Goal: Information Seeking & Learning: Learn about a topic

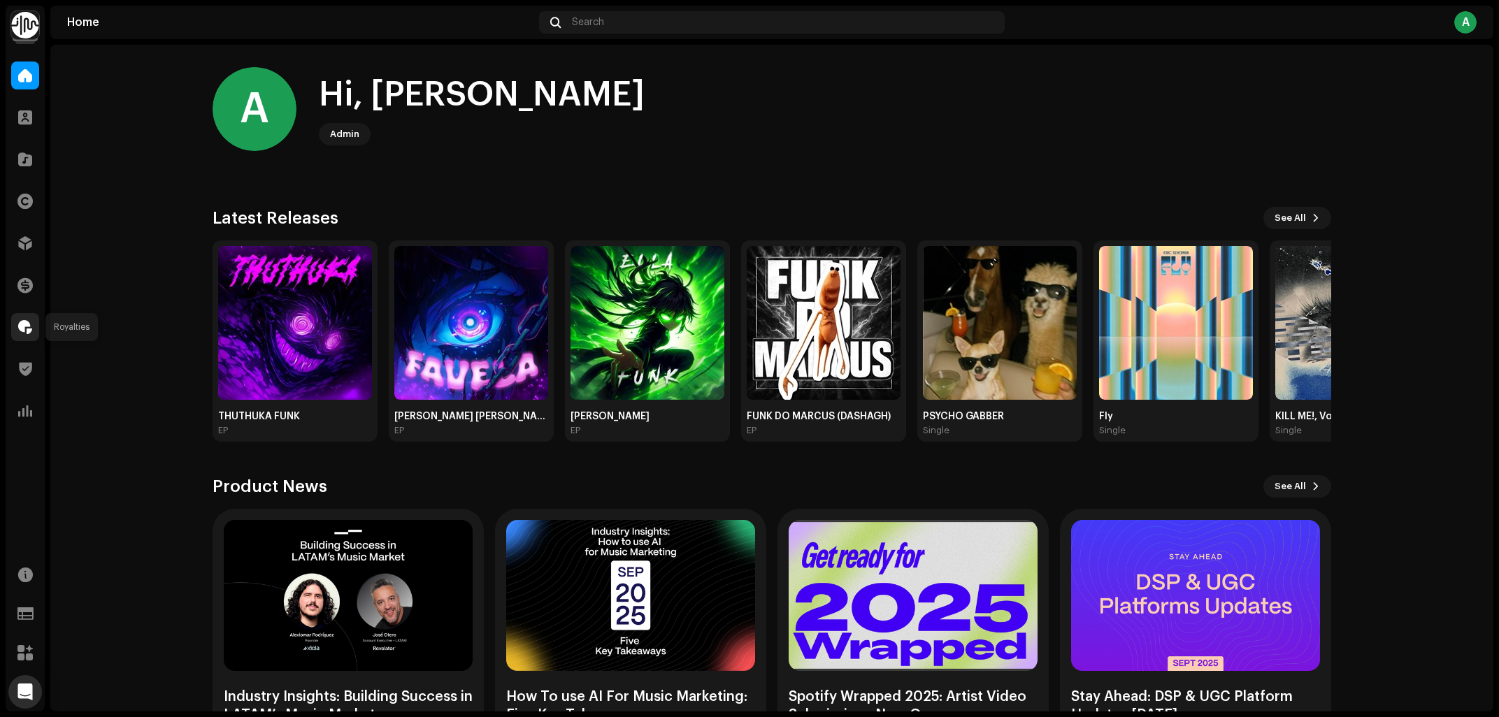
click at [24, 327] on span at bounding box center [25, 327] width 14 height 11
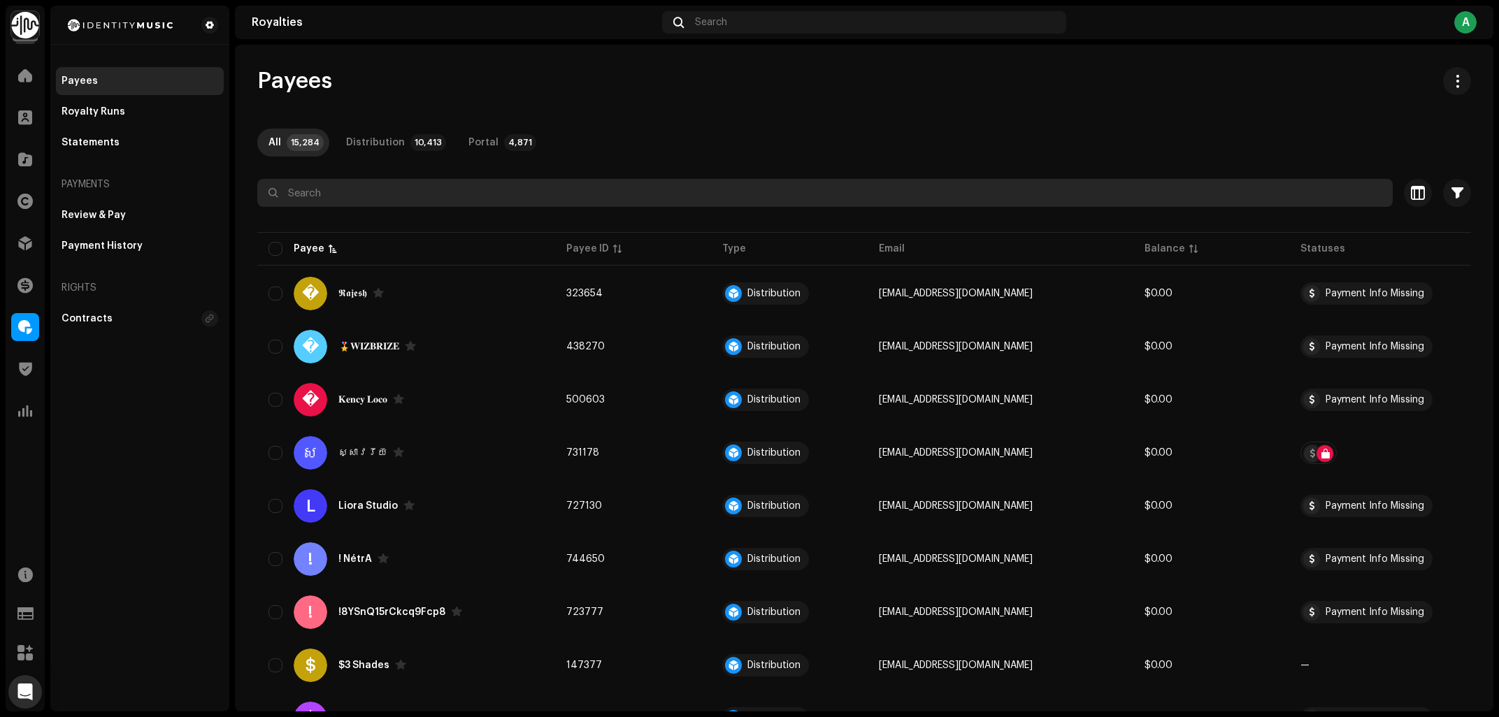
click at [380, 201] on input "text" at bounding box center [824, 193] width 1135 height 28
paste input "[EMAIL_ADDRESS][DOMAIN_NAME]"
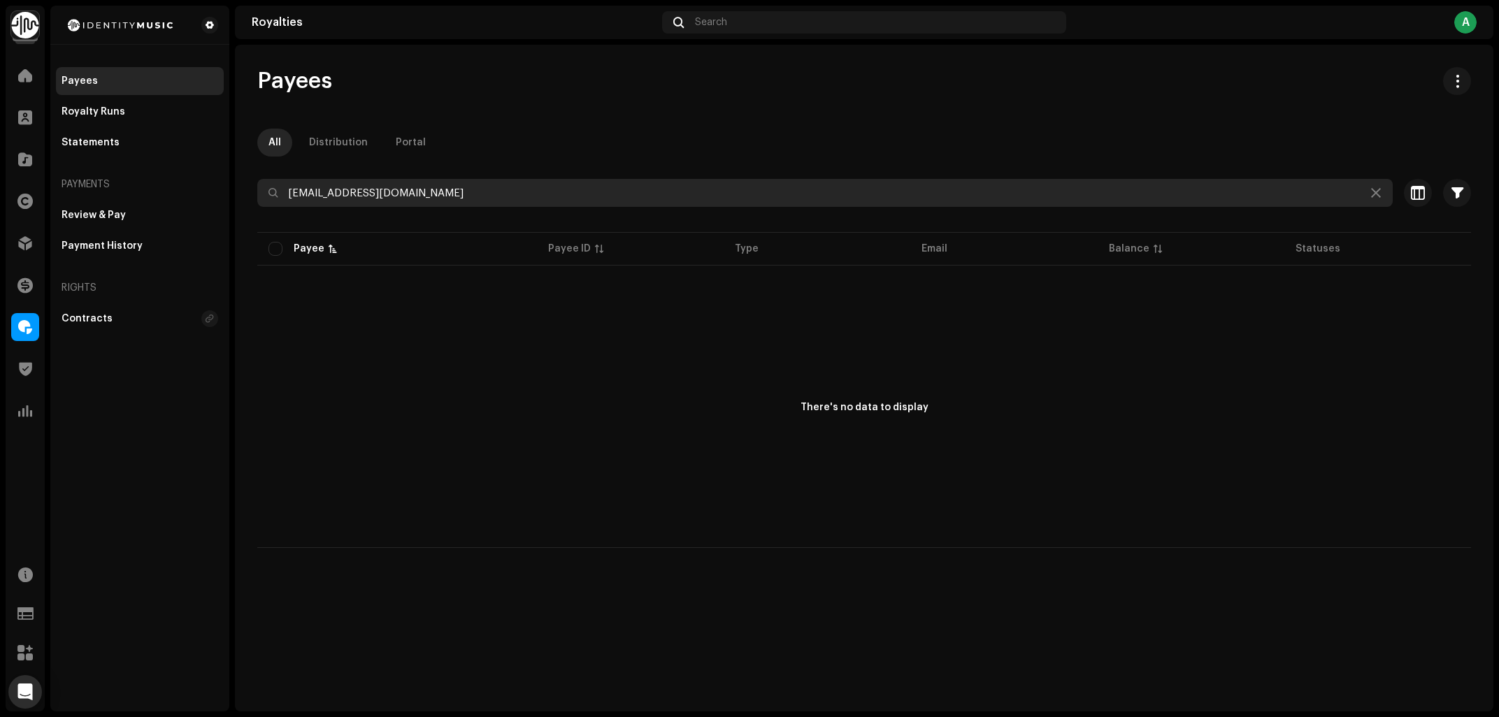
type input "[EMAIL_ADDRESS][DOMAIN_NAME]"
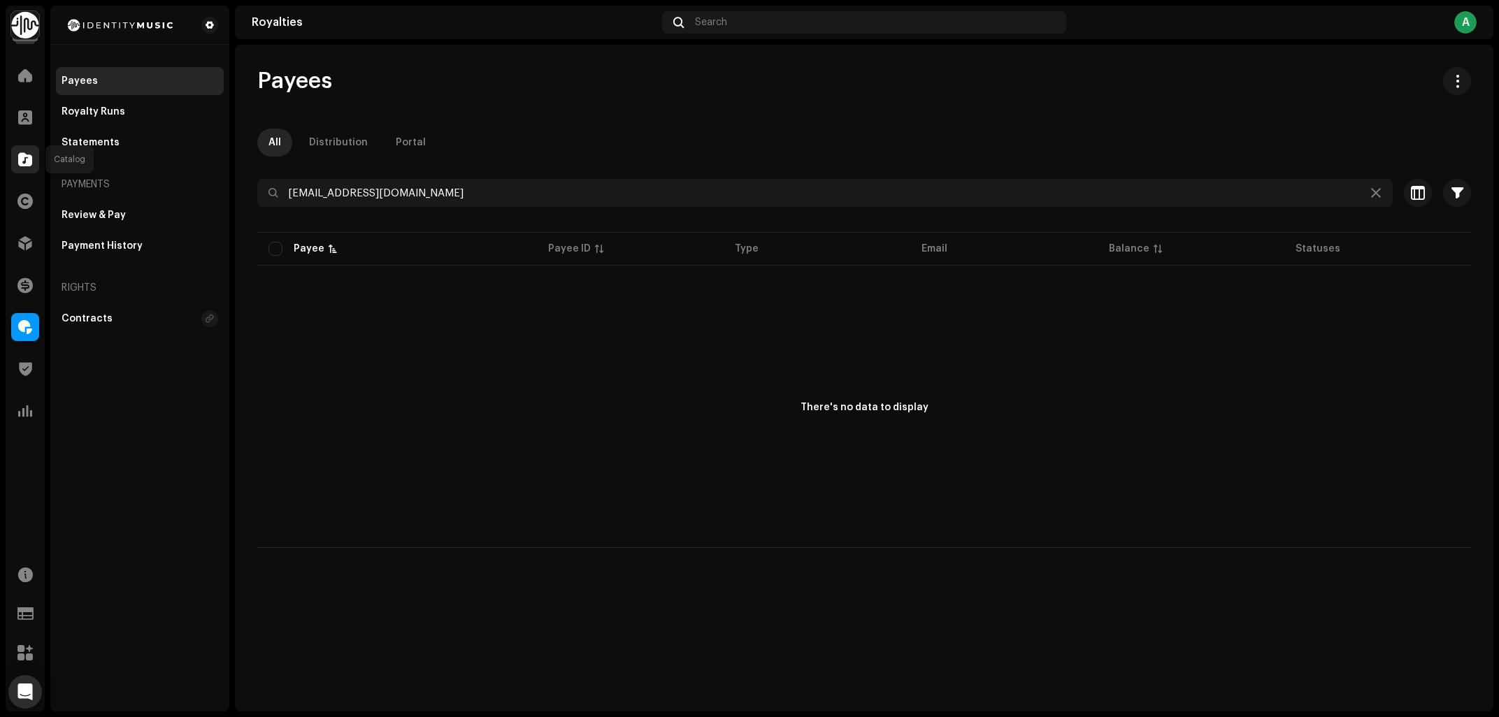
click at [22, 170] on div at bounding box center [25, 159] width 28 height 28
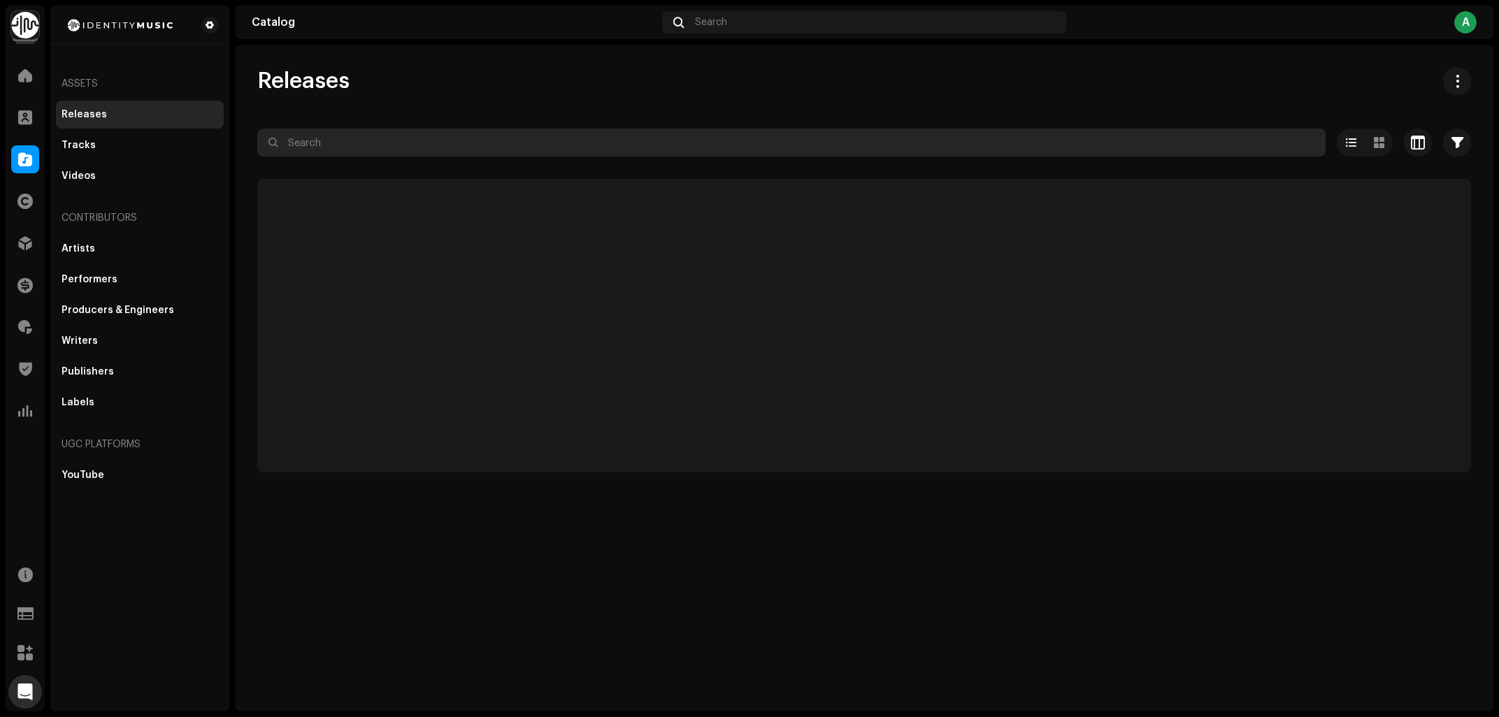
click at [408, 149] on input "text" at bounding box center [791, 143] width 1068 height 28
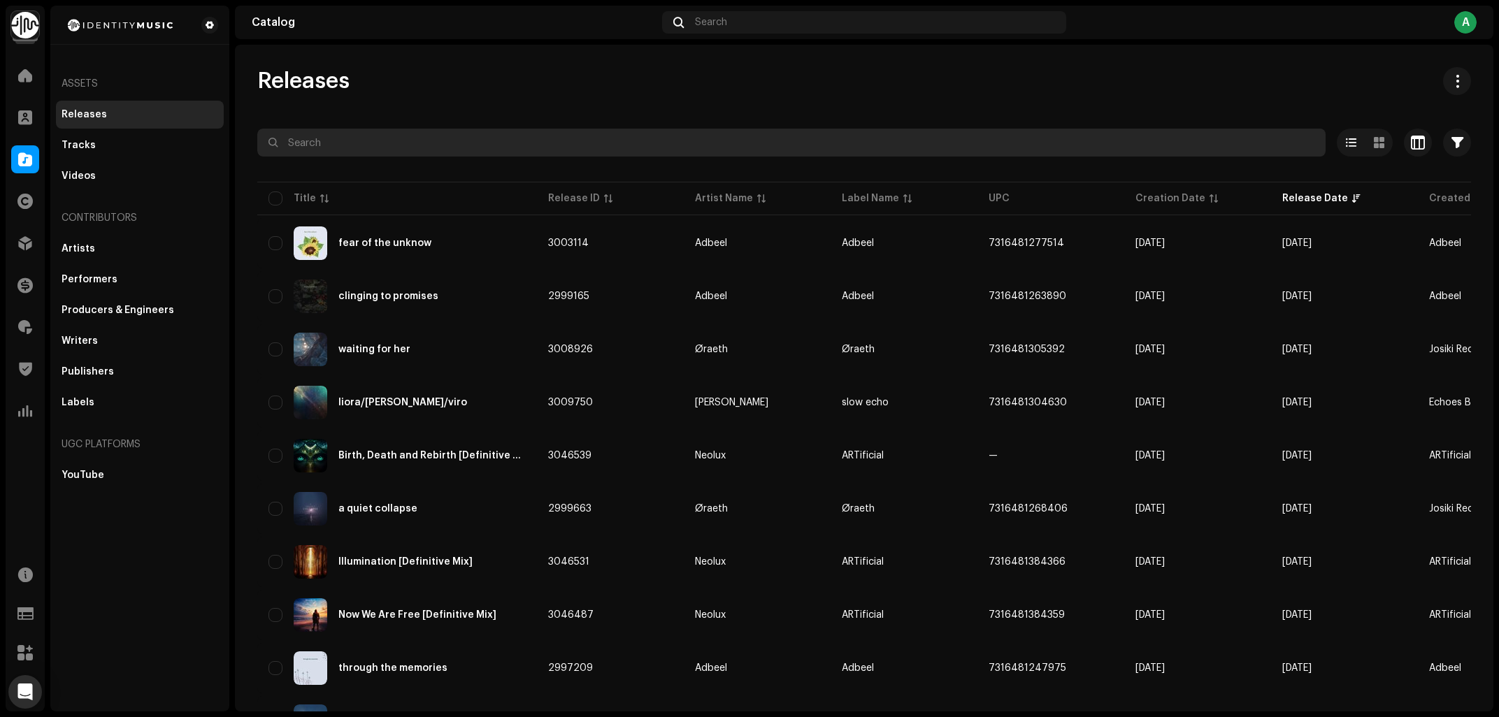
click at [315, 146] on input "text" at bounding box center [791, 143] width 1068 height 28
paste input "Talk to Em"
type input "Talk to Em"
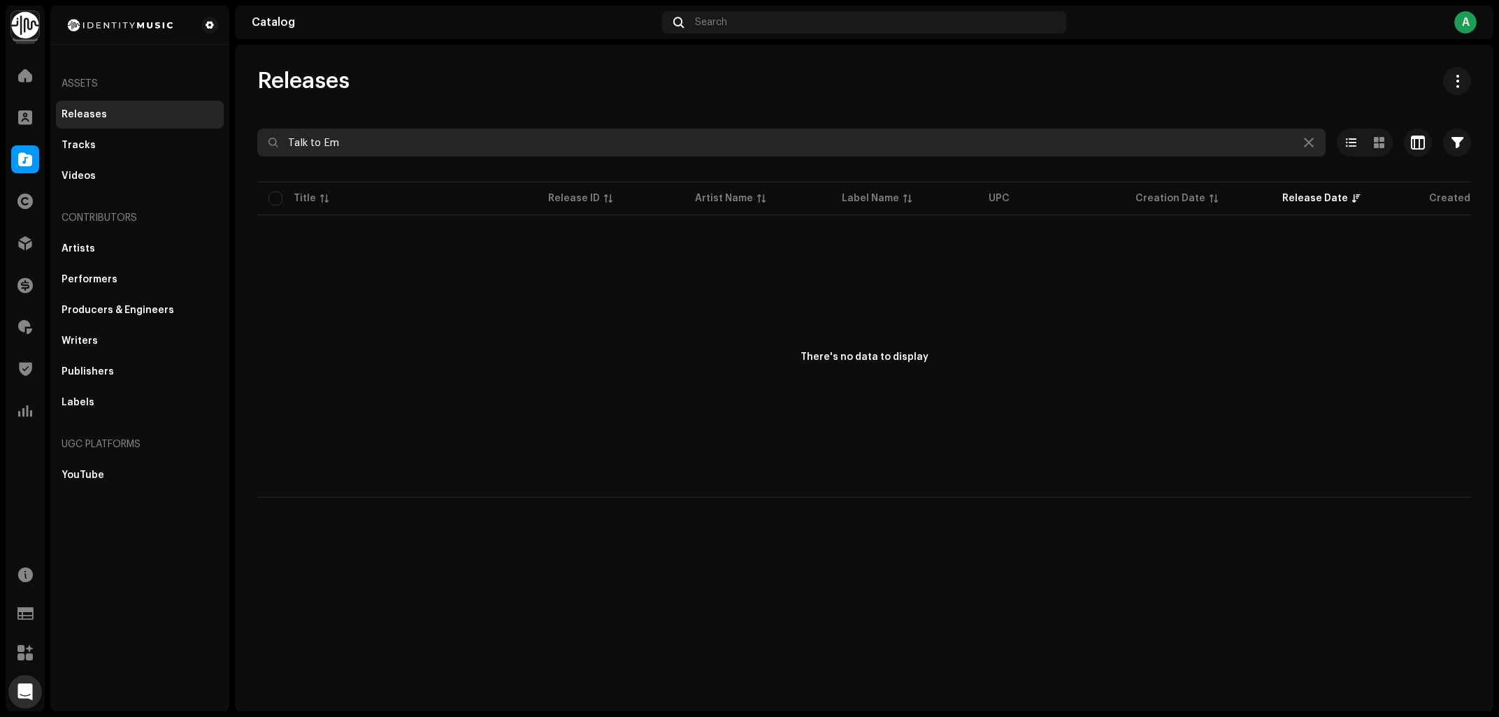
drag, startPoint x: 376, startPoint y: 142, endPoint x: 48, endPoint y: 165, distance: 329.4
click at [257, 157] on input "Talk to Em" at bounding box center [791, 143] width 1068 height 28
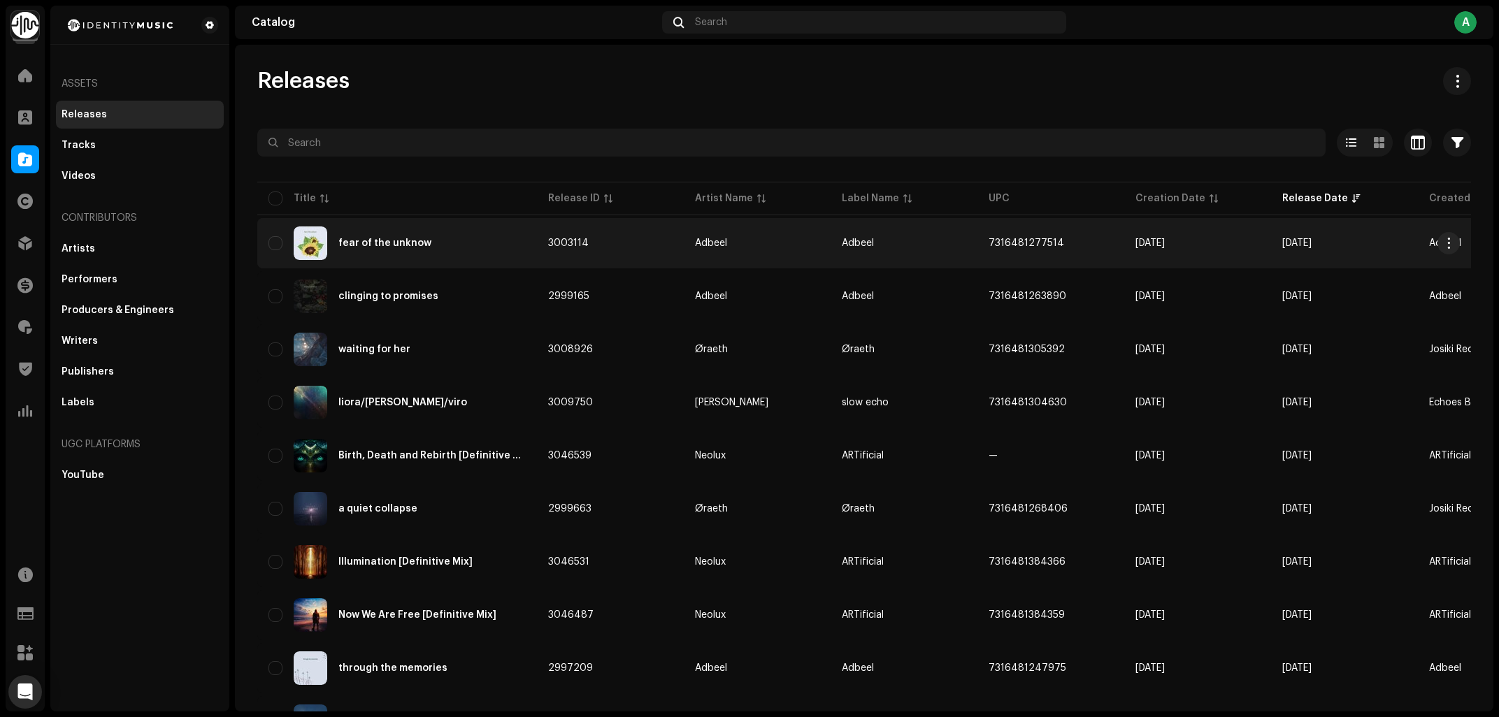
click at [440, 255] on div "fear of the unknow" at bounding box center [396, 244] width 257 height 34
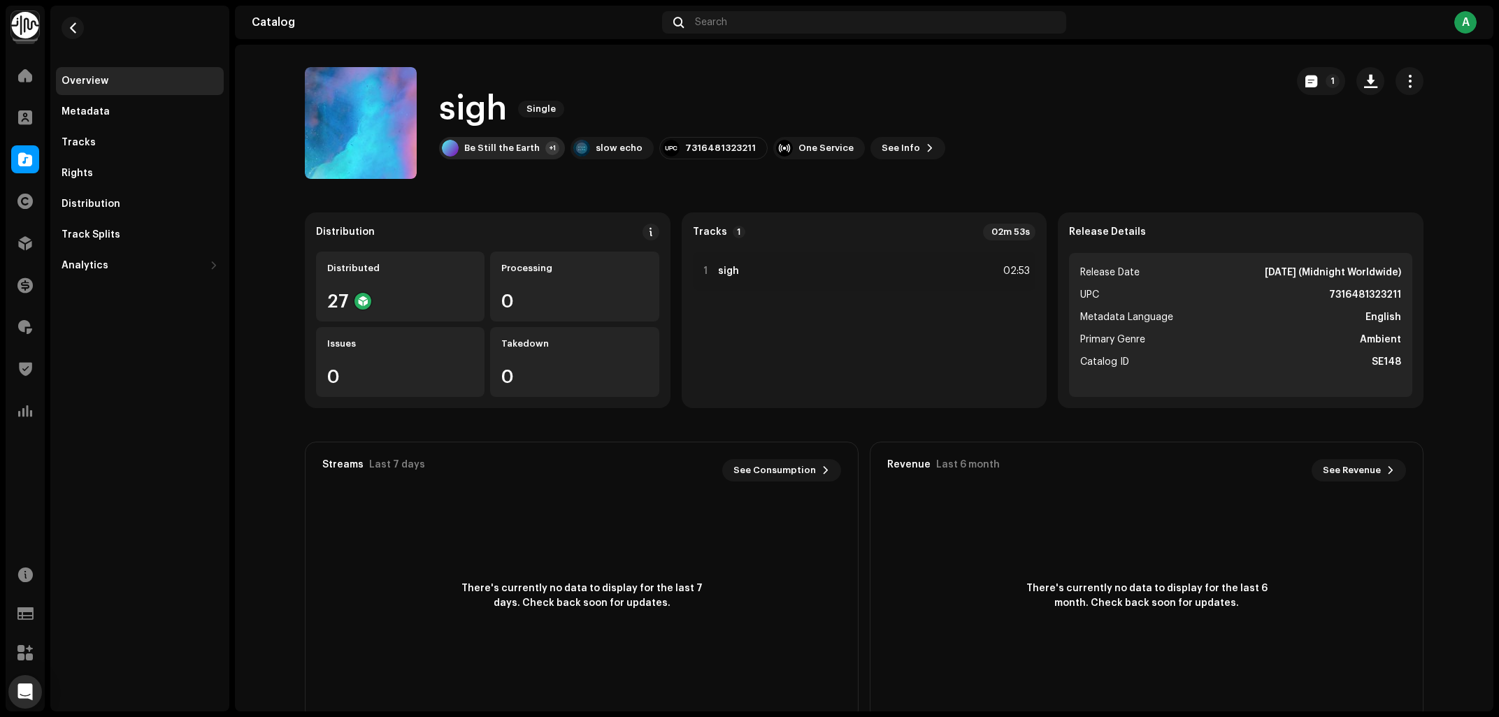
click at [536, 145] on div "Be Still the Earth +1" at bounding box center [502, 148] width 126 height 22
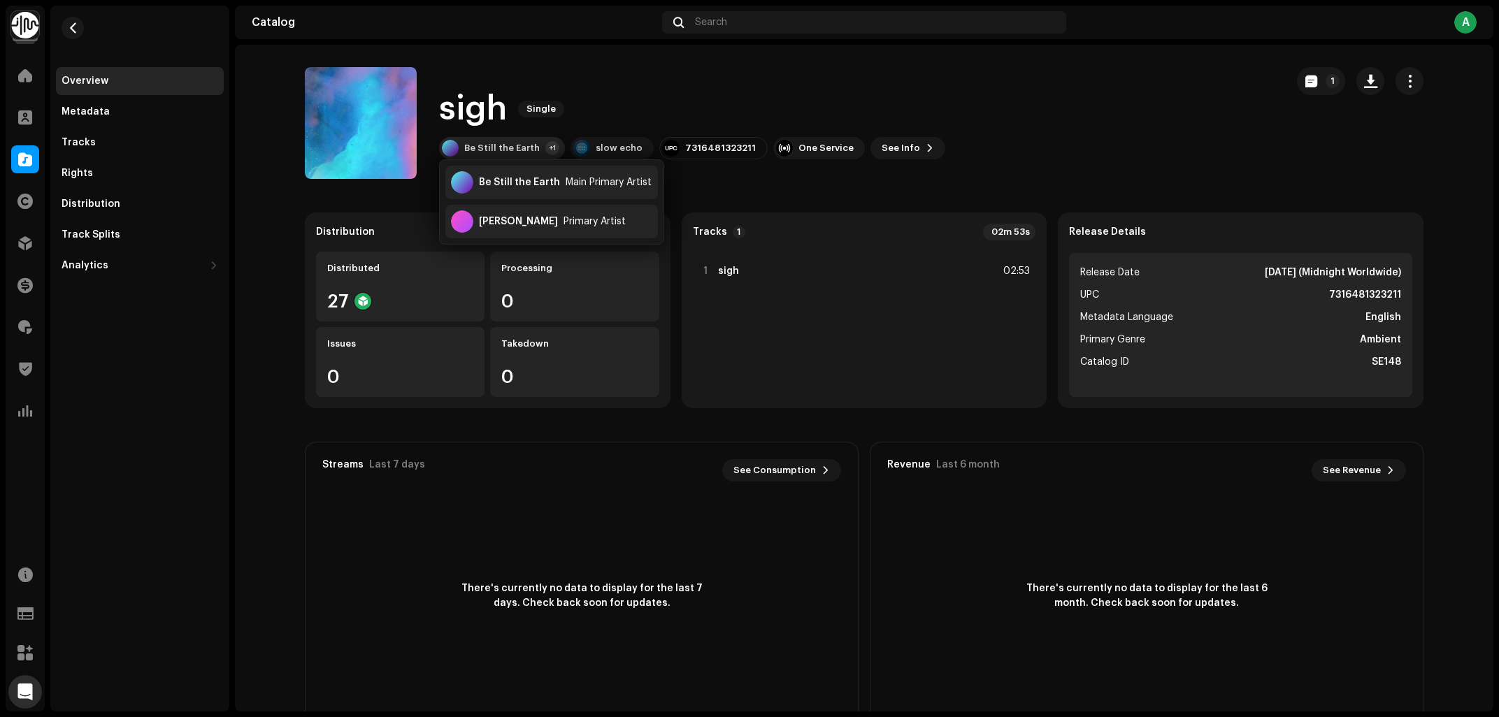
click at [535, 145] on div "Be Still the Earth" at bounding box center [502, 148] width 76 height 11
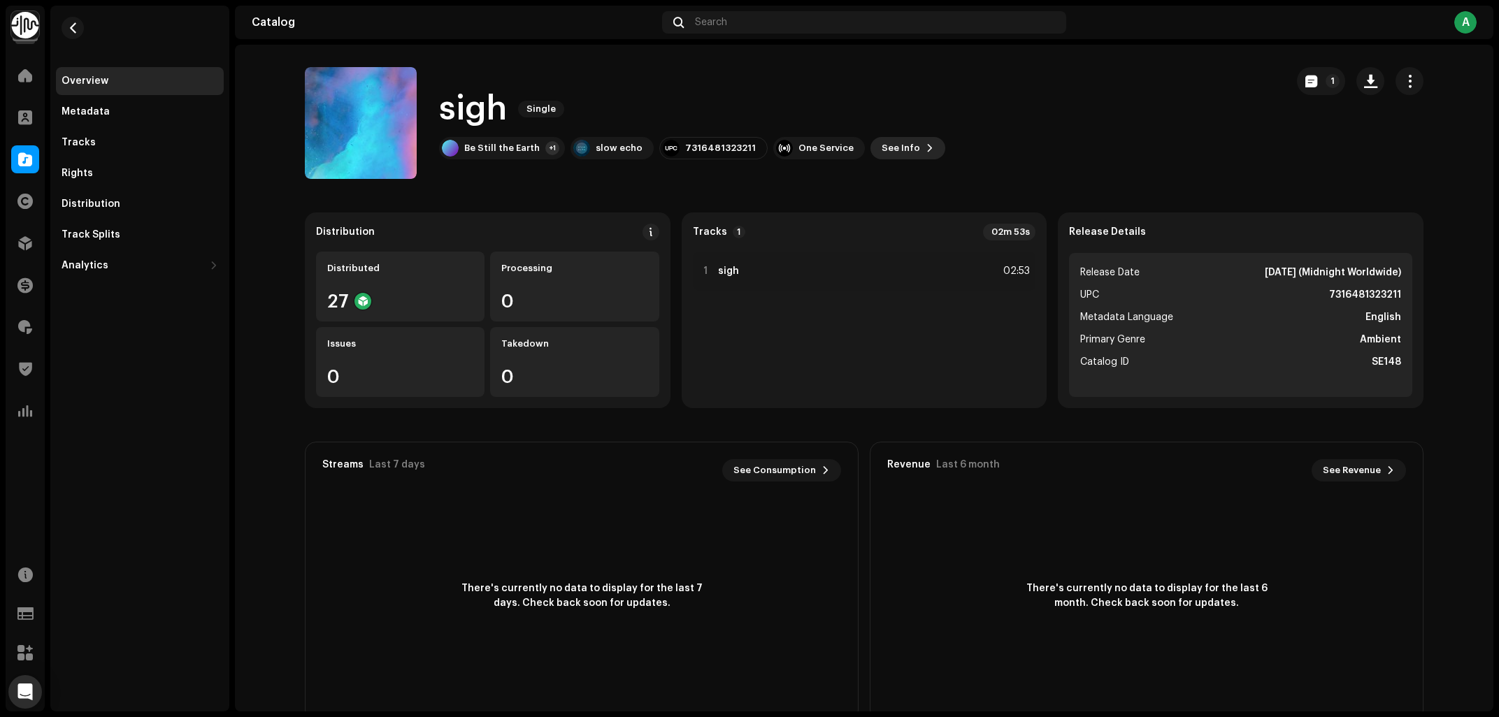
click at [892, 141] on span "See Info" at bounding box center [901, 148] width 38 height 28
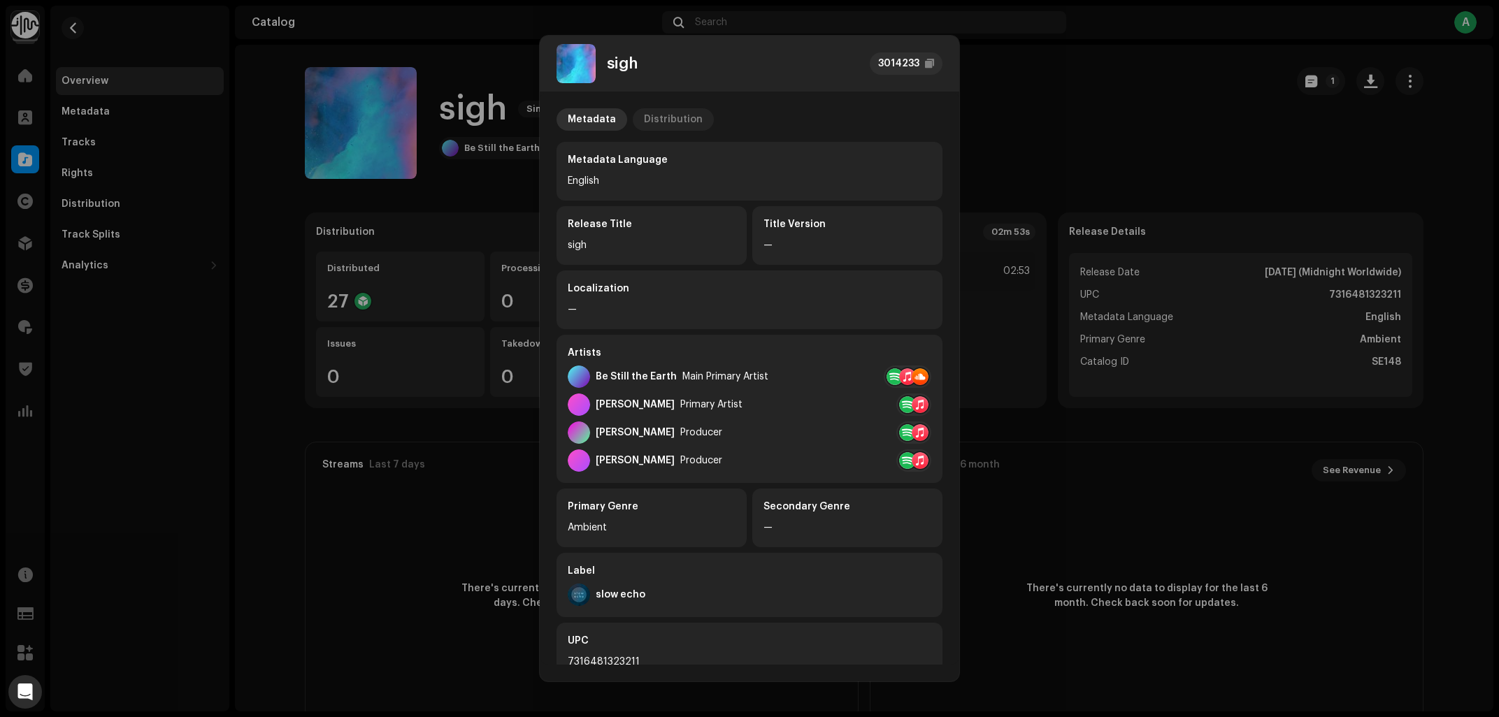
click at [667, 119] on div "Distribution" at bounding box center [673, 119] width 59 height 22
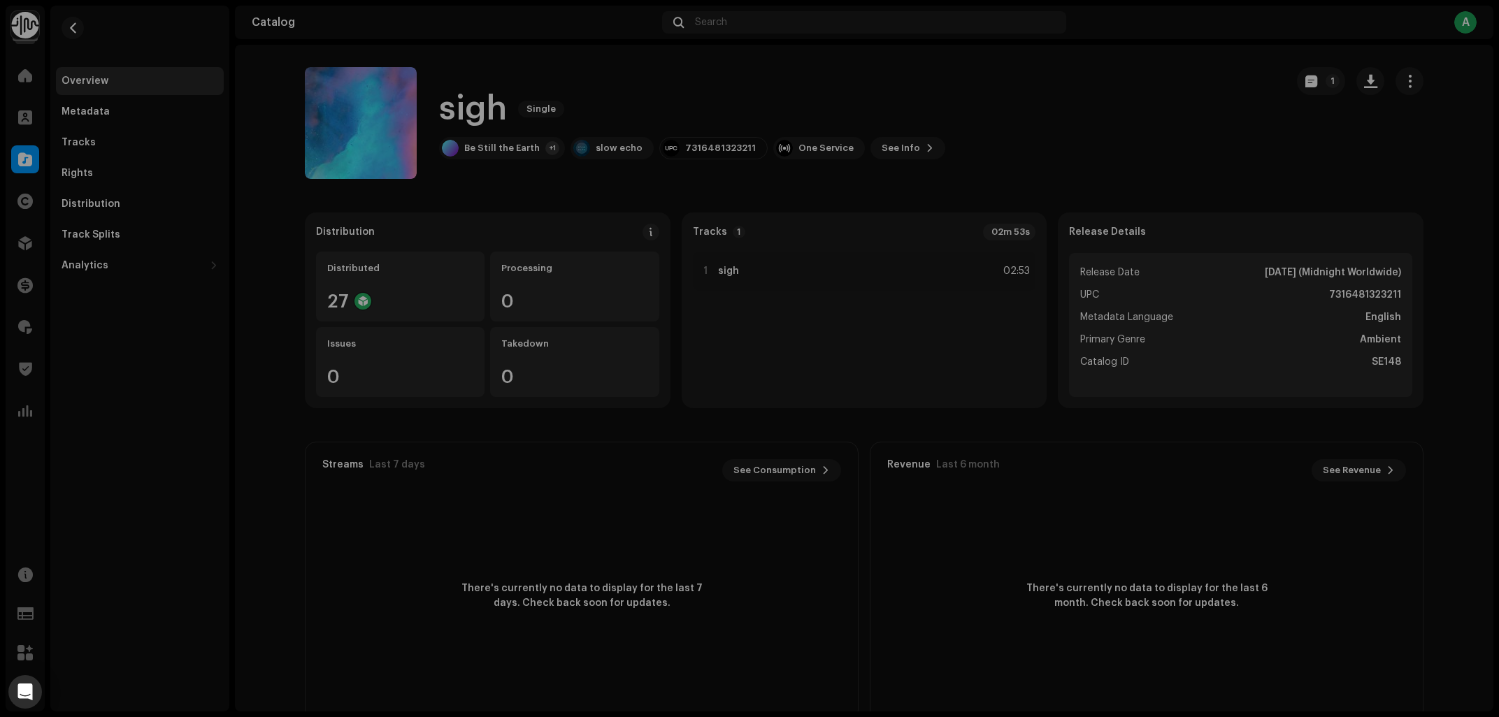
click at [1166, 129] on div "sigh 3014233 Metadata Distribution Release Date Dec 12, 2025 (Midnight Worldwid…" at bounding box center [749, 358] width 1499 height 717
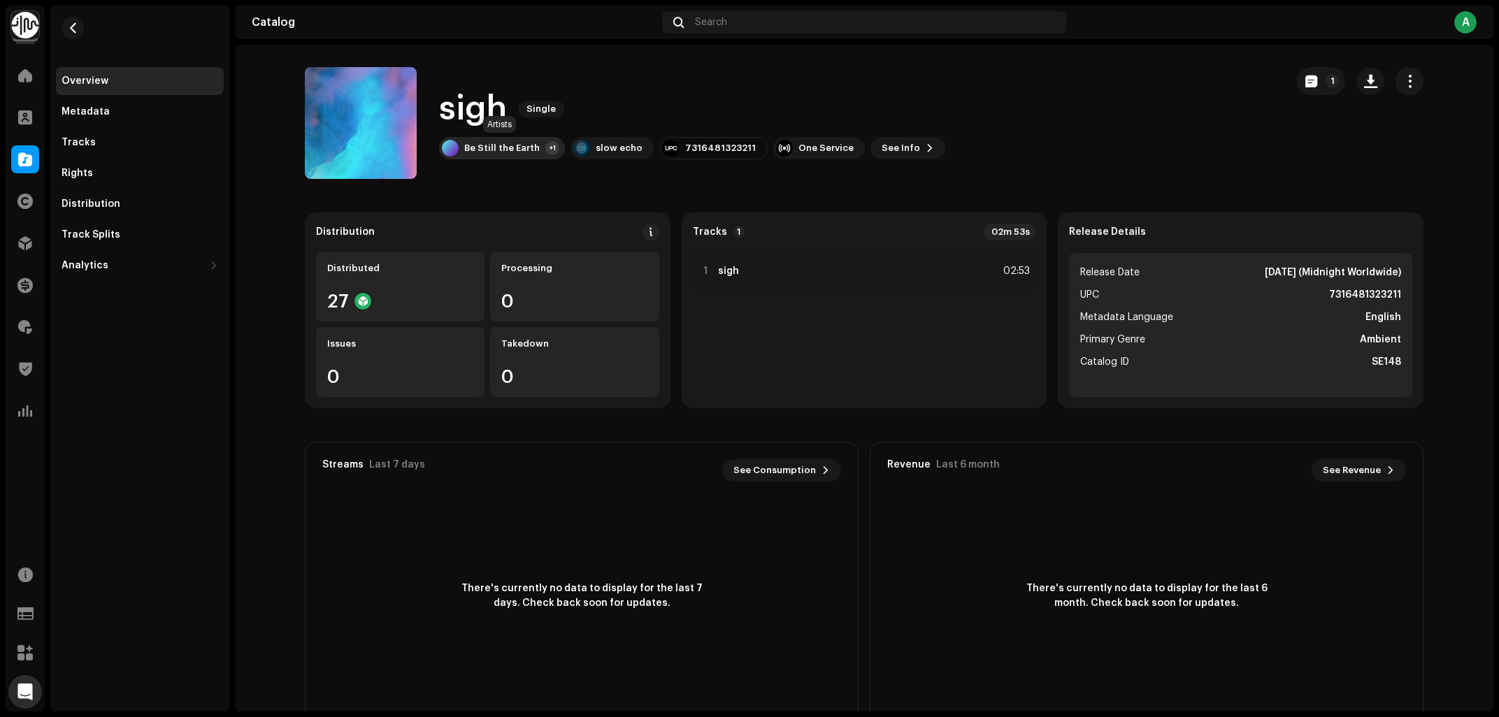
click at [488, 148] on div "Be Still the Earth" at bounding box center [502, 148] width 76 height 11
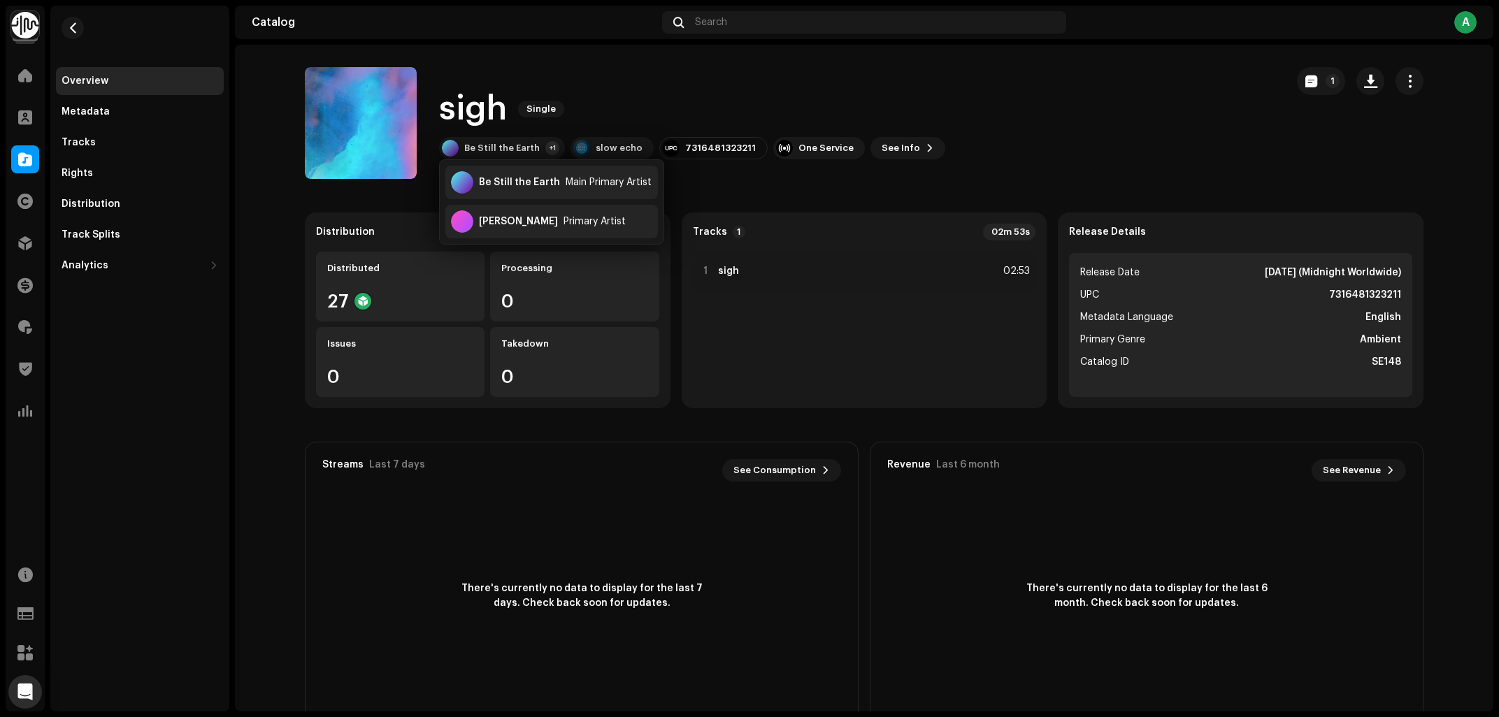
click at [709, 153] on div "7316481323211" at bounding box center [720, 148] width 71 height 11
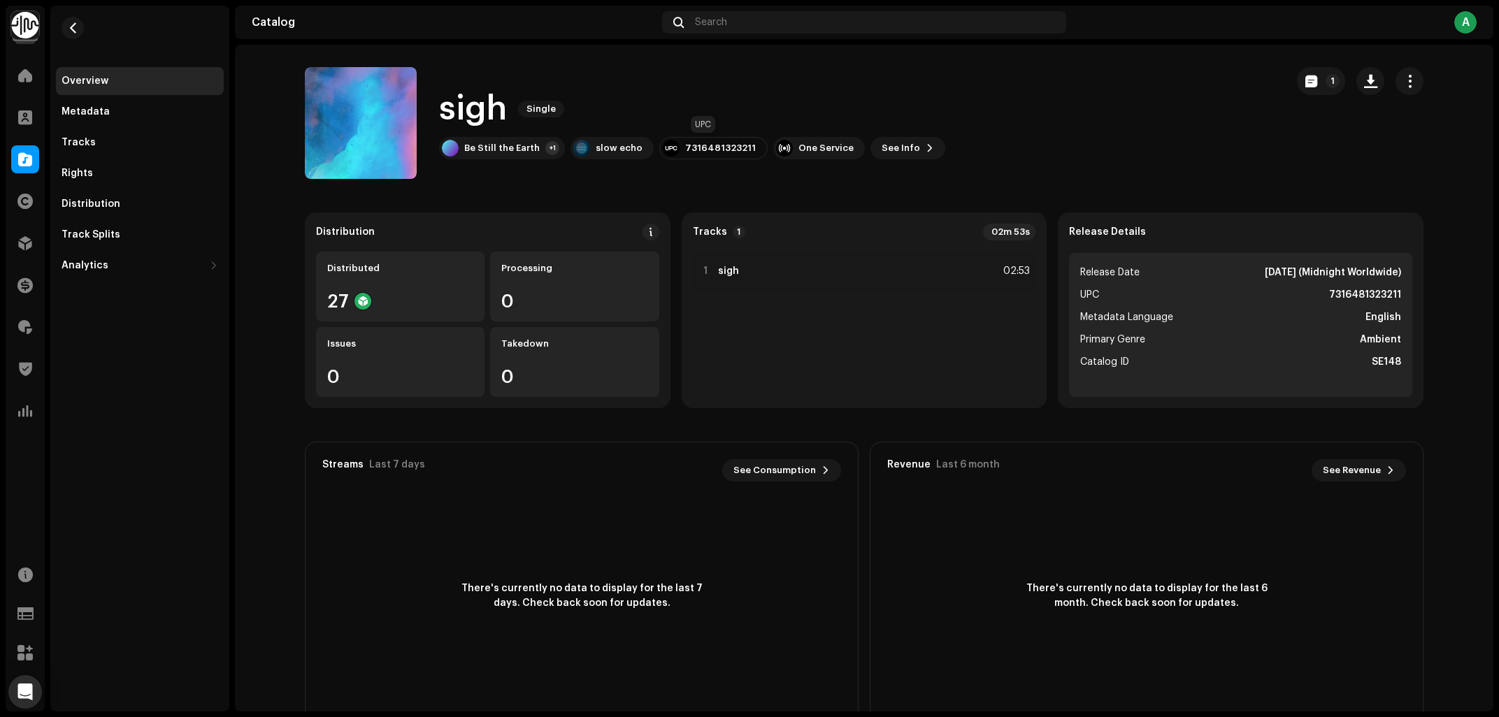
click at [691, 148] on div "7316481323211" at bounding box center [720, 148] width 71 height 11
copy div "7316481323211"
click at [94, 155] on div "Tracks" at bounding box center [140, 143] width 168 height 28
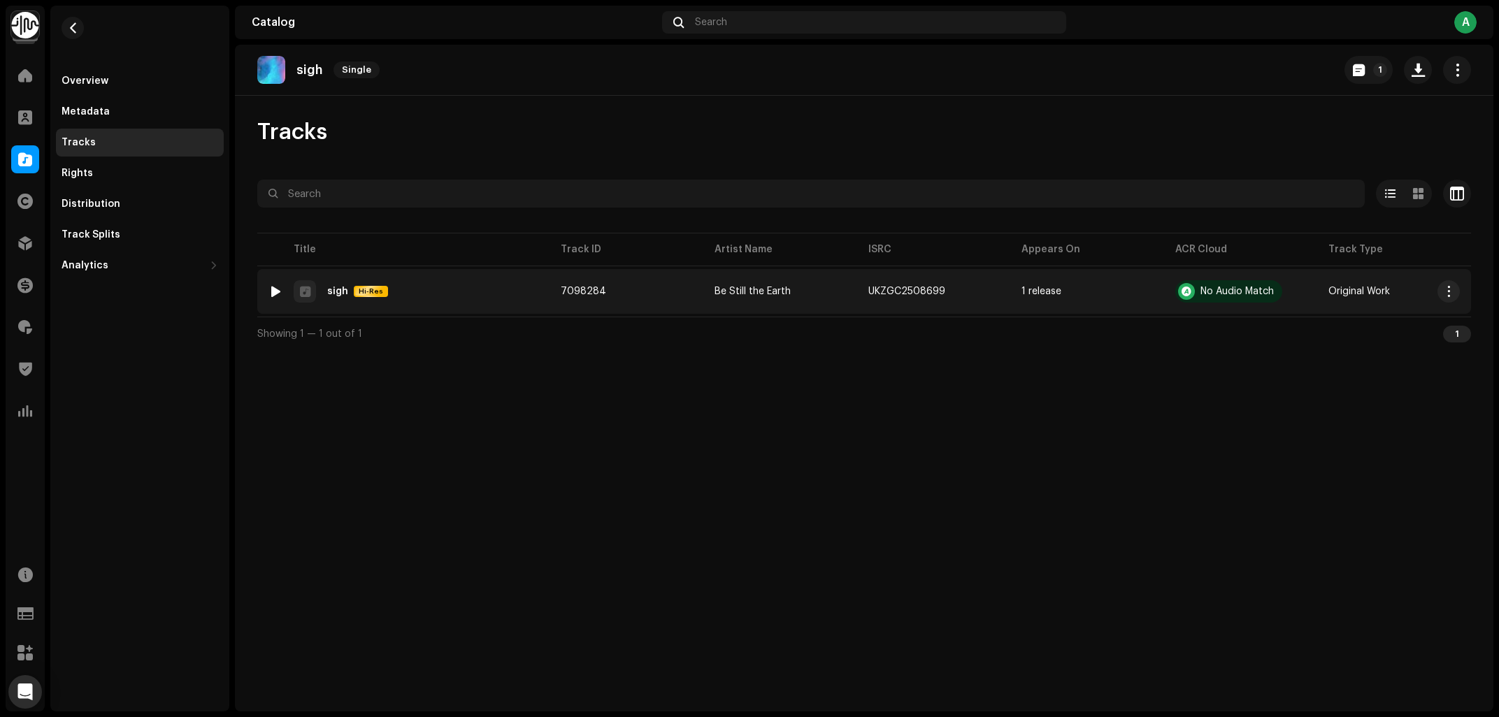
click at [276, 296] on div at bounding box center [276, 291] width 10 height 11
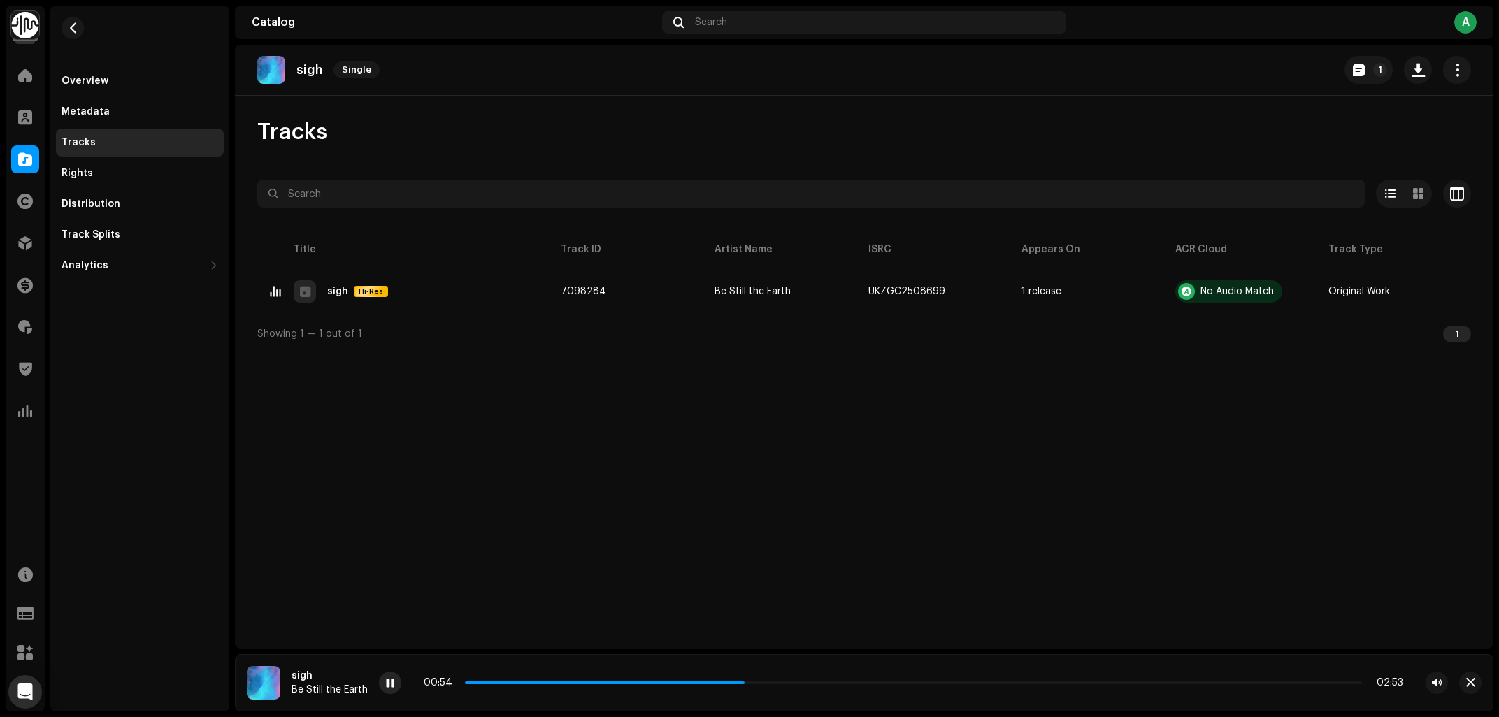
click at [395, 682] on div at bounding box center [390, 683] width 22 height 22
click at [643, 496] on div "sigh Single 1 Tracks Selected 0 Options Filters Distribution status In progress…" at bounding box center [864, 347] width 1259 height 604
click at [29, 156] on span at bounding box center [25, 159] width 14 height 11
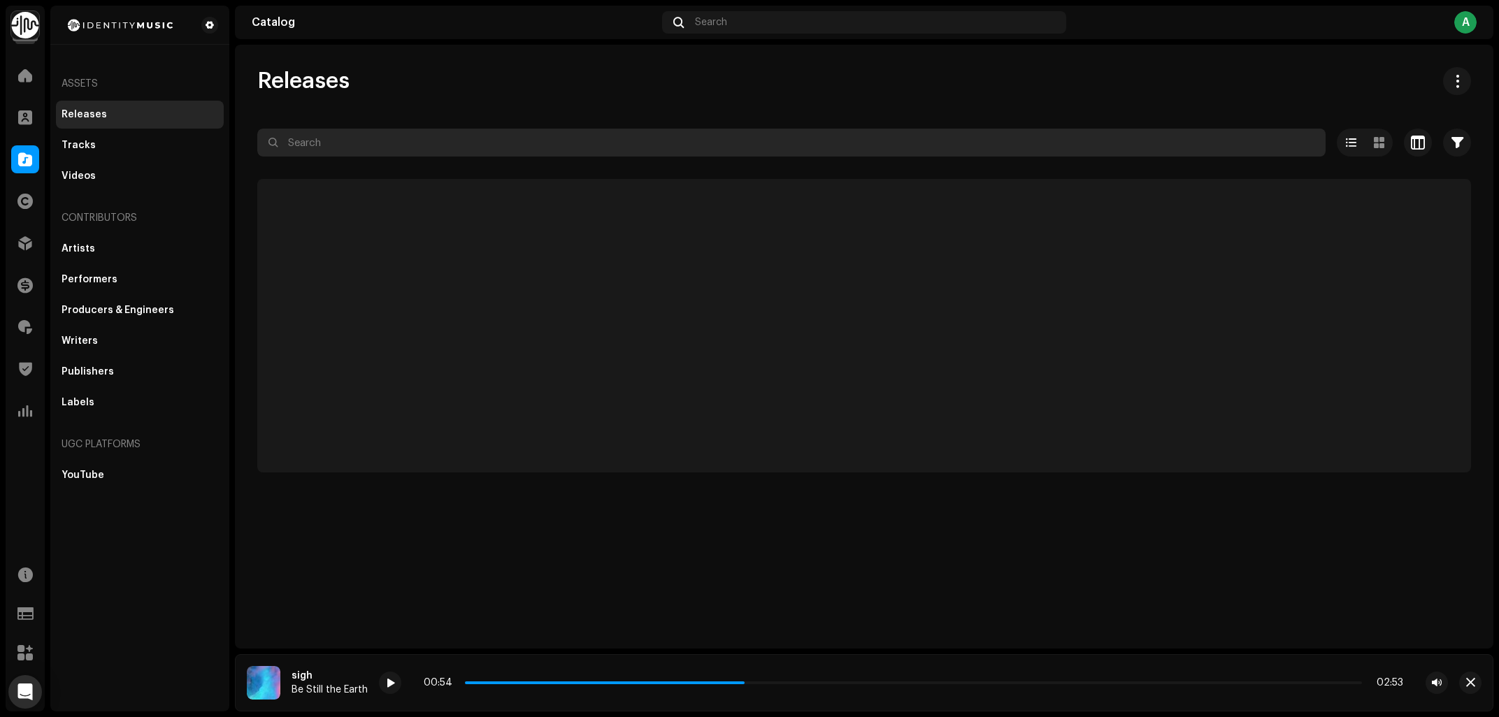
click at [422, 136] on input "text" at bounding box center [791, 143] width 1068 height 28
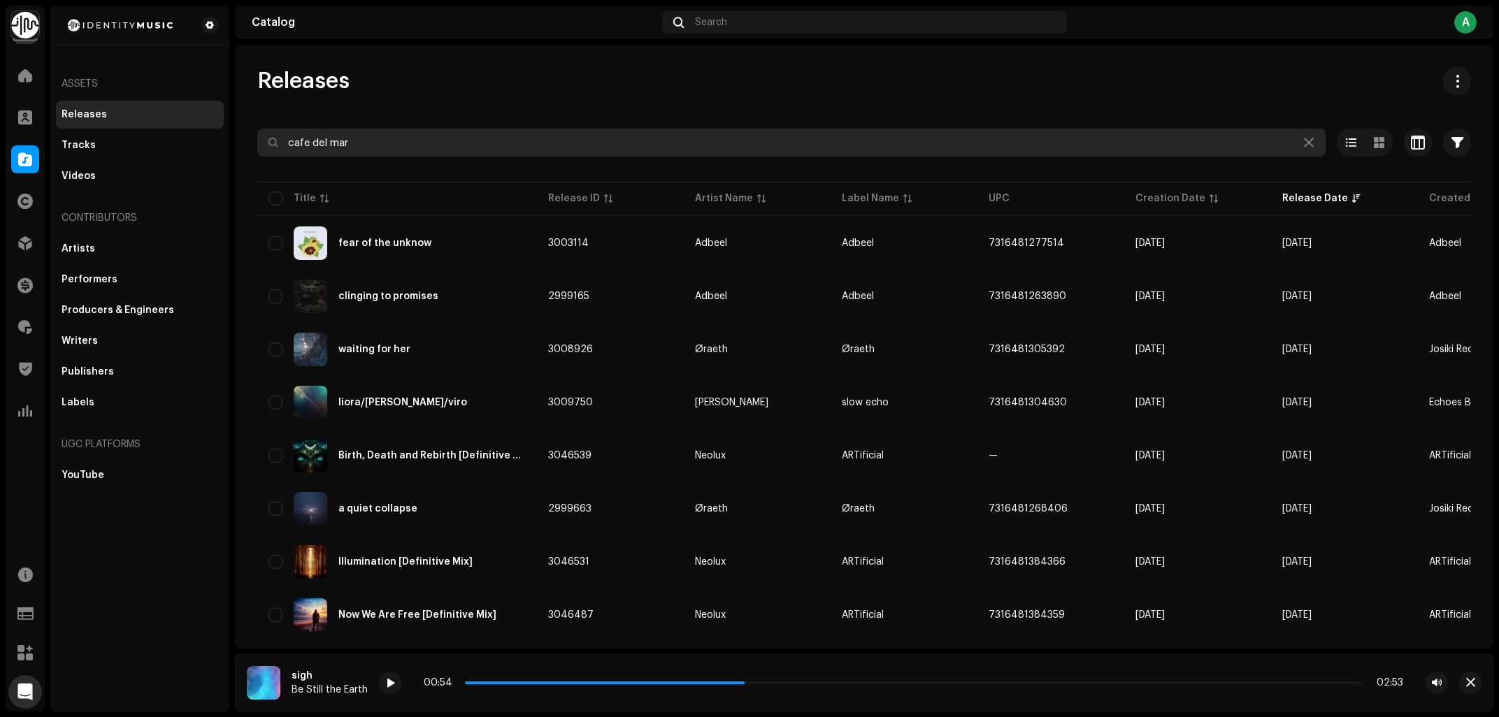
type input "cafe del mar"
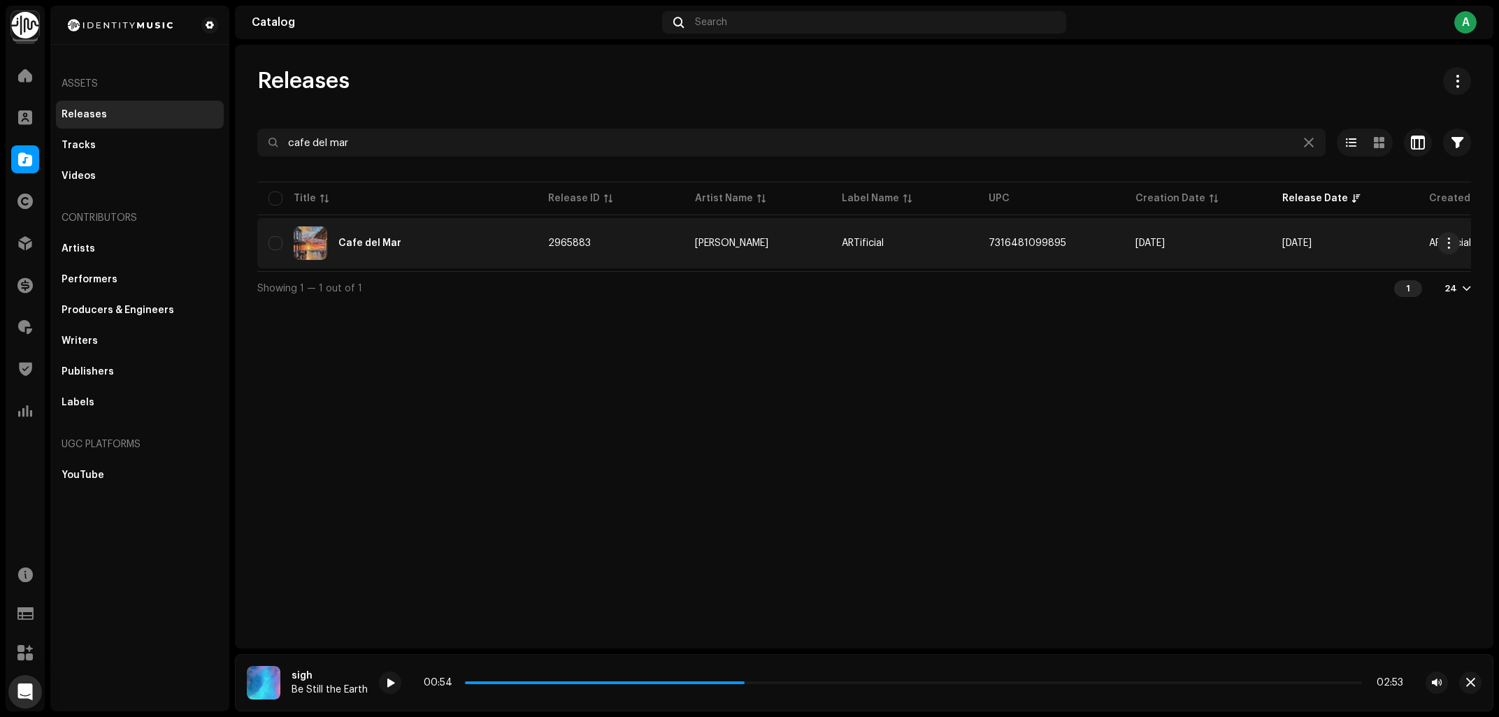
click at [466, 248] on div "Cafe del Mar" at bounding box center [396, 244] width 257 height 34
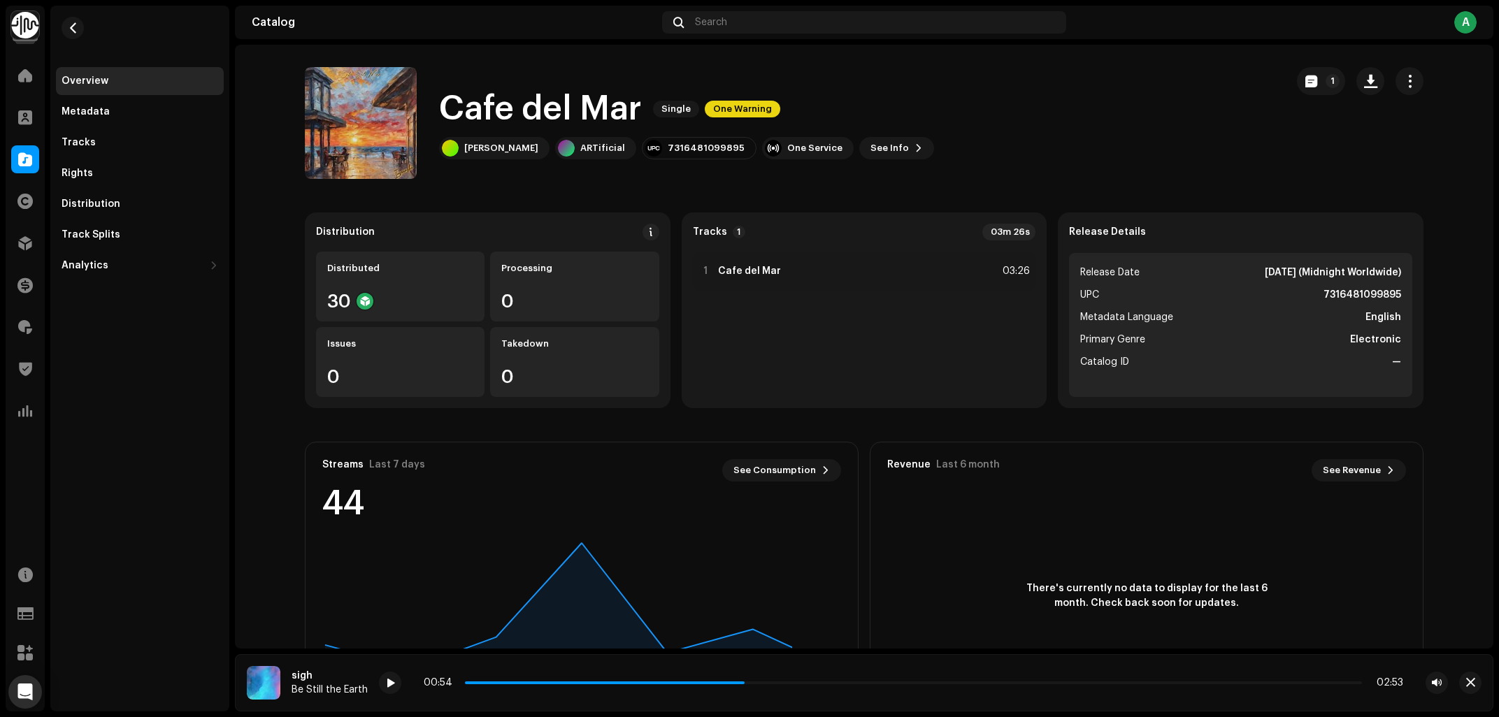
click at [750, 116] on span "One Warning" at bounding box center [743, 109] width 76 height 17
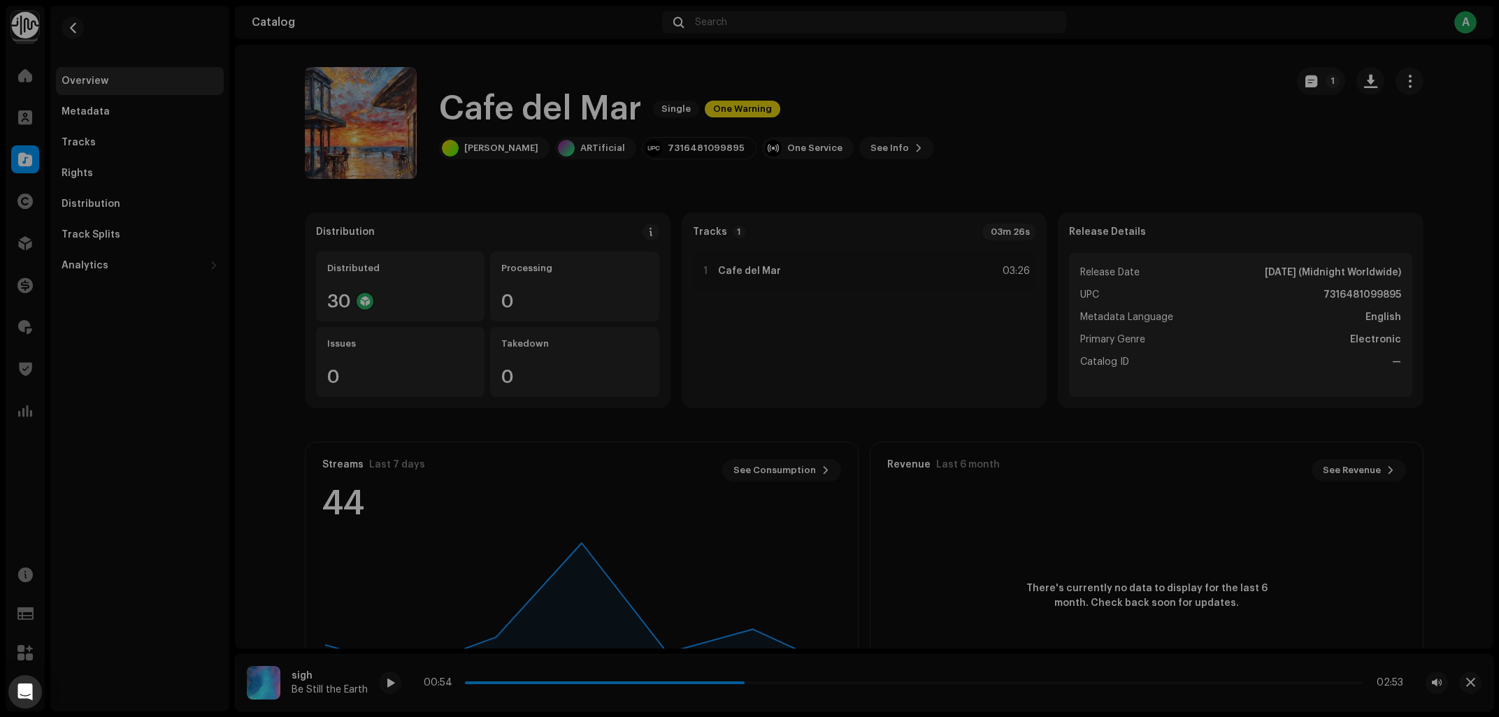
click at [1041, 118] on div "Warnings Please review these warnings to see if you need to fix anything and/or…" at bounding box center [749, 358] width 1499 height 717
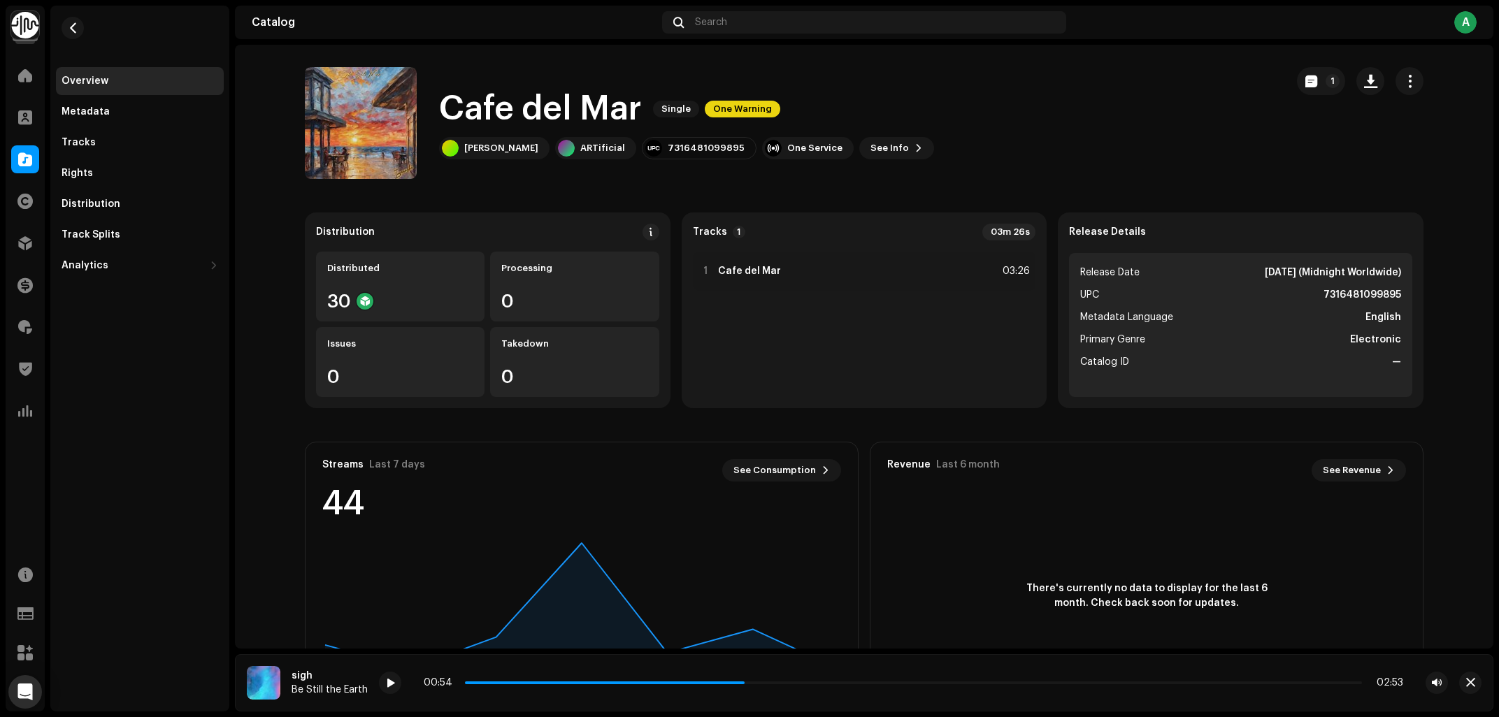
click at [1011, 92] on div "Cafe del Mar Single One Warning Iascinski ARTificial 7316481099895 One Service …" at bounding box center [790, 123] width 970 height 112
click at [1328, 165] on div "1" at bounding box center [1360, 123] width 127 height 112
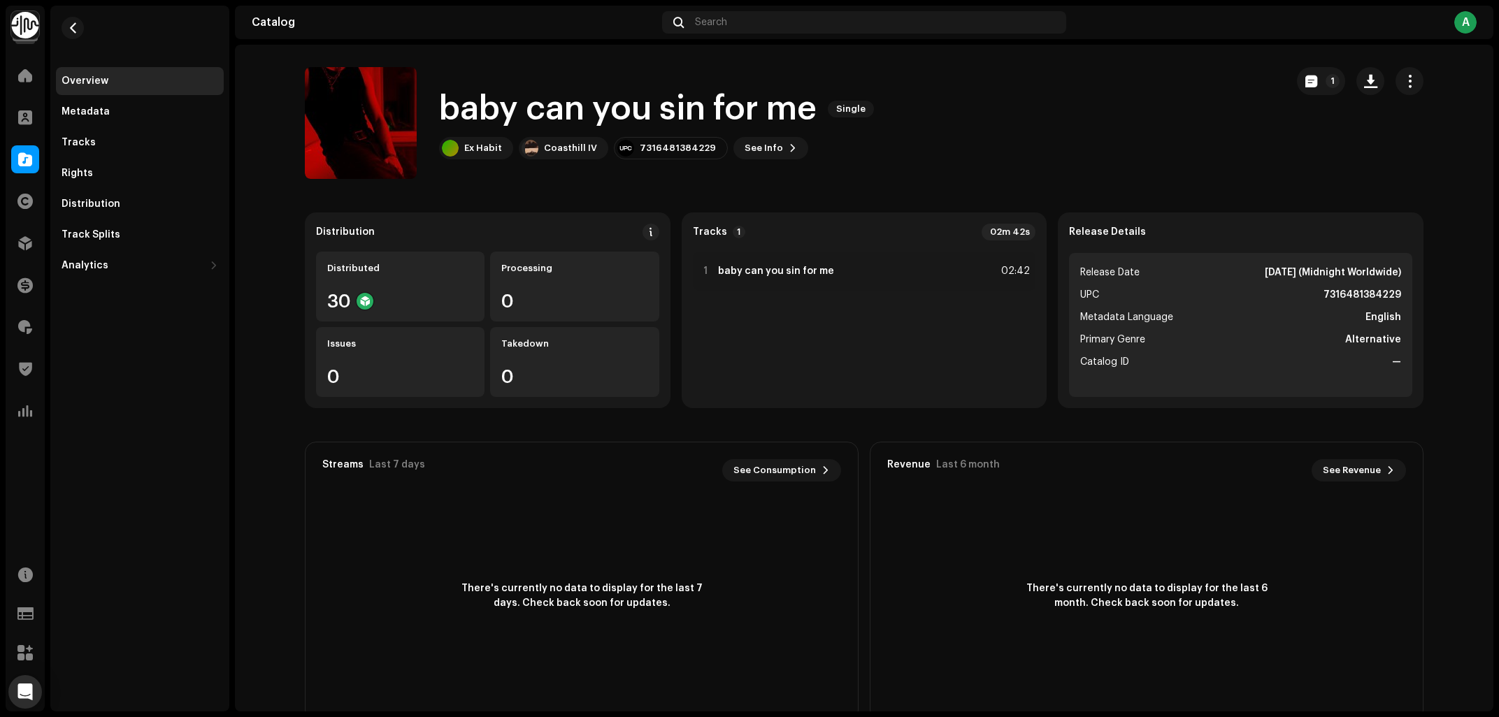
click at [926, 122] on div "baby can you sin for me Single Ex Habit Coasthill IV 7316481384229 See Info 1" at bounding box center [790, 123] width 970 height 112
click at [969, 166] on div "baby can you sin for me Single Ex Habit Coasthill IV 7316481384229 See Info 1" at bounding box center [790, 123] width 970 height 112
click at [1019, 151] on div "baby can you sin for me Single Ex Habit Coasthill IV 7316481384229 See Info 1" at bounding box center [790, 123] width 970 height 112
drag, startPoint x: 1019, startPoint y: 151, endPoint x: 1015, endPoint y: 129, distance: 22.9
click at [1015, 131] on div "baby can you sin for me Single Ex Habit Coasthill IV 7316481384229 See Info 1" at bounding box center [790, 123] width 970 height 112
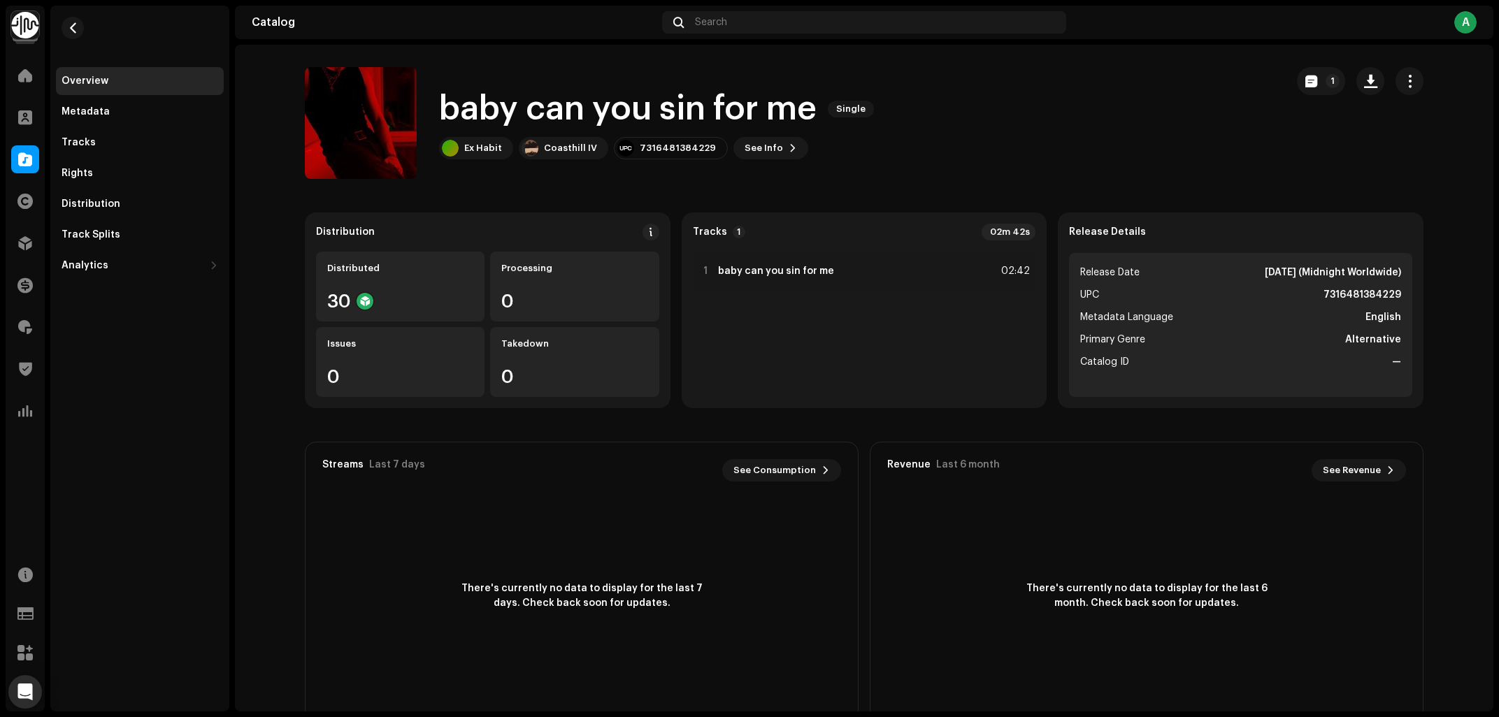
click at [1012, 131] on div "baby can you sin for me Single Ex Habit Coasthill IV 7316481384229 See Info 1" at bounding box center [790, 123] width 970 height 112
click at [973, 151] on div "baby can you sin for me Single Ex Habit Coasthill IV 7316481384229 See Info 1" at bounding box center [790, 123] width 970 height 112
click at [1088, 153] on div "baby can you sin for me Single Ex Habit Coasthill IV 7316481384229 See Info 1" at bounding box center [790, 123] width 970 height 112
click at [885, 162] on div "baby can you sin for me Single Ex Habit Coasthill IV 7316481384229 See Info 1" at bounding box center [790, 123] width 970 height 112
click at [108, 165] on div "Rights" at bounding box center [140, 173] width 168 height 28
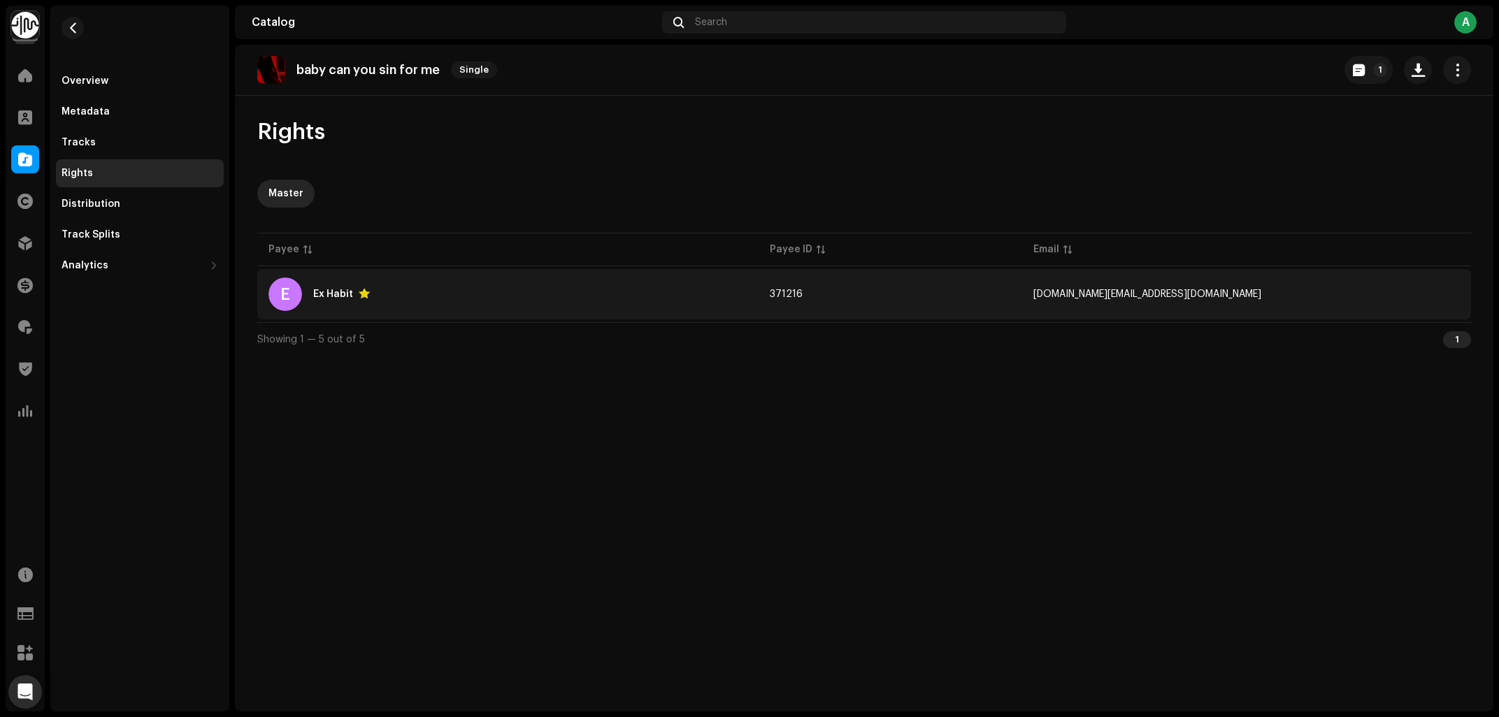
click at [524, 289] on div "E Ex Habit" at bounding box center [507, 295] width 479 height 34
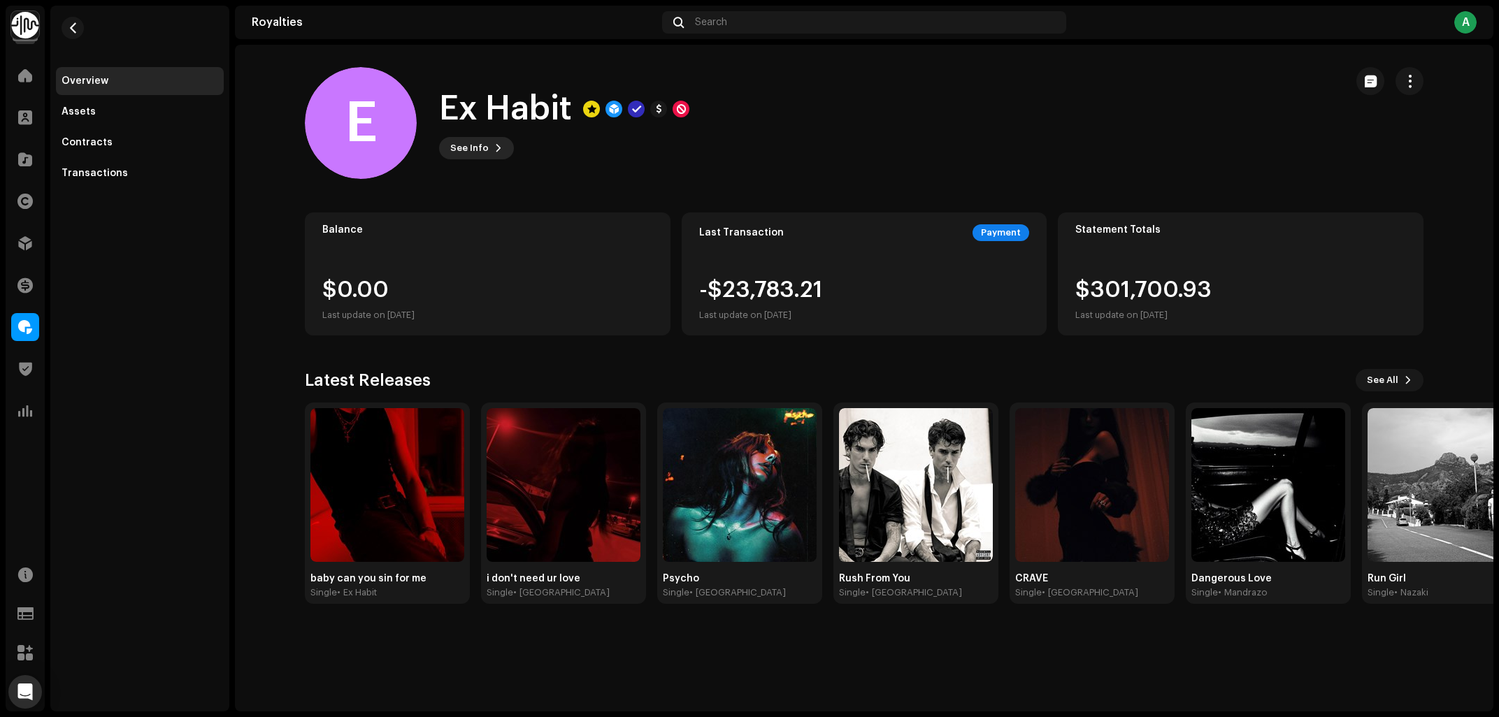
click at [480, 159] on span "See Info" at bounding box center [469, 148] width 38 height 28
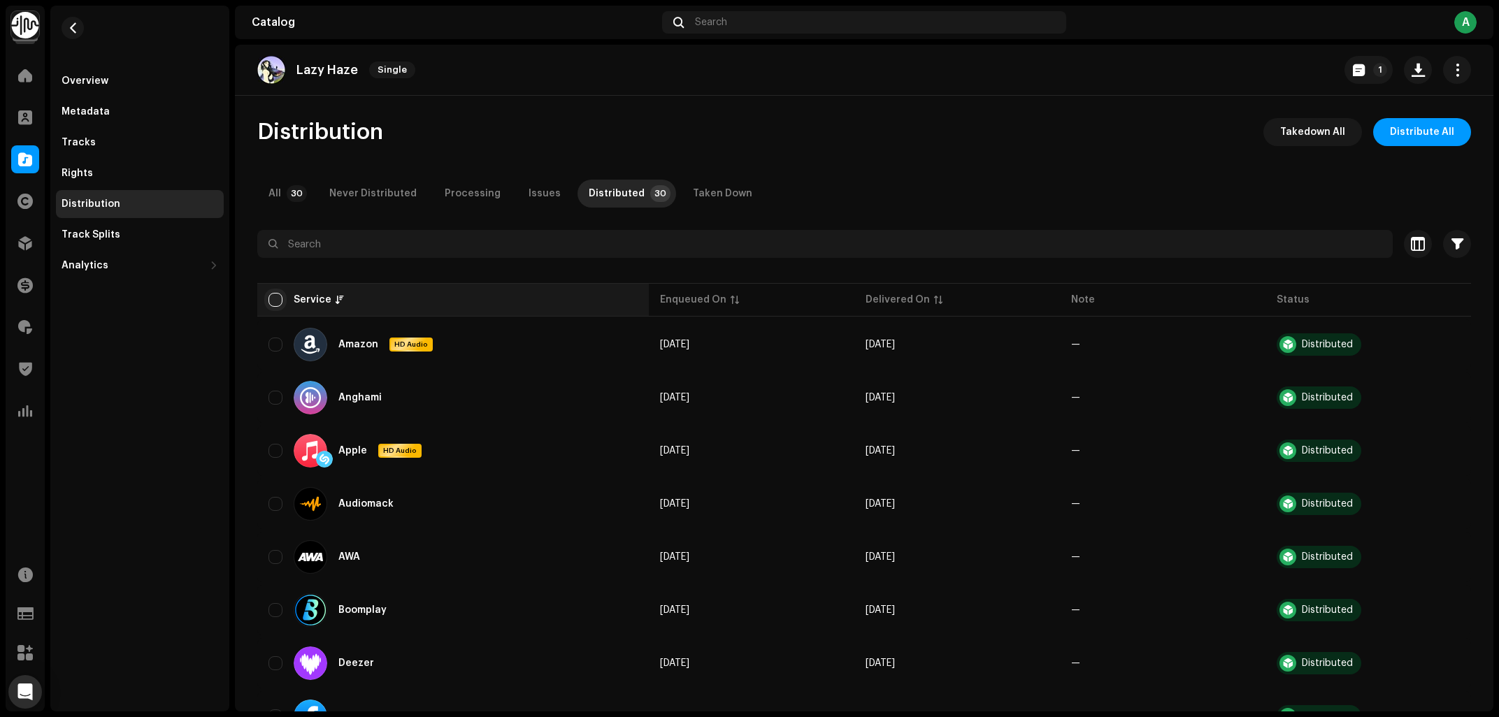
click at [278, 301] on input "checkbox" at bounding box center [275, 300] width 14 height 14
checkbox input "true"
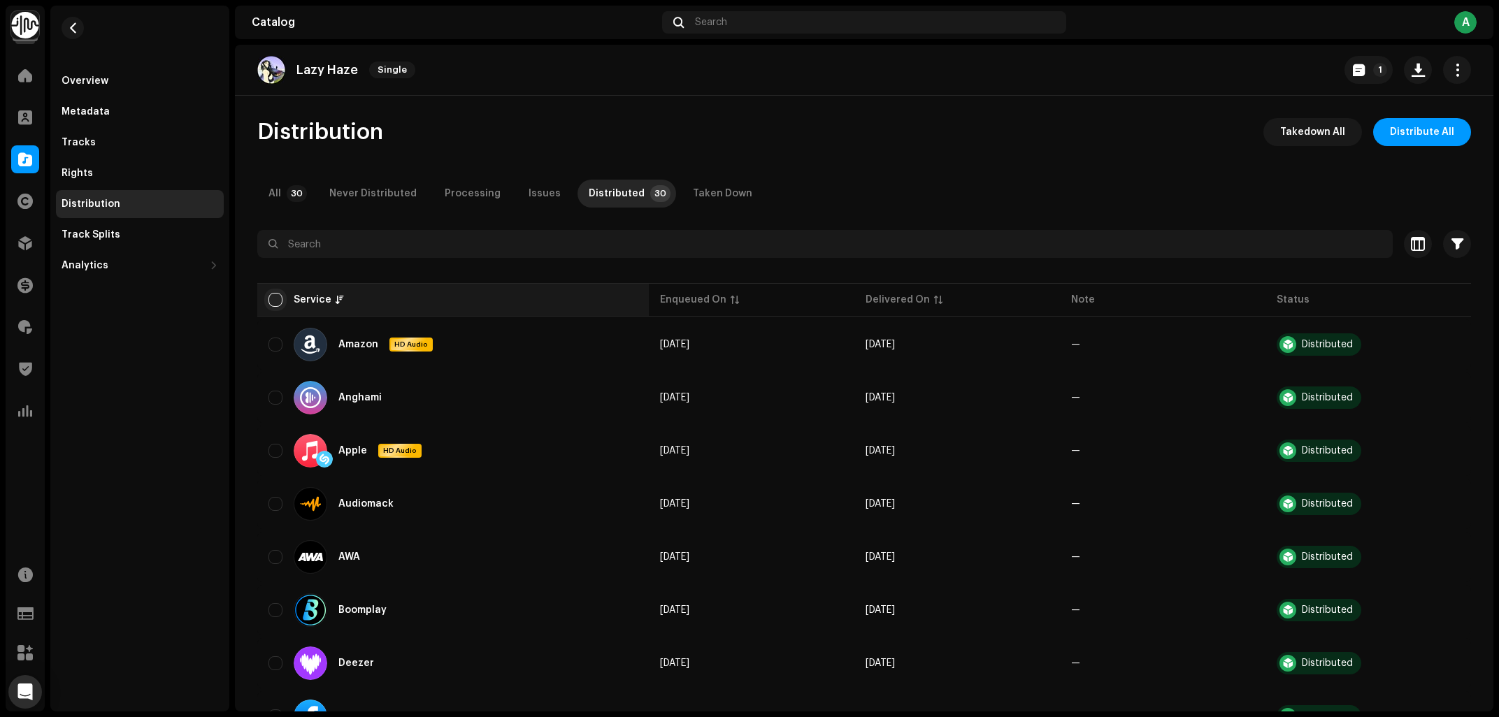
checkbox input "true"
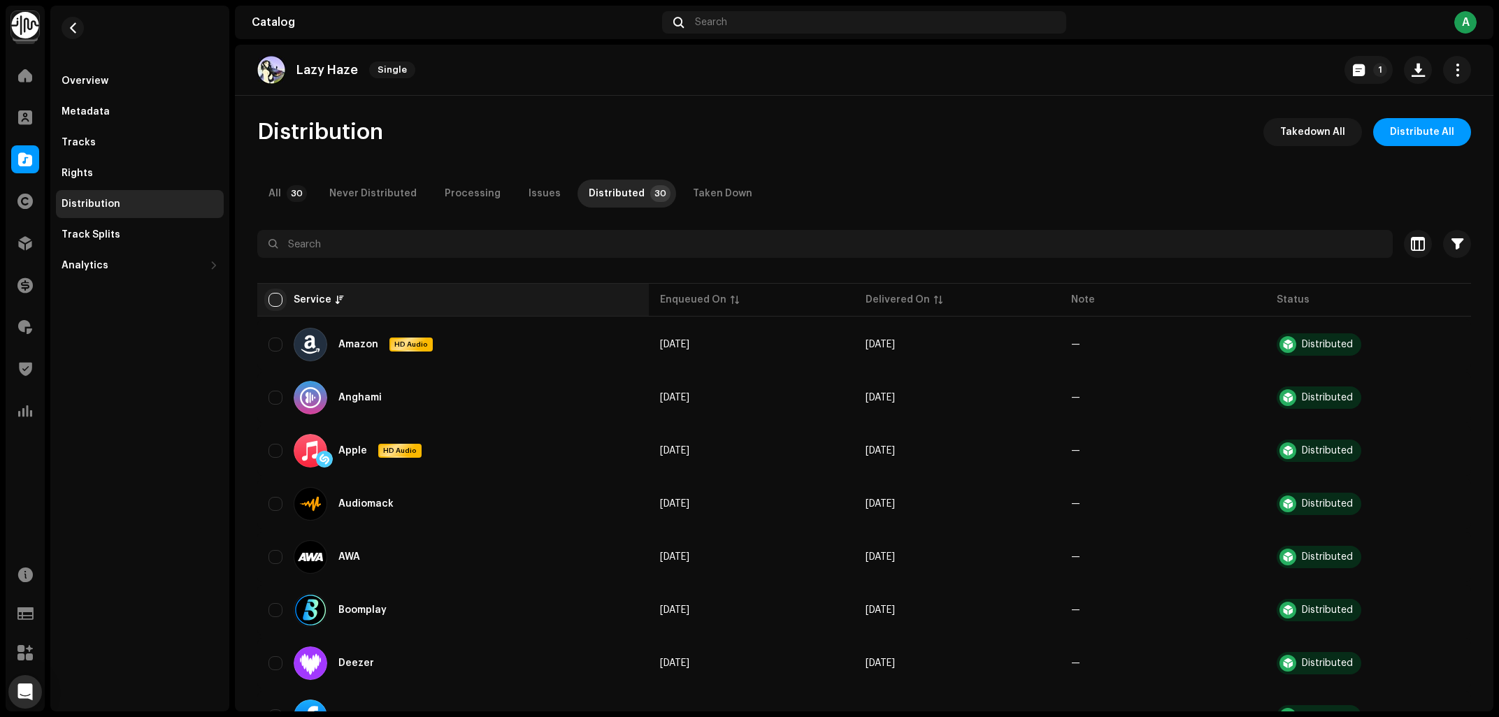
checkbox input "true"
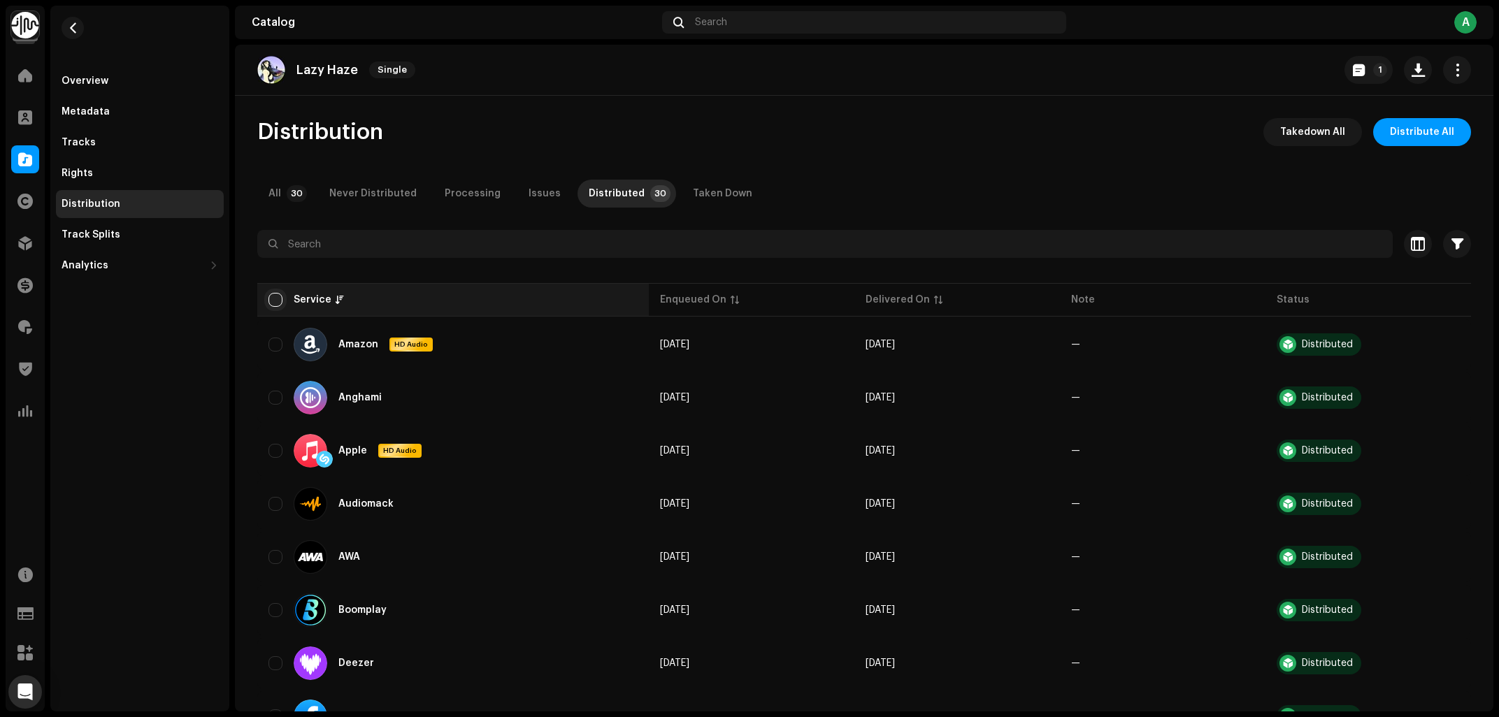
checkbox input "true"
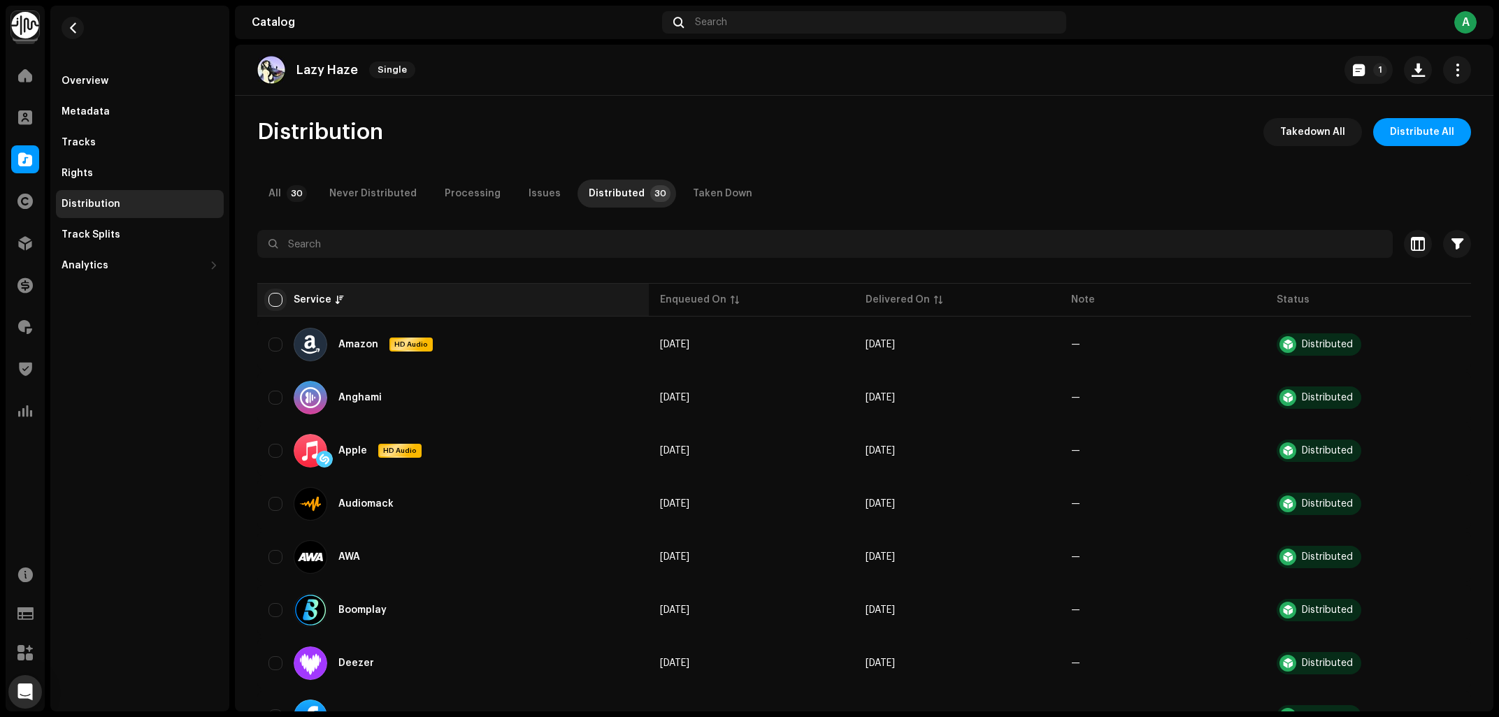
checkbox input "true"
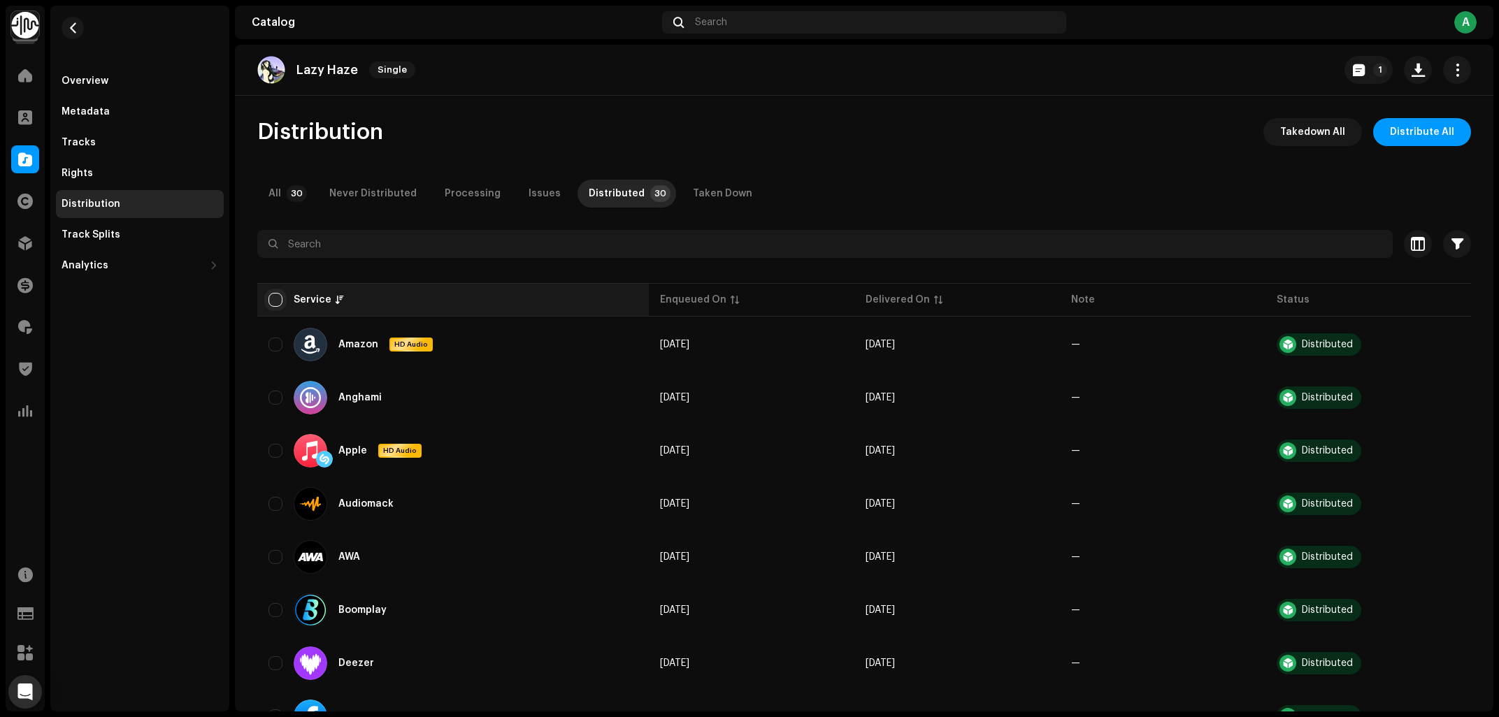
checkbox input "true"
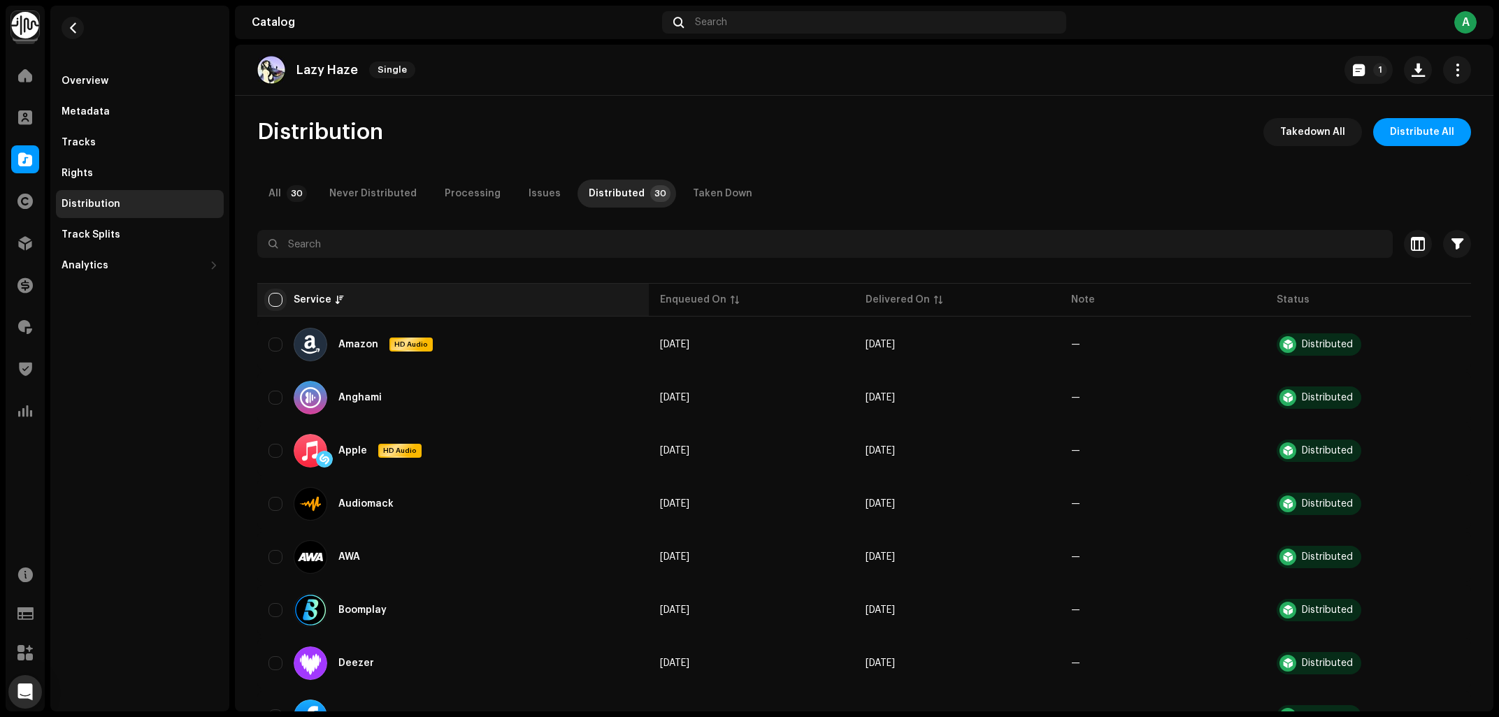
checkbox input "true"
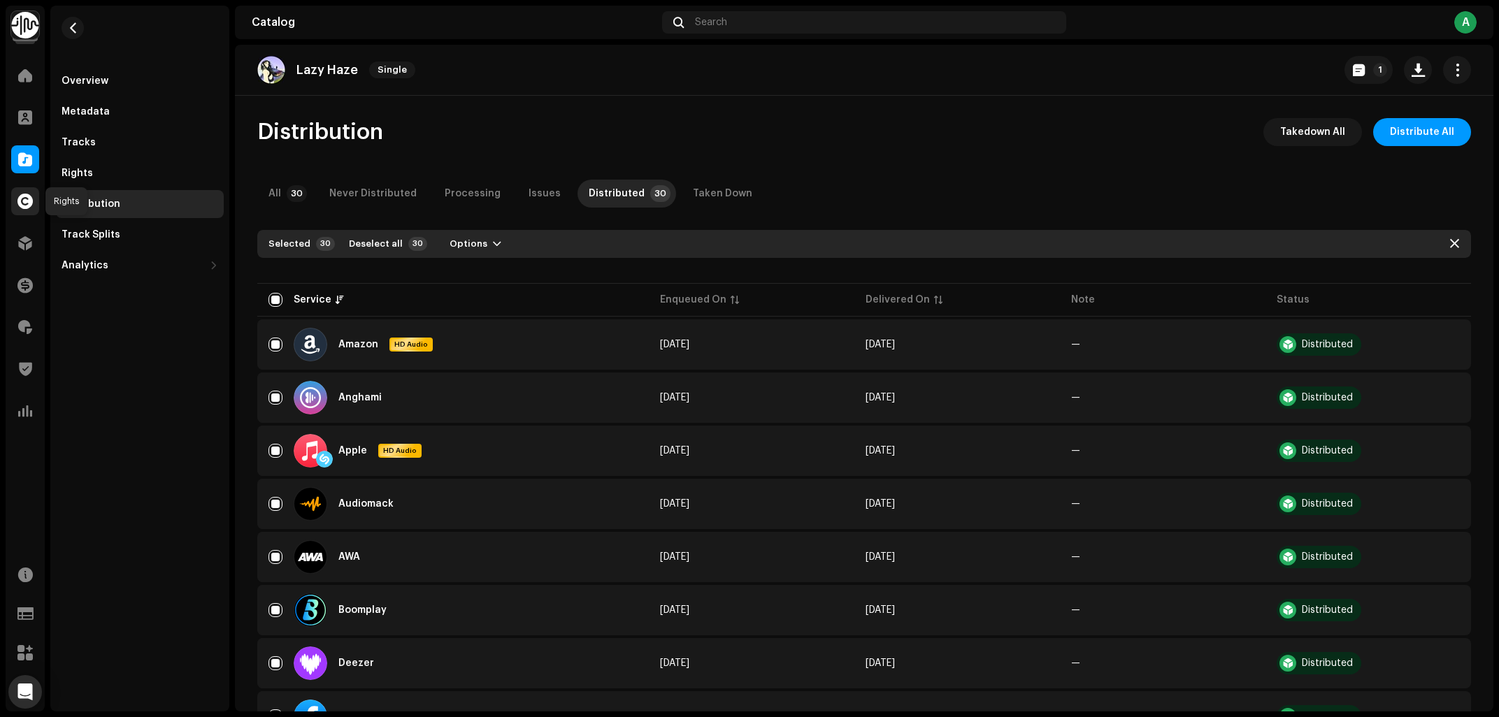
click at [29, 201] on span at bounding box center [24, 201] width 15 height 11
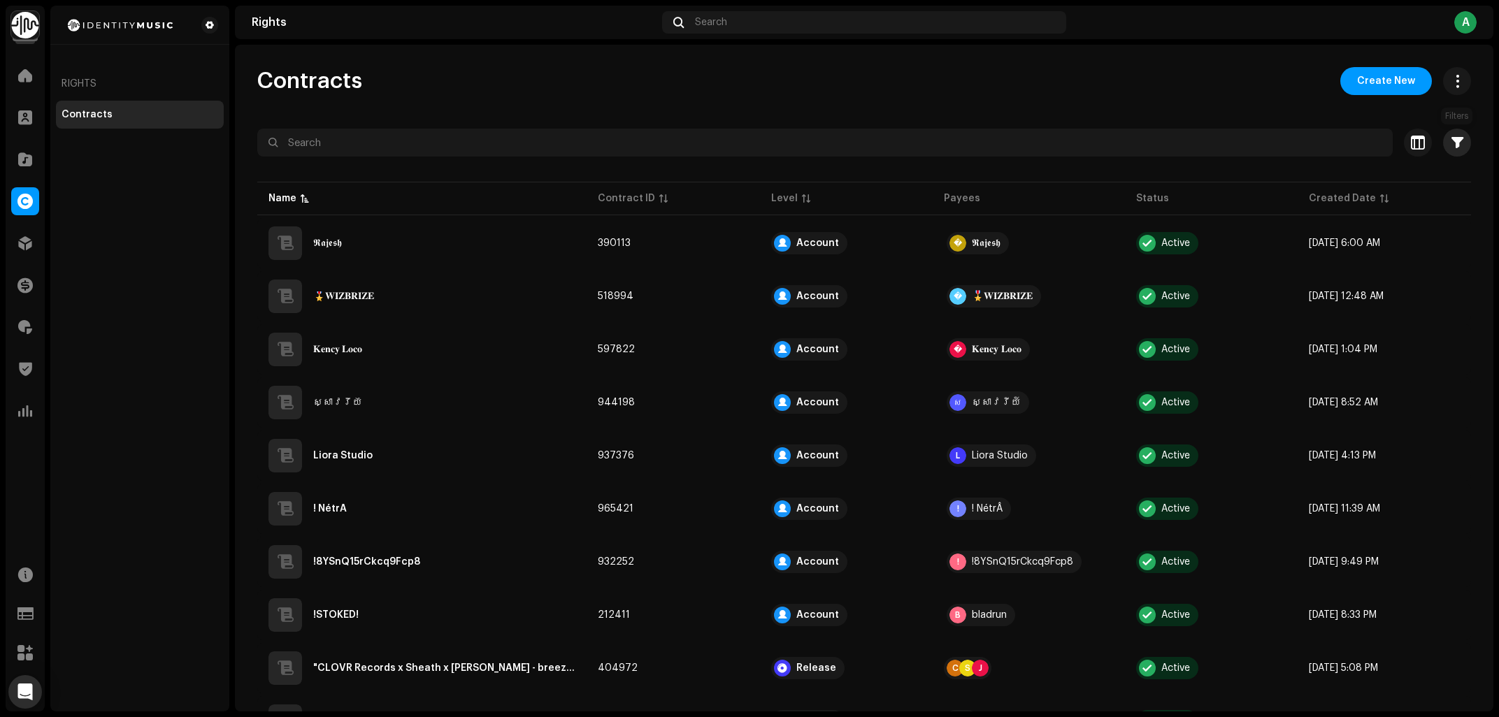
click at [1459, 146] on span "button" at bounding box center [1458, 142] width 12 height 11
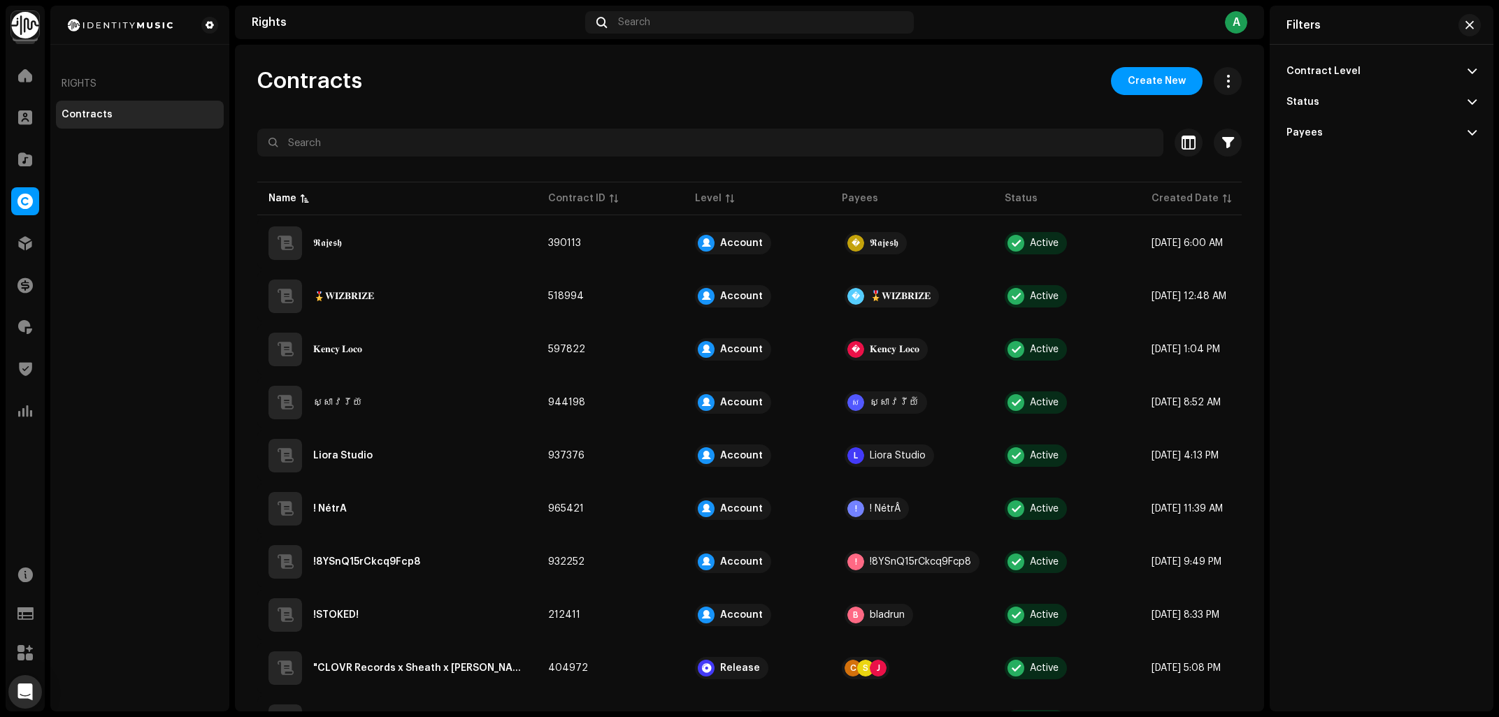
click at [1335, 75] on div "Contract Level" at bounding box center [1324, 71] width 74 height 11
click at [1310, 173] on div "Release" at bounding box center [1304, 174] width 35 height 11
radio input "true"
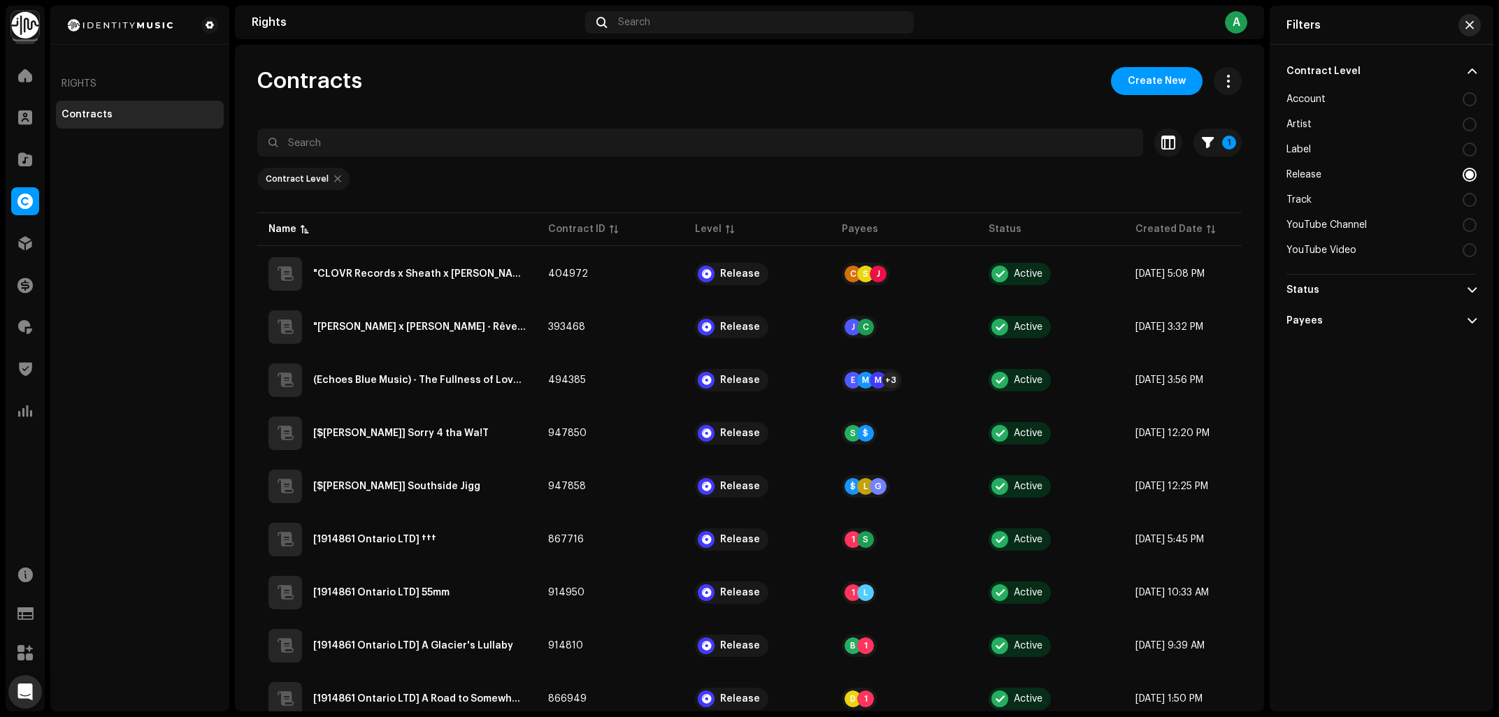
click at [1470, 24] on span "button" at bounding box center [1469, 25] width 8 height 11
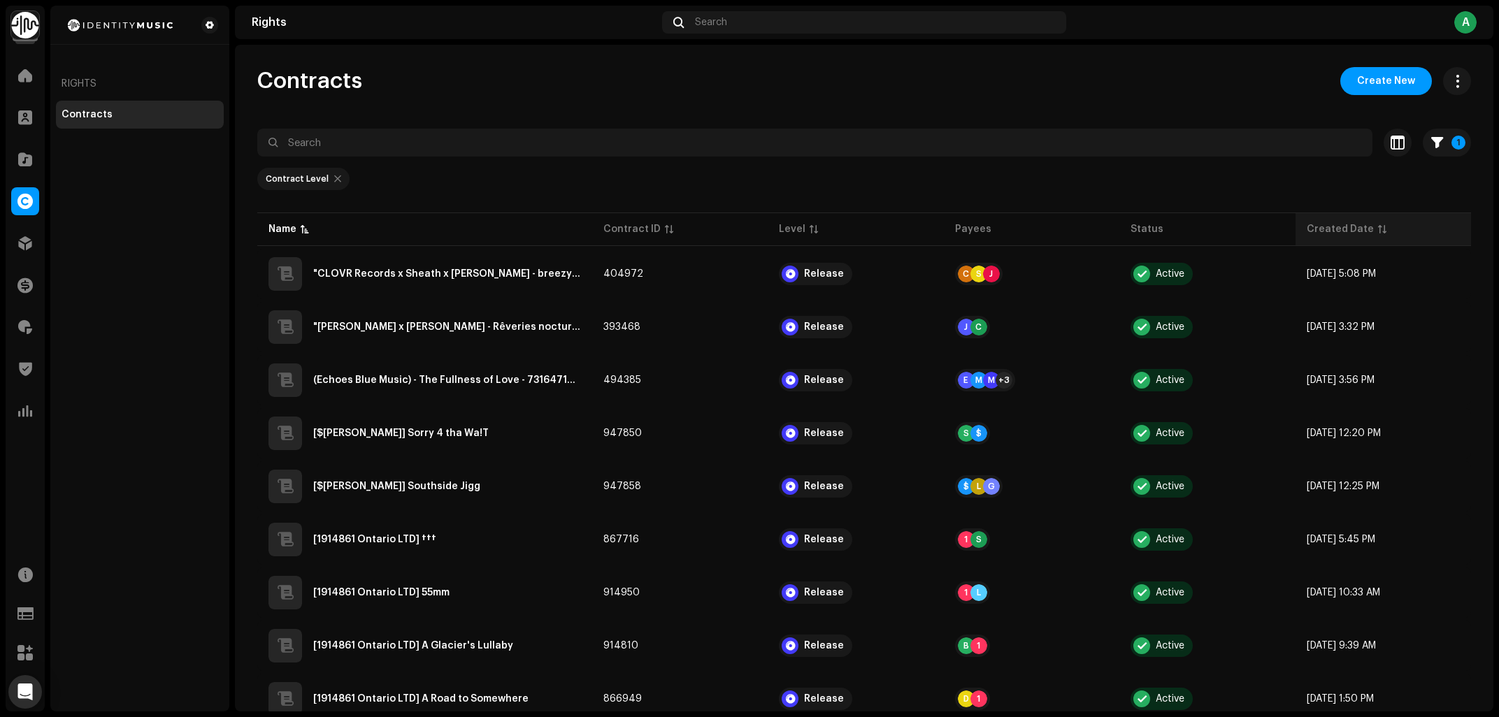
click at [1379, 229] on p-sorticon at bounding box center [1382, 229] width 8 height 8
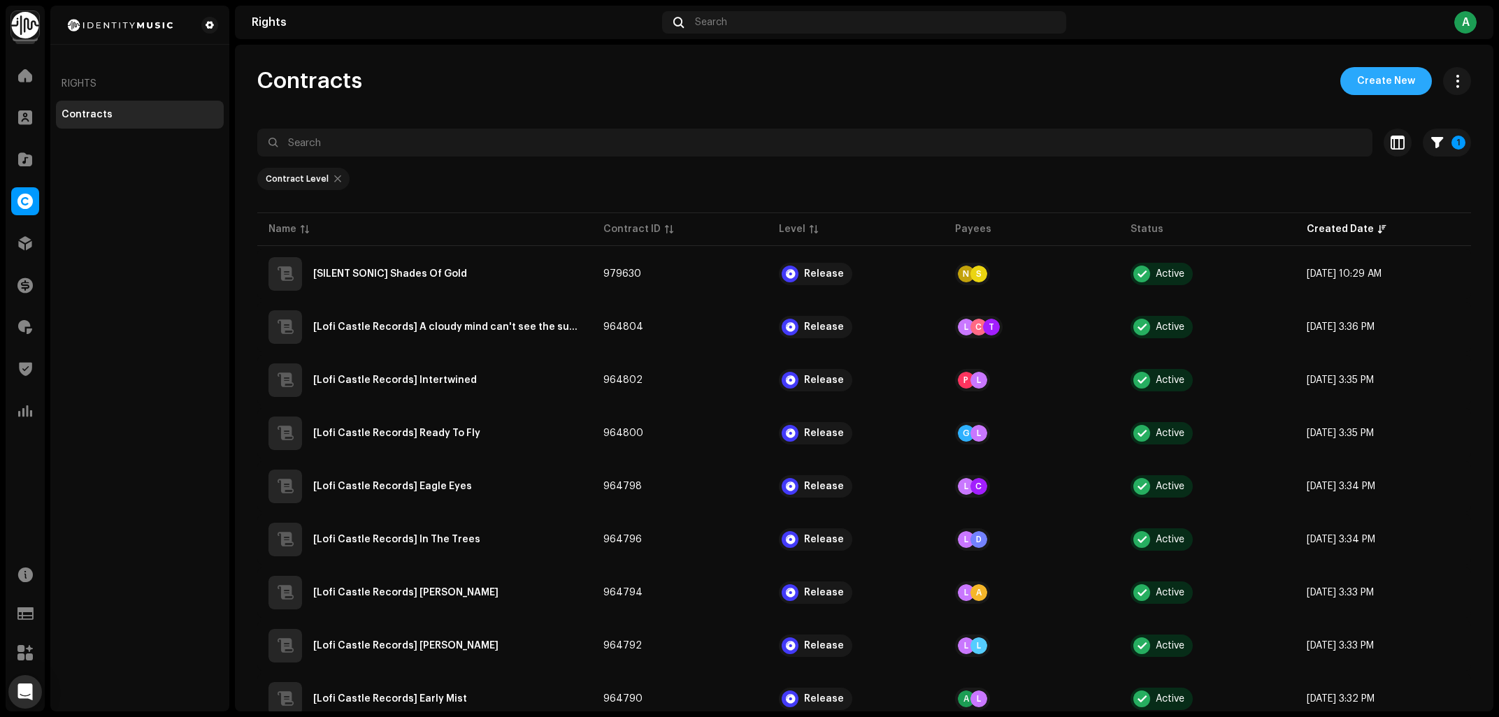
click at [1382, 86] on span "Create New" at bounding box center [1386, 81] width 58 height 28
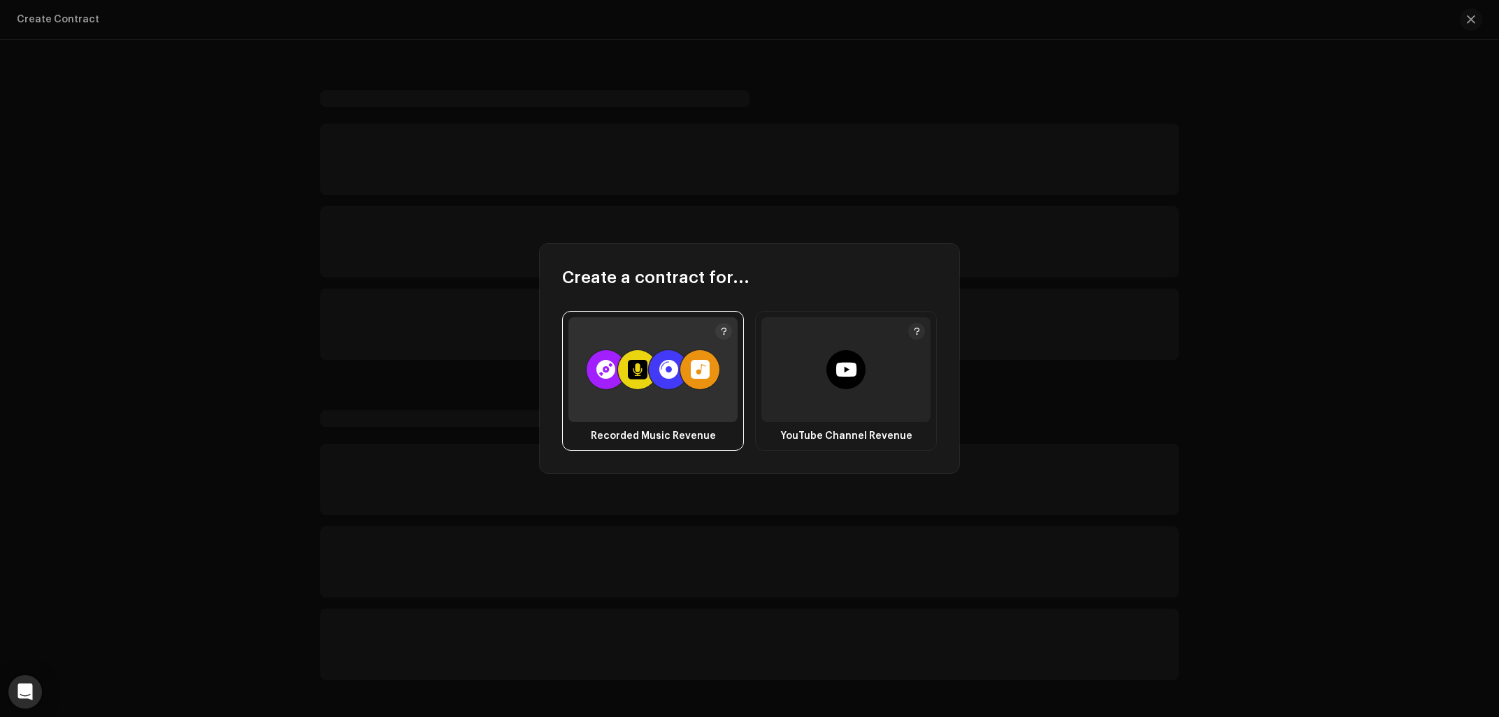
click at [666, 371] on div at bounding box center [668, 370] width 19 height 20
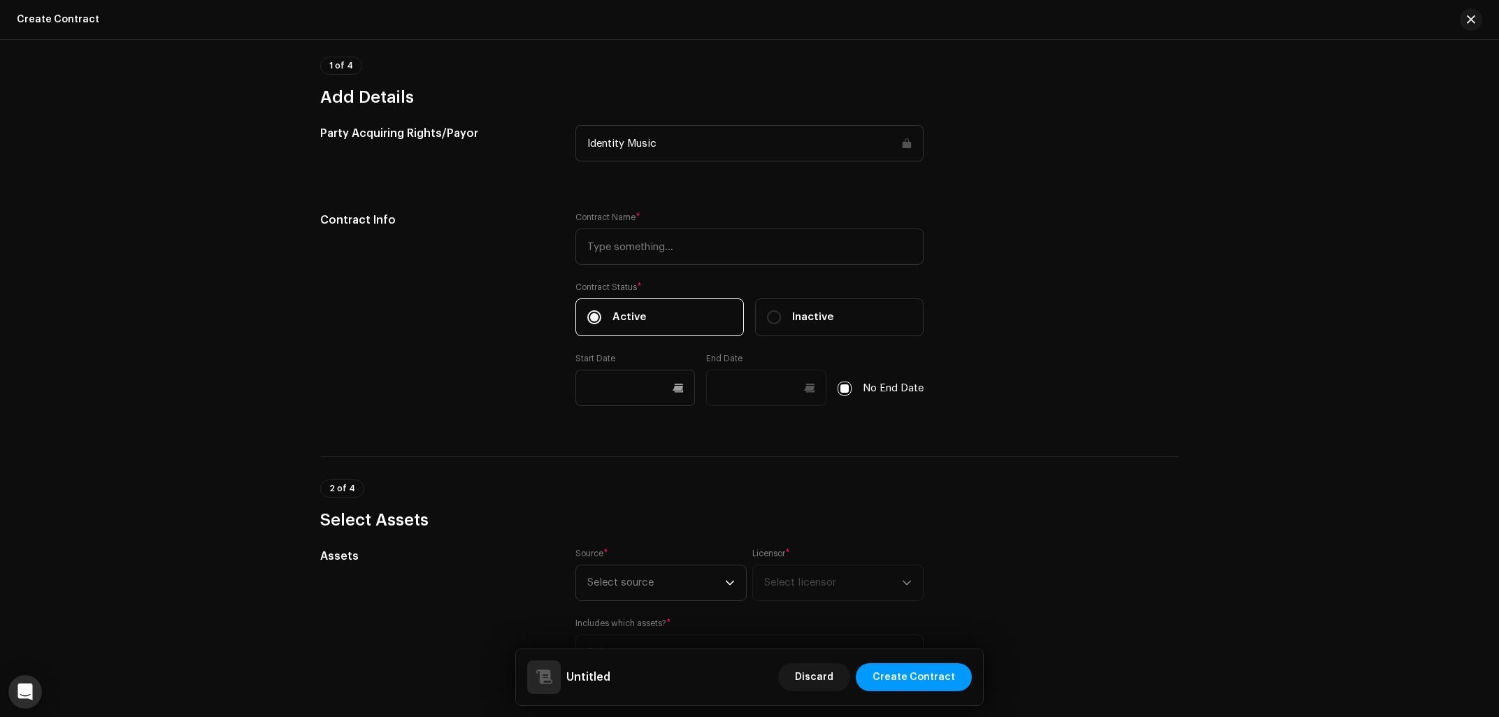
scroll to position [337, 0]
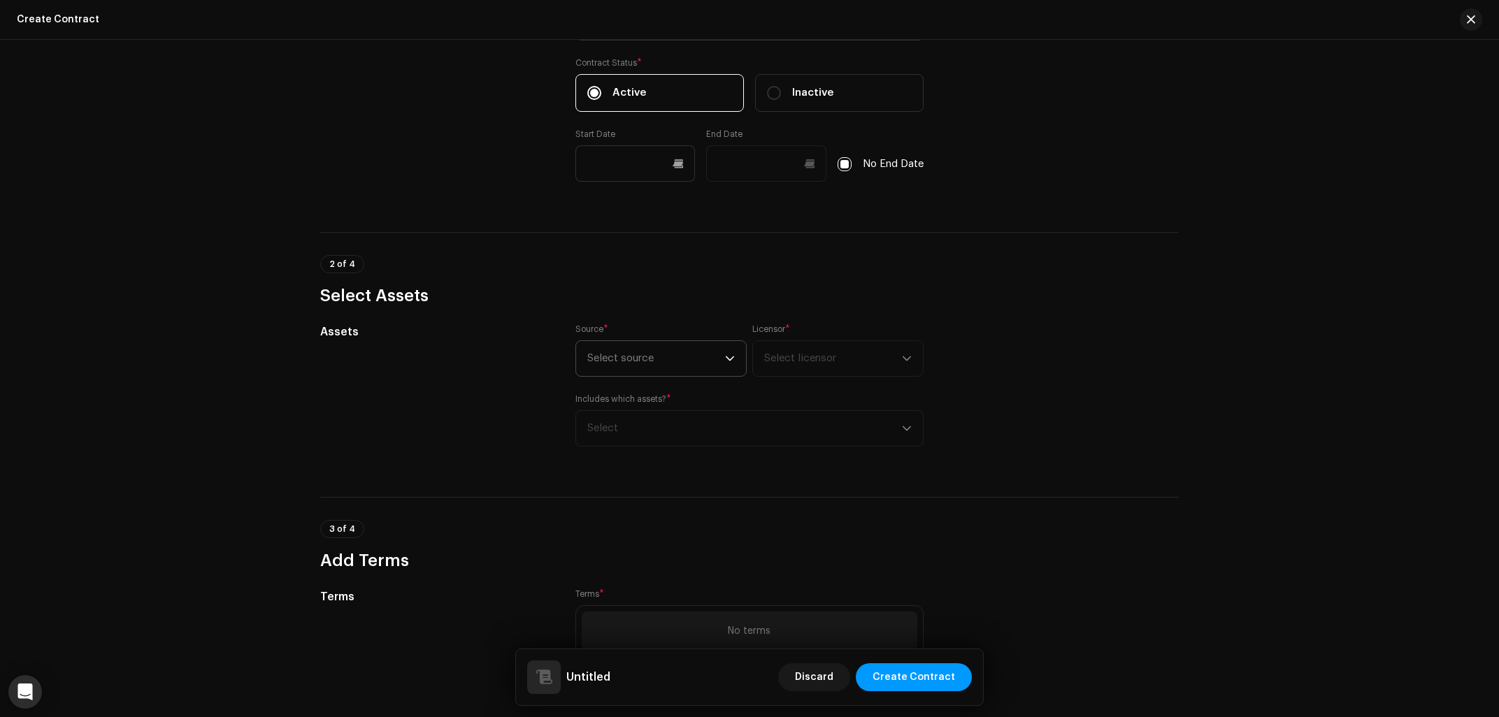
click at [626, 362] on span "Select source" at bounding box center [656, 358] width 138 height 35
click at [407, 315] on div "Let's get started Create a Royalty Split to distribute royalties onchain. 1 of …" at bounding box center [749, 394] width 903 height 1317
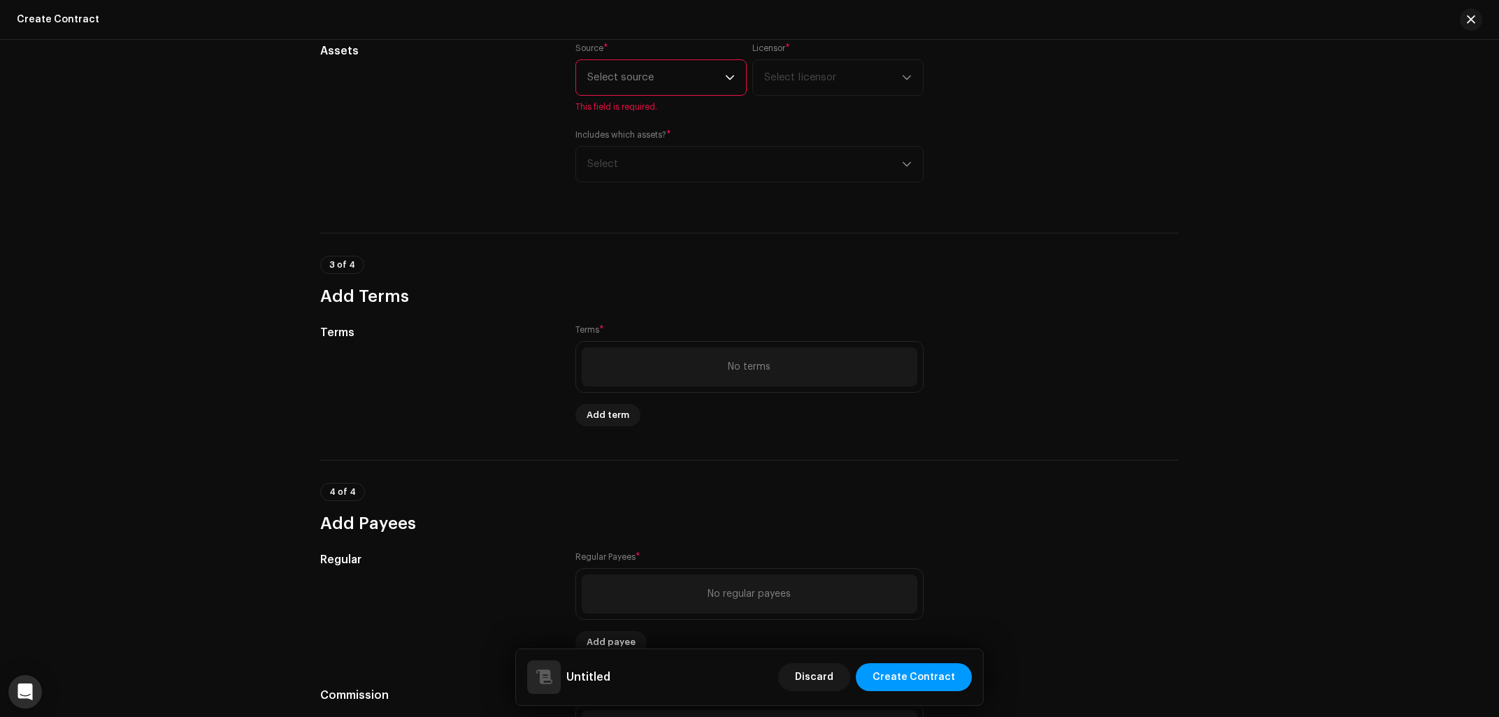
click at [1489, 12] on div "Create Contract" at bounding box center [749, 20] width 1499 height 40
click at [1472, 20] on span "button" at bounding box center [1471, 19] width 8 height 11
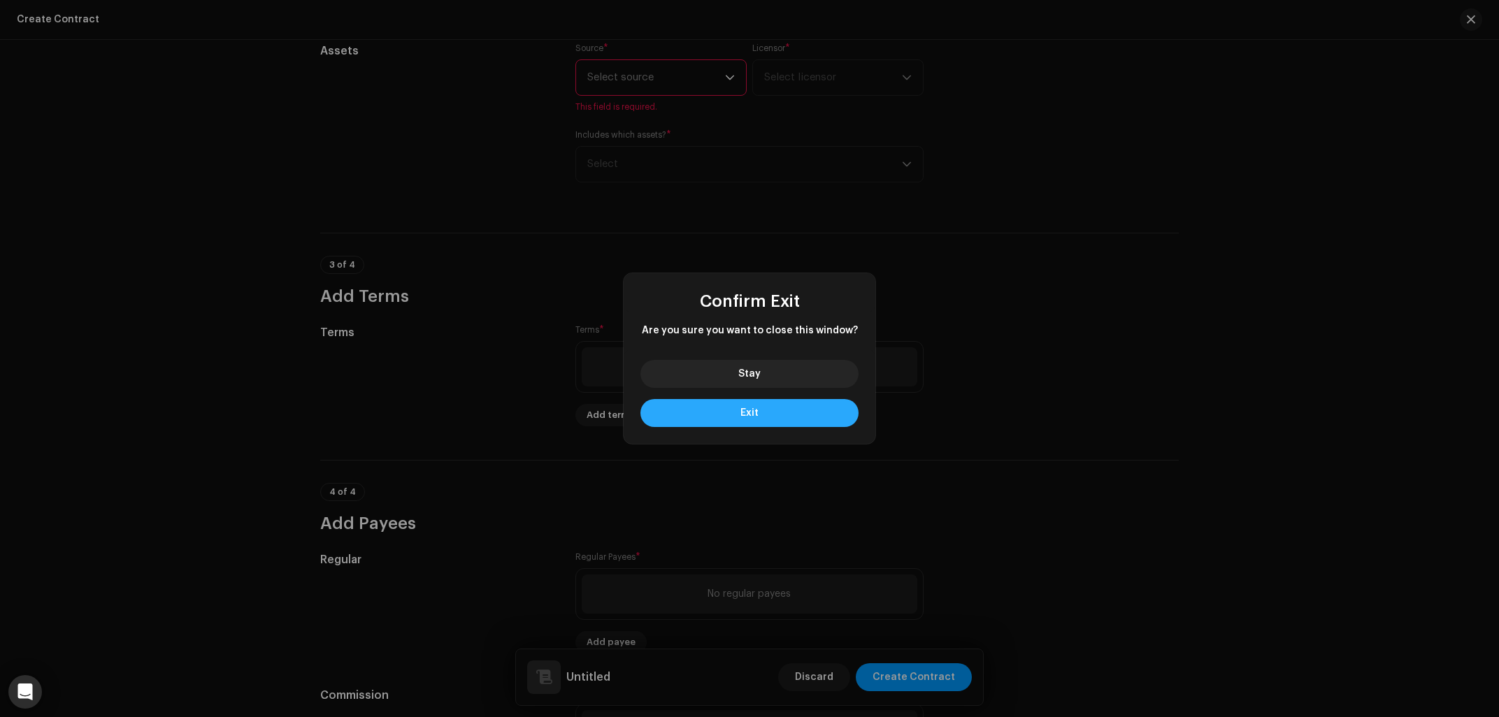
click at [779, 407] on button "Exit" at bounding box center [749, 413] width 218 height 28
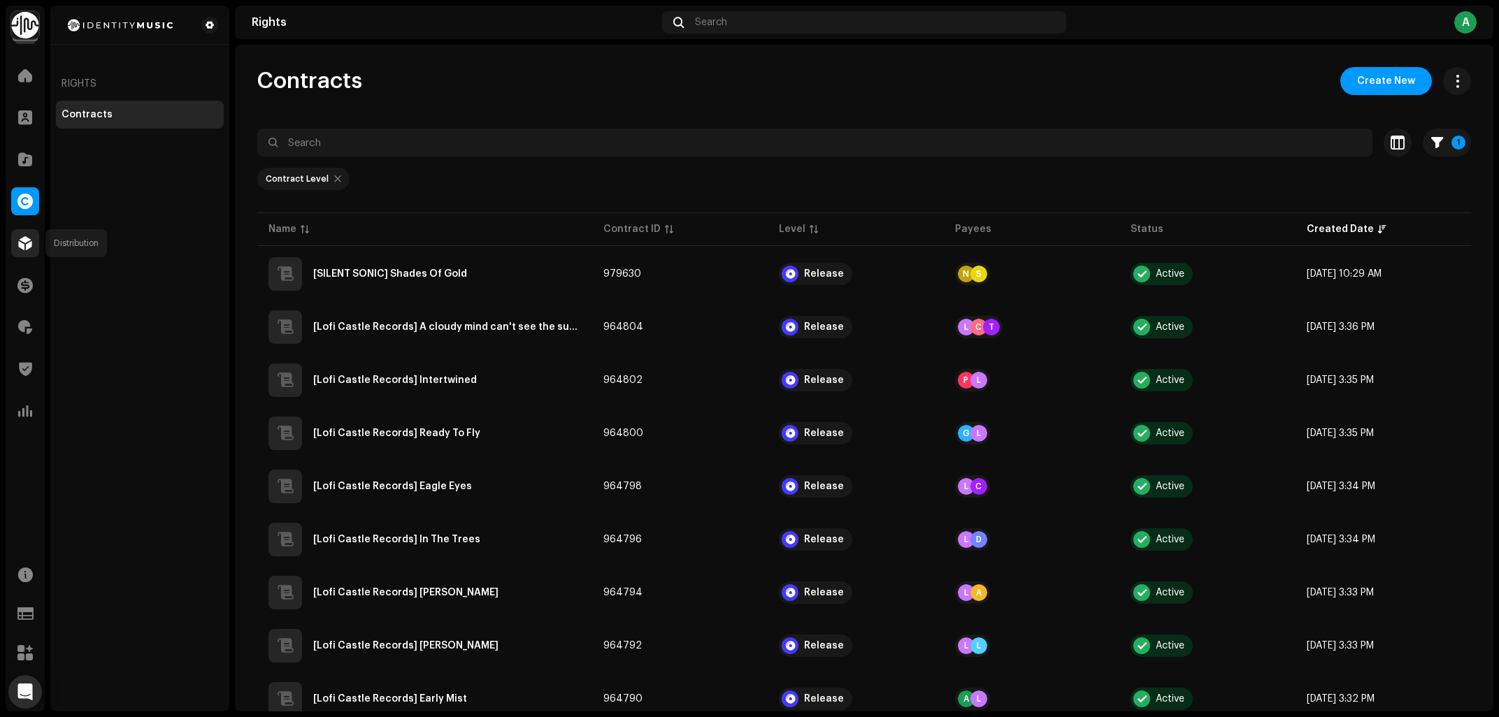
click at [17, 233] on div at bounding box center [25, 243] width 28 height 28
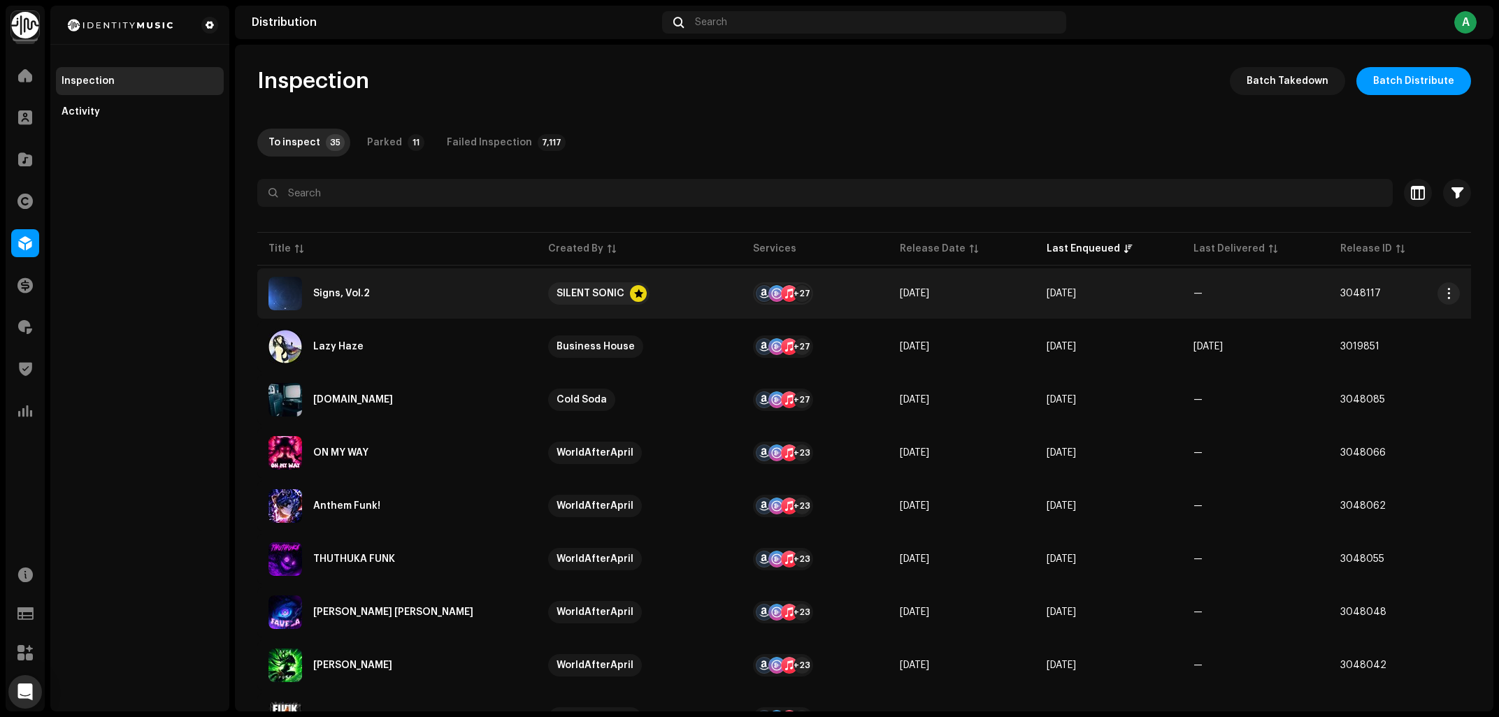
click at [471, 289] on div "Signs, Vol.2" at bounding box center [396, 294] width 257 height 34
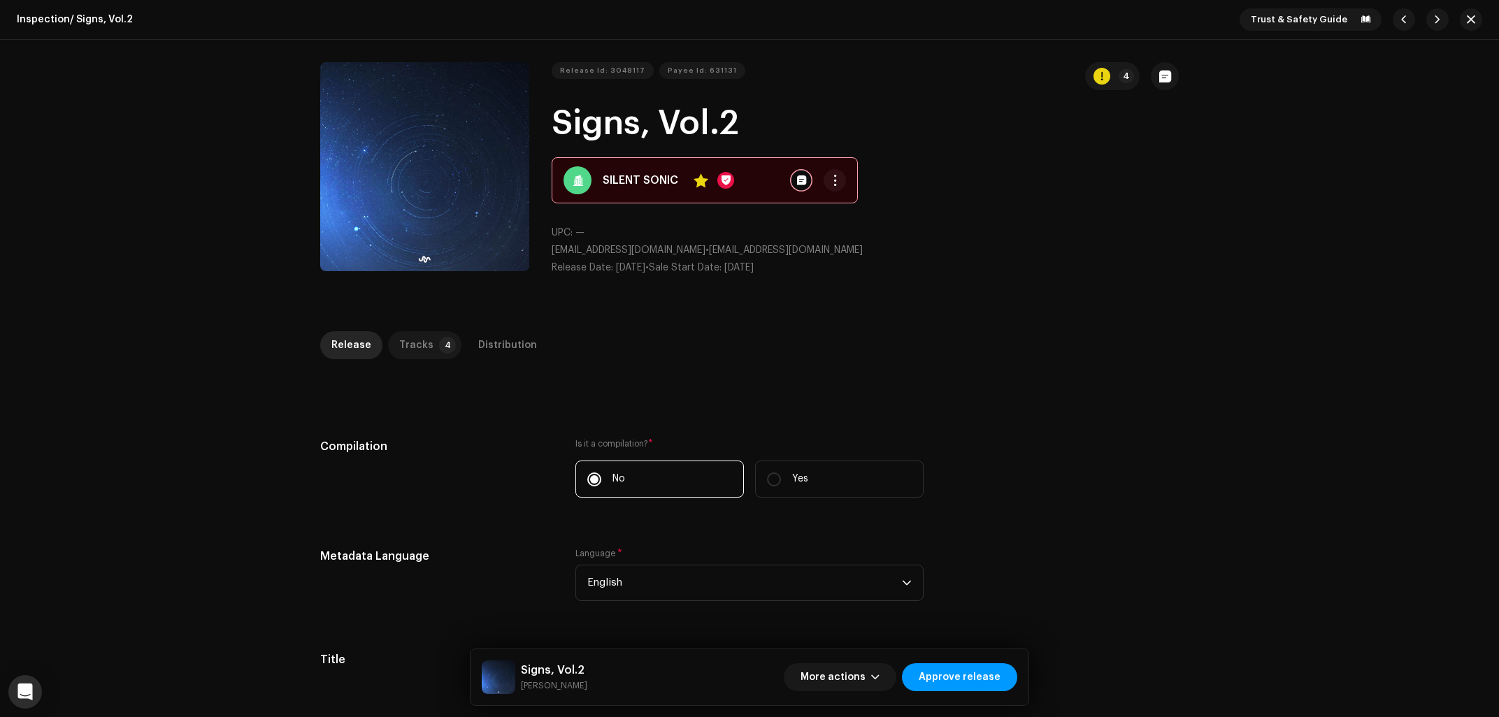
click at [428, 352] on p-tab "Tracks 4" at bounding box center [424, 345] width 73 height 28
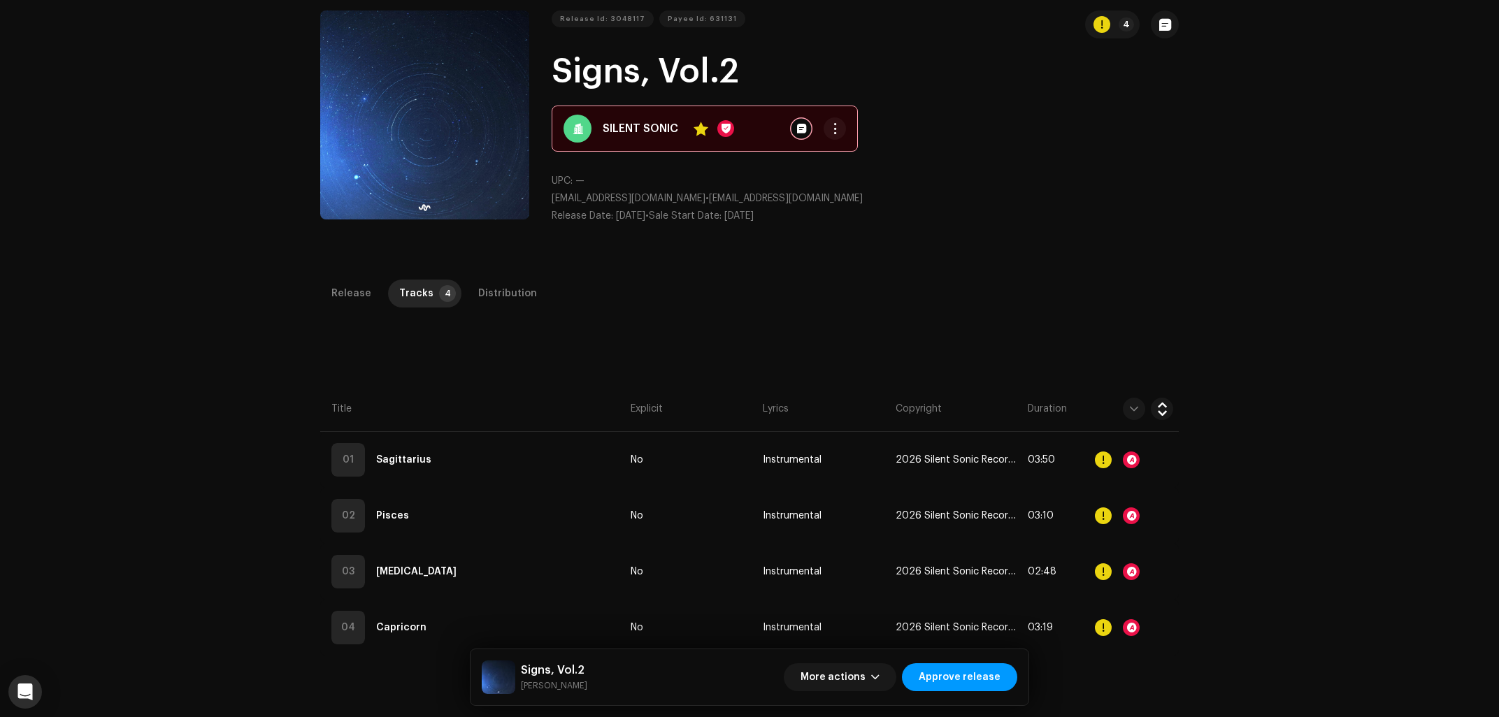
scroll to position [112, 0]
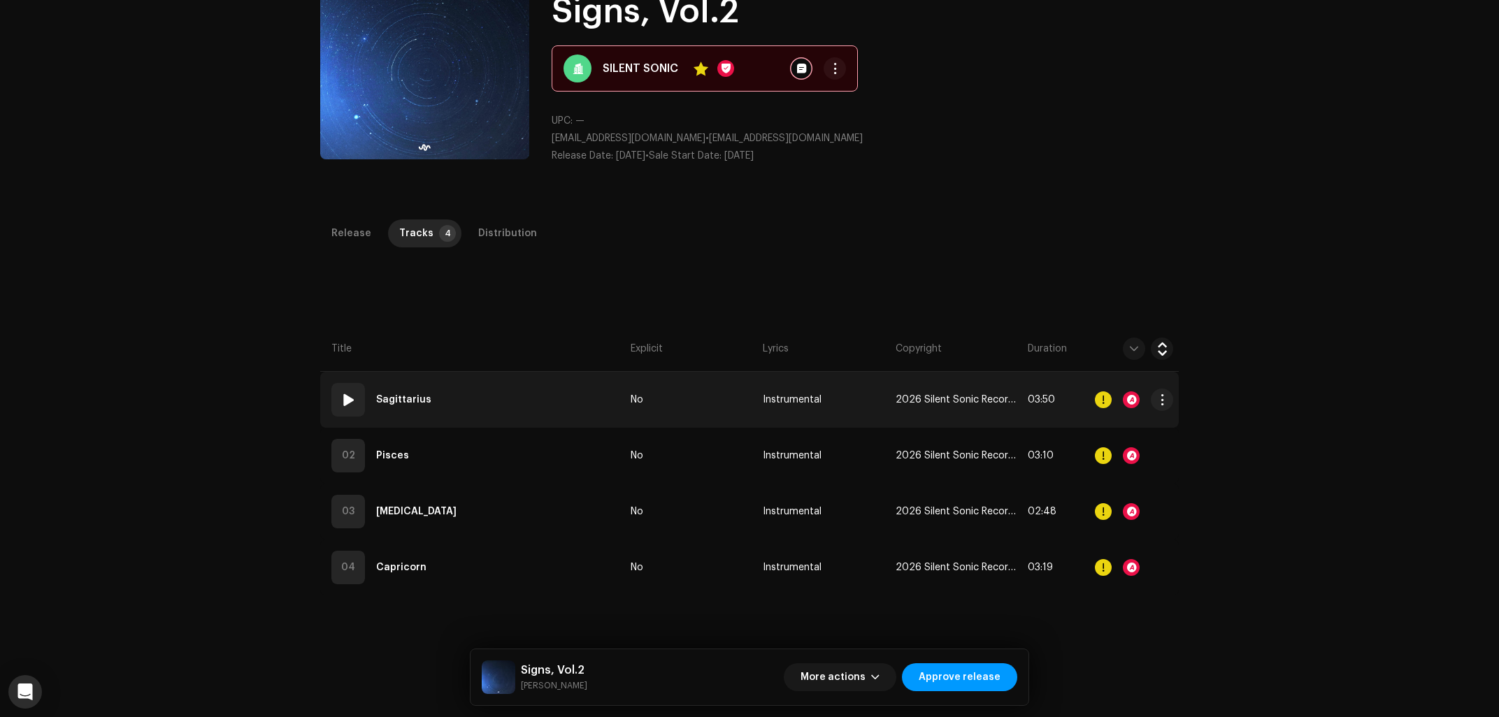
click at [513, 420] on td "01 Sagittarius" at bounding box center [472, 400] width 305 height 56
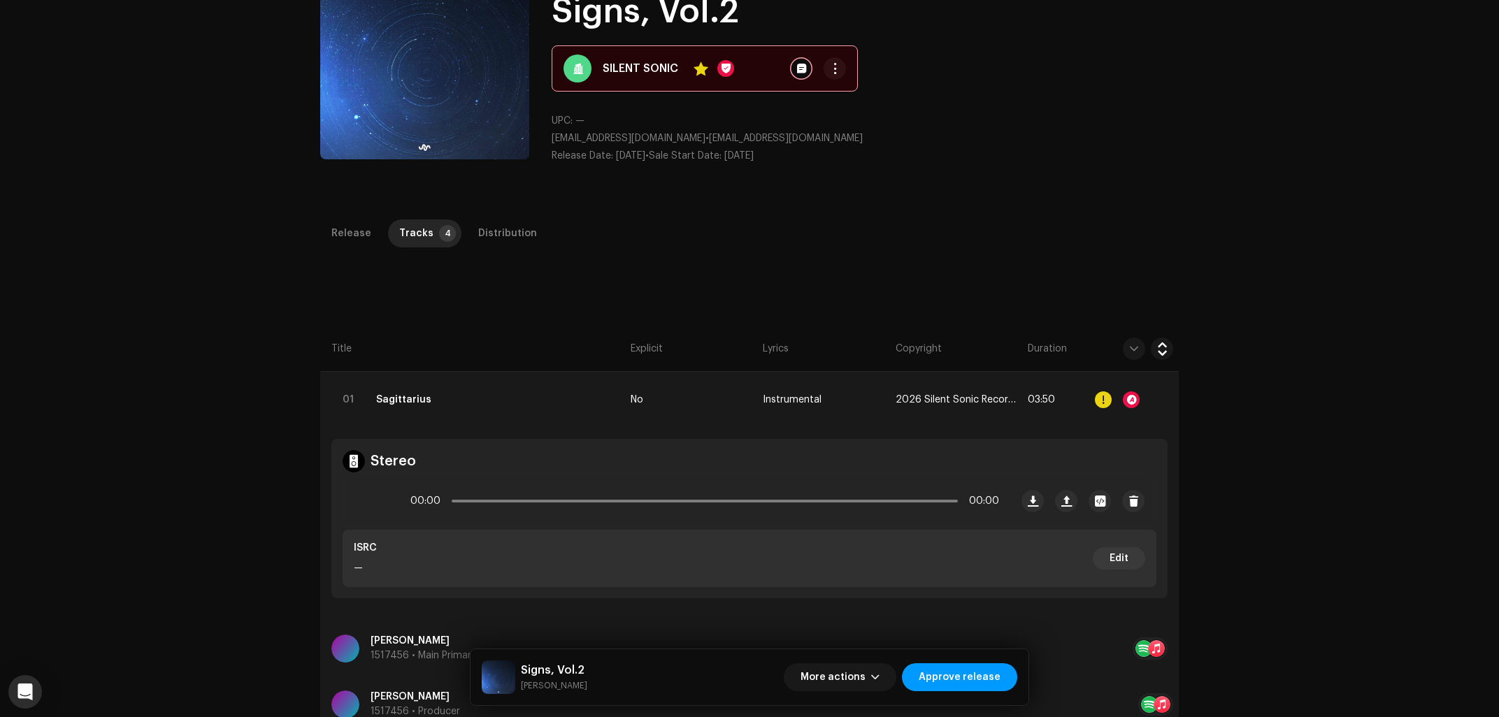
scroll to position [169, 0]
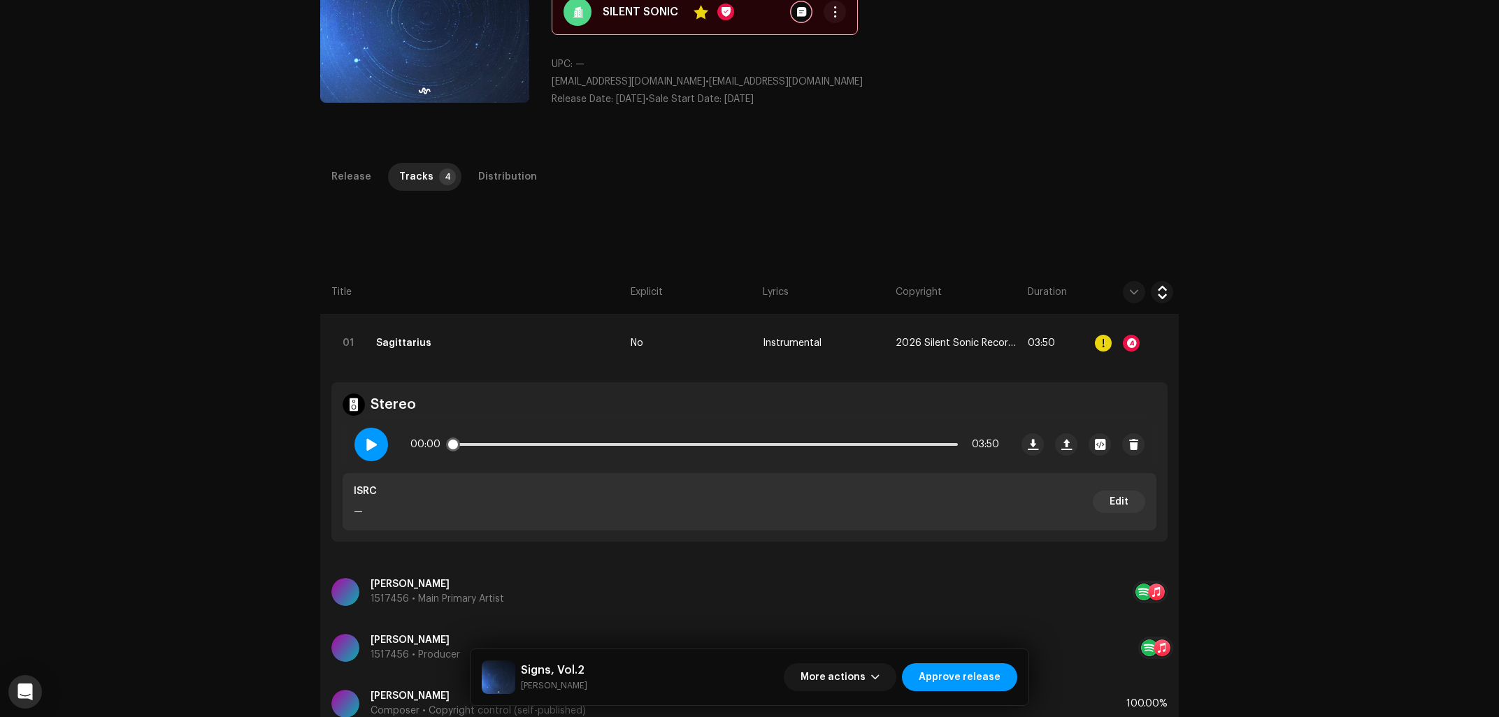
click at [378, 439] on div at bounding box center [371, 445] width 34 height 34
click at [583, 445] on p-slider at bounding box center [705, 444] width 506 height 3
click at [752, 456] on div "01:07 03:50" at bounding box center [704, 445] width 589 height 28
click at [769, 446] on p-slider at bounding box center [705, 444] width 506 height 3
click at [859, 447] on div "02:26 03:50" at bounding box center [704, 445] width 589 height 28
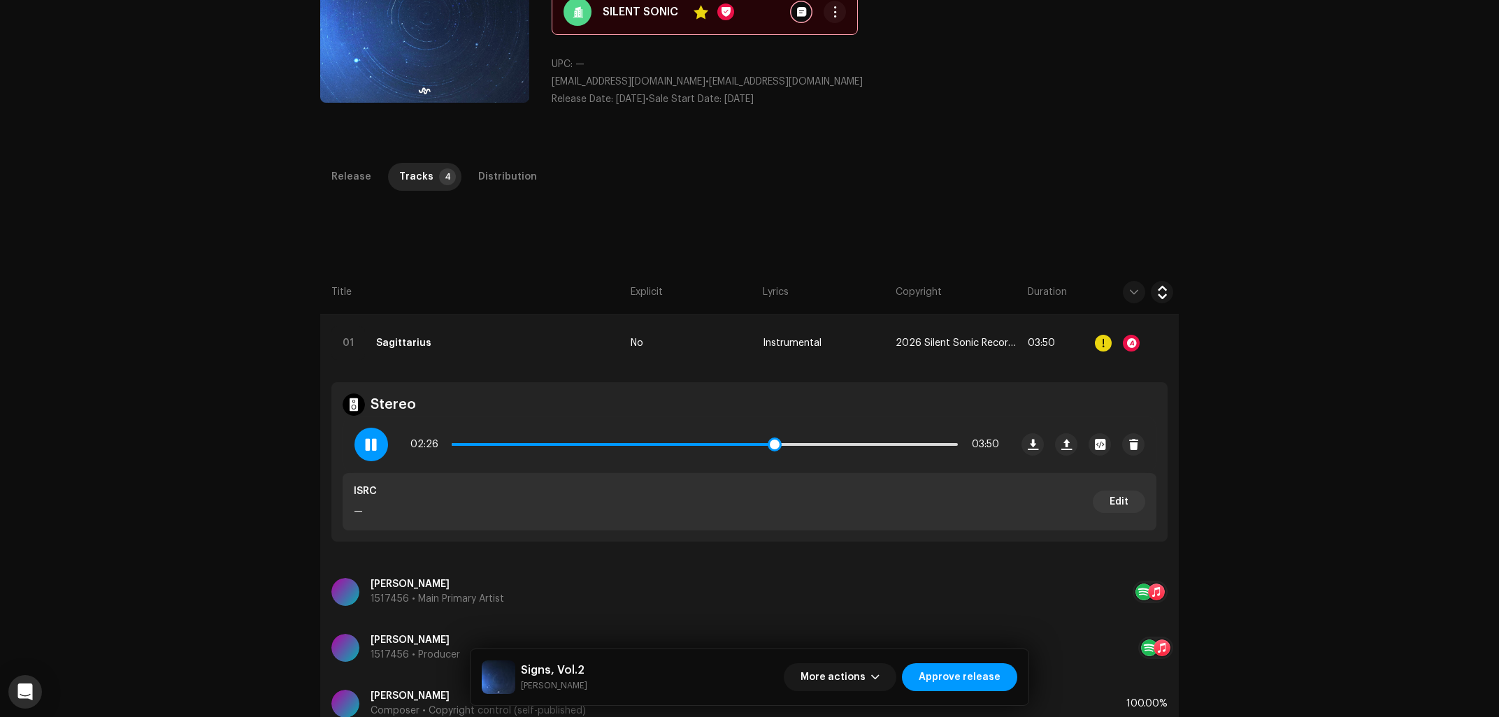
click at [875, 443] on div "02:26 03:50" at bounding box center [704, 445] width 589 height 28
click at [894, 443] on p-slider at bounding box center [705, 444] width 506 height 3
click at [934, 444] on p-slider at bounding box center [705, 444] width 506 height 3
click at [564, 445] on span at bounding box center [694, 444] width 485 height 3
click at [367, 444] on span at bounding box center [371, 444] width 12 height 11
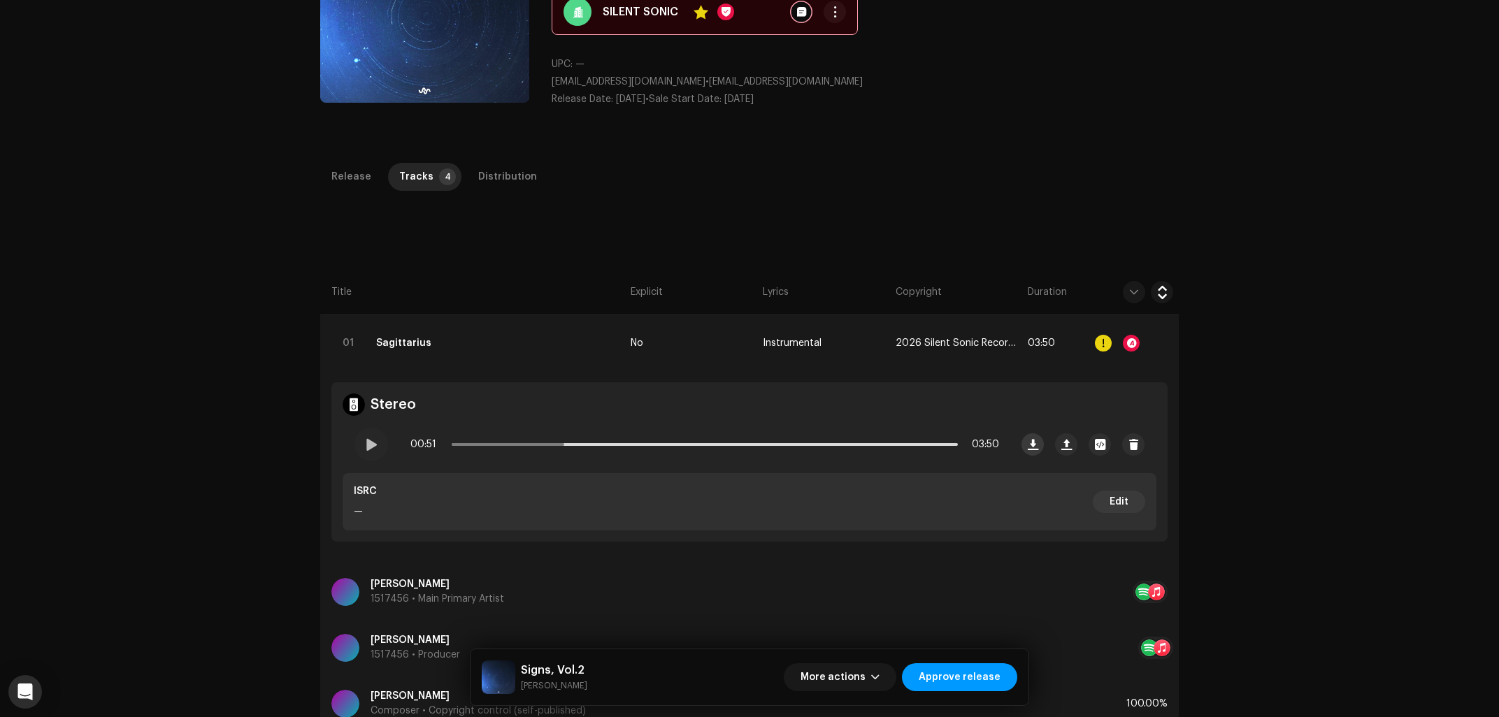
click at [1033, 443] on span "button" at bounding box center [1033, 444] width 10 height 11
click at [581, 323] on td "01 Sagittarius" at bounding box center [472, 343] width 305 height 56
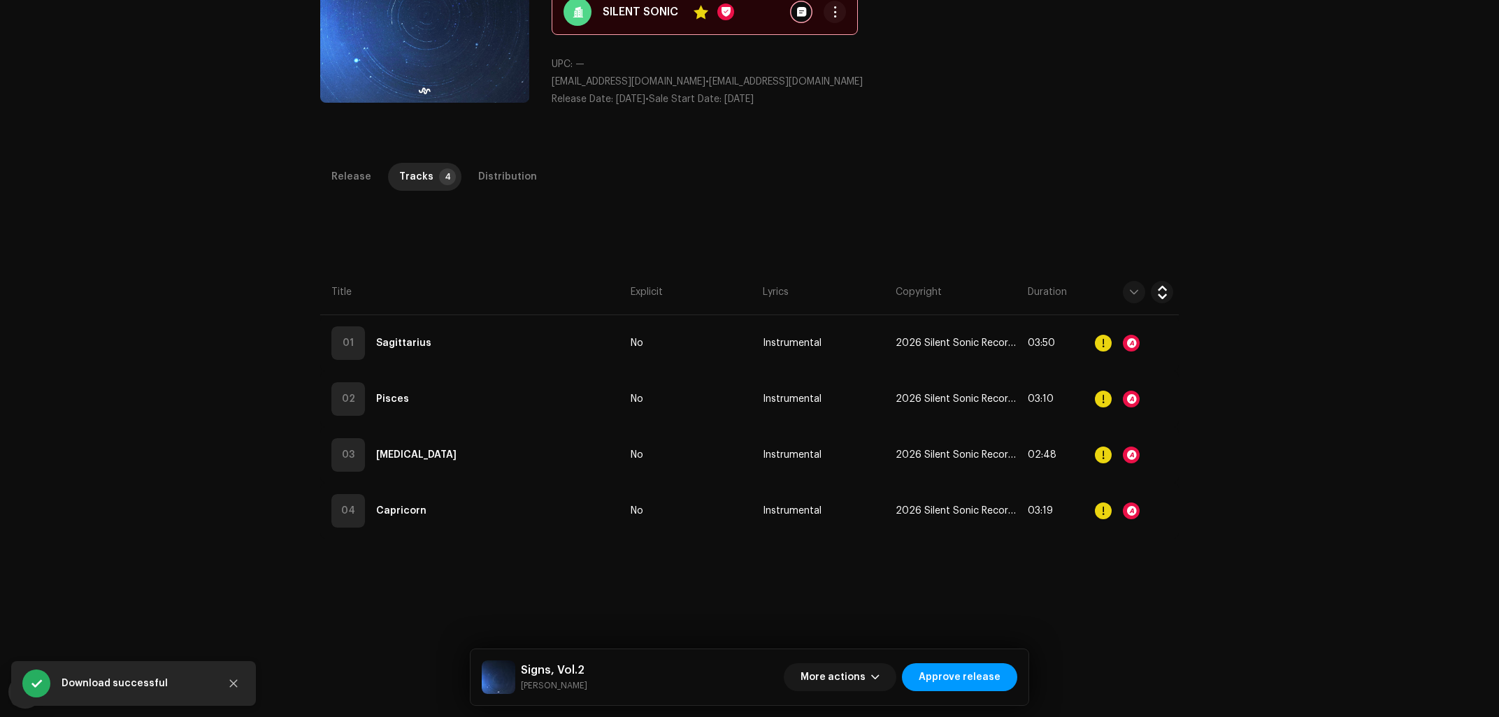
scroll to position [0, 0]
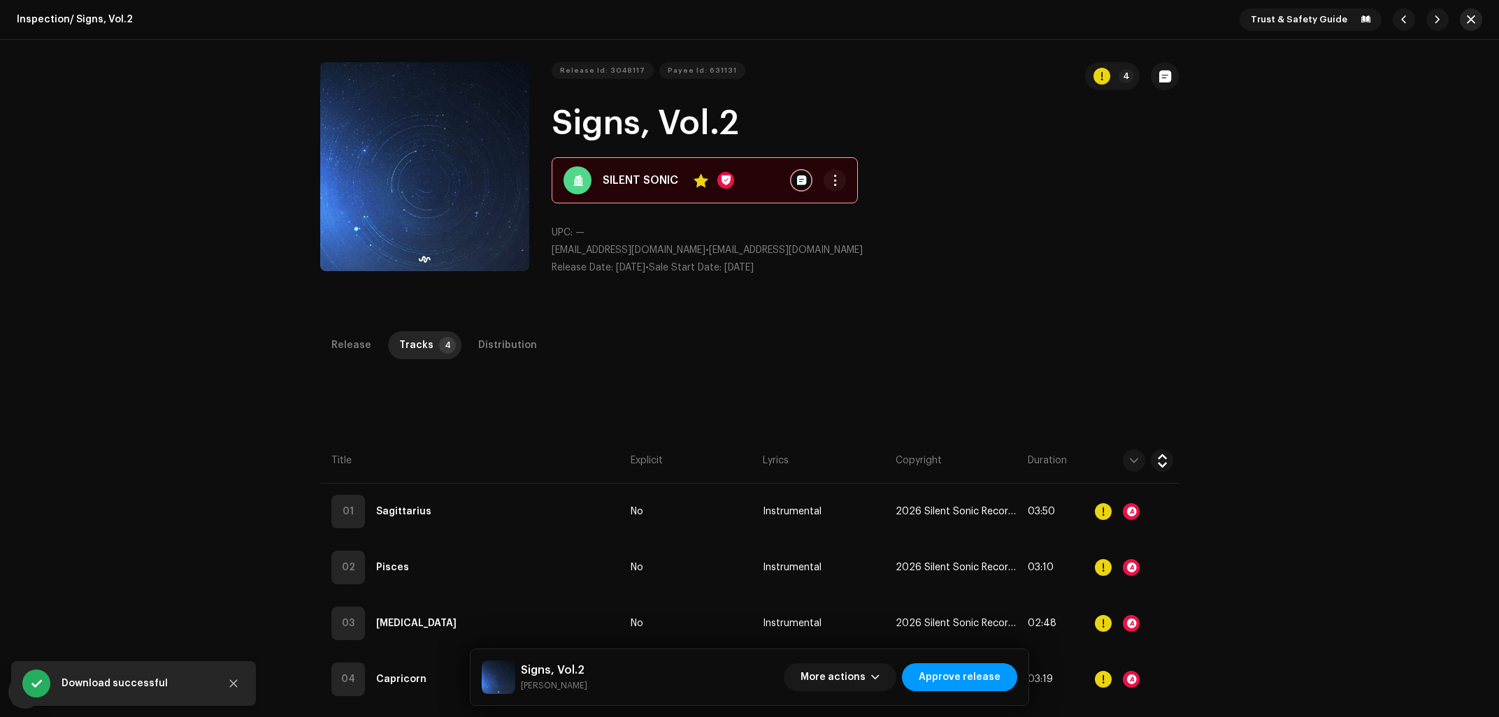
click at [1468, 22] on span "button" at bounding box center [1471, 19] width 8 height 11
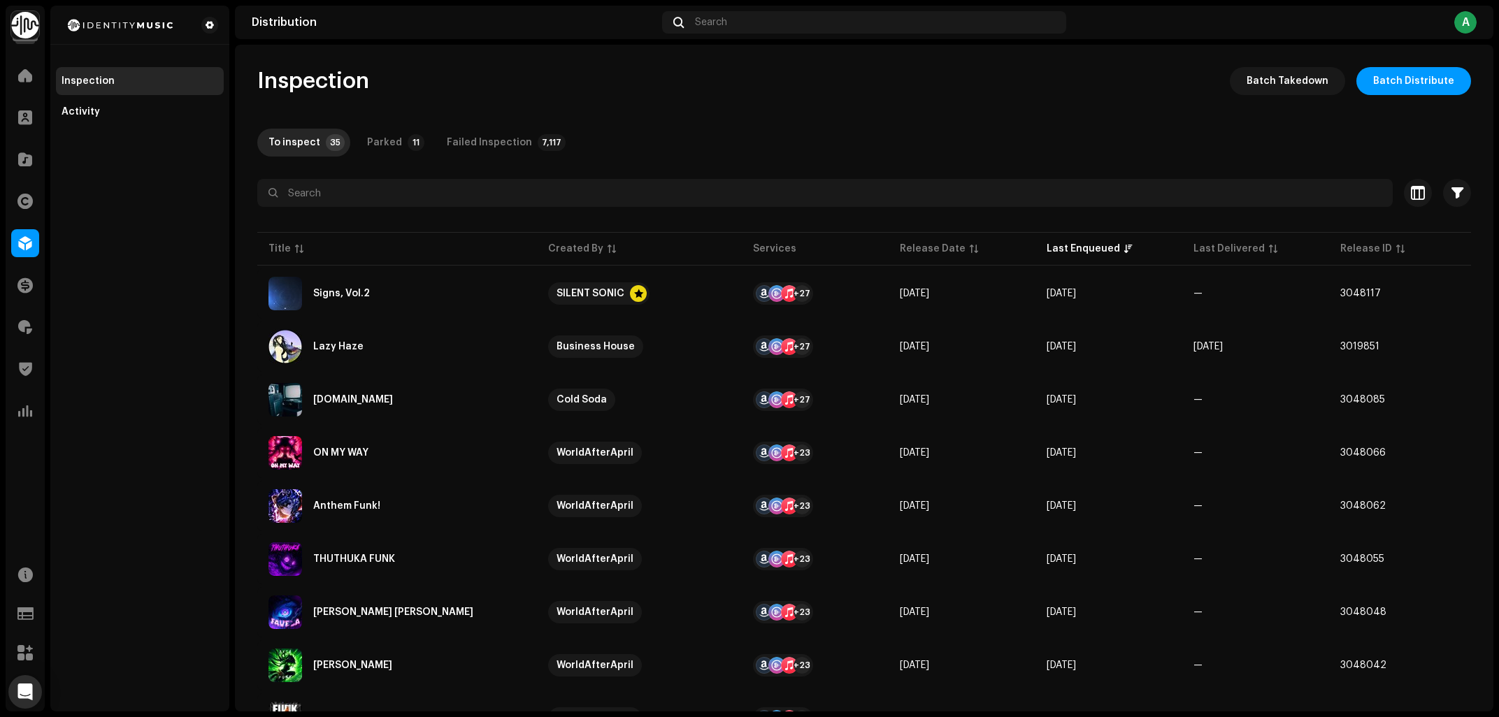
scroll to position [506, 0]
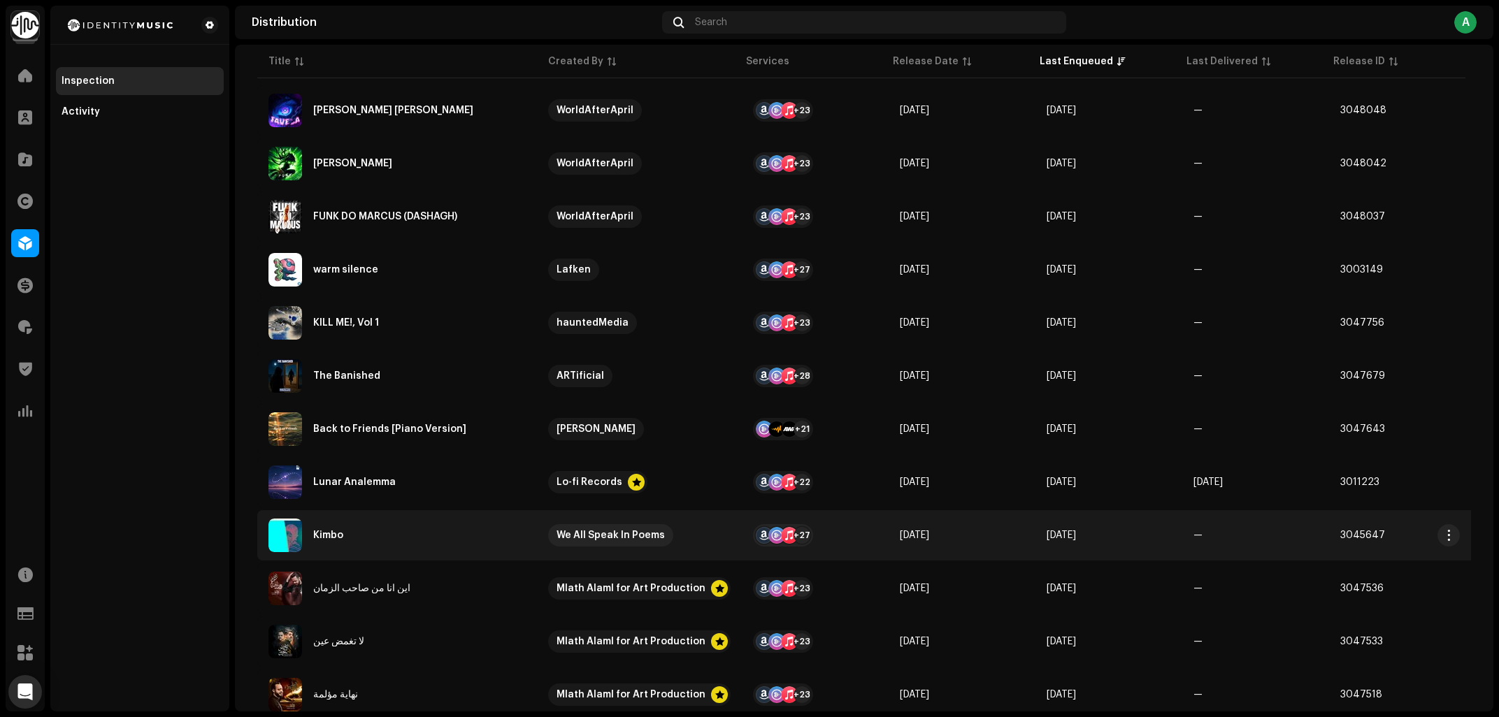
click at [421, 533] on div "Kimbo" at bounding box center [396, 536] width 257 height 34
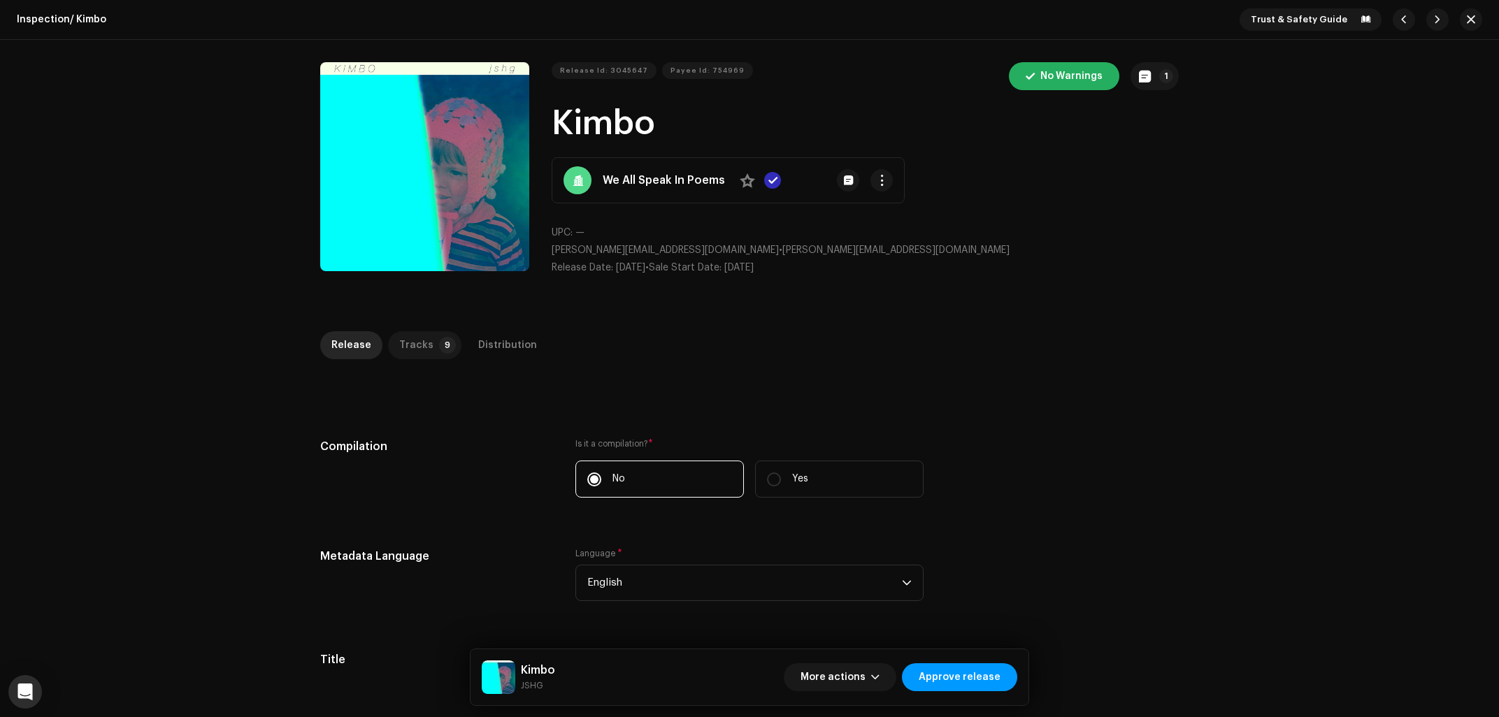
click at [421, 339] on div "Tracks" at bounding box center [416, 345] width 34 height 28
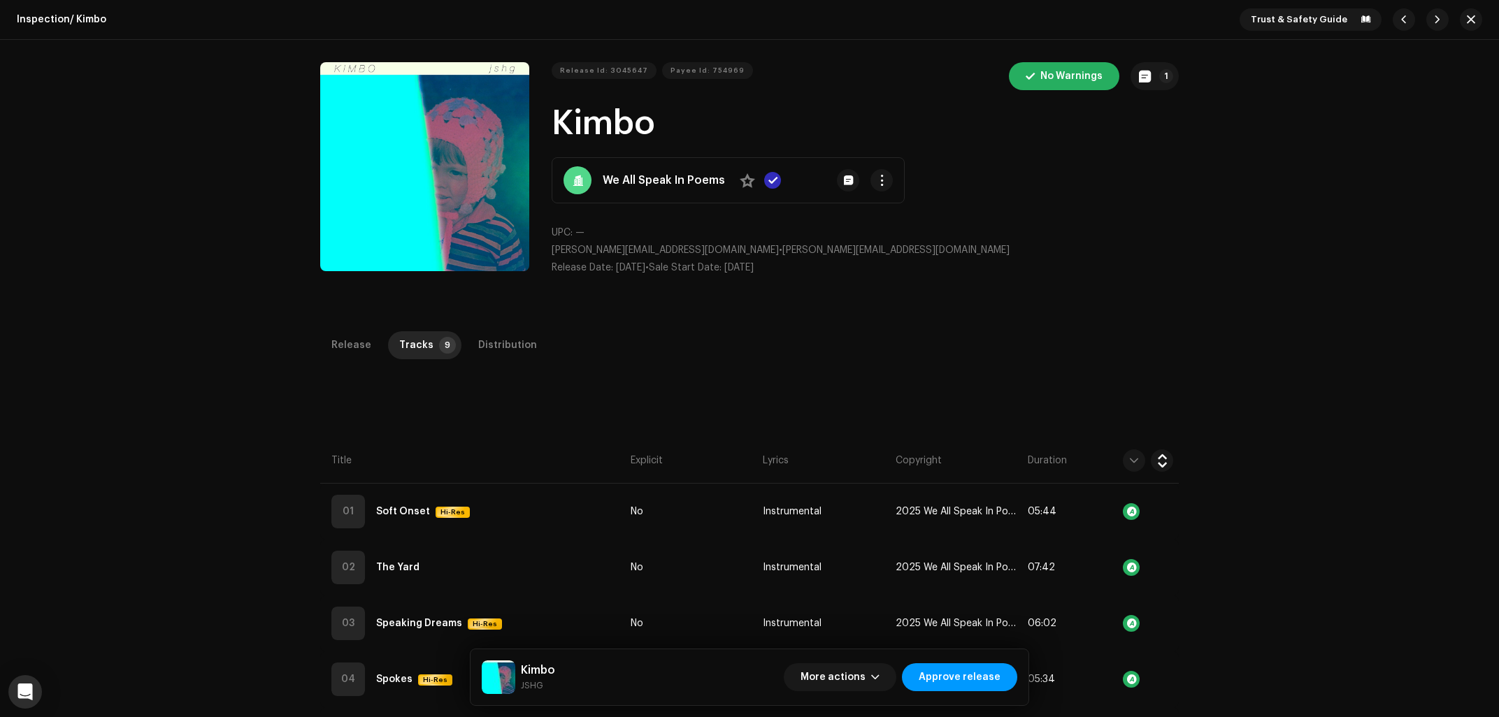
scroll to position [224, 0]
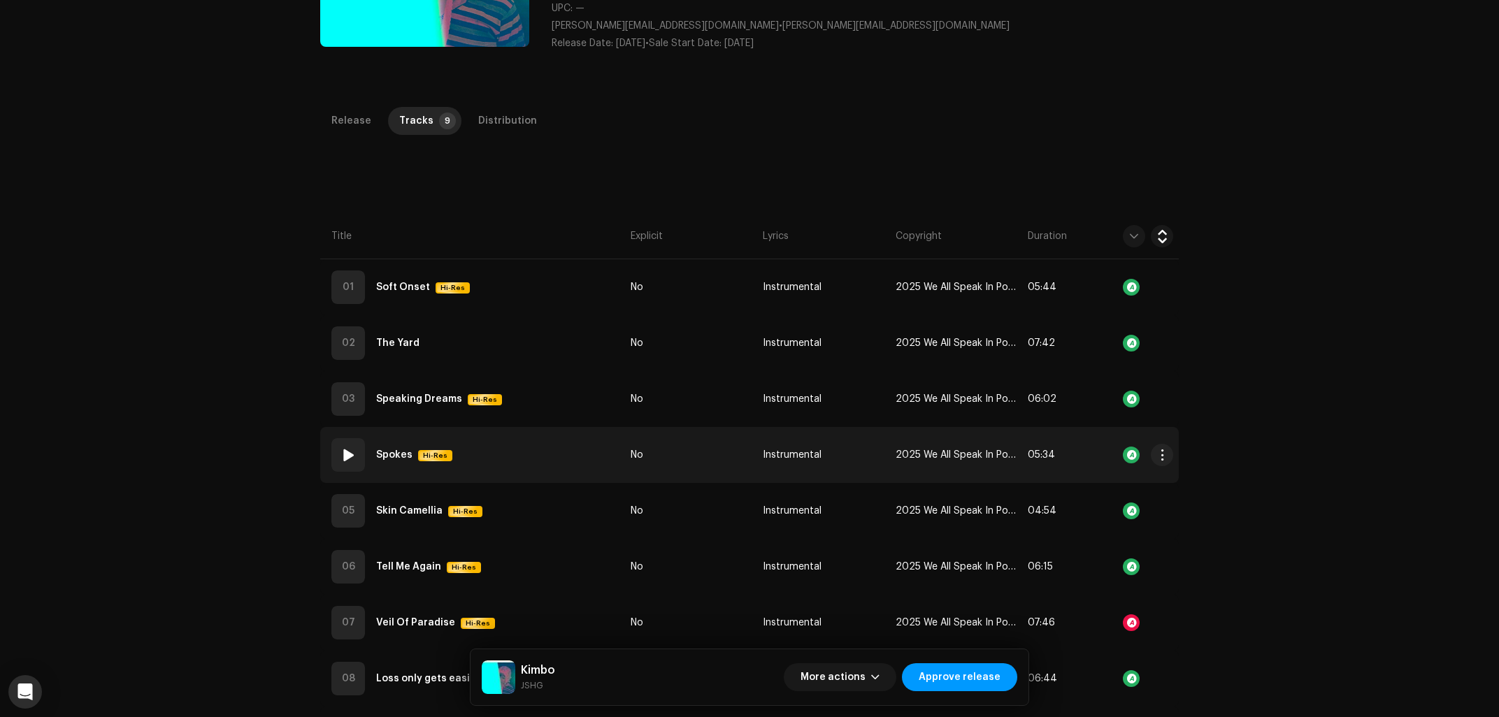
click at [482, 444] on td "04 Spokes Hi-Res" at bounding box center [472, 455] width 305 height 56
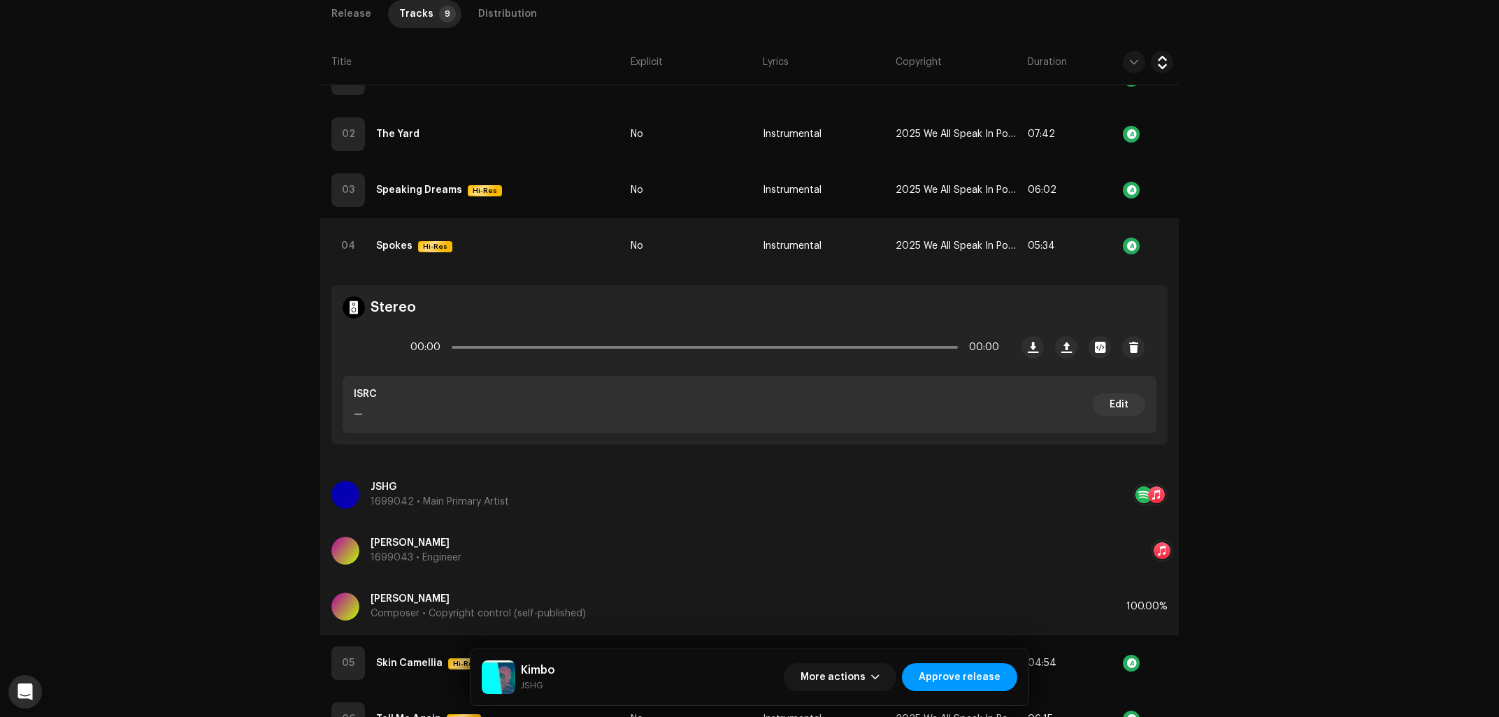
scroll to position [450, 0]
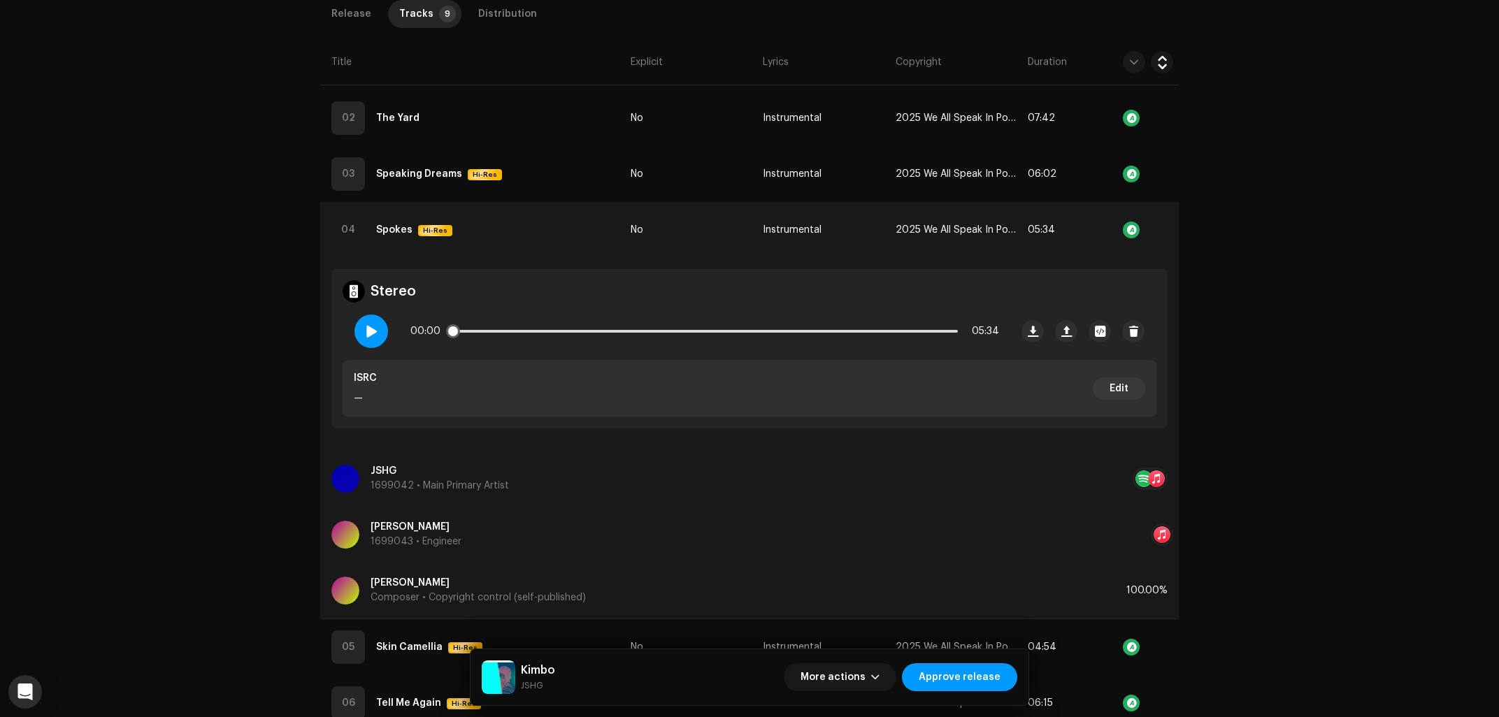
click at [376, 335] on span at bounding box center [371, 331] width 12 height 11
click at [683, 330] on p-slider at bounding box center [705, 331] width 506 height 3
click at [827, 330] on p-slider at bounding box center [705, 331] width 506 height 3
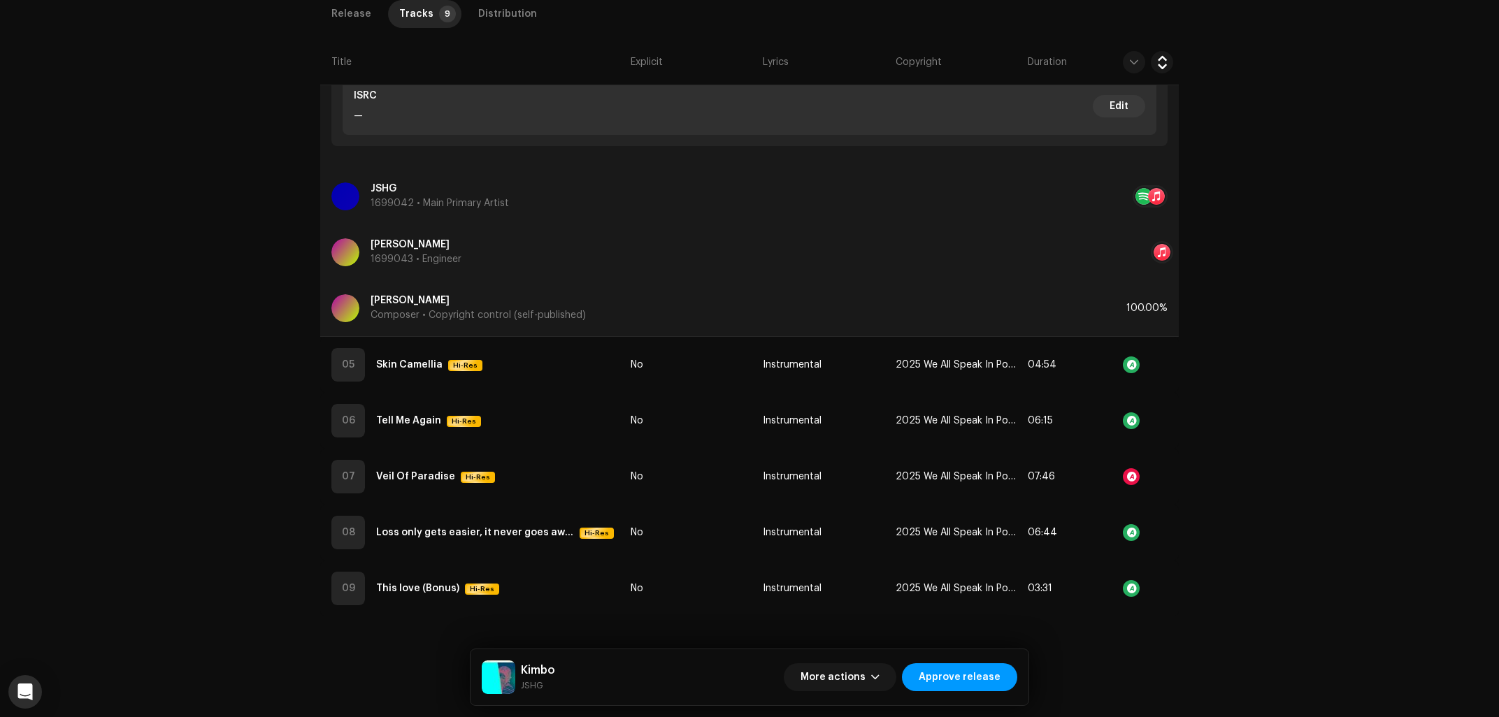
scroll to position [282, 0]
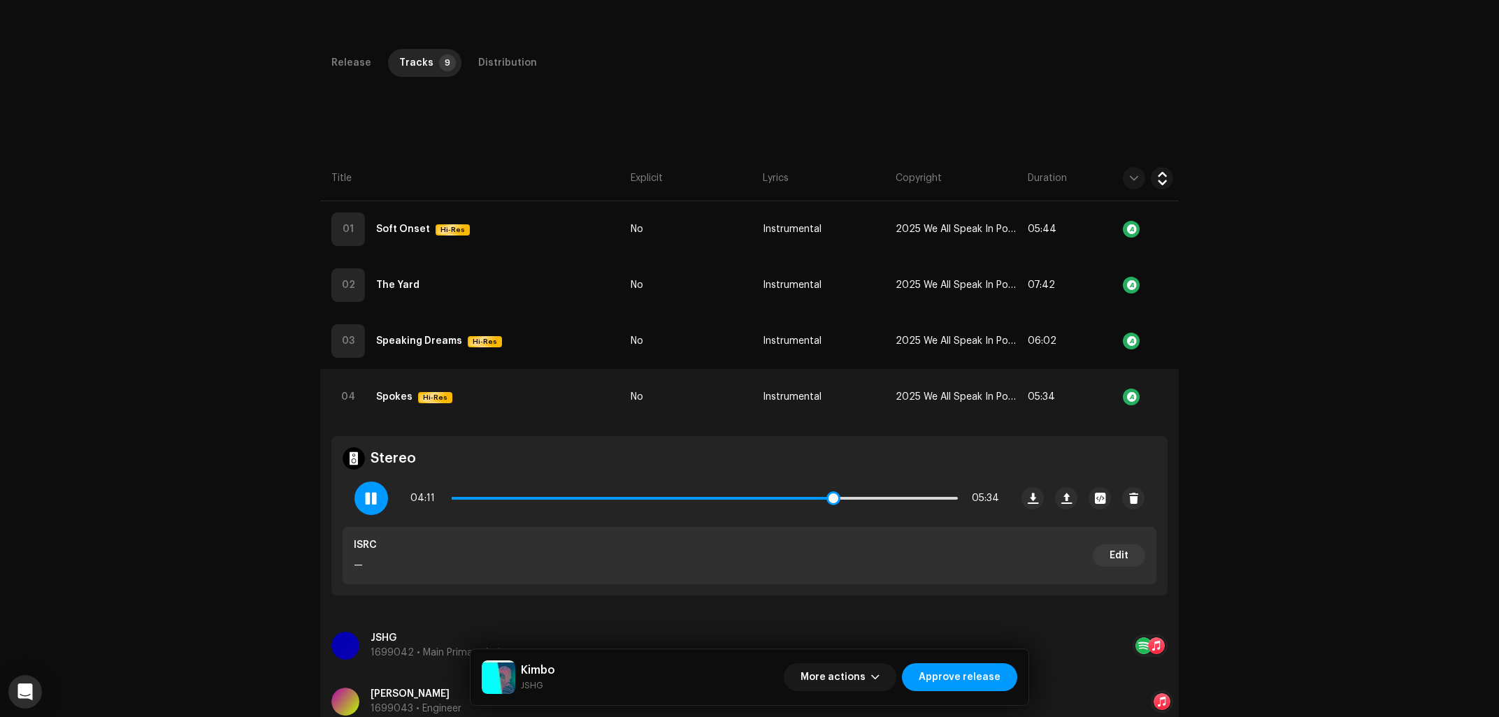
click at [922, 501] on div "04:11 05:34" at bounding box center [704, 499] width 589 height 28
click at [901, 498] on p-slider at bounding box center [705, 498] width 506 height 3
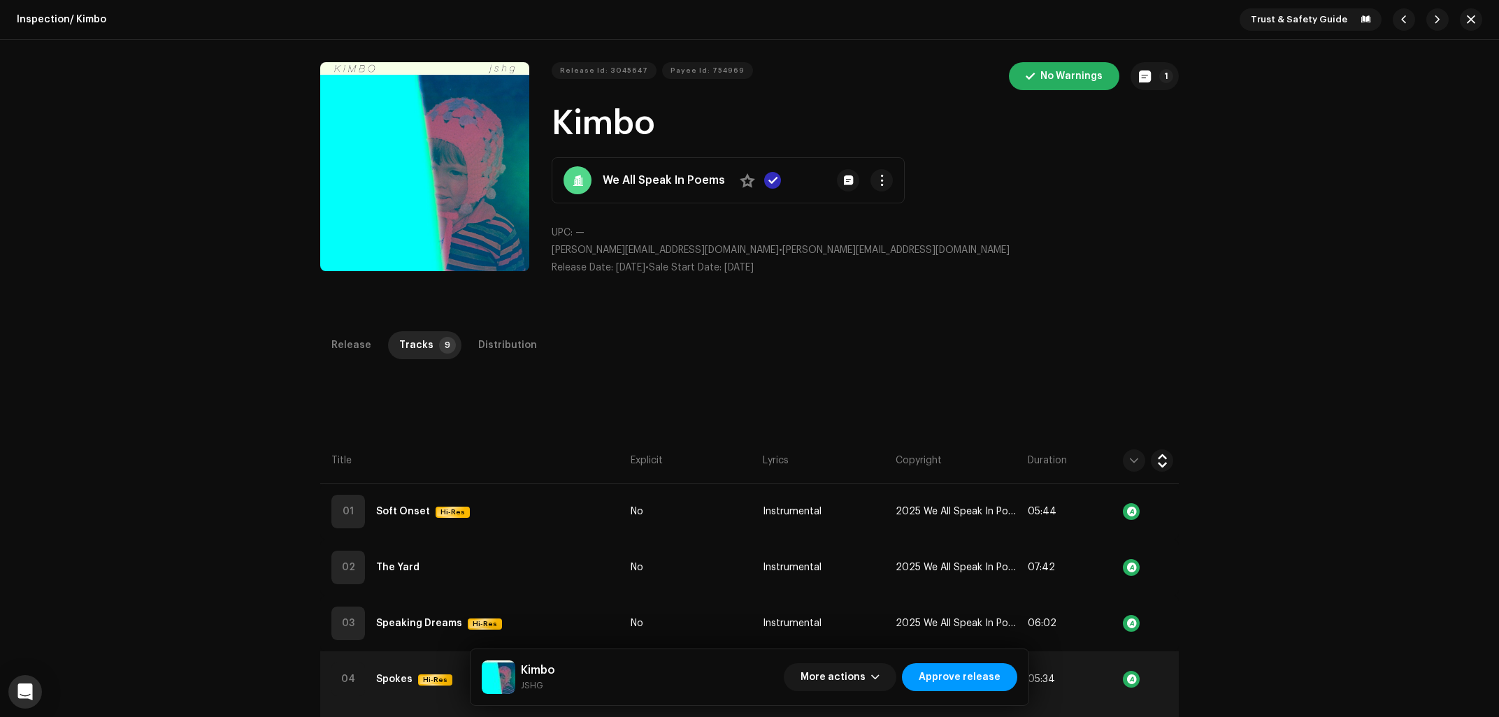
scroll to position [224, 0]
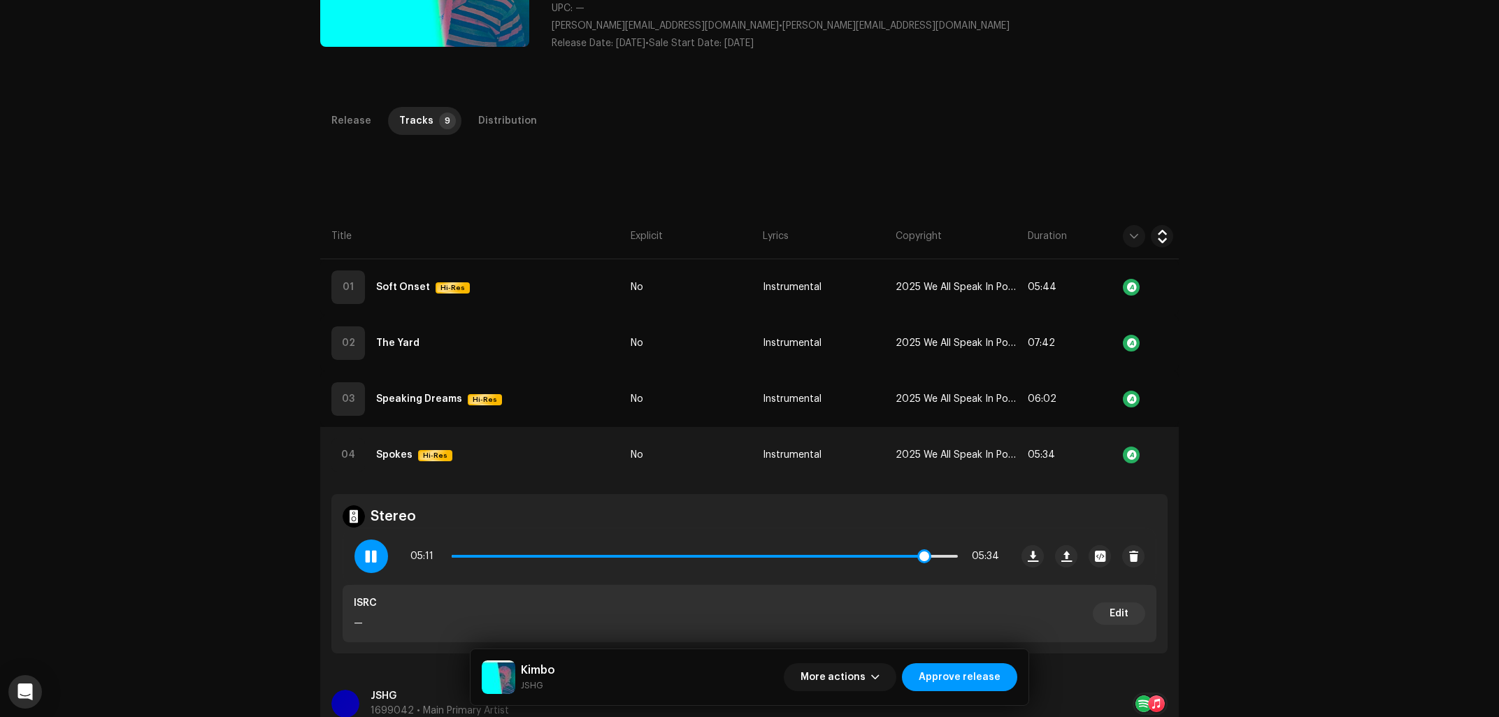
click at [625, 557] on span at bounding box center [687, 556] width 471 height 3
click at [733, 557] on p-slider at bounding box center [705, 556] width 506 height 3
click at [359, 559] on div at bounding box center [371, 557] width 34 height 34
click at [181, 539] on div "Inspection / Kimbo Trust & Safety Guide Release Id: 3045647 Payee Id: 754969 No…" at bounding box center [749, 358] width 1499 height 717
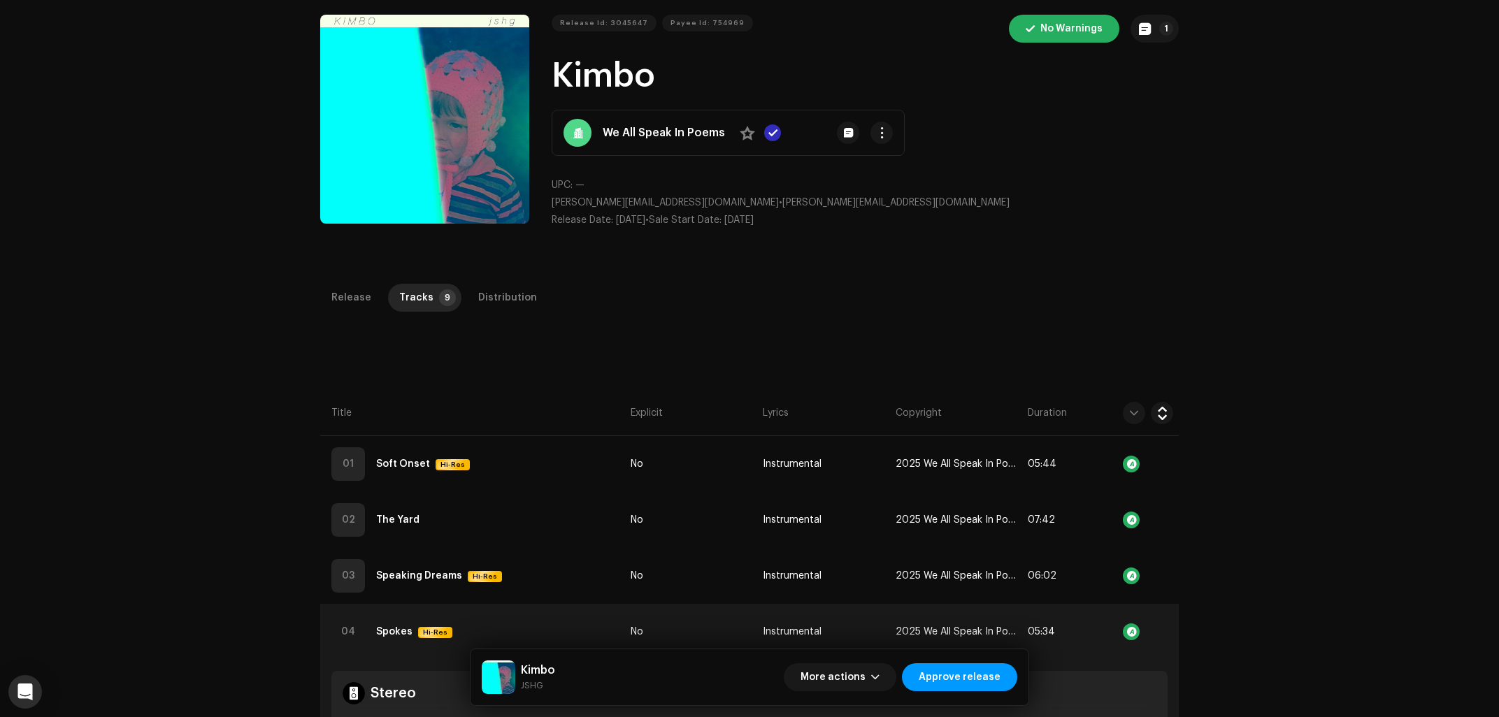
scroll to position [0, 0]
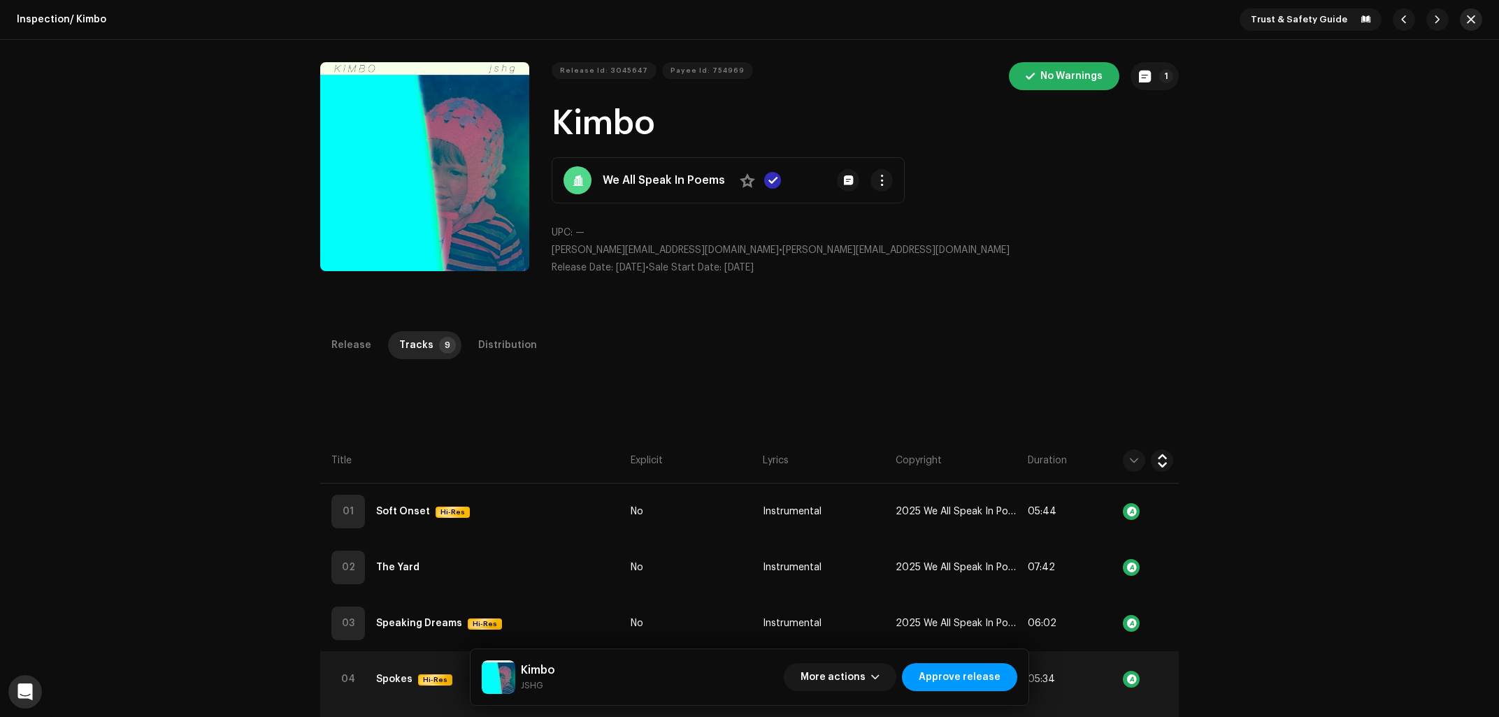
click at [1470, 15] on span "button" at bounding box center [1471, 19] width 8 height 11
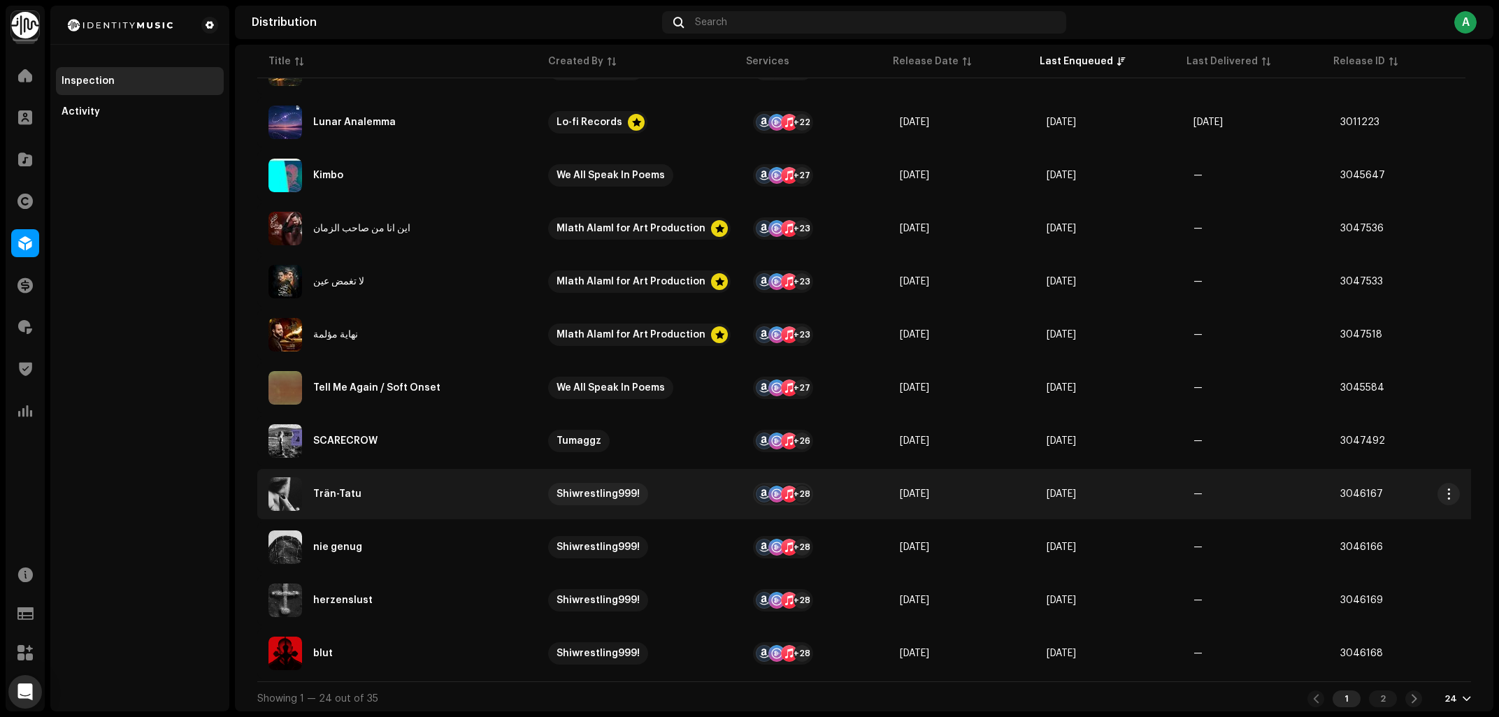
scroll to position [868, 0]
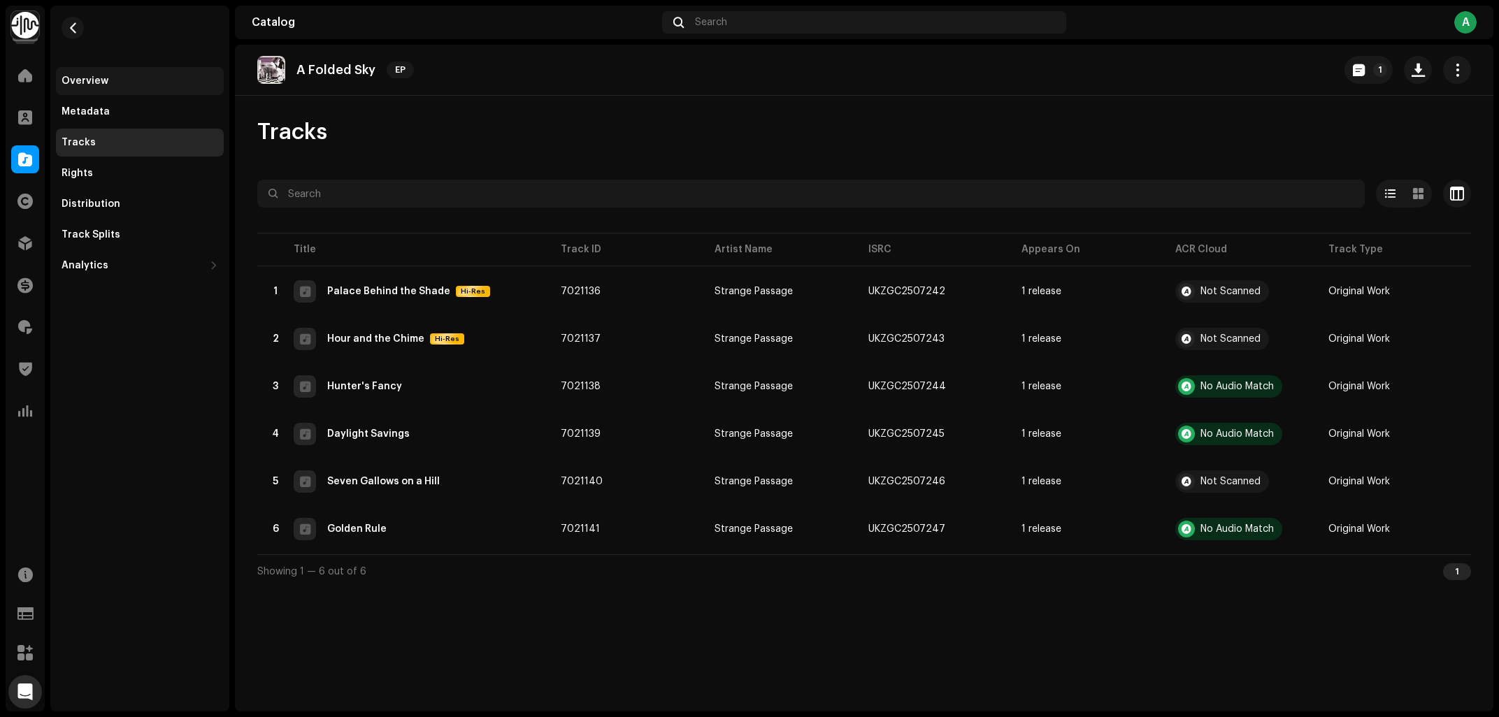
click at [112, 72] on div "Overview" at bounding box center [140, 81] width 168 height 28
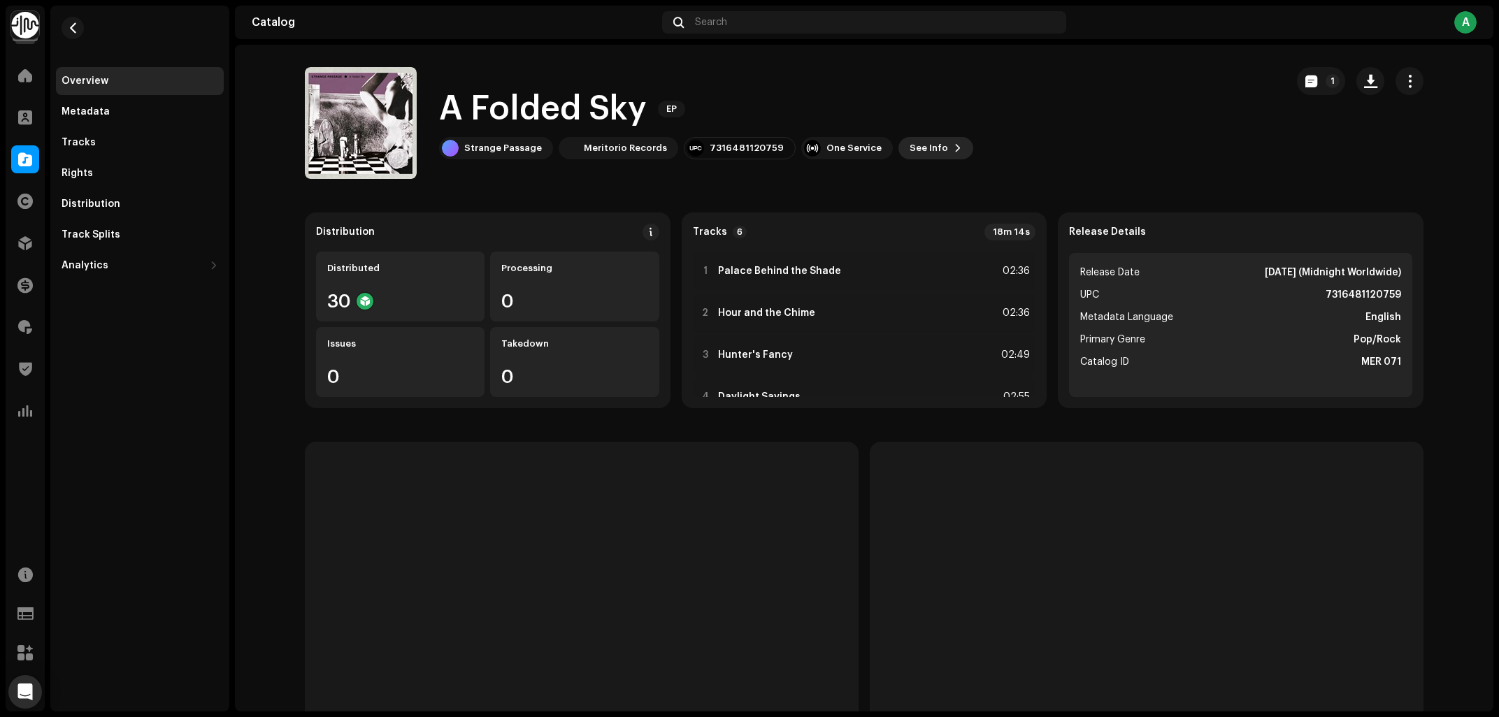
click at [915, 141] on span "See Info" at bounding box center [929, 148] width 38 height 28
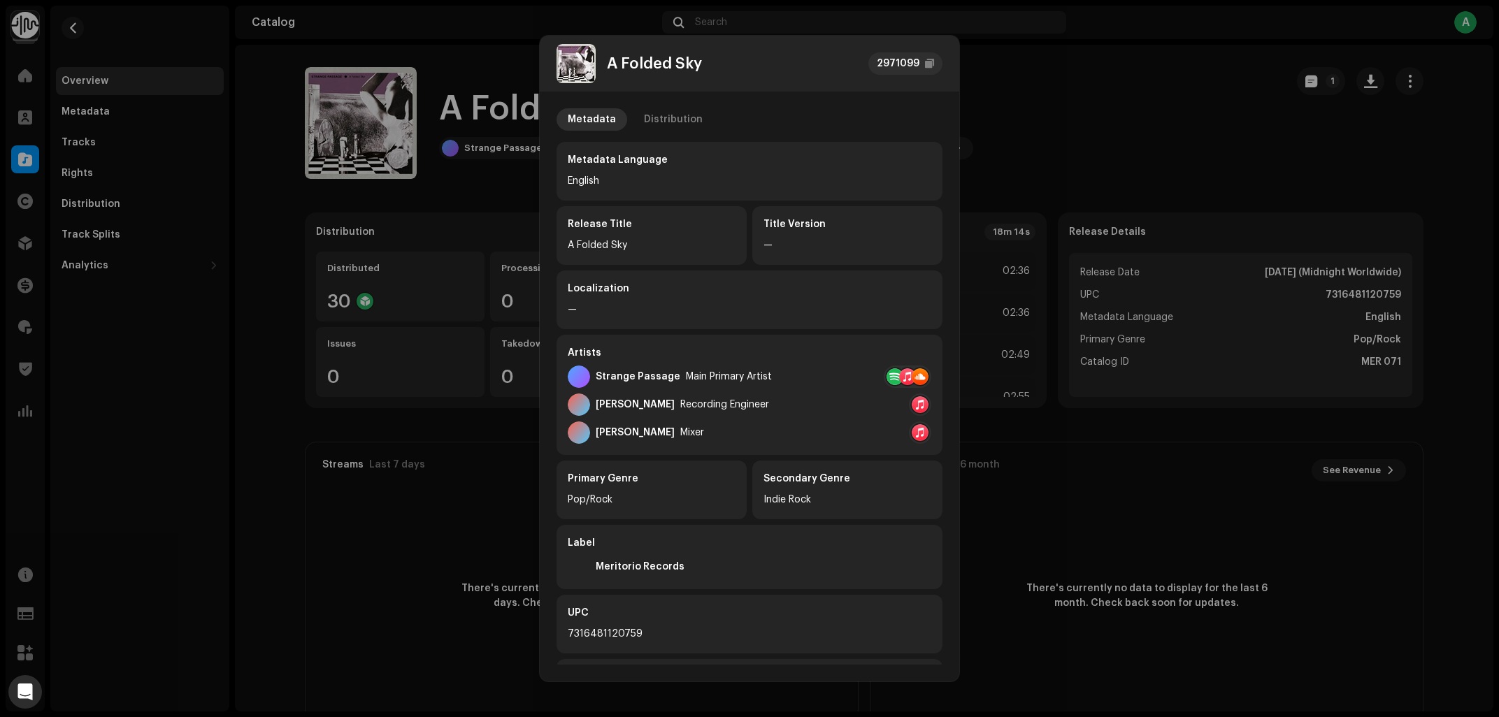
click at [670, 131] on div "Metadata Distribution Metadata Language English Release Title A Folded Sky Titl…" at bounding box center [750, 445] width 386 height 674
click at [668, 122] on div "Distribution" at bounding box center [673, 119] width 59 height 22
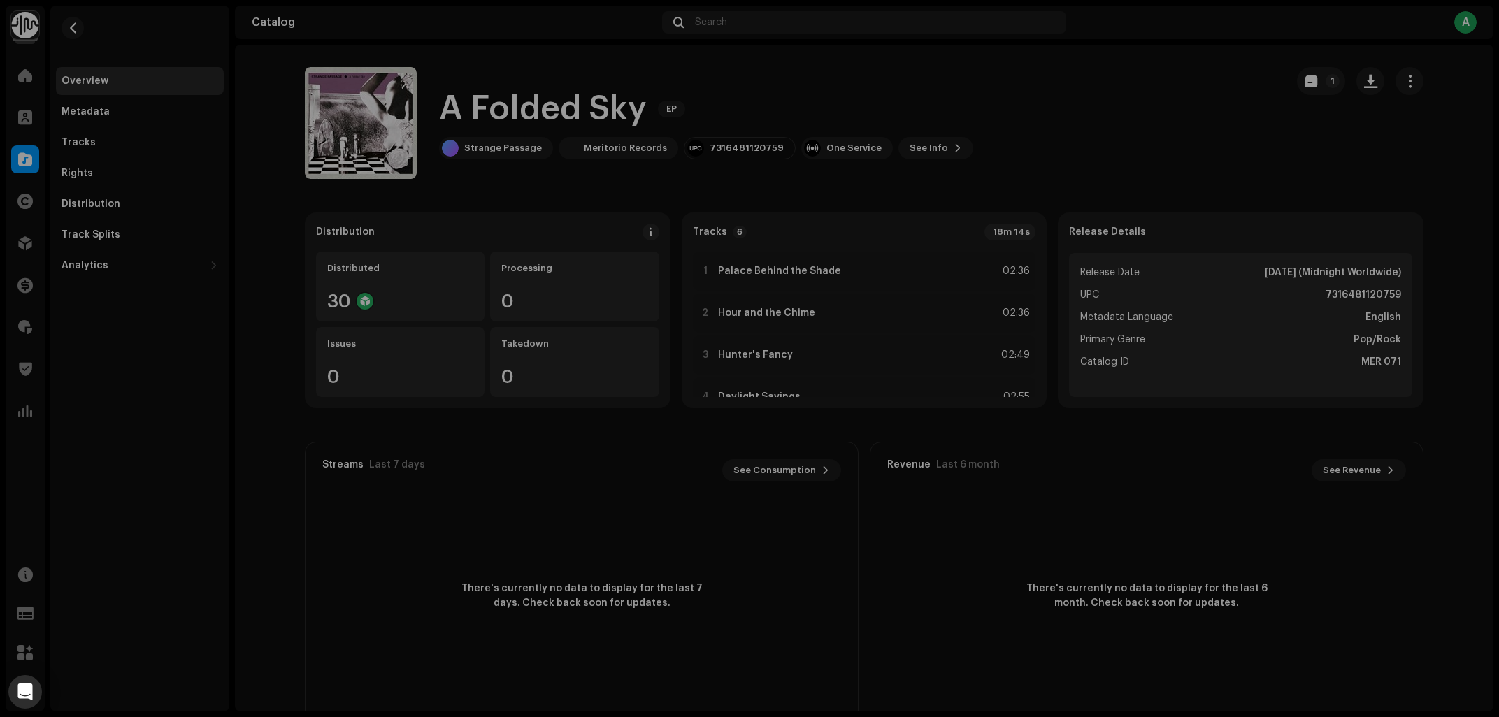
click at [1207, 113] on div "A Folded Sky 2971099 Metadata Distribution Release Date Nov 7, 2025 (Midnight W…" at bounding box center [749, 358] width 1499 height 717
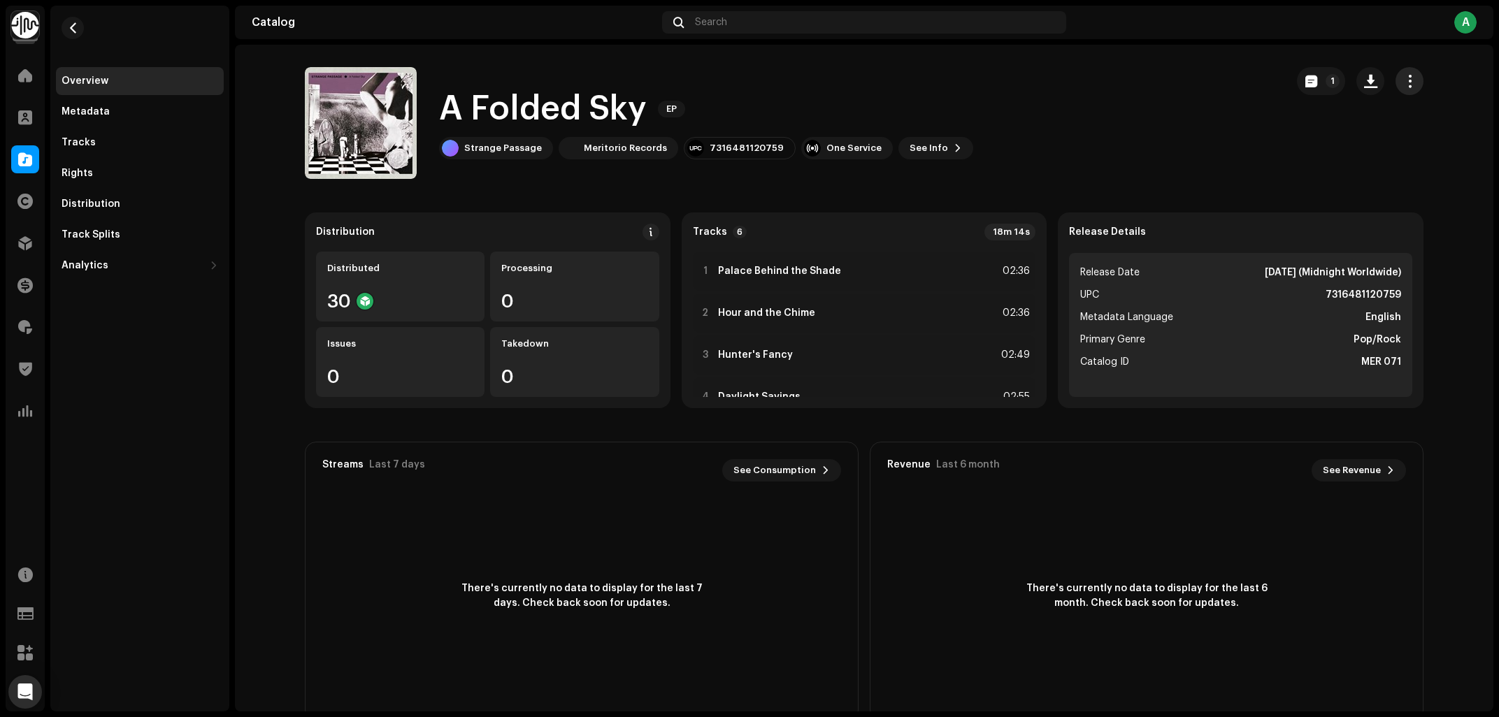
click at [1414, 78] on span "button" at bounding box center [1409, 81] width 13 height 11
click at [1287, 136] on div "Edit" at bounding box center [1346, 143] width 141 height 28
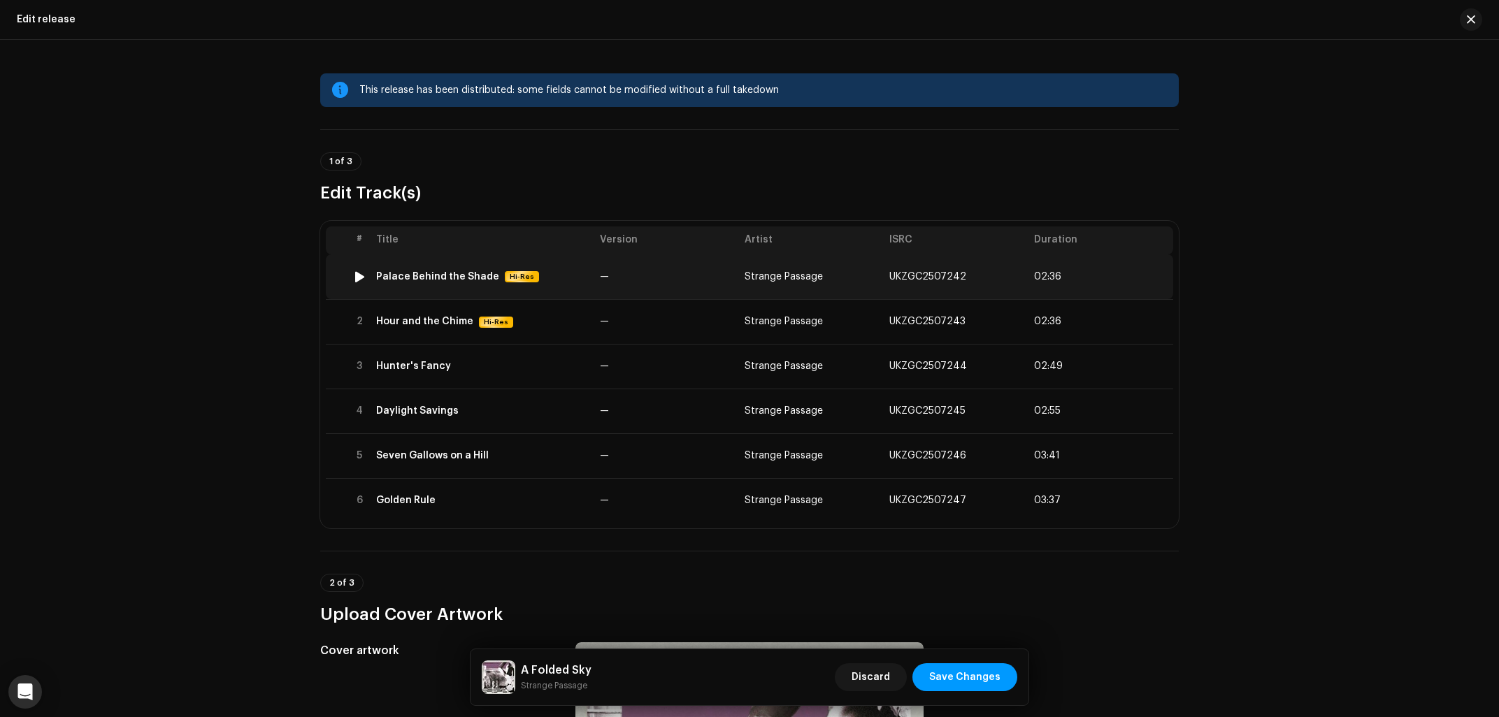
click at [452, 281] on div "Palace Behind the Shade" at bounding box center [437, 276] width 123 height 11
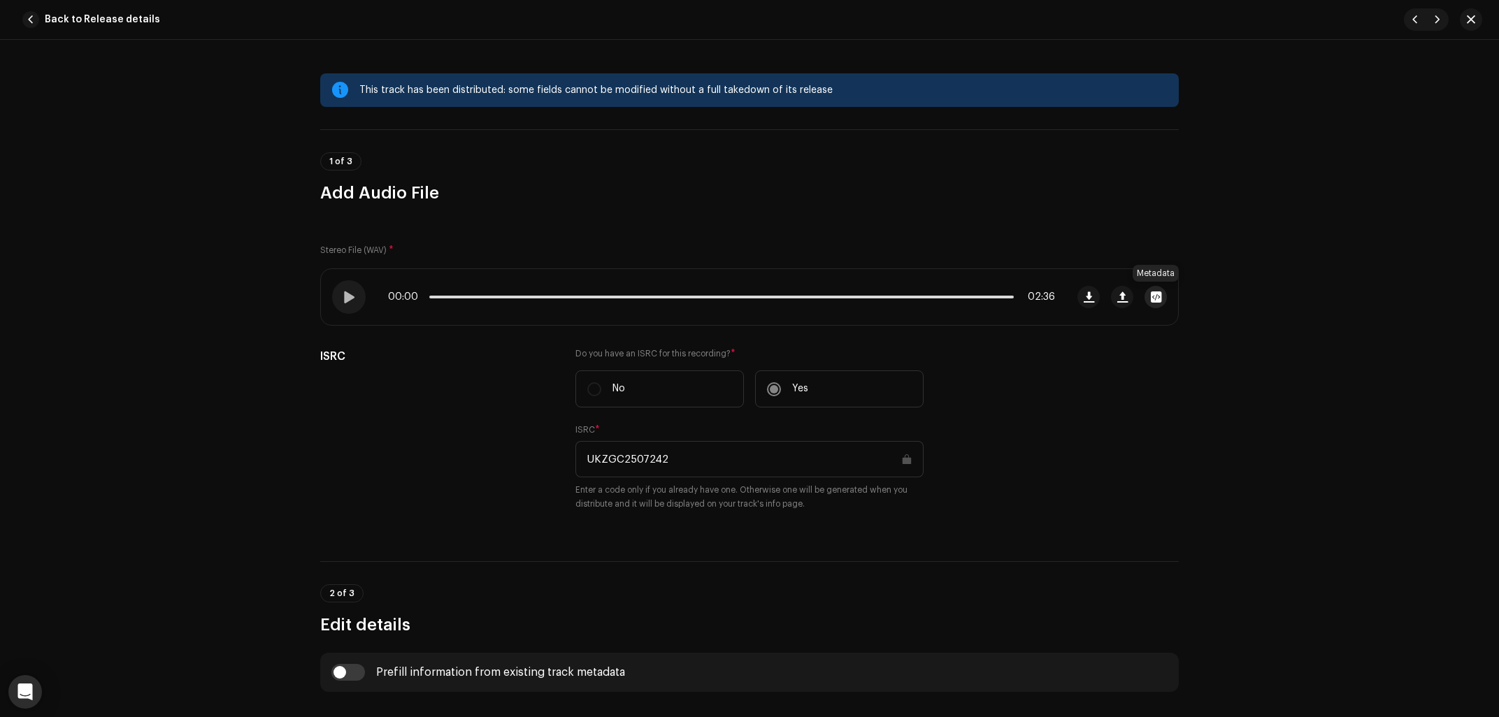
click at [1157, 294] on span "button" at bounding box center [1156, 297] width 10 height 11
click at [199, 352] on div "Dreamfield - Space Lounge.wav Hi-Res File Name Dreamfield - Space Lounge.wav 42…" at bounding box center [749, 358] width 1499 height 717
click at [1150, 296] on button "button" at bounding box center [1156, 297] width 22 height 22
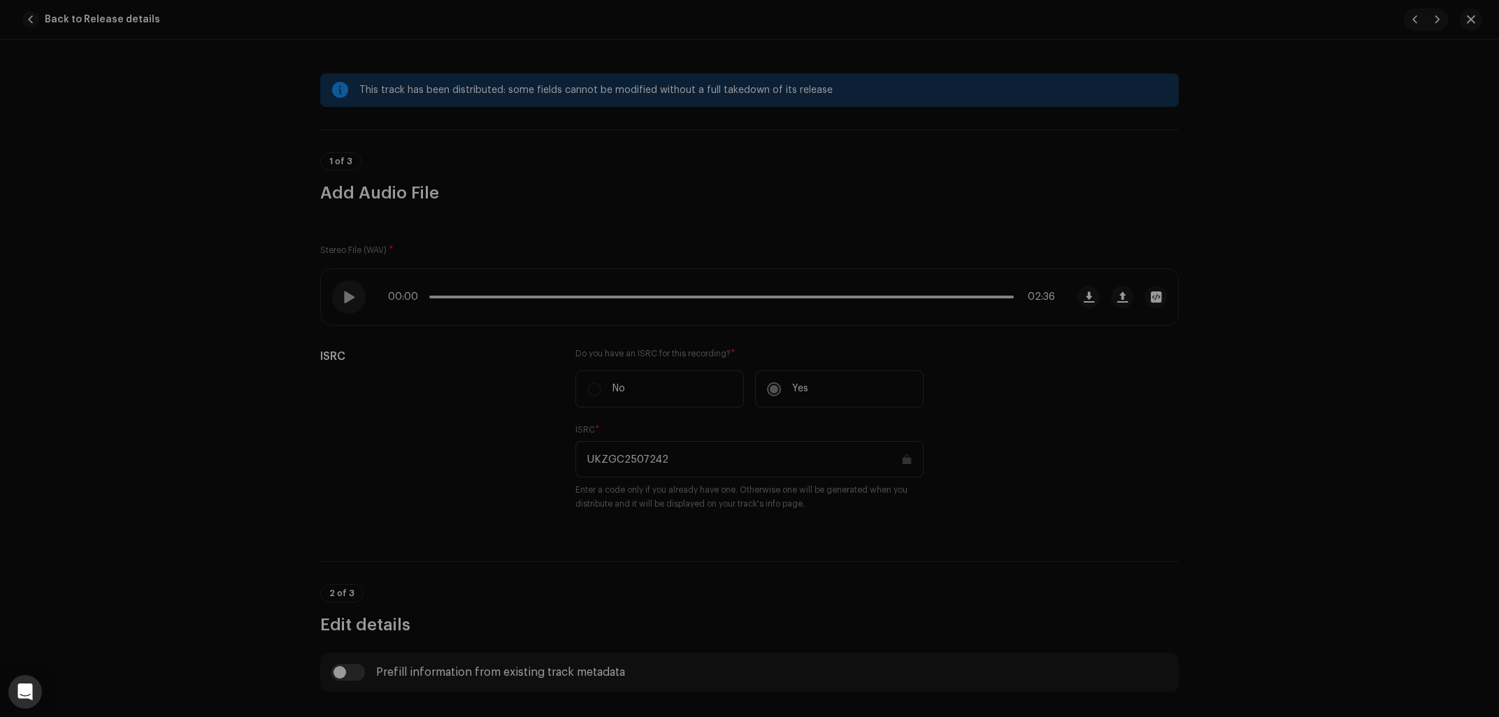
click at [1350, 328] on div "Dreamfield - Space Lounge.wav Hi-Res File Name Dreamfield - Space Lounge.wav 42…" at bounding box center [749, 358] width 1499 height 717
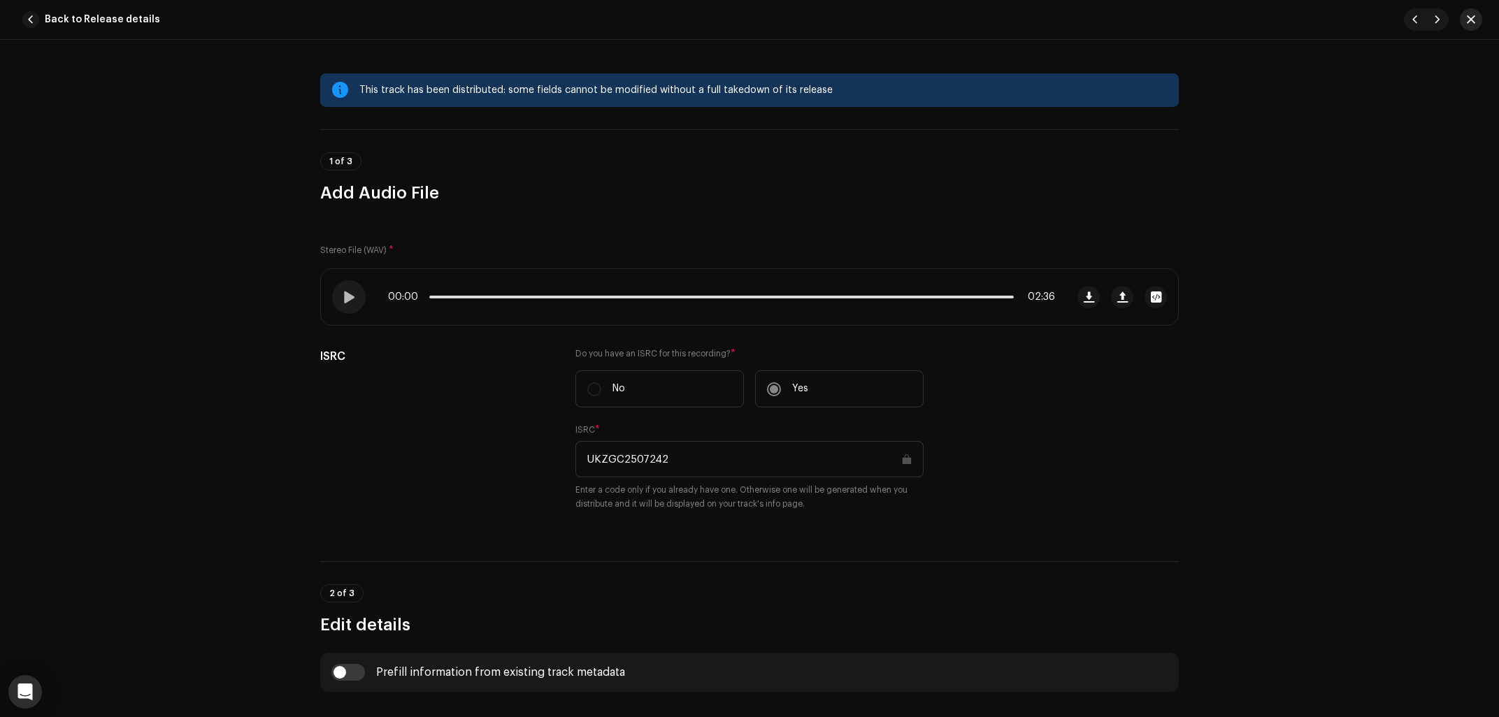
click at [1467, 29] on button "button" at bounding box center [1471, 19] width 22 height 22
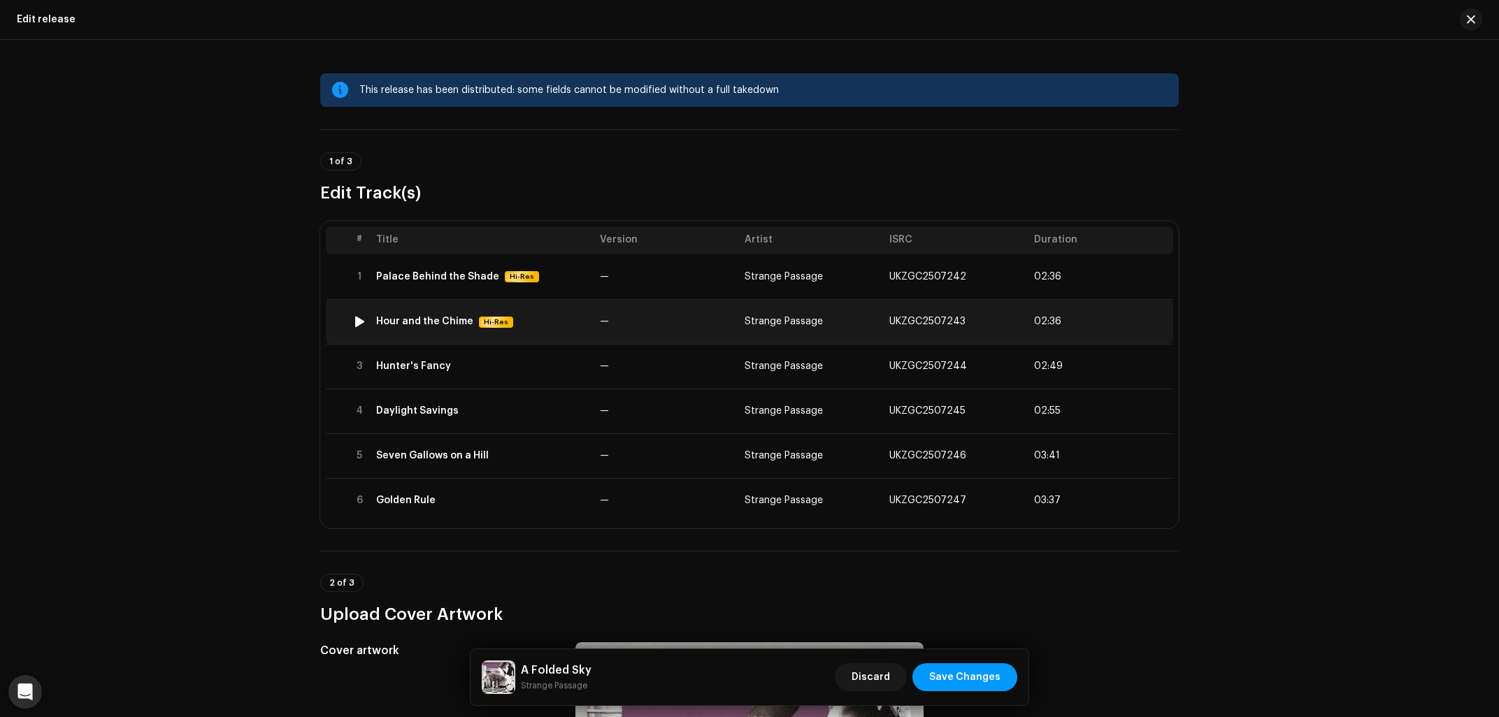
click at [420, 329] on td "Hour and the Chime Hi-Res" at bounding box center [483, 321] width 224 height 45
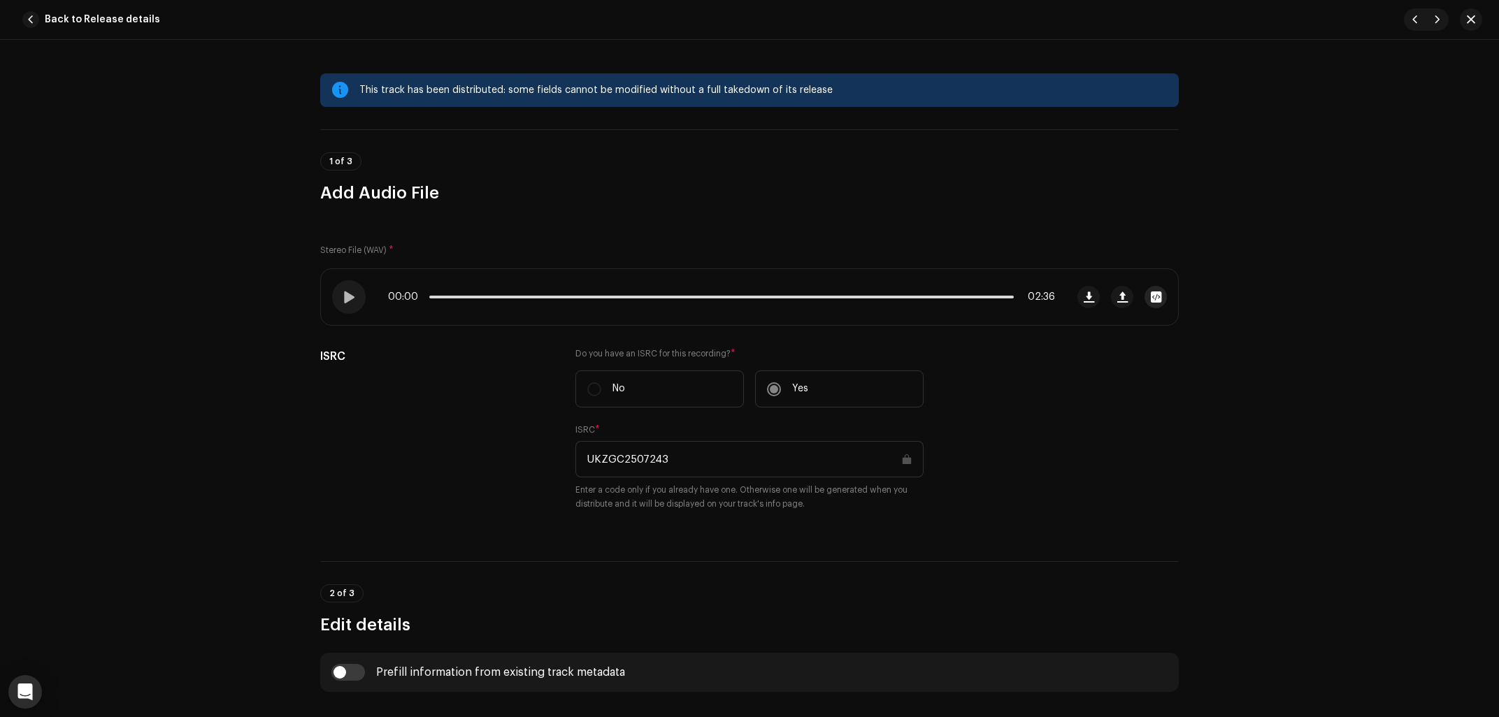
click at [1156, 296] on span "button" at bounding box center [1156, 297] width 10 height 11
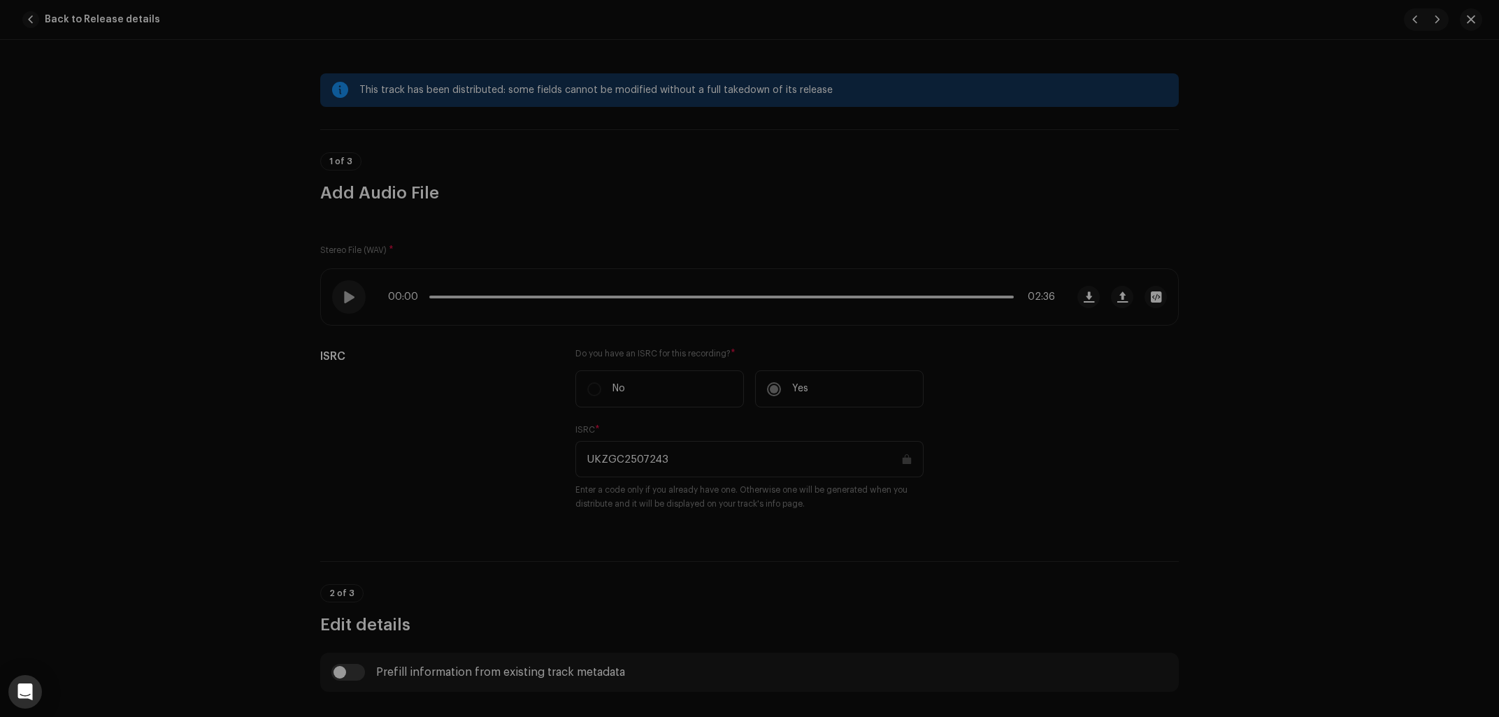
click at [1196, 214] on div "Dreamfield - Space Lounge.wav Hi-Res File Name Dreamfield - Space Lounge.wav 42…" at bounding box center [749, 358] width 1499 height 717
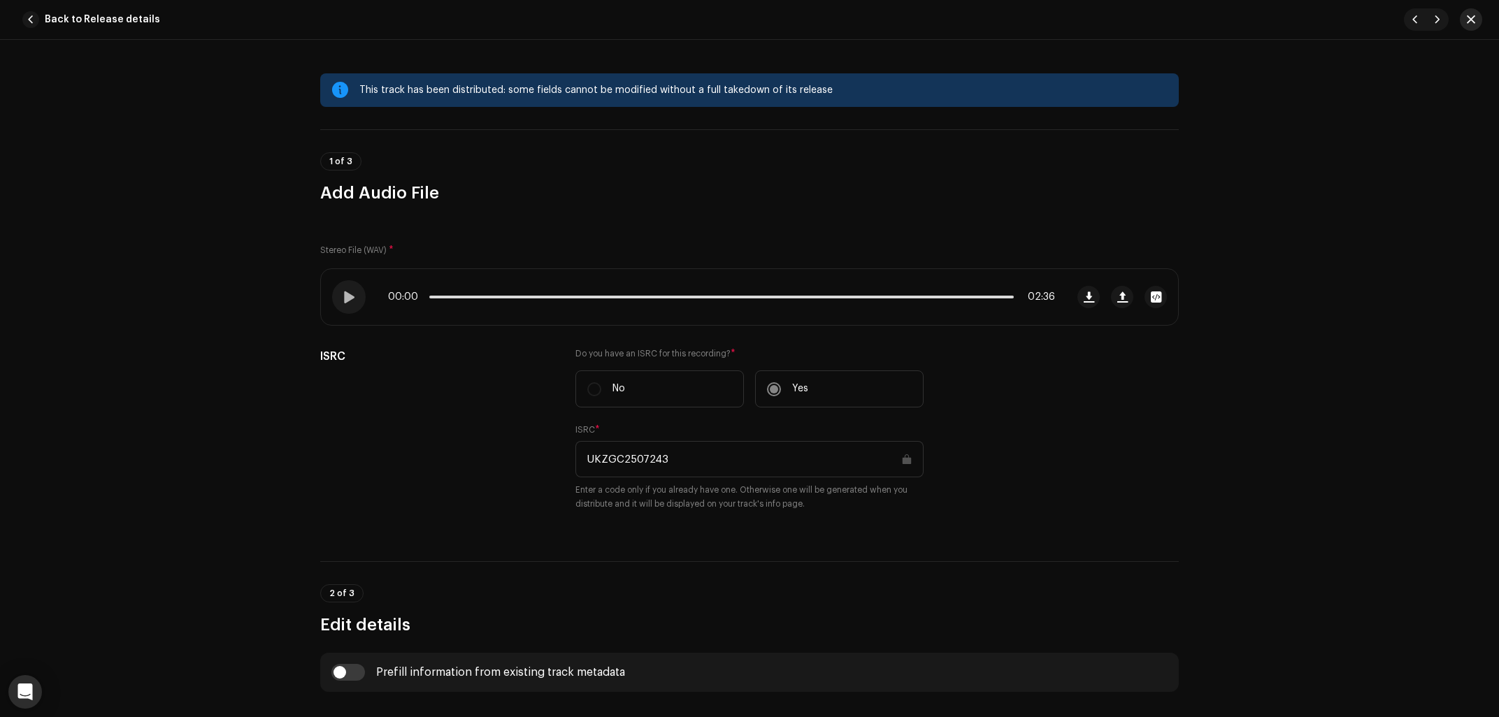
click at [1467, 13] on button "button" at bounding box center [1471, 19] width 22 height 22
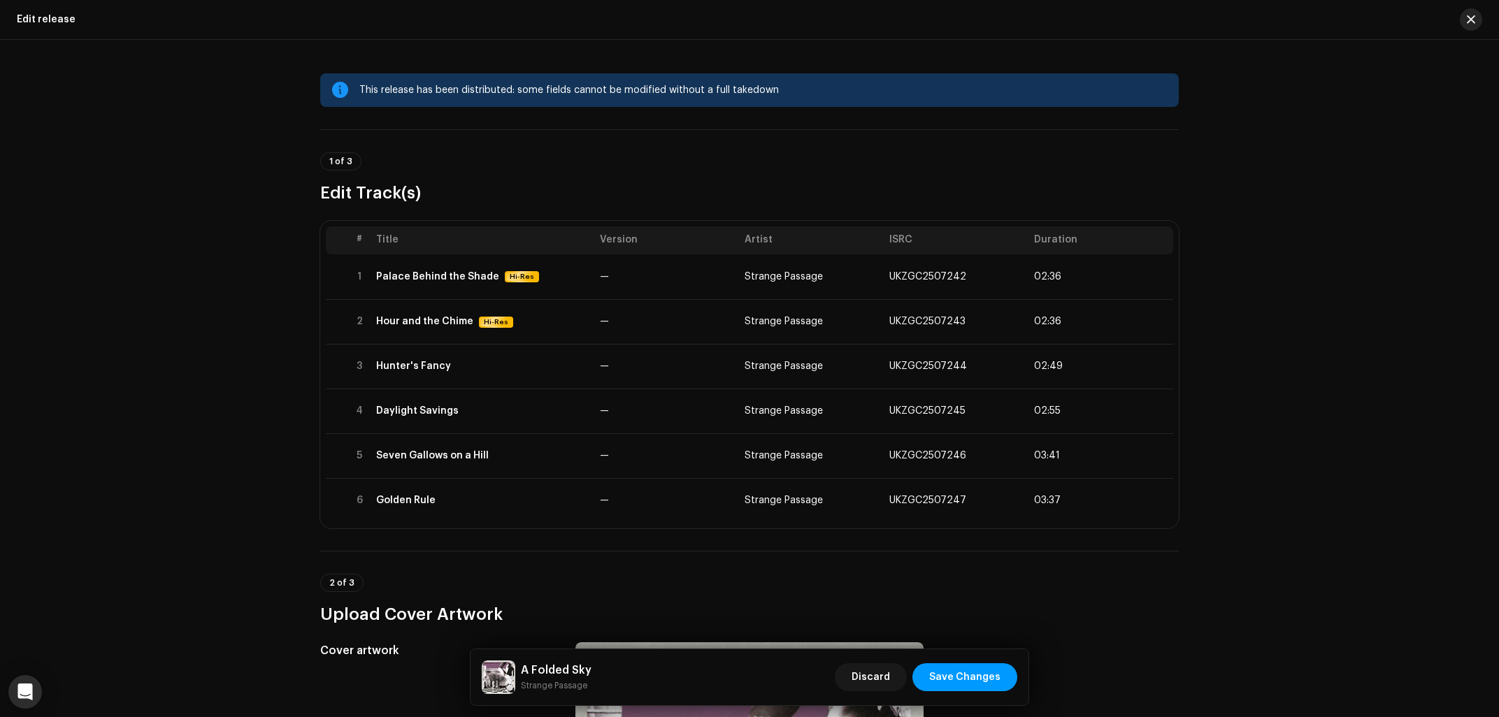
click at [1479, 20] on button "button" at bounding box center [1471, 19] width 22 height 22
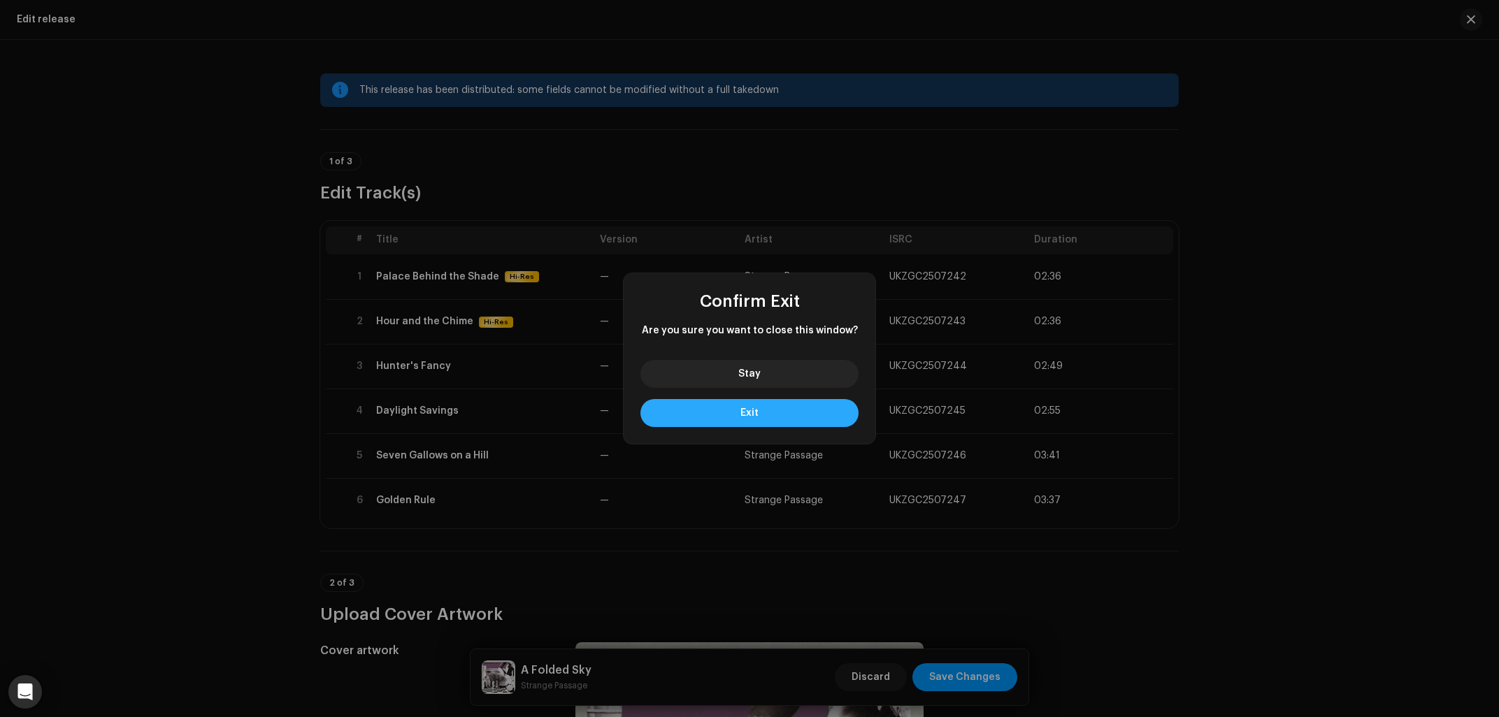
click at [789, 404] on button "Exit" at bounding box center [749, 413] width 218 height 28
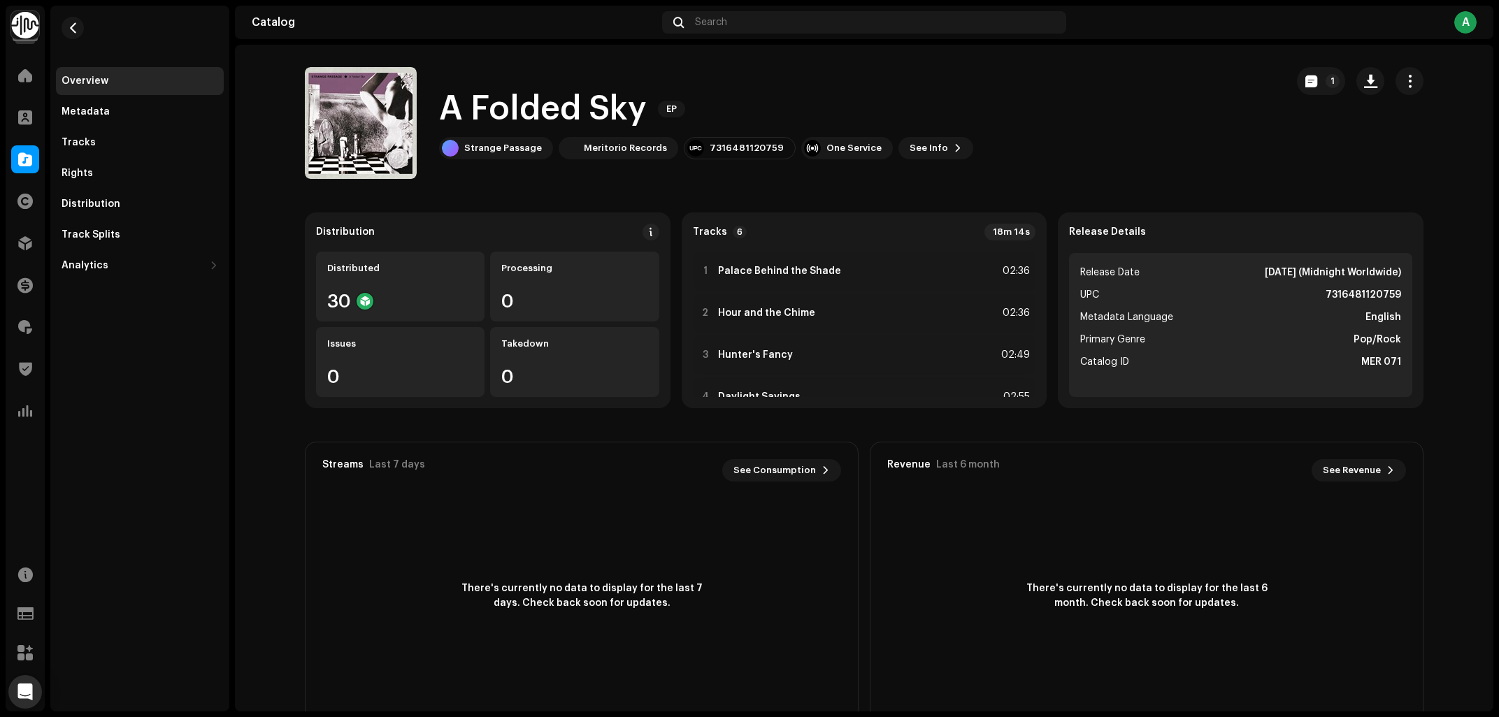
click at [865, 104] on div "A Folded Sky EP" at bounding box center [706, 109] width 534 height 45
click at [1327, 83] on p-badge "1" at bounding box center [1333, 81] width 14 height 14
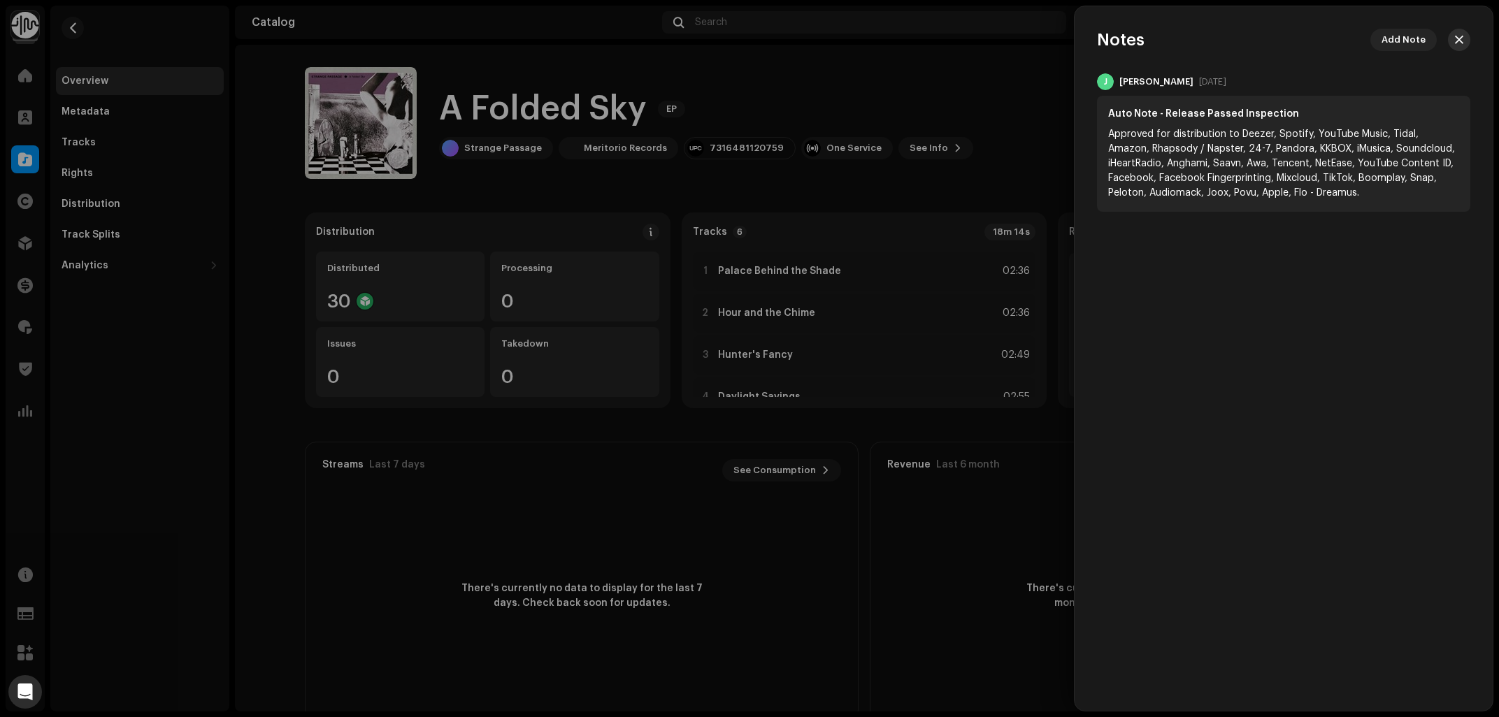
click at [1459, 38] on span "button" at bounding box center [1459, 39] width 8 height 11
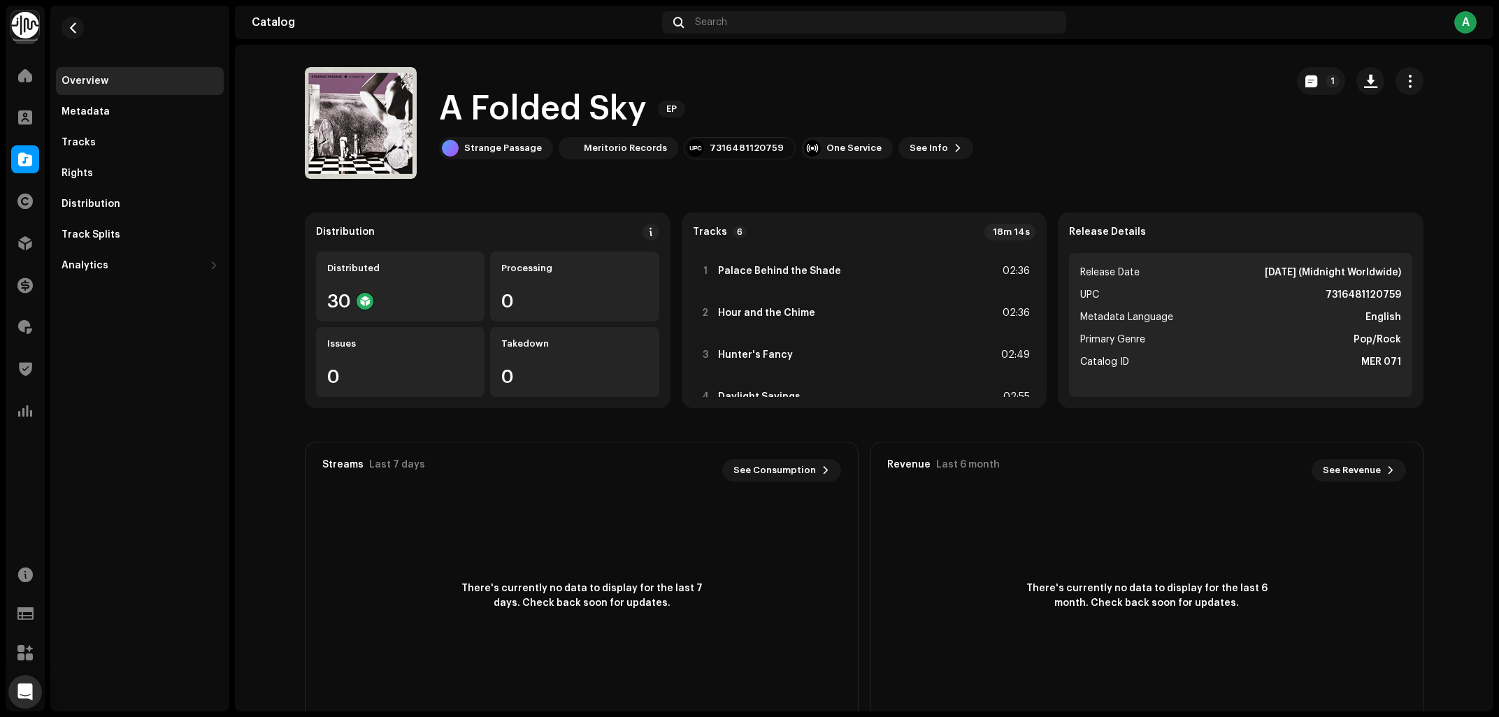
click at [1101, 127] on div "A Folded Sky EP Strange Passage Meritorio Records 7316481120759 One Service See…" at bounding box center [790, 123] width 970 height 112
click at [1407, 78] on span "button" at bounding box center [1409, 81] width 13 height 11
click at [1321, 147] on div "Edit" at bounding box center [1347, 143] width 130 height 11
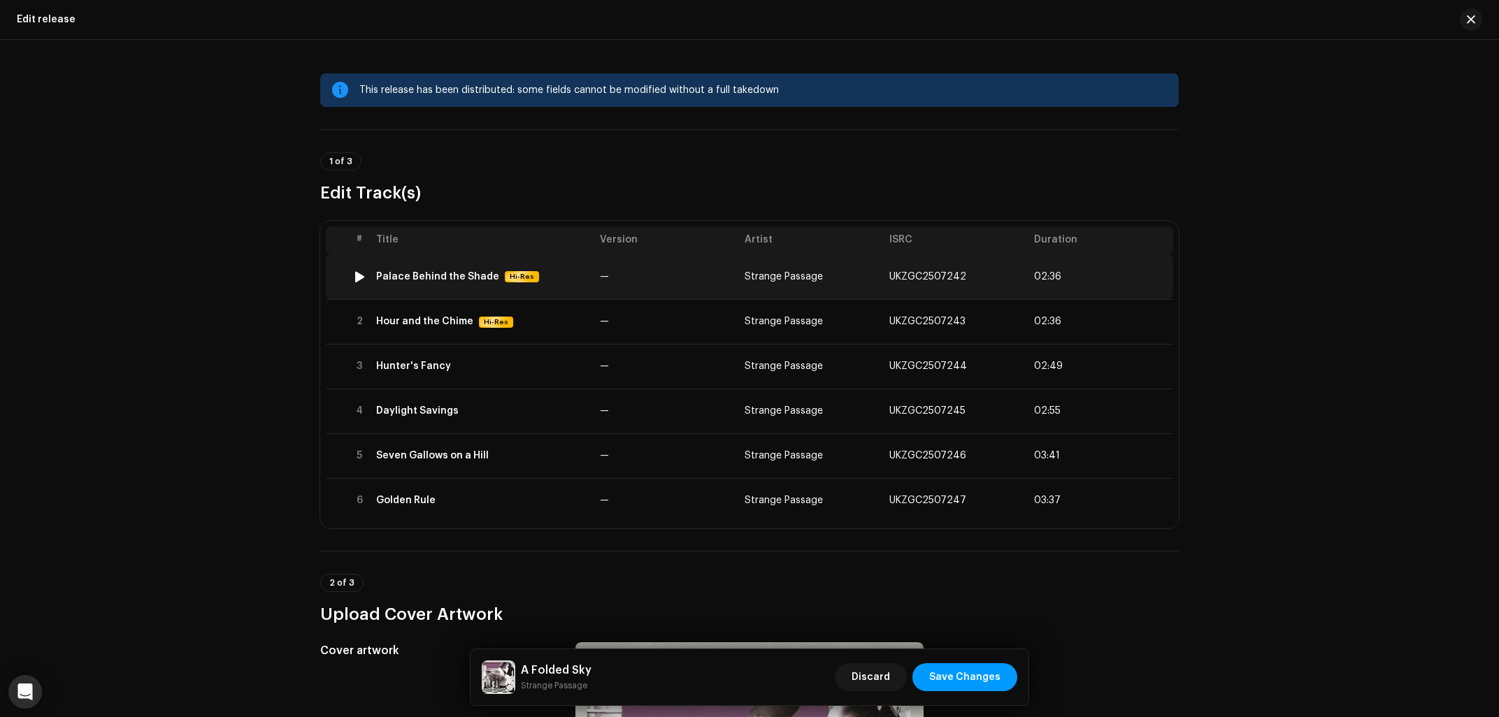
click at [436, 288] on td "Palace Behind the Shade Hi-Res" at bounding box center [483, 277] width 224 height 45
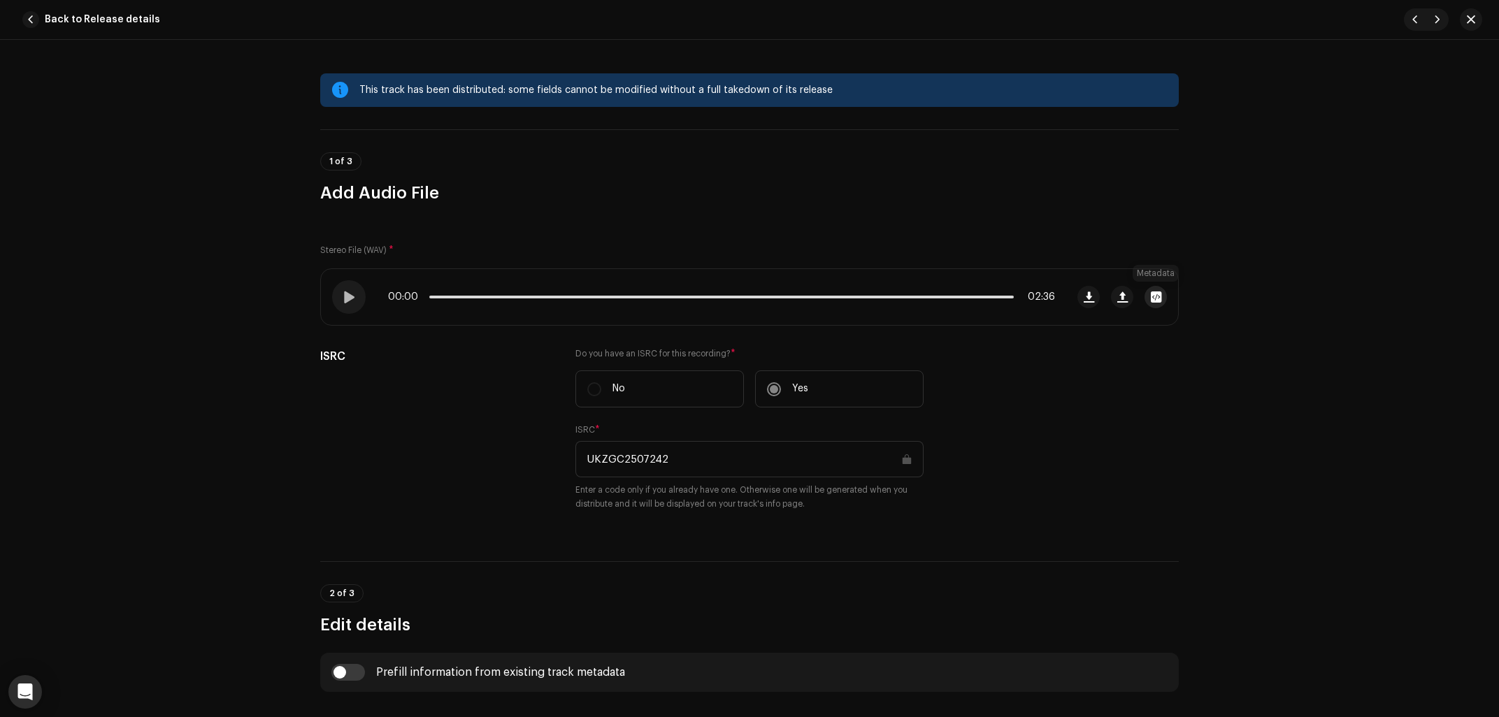
click at [1157, 299] on span "button" at bounding box center [1156, 297] width 10 height 11
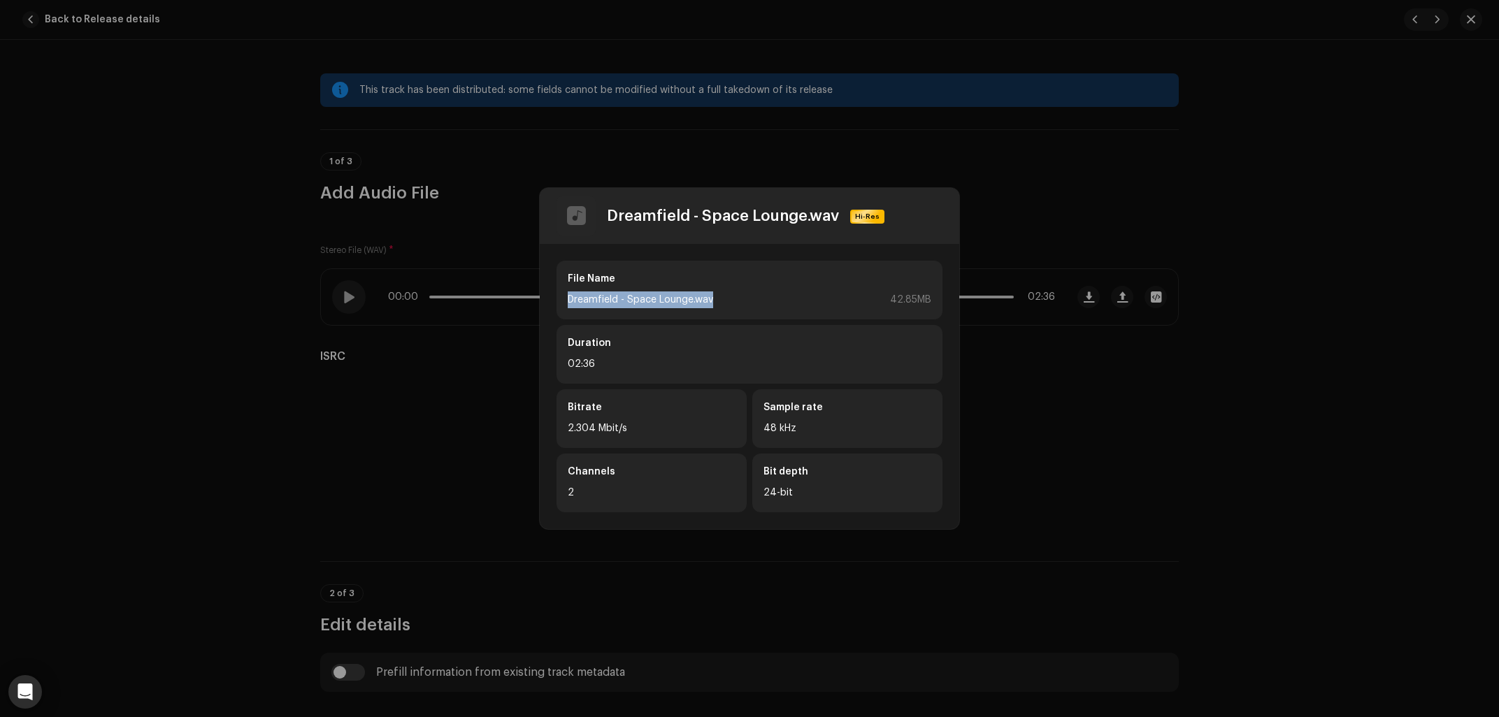
drag, startPoint x: 570, startPoint y: 300, endPoint x: 712, endPoint y: 296, distance: 142.0
click at [712, 296] on div "Dreamfield - Space Lounge.wav" at bounding box center [640, 300] width 145 height 17
copy div "Dreamfield - Space Lounge.wav"
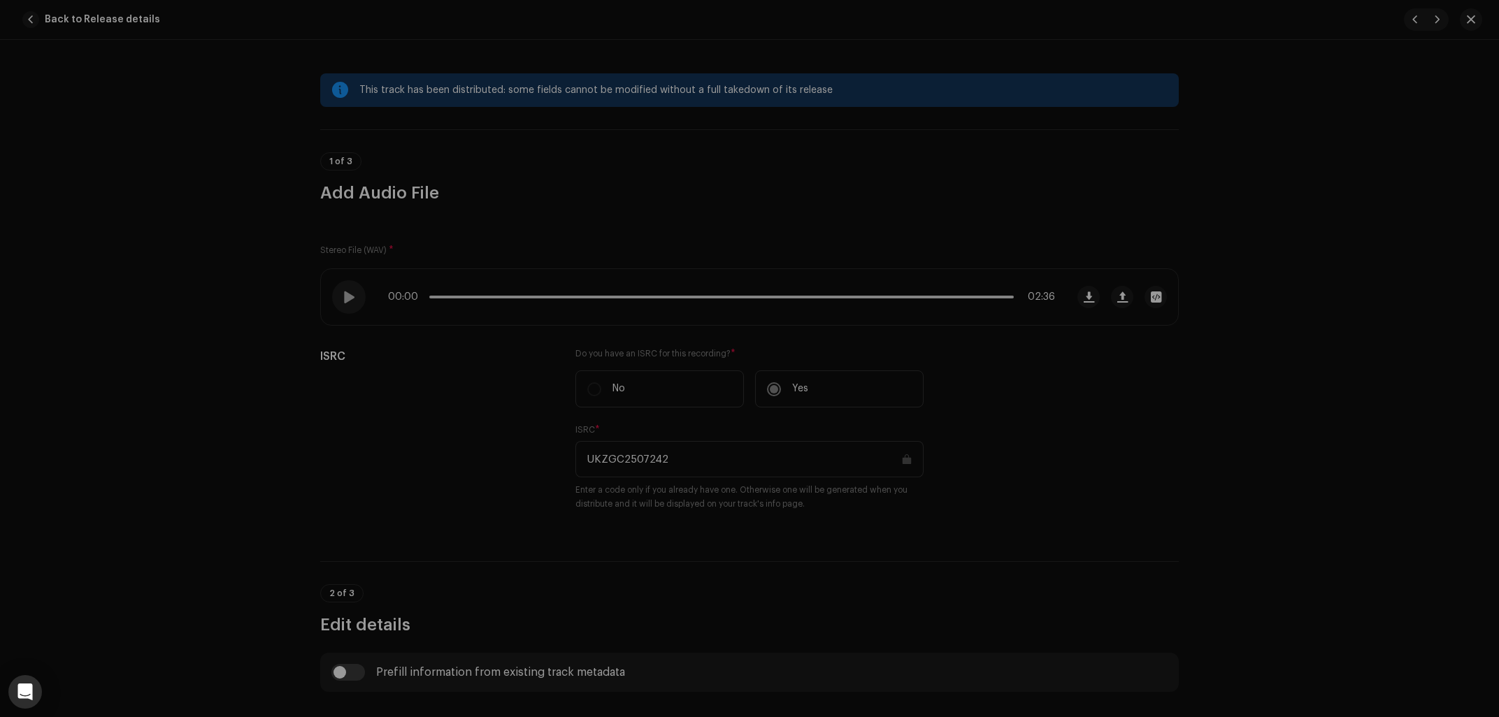
click at [46, 243] on div "Dreamfield - Space Lounge.wav Hi-Res File Name Dreamfield - Space Lounge.wav 42…" at bounding box center [749, 358] width 1499 height 717
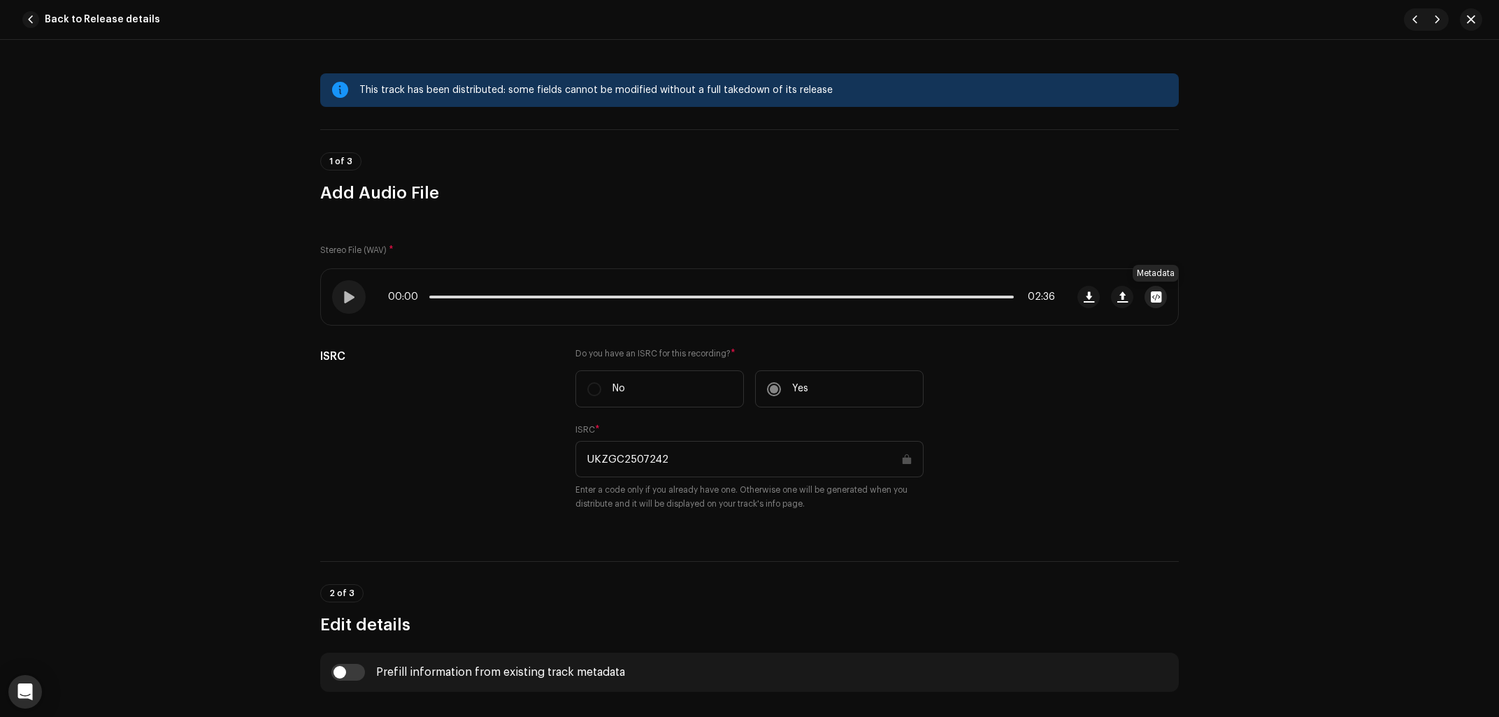
click at [1161, 299] on span "button" at bounding box center [1156, 297] width 10 height 11
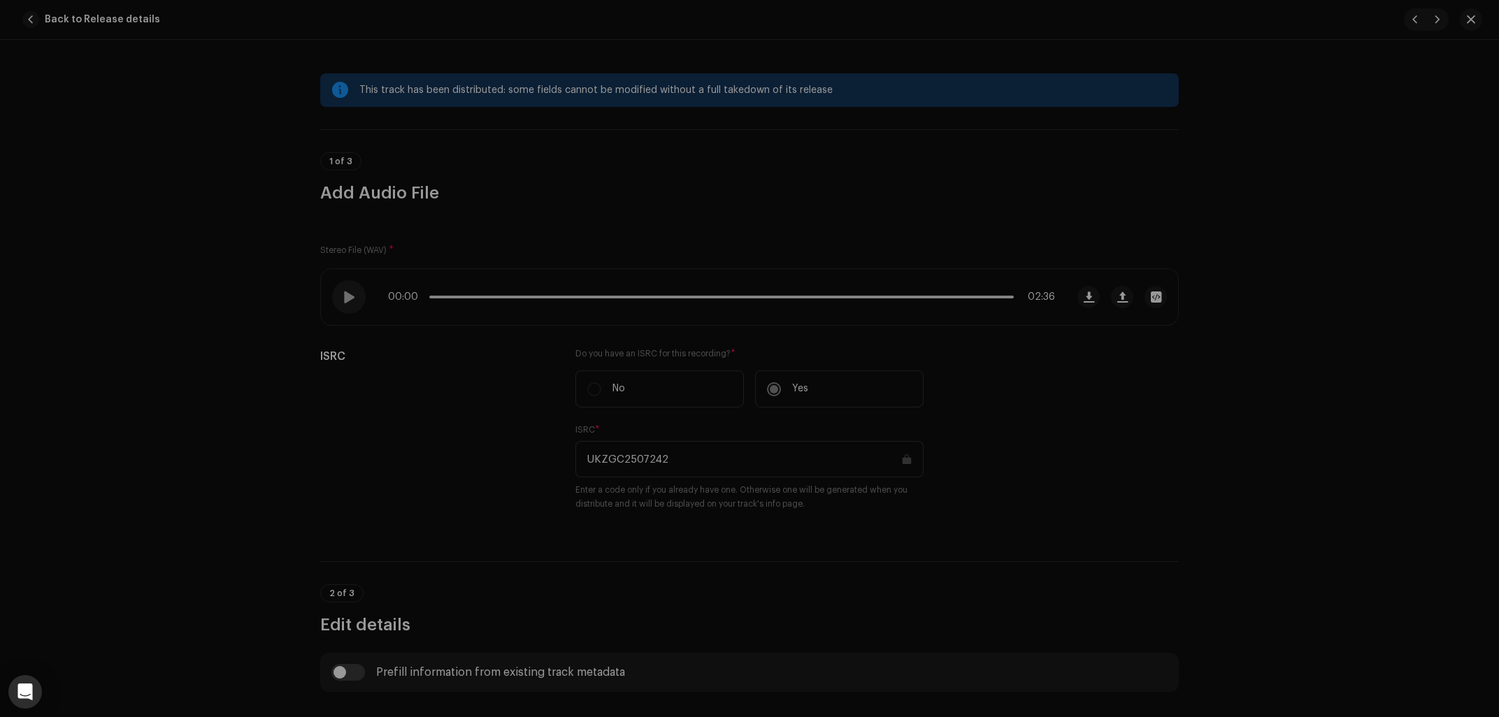
click at [1284, 189] on div "Dreamfield - Space Lounge.wav Hi-Res File Name Dreamfield - Space Lounge.wav 42…" at bounding box center [749, 358] width 1499 height 717
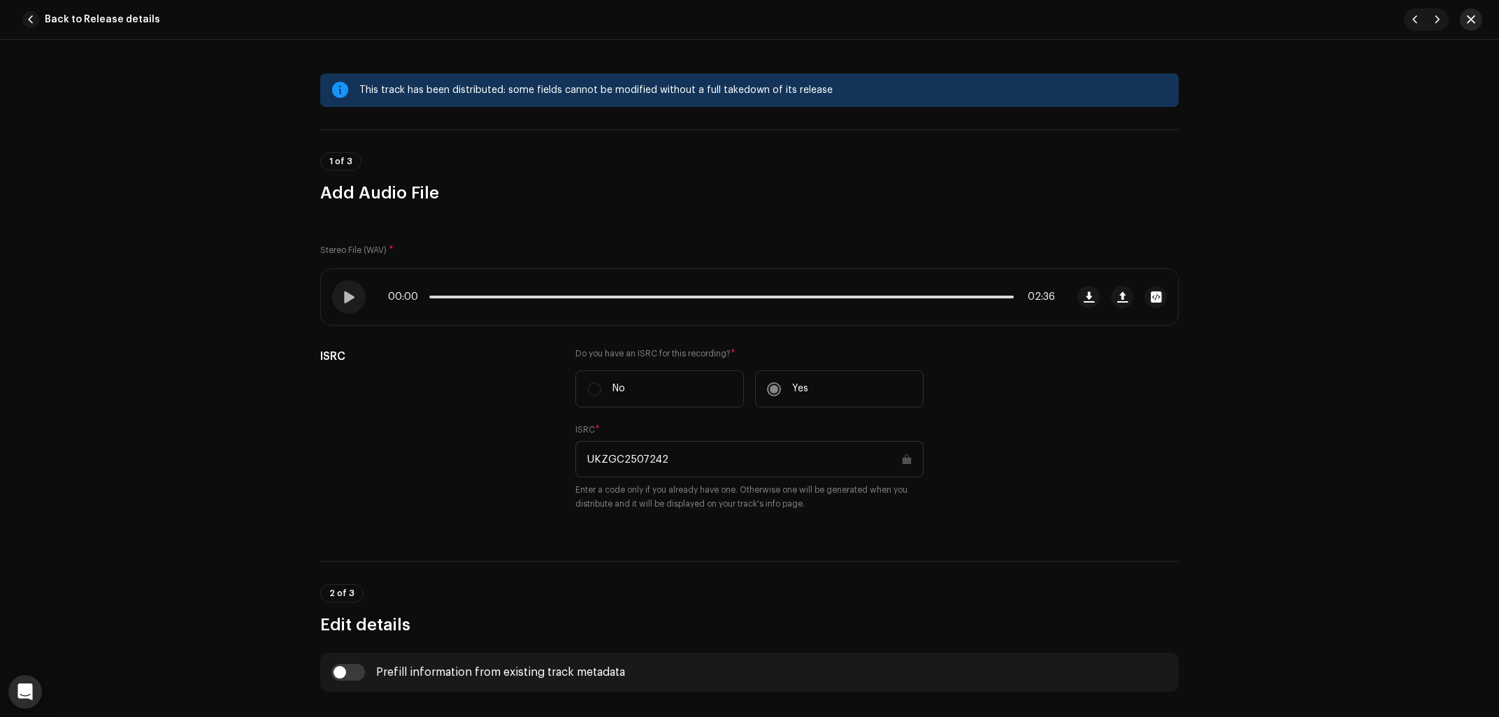
click at [1473, 20] on span "button" at bounding box center [1471, 19] width 8 height 11
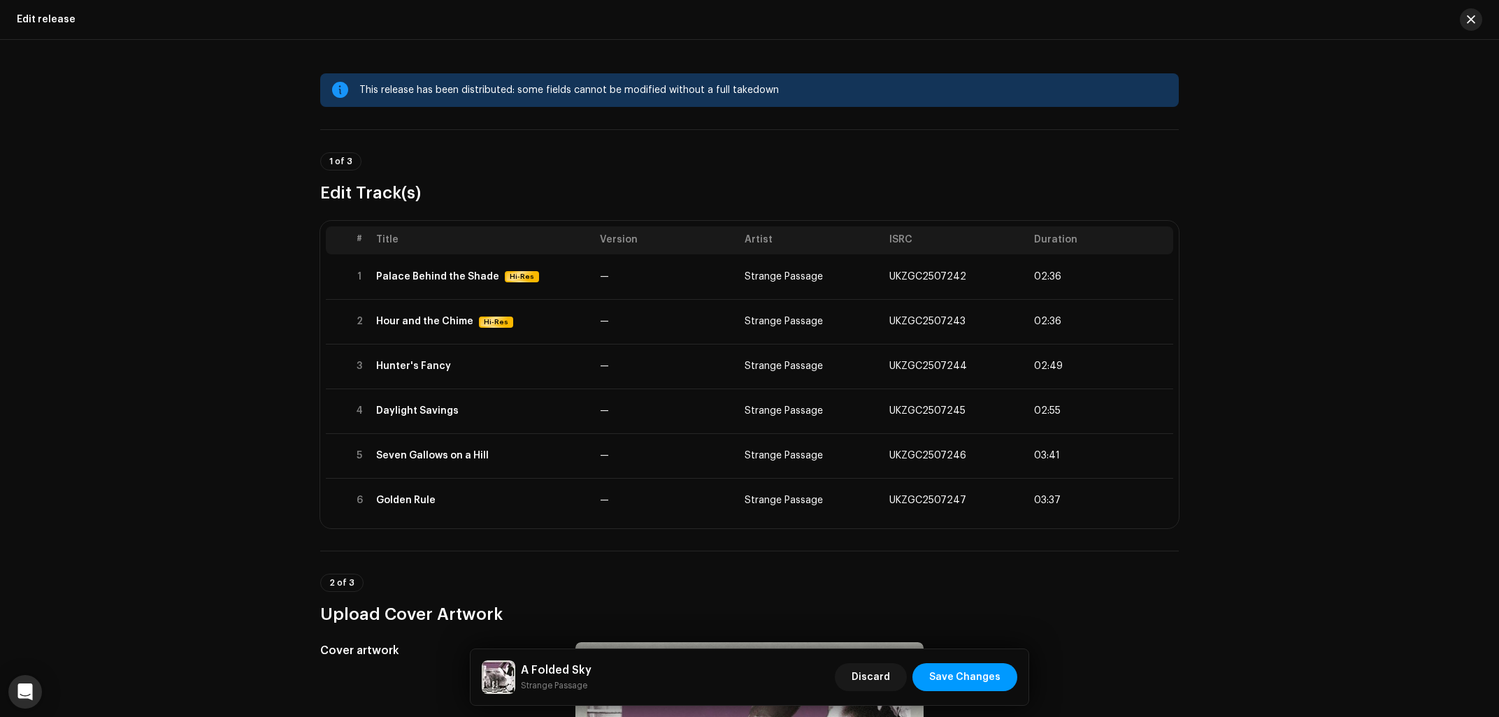
click at [1474, 16] on span "button" at bounding box center [1471, 19] width 8 height 11
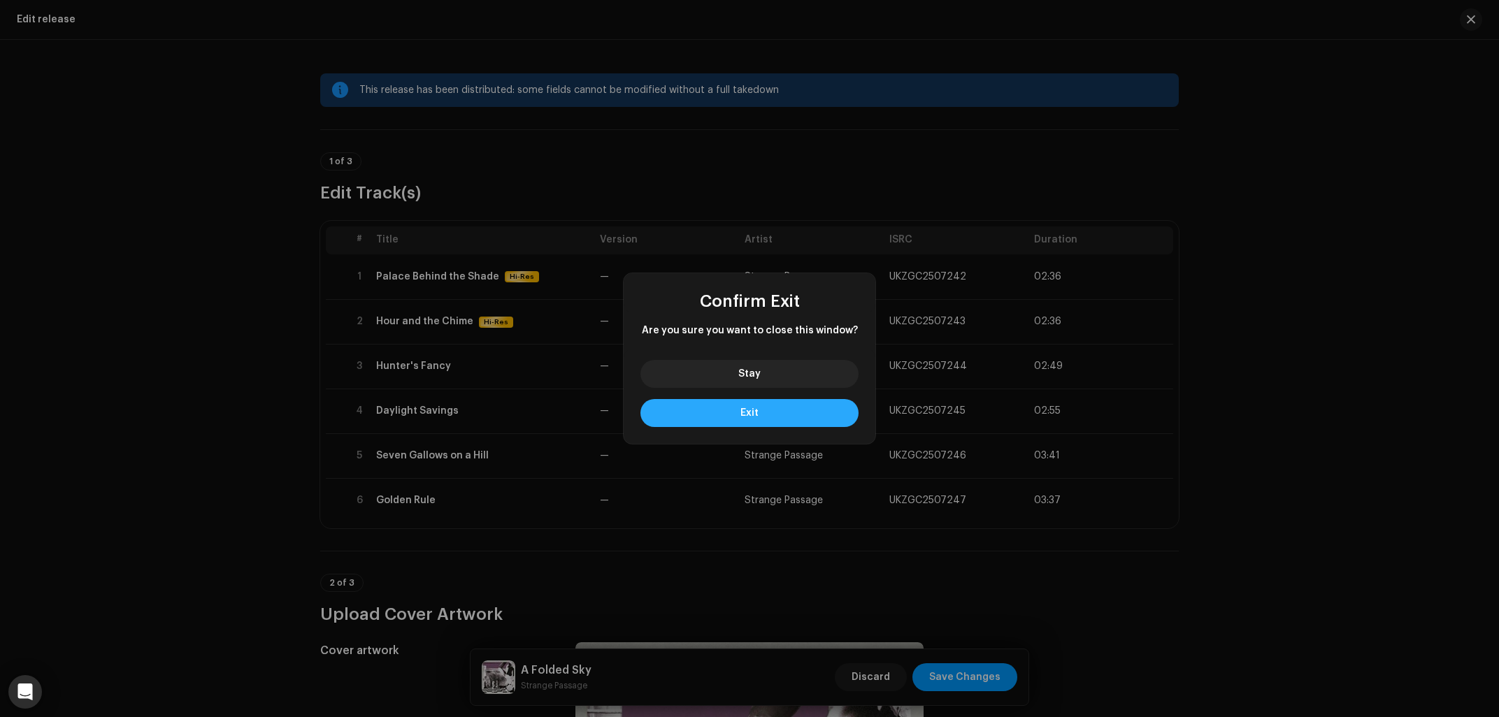
click at [814, 410] on button "Exit" at bounding box center [749, 413] width 218 height 28
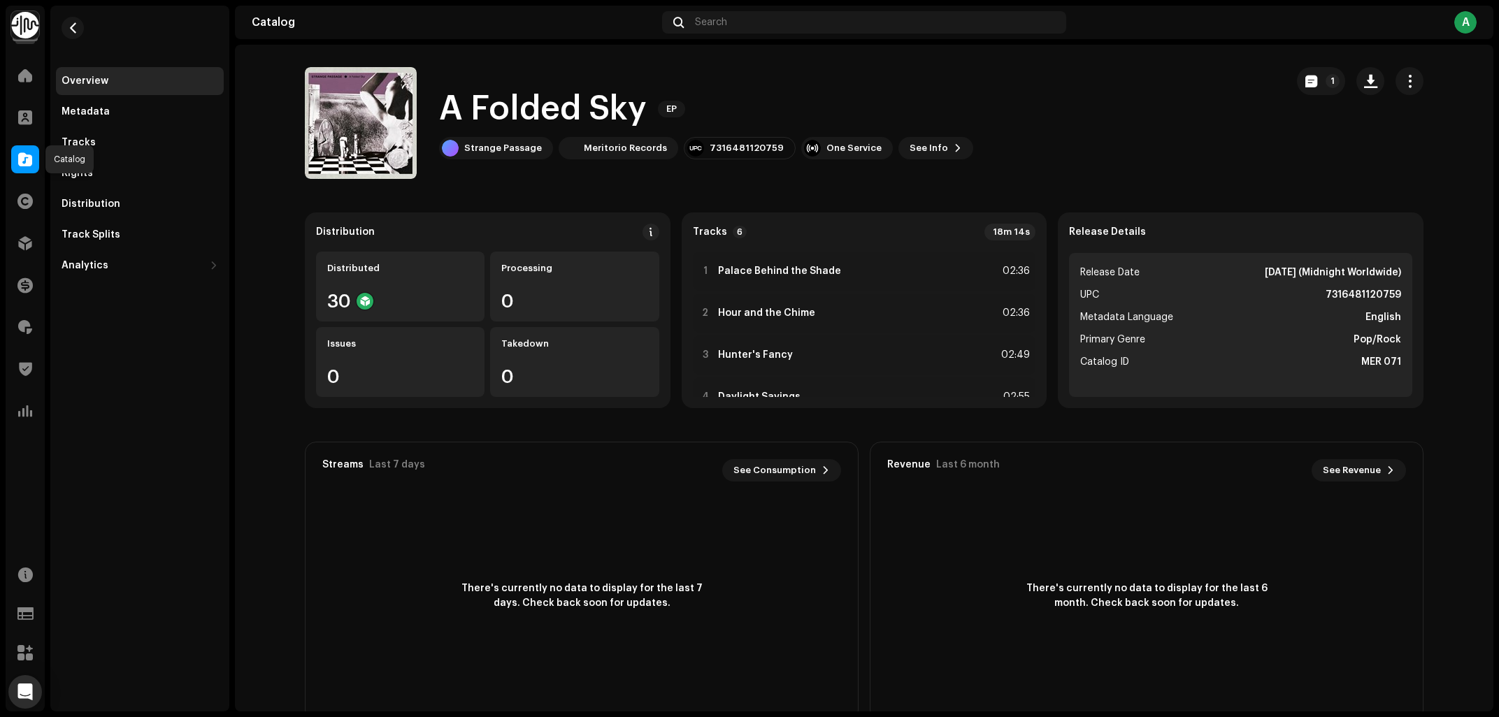
click at [22, 159] on span at bounding box center [25, 159] width 14 height 11
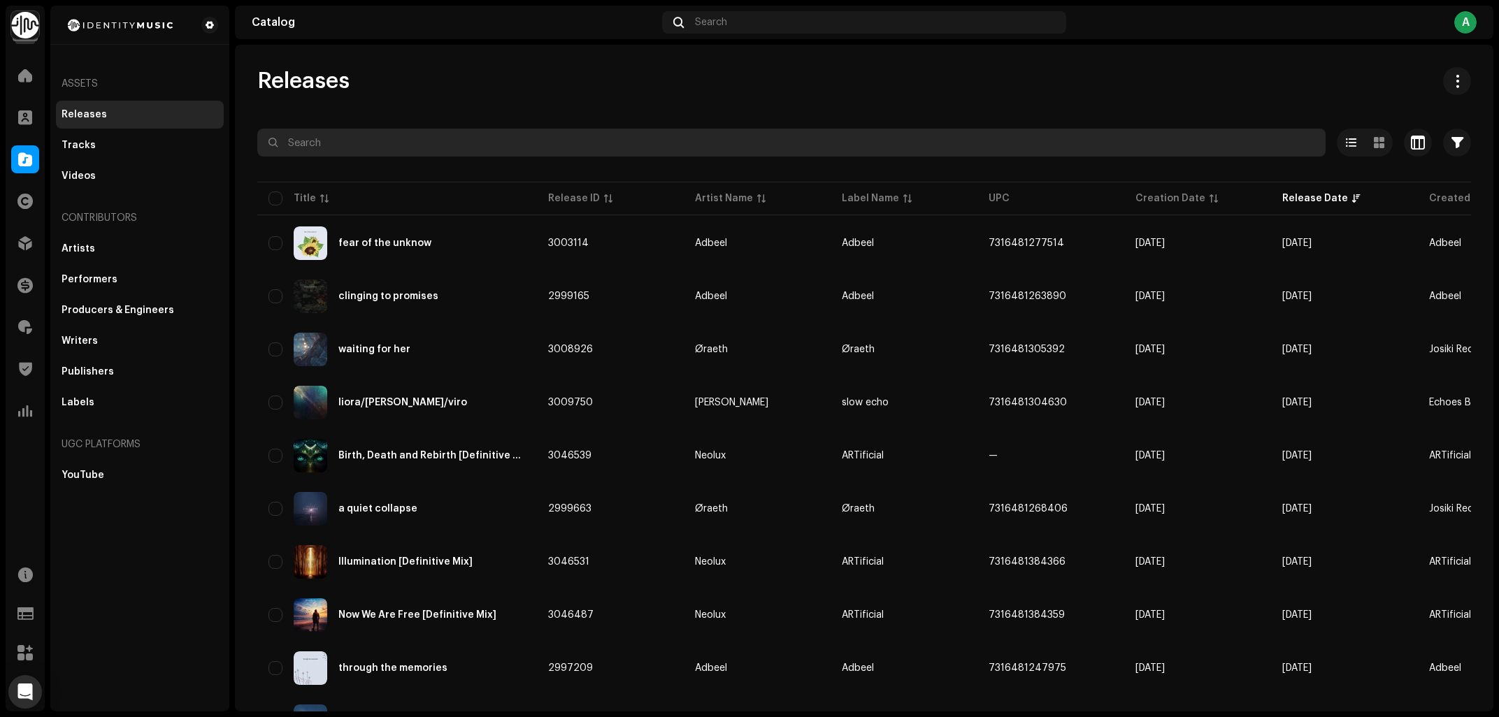
click at [391, 151] on input "text" at bounding box center [791, 143] width 1068 height 28
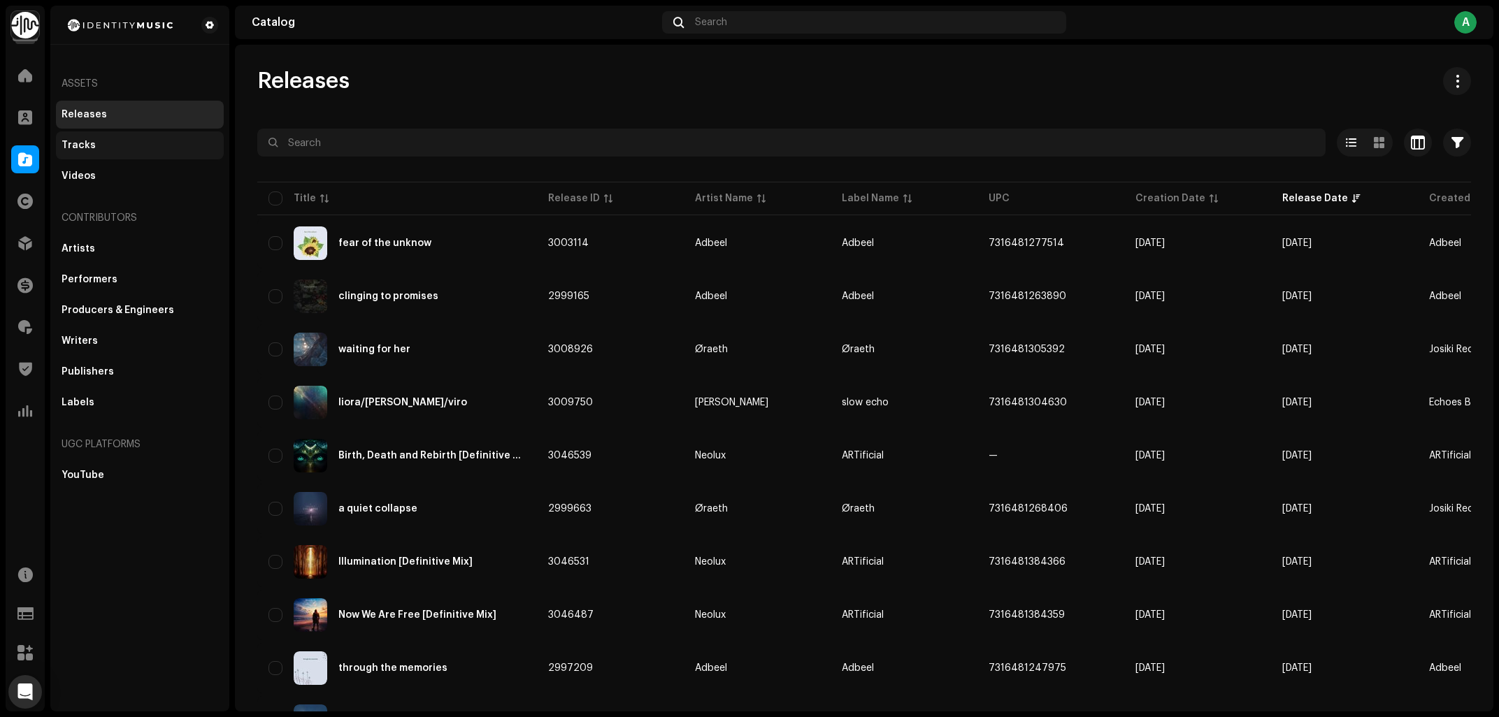
click at [108, 155] on div "Tracks" at bounding box center [140, 145] width 168 height 28
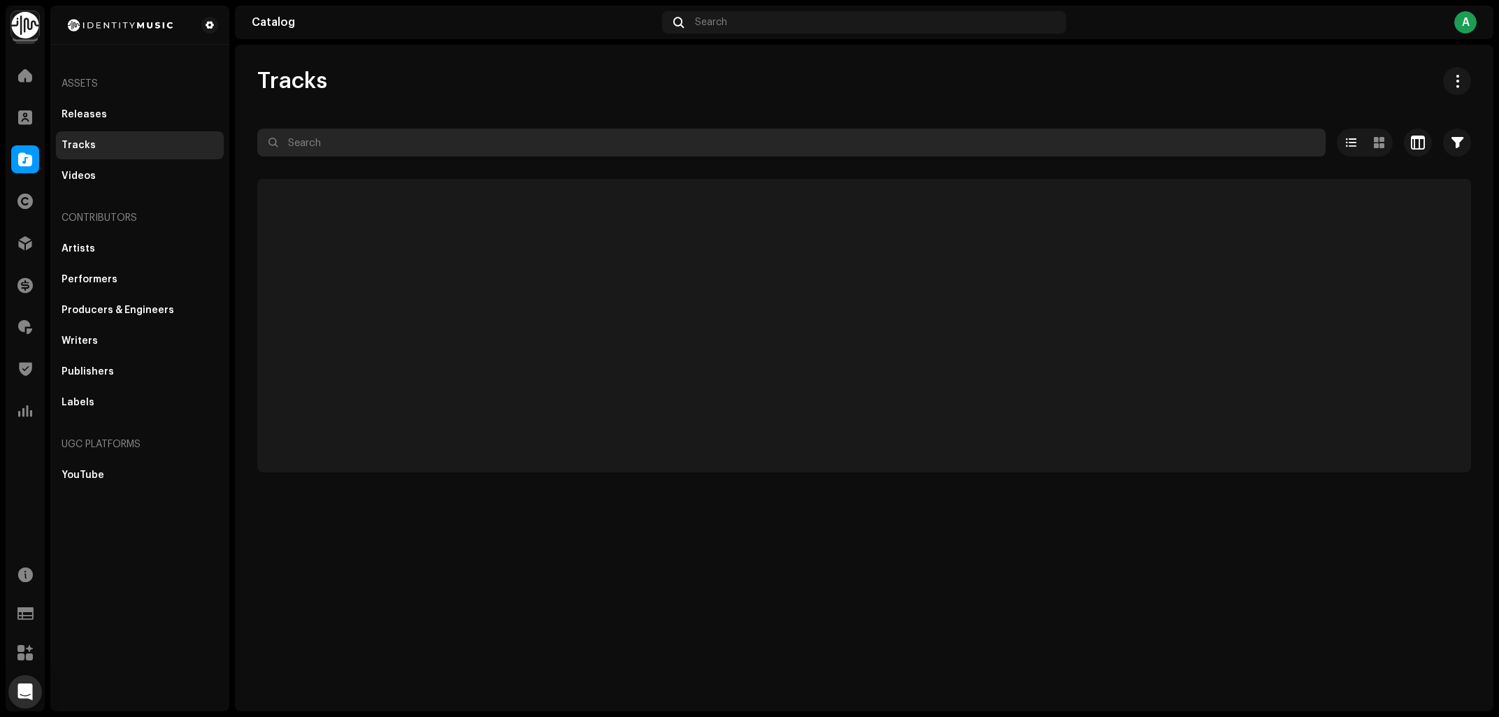
click at [407, 136] on input "text" at bounding box center [791, 143] width 1068 height 28
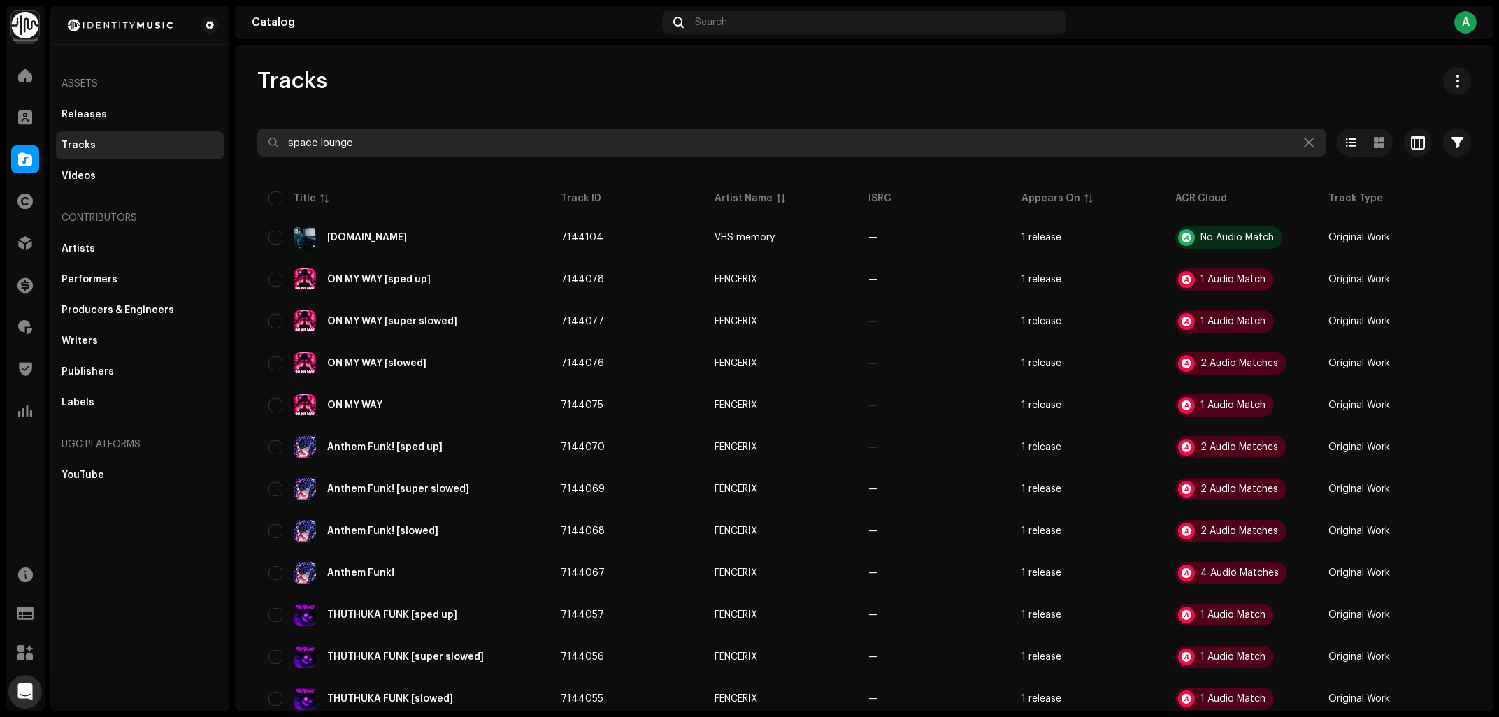
type input "space lounge"
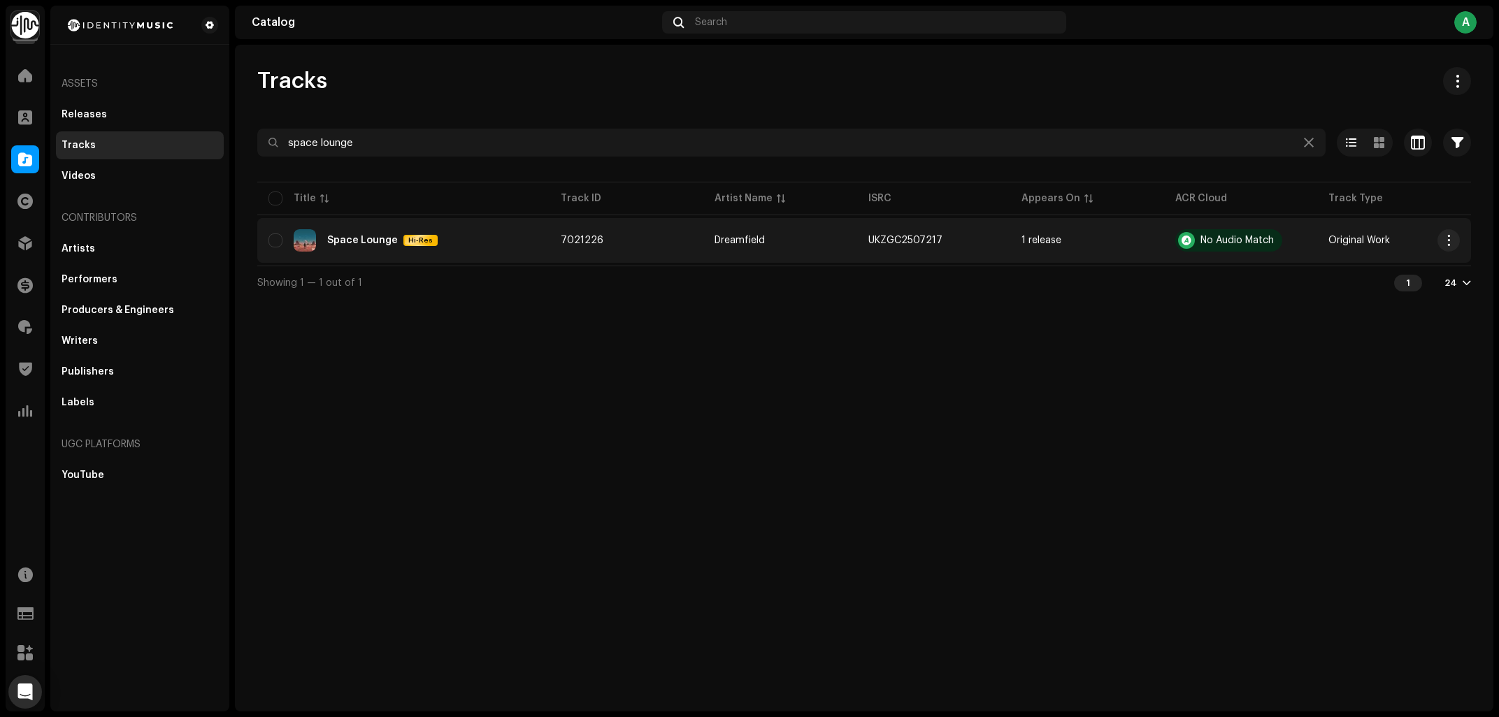
click at [513, 243] on div "Space Lounge Hi-Res" at bounding box center [403, 240] width 270 height 22
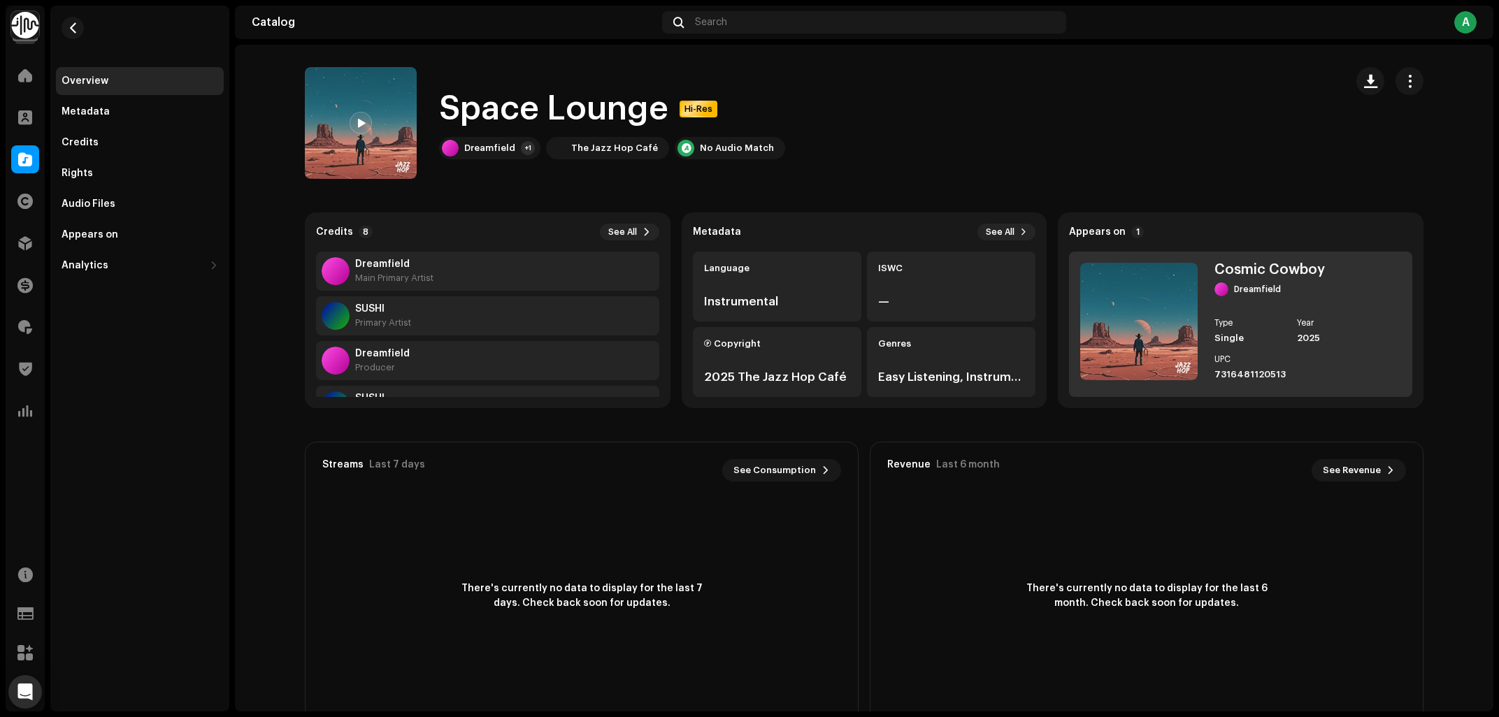
click at [1284, 271] on div "Cosmic Cowboy" at bounding box center [1291, 270] width 154 height 14
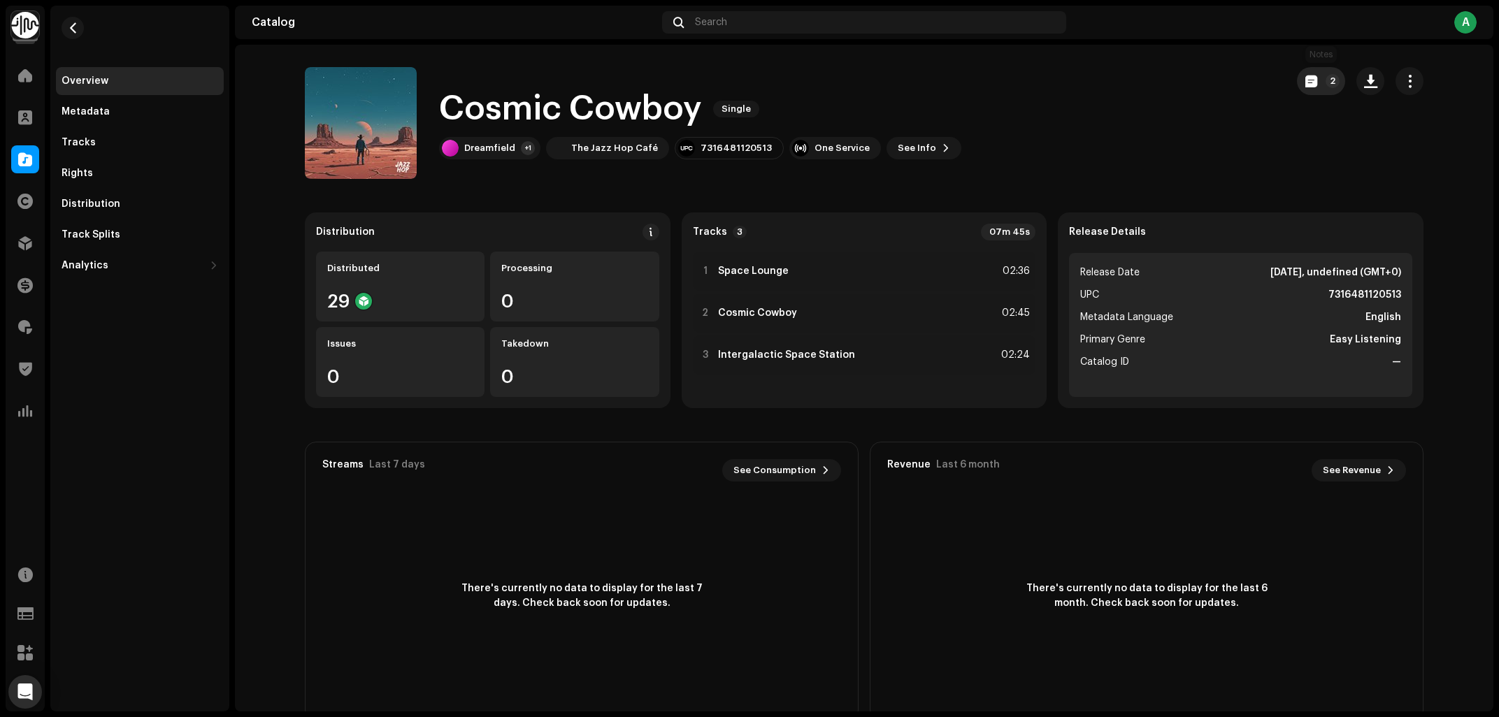
click at [1325, 88] on button "2" at bounding box center [1321, 81] width 48 height 28
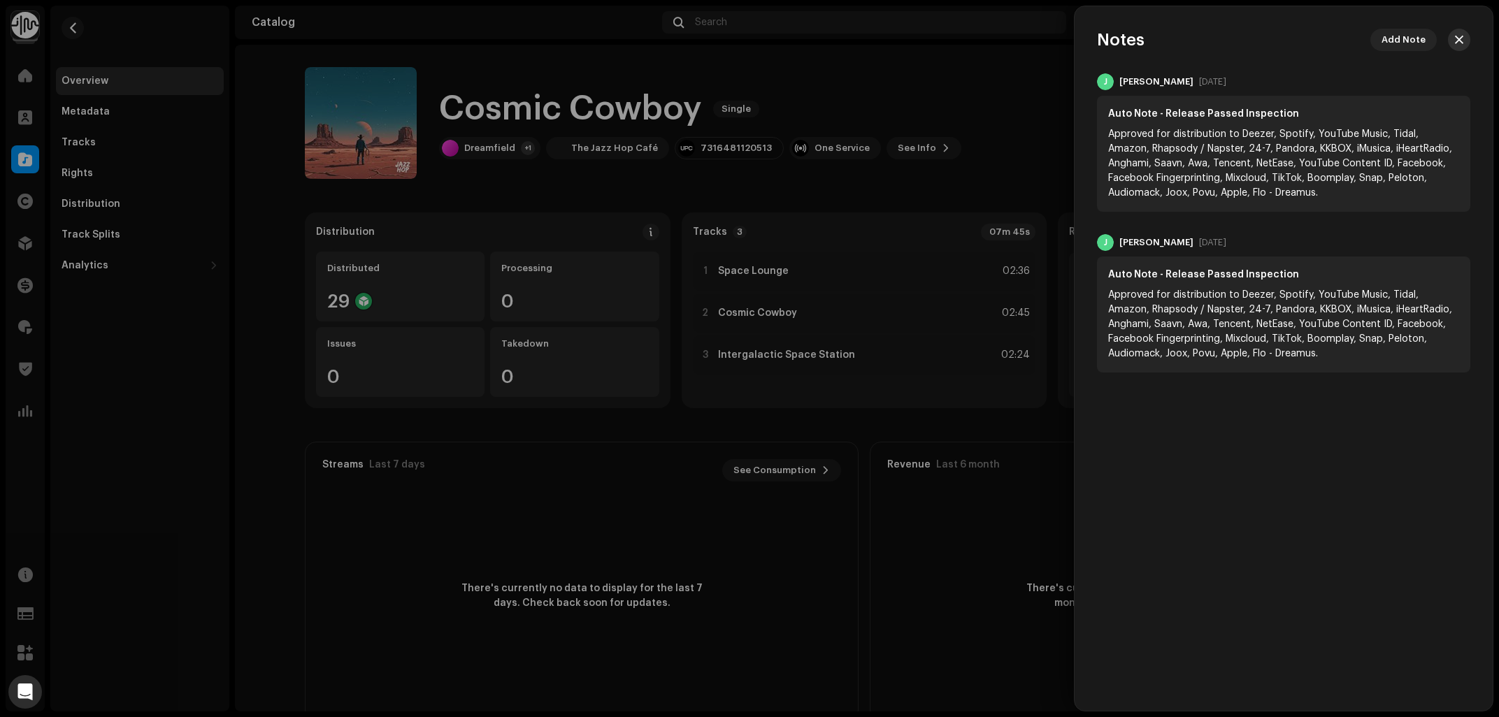
click at [1468, 41] on button "button" at bounding box center [1459, 40] width 22 height 22
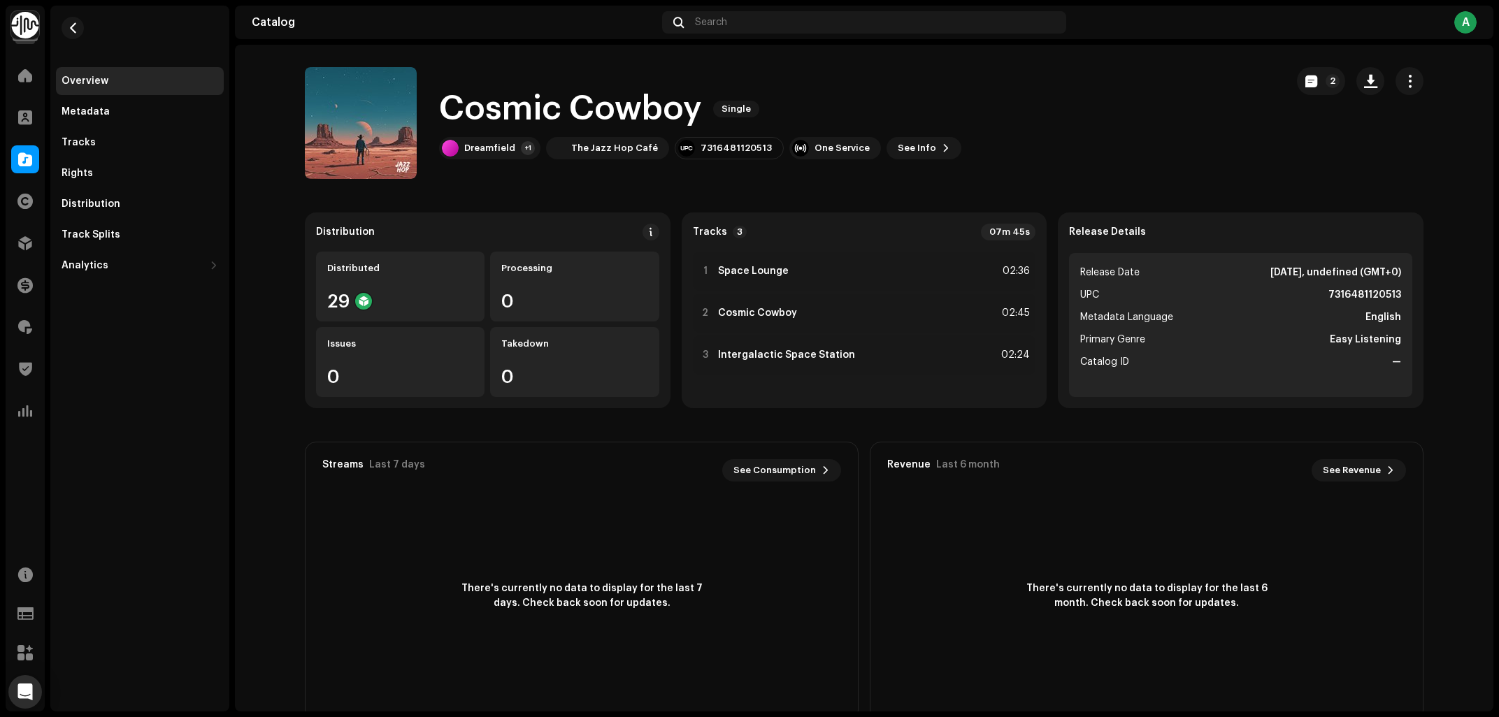
click at [1050, 136] on div "Cosmic Cowboy Single Dreamfield +1 The Jazz Hop Café 7316481120513 One Service …" at bounding box center [790, 123] width 970 height 112
click at [25, 160] on span at bounding box center [25, 159] width 14 height 11
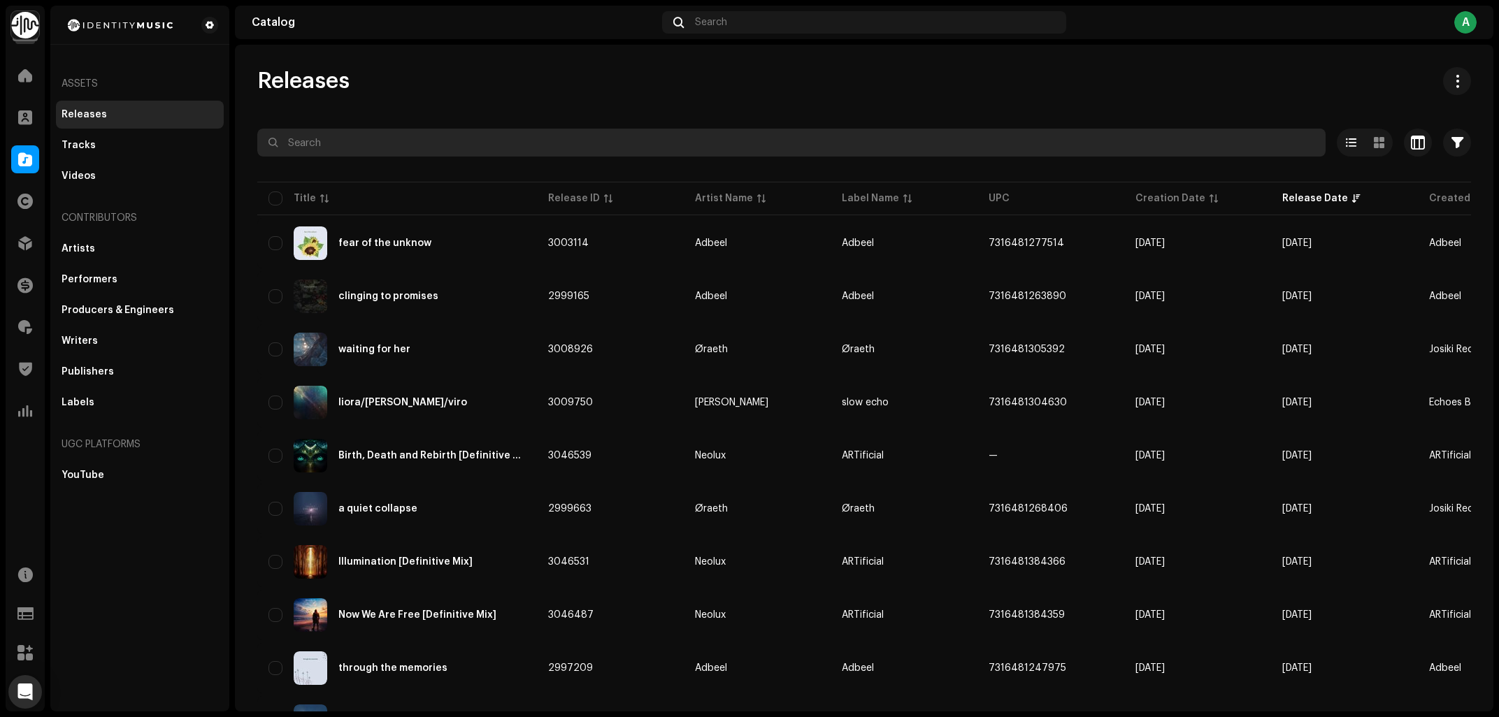
click at [368, 138] on input "text" at bounding box center [791, 143] width 1068 height 28
type input "tales from fortrose"
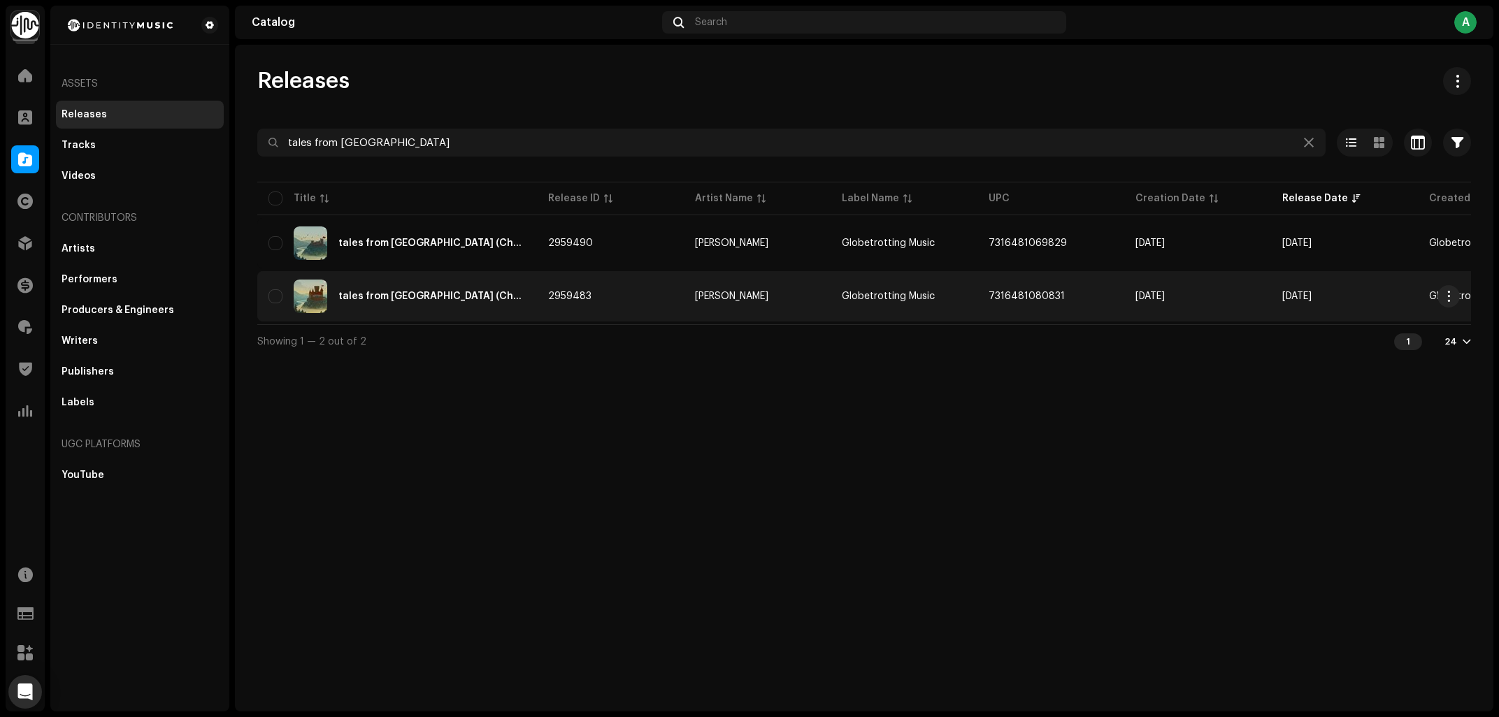
click at [500, 300] on div "tales from fortrose (Chapter I)" at bounding box center [396, 297] width 257 height 34
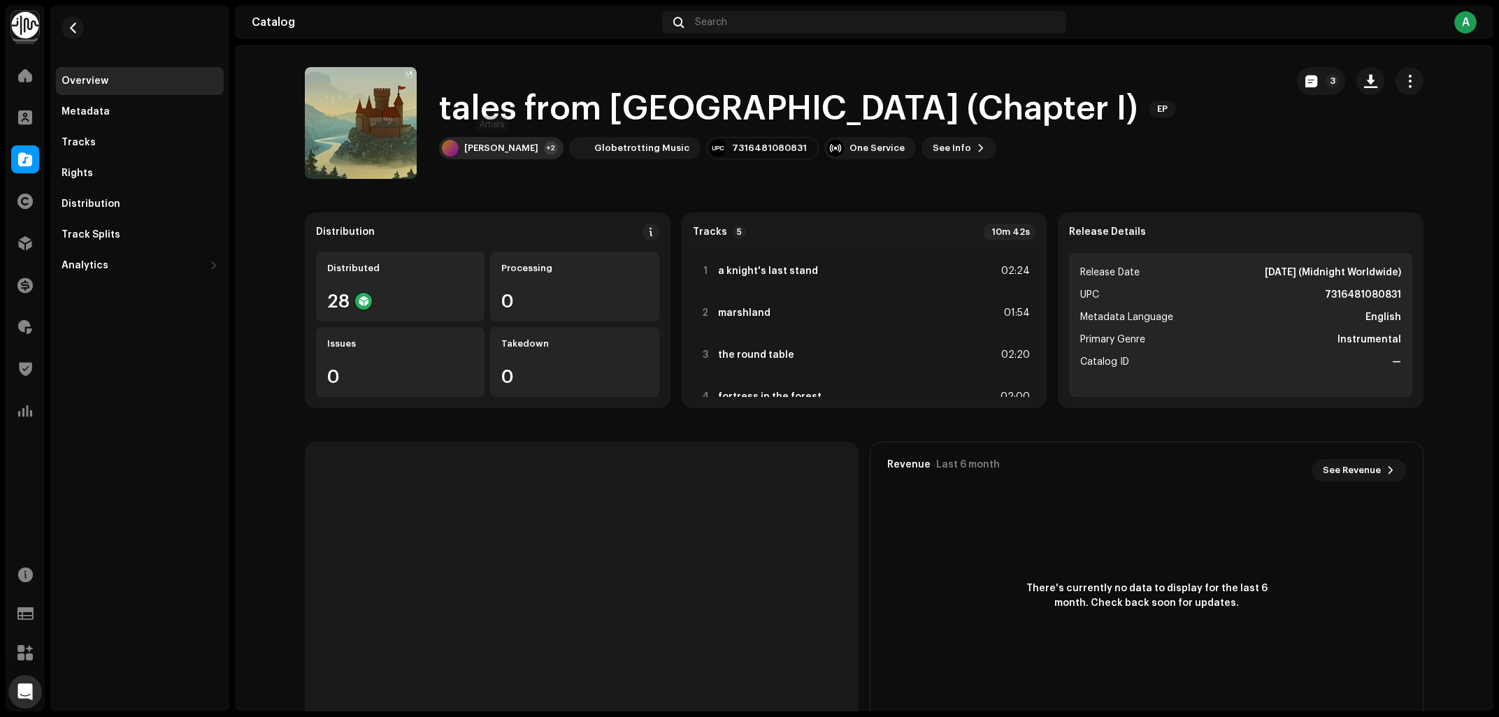
click at [480, 148] on div "Luke Tidbury" at bounding box center [501, 148] width 74 height 11
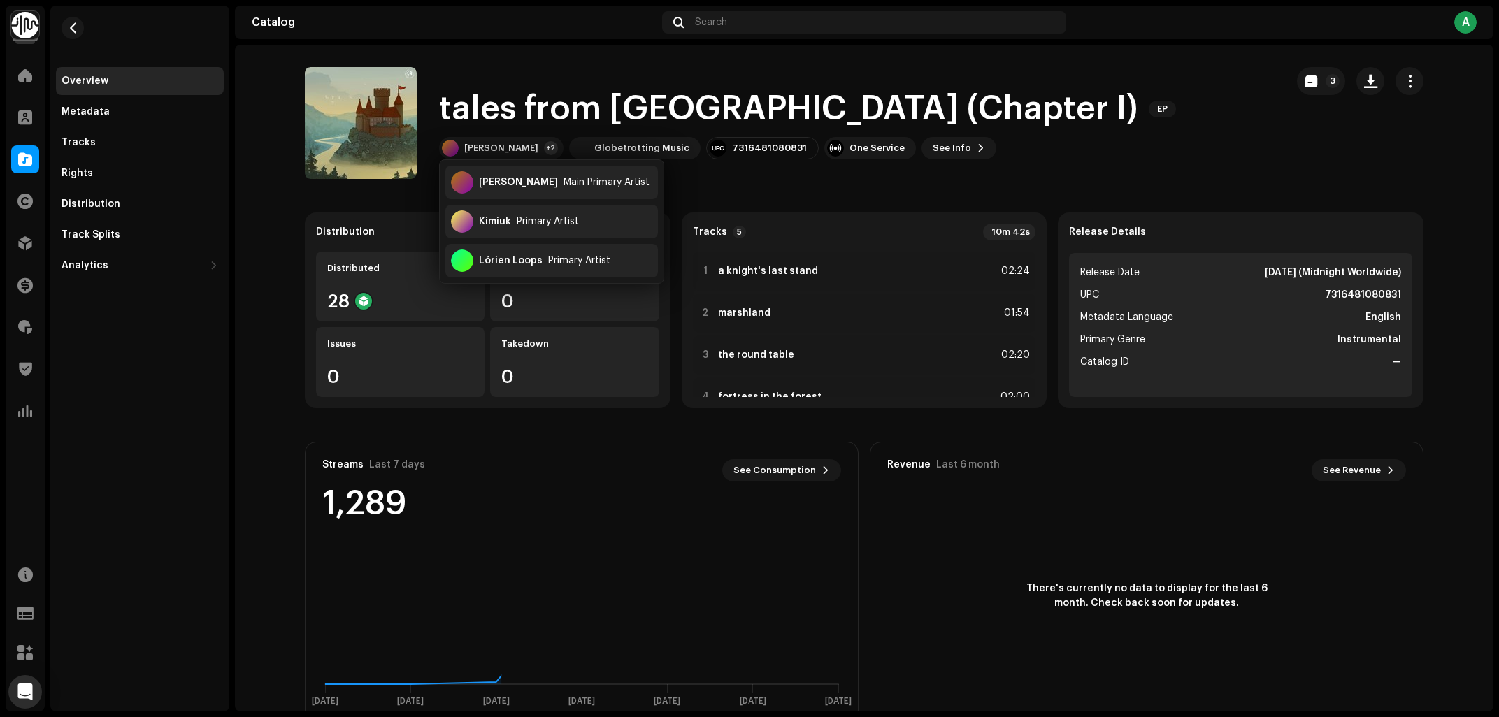
click at [1163, 101] on div "tales from fortrose (Chapter I) EP Luke Tidbury +2 Globetrotting Music 73164810…" at bounding box center [790, 123] width 970 height 112
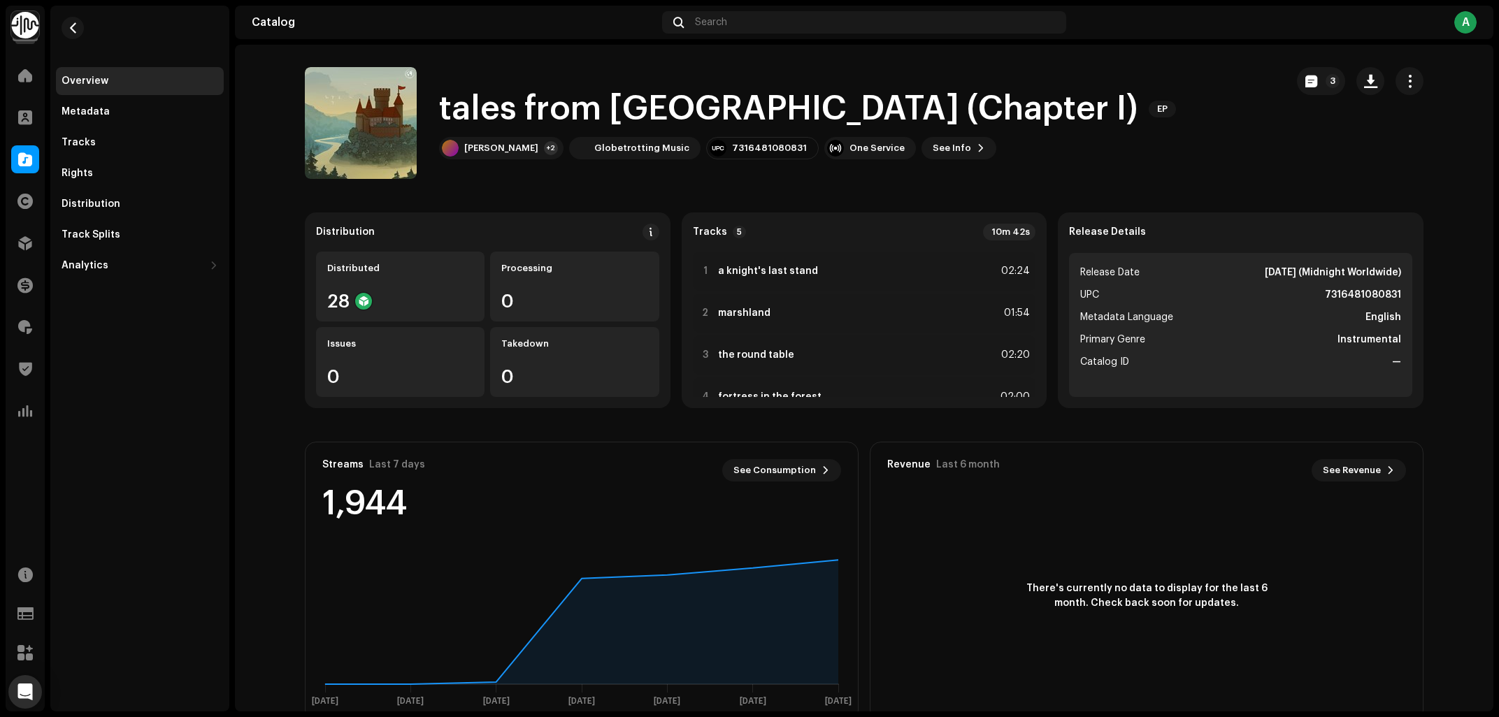
click at [1318, 129] on div "3" at bounding box center [1360, 123] width 127 height 112
drag, startPoint x: 1107, startPoint y: 150, endPoint x: 459, endPoint y: 162, distance: 647.6
click at [1097, 151] on div "tales from fortrose (Chapter I) EP Luke Tidbury +2 Globetrotting Music 73164810…" at bounding box center [790, 123] width 970 height 112
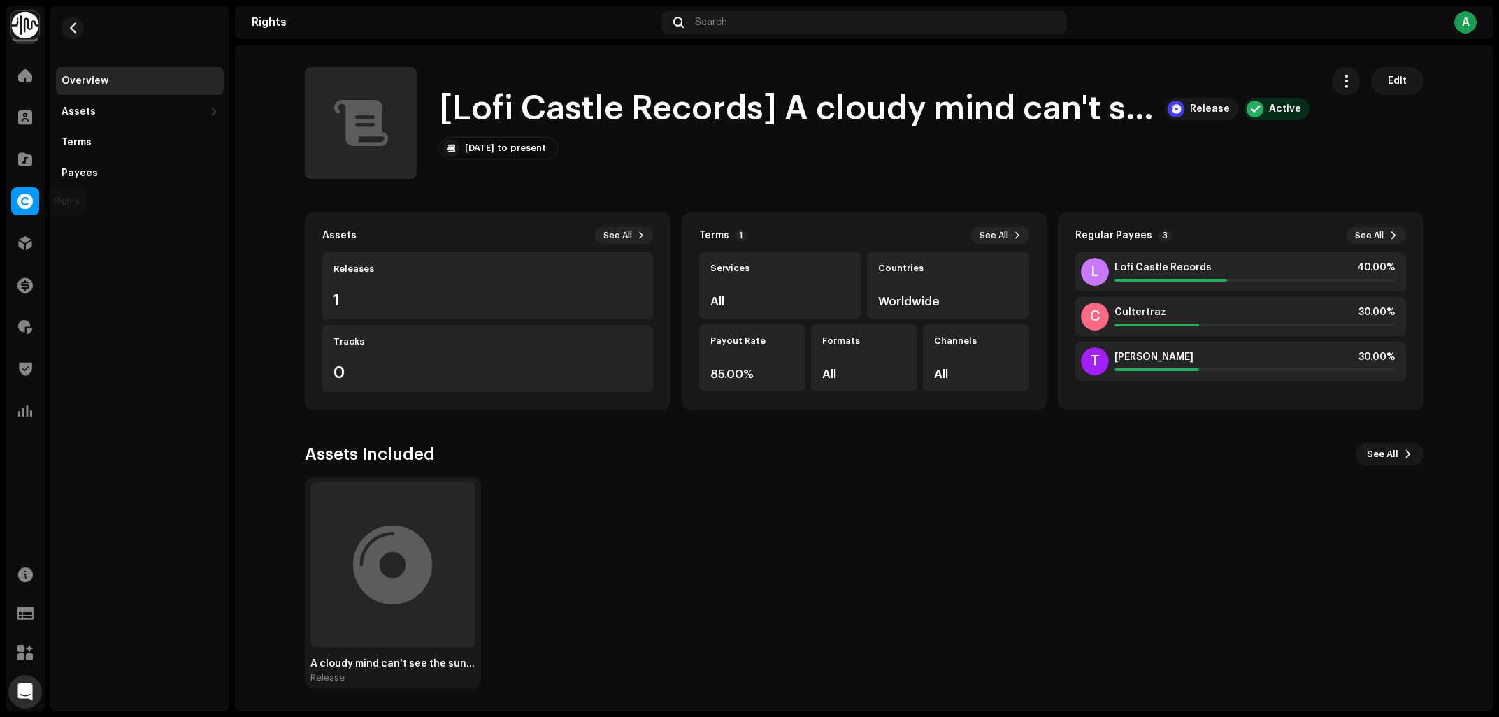
click at [25, 201] on span at bounding box center [24, 201] width 15 height 11
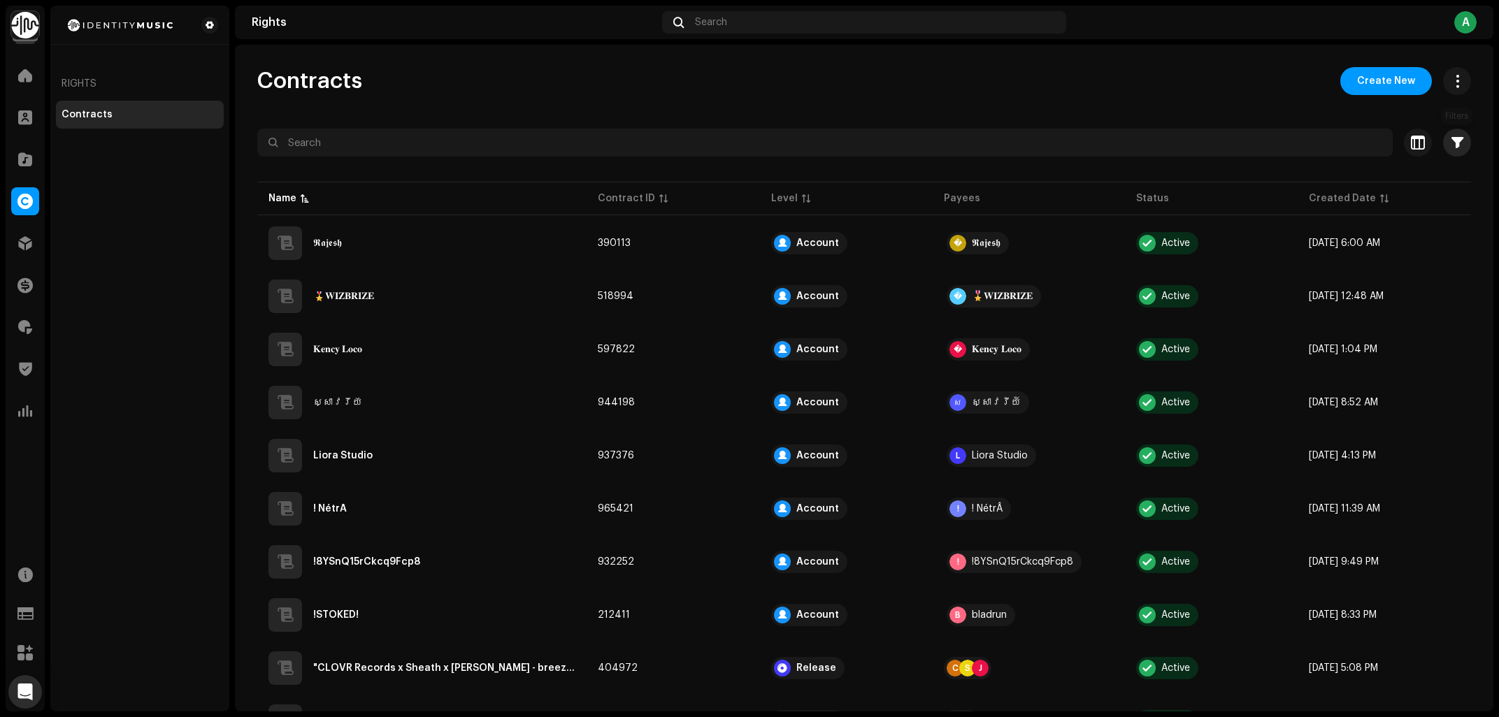
click at [1453, 145] on span "button" at bounding box center [1458, 142] width 12 height 11
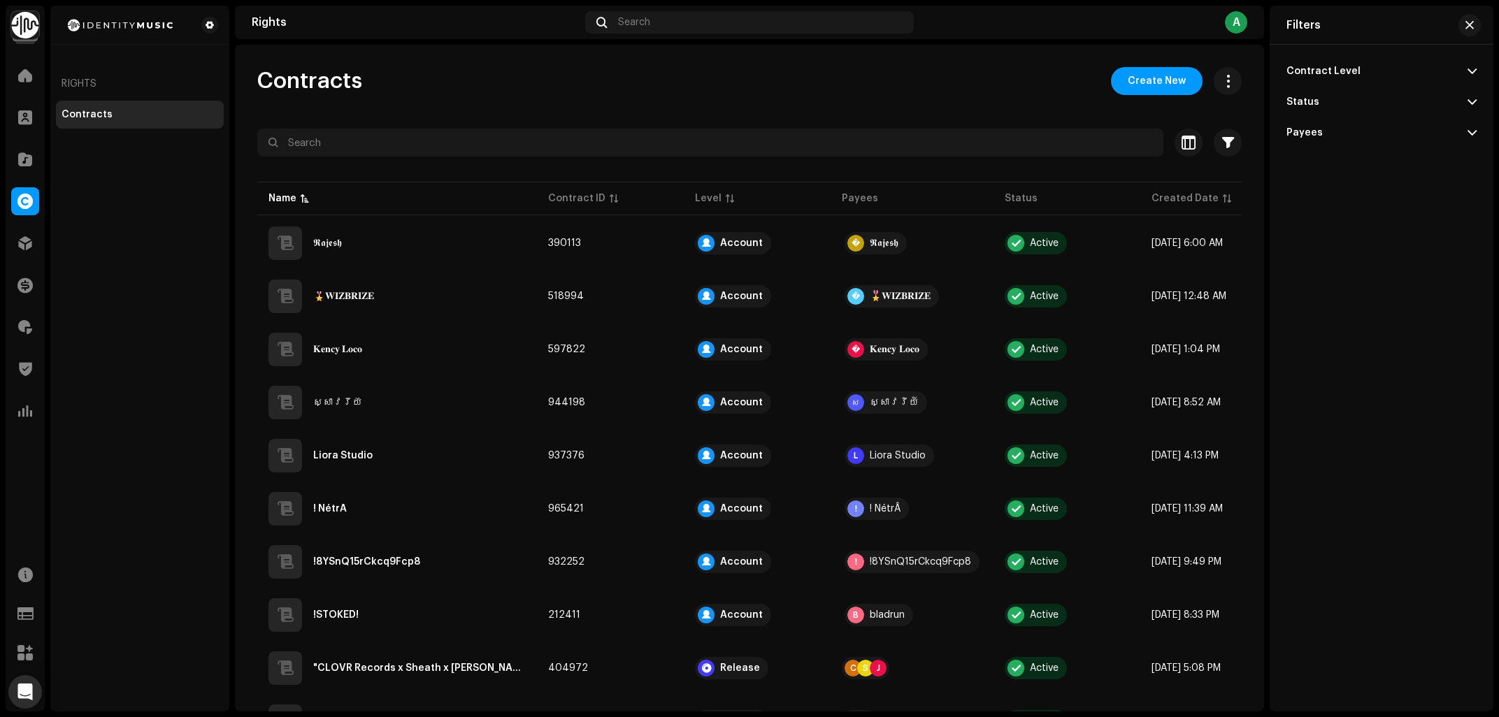
click at [1347, 67] on div "Contract Level" at bounding box center [1324, 71] width 74 height 11
click at [1307, 203] on div "Track" at bounding box center [1299, 199] width 25 height 11
radio input "true"
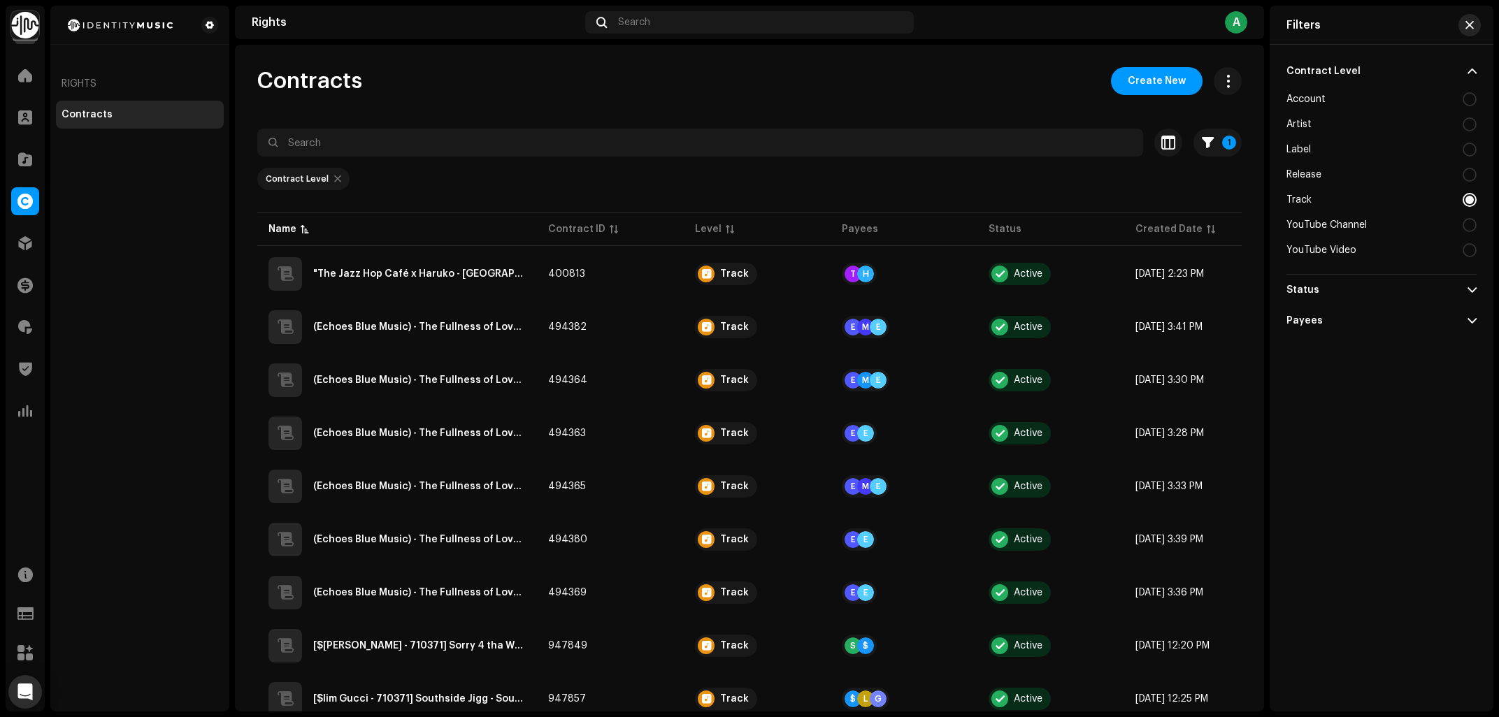
click at [1470, 25] on span "button" at bounding box center [1469, 25] width 8 height 11
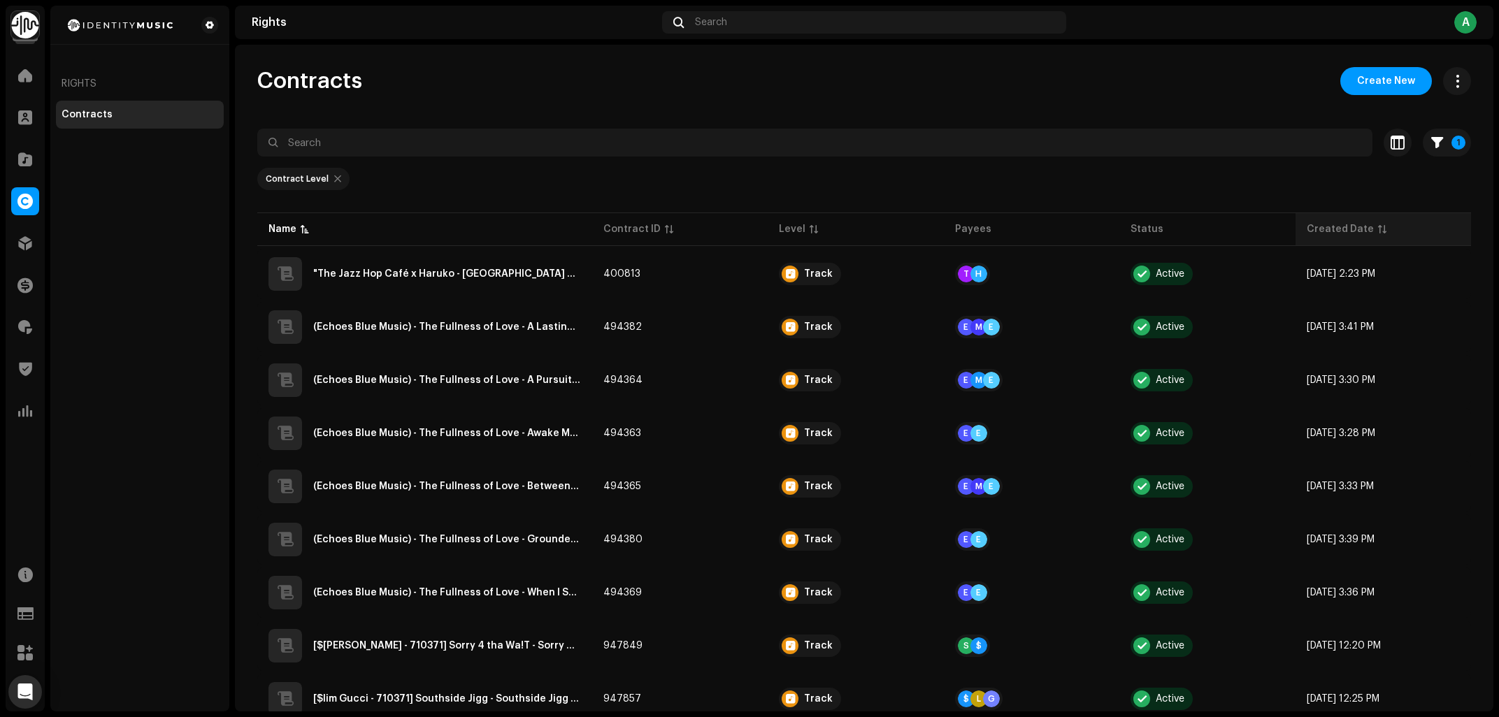
click at [1367, 234] on div "Created Date" at bounding box center [1340, 229] width 67 height 14
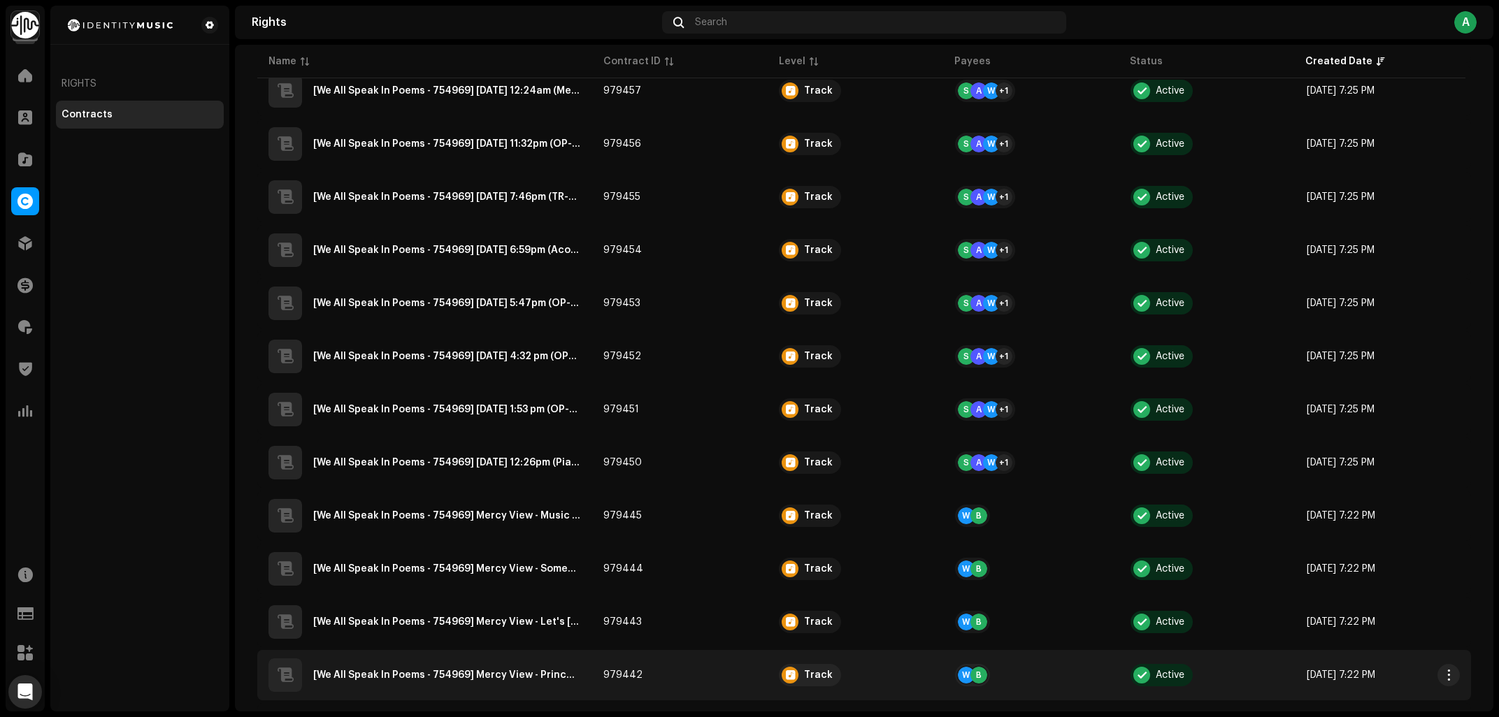
scroll to position [849, 0]
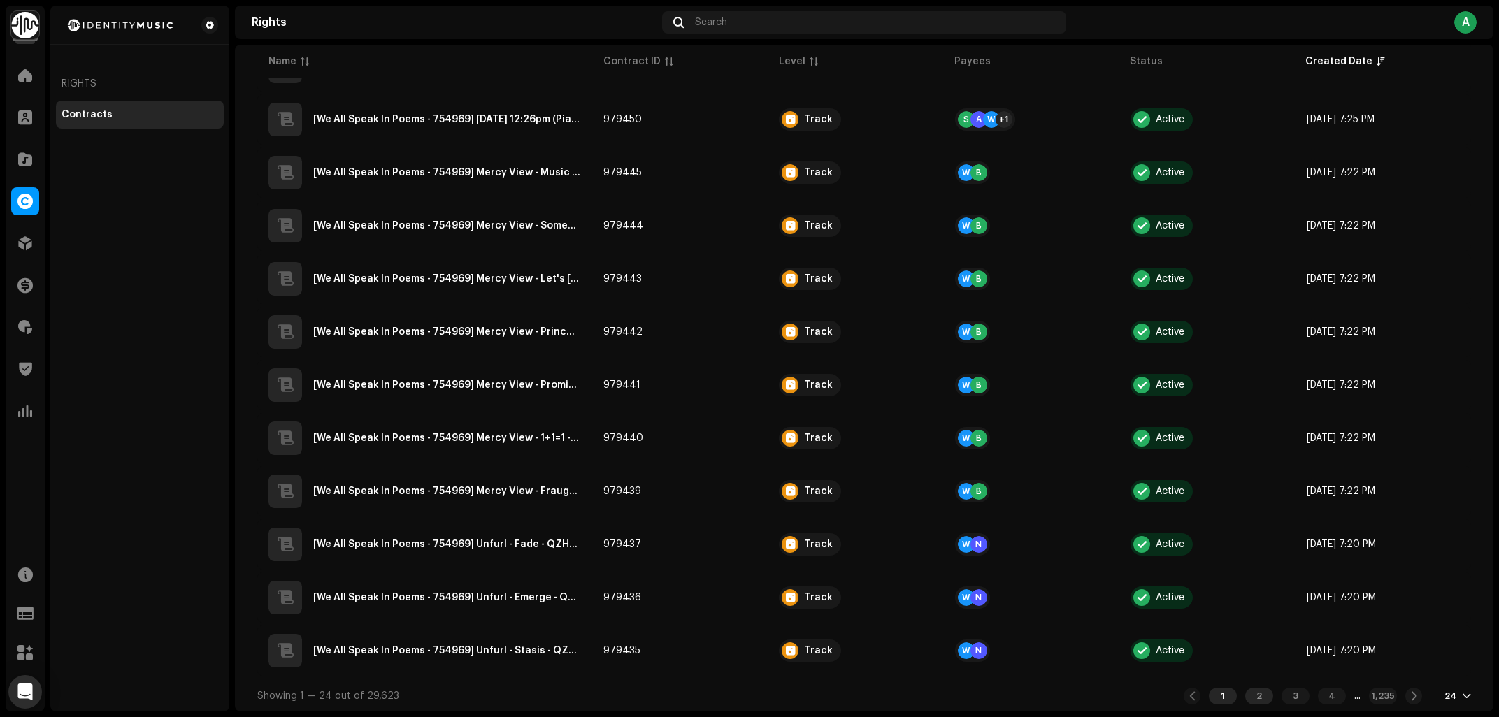
click at [1252, 692] on div "2" at bounding box center [1259, 696] width 28 height 17
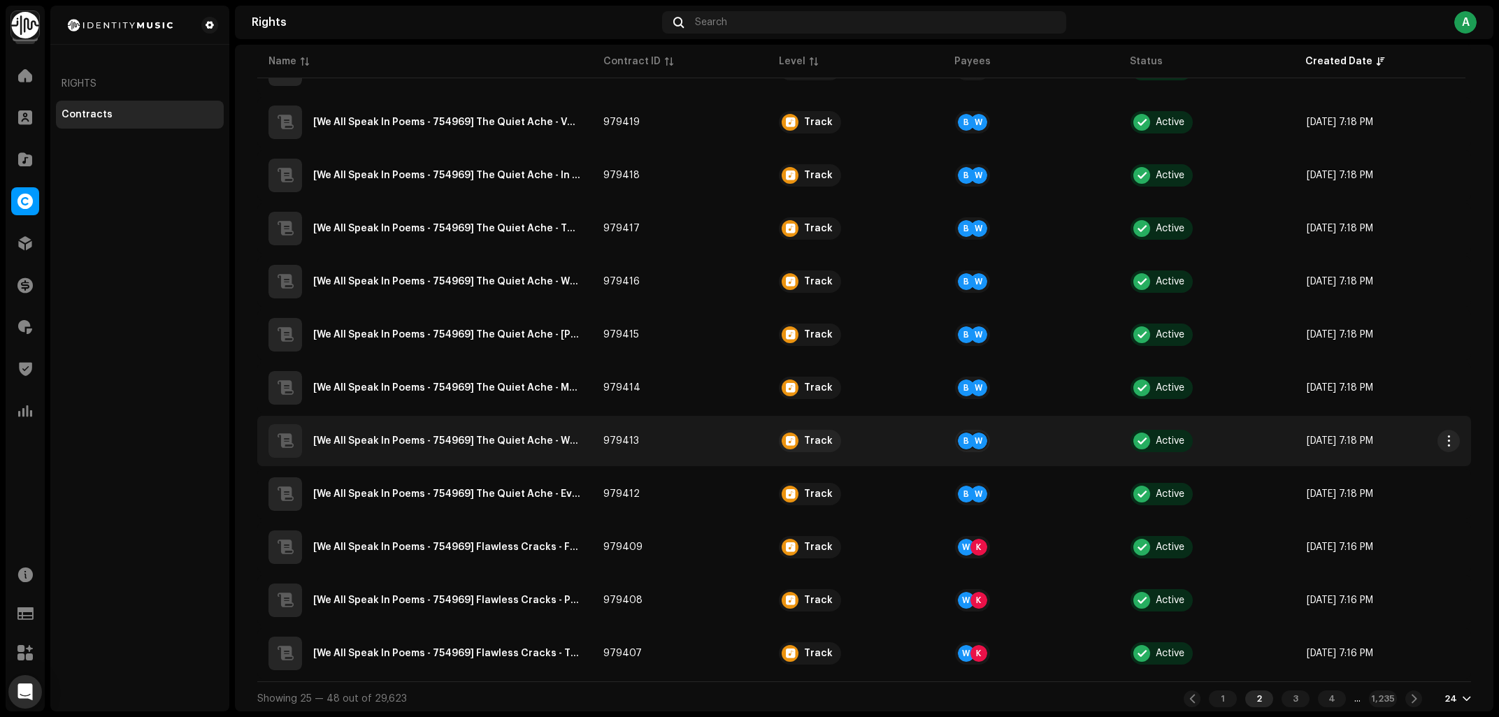
scroll to position [849, 0]
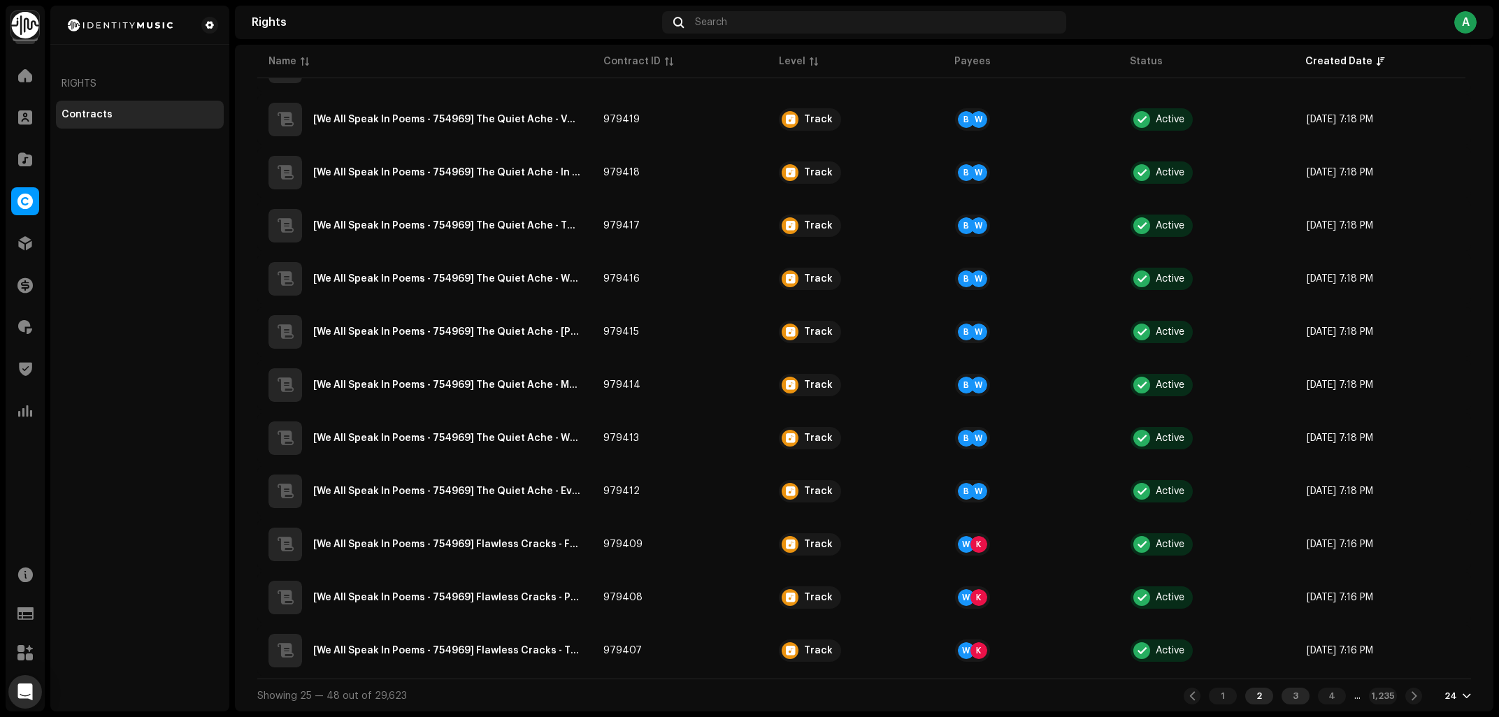
click at [1285, 696] on div "3" at bounding box center [1296, 696] width 28 height 17
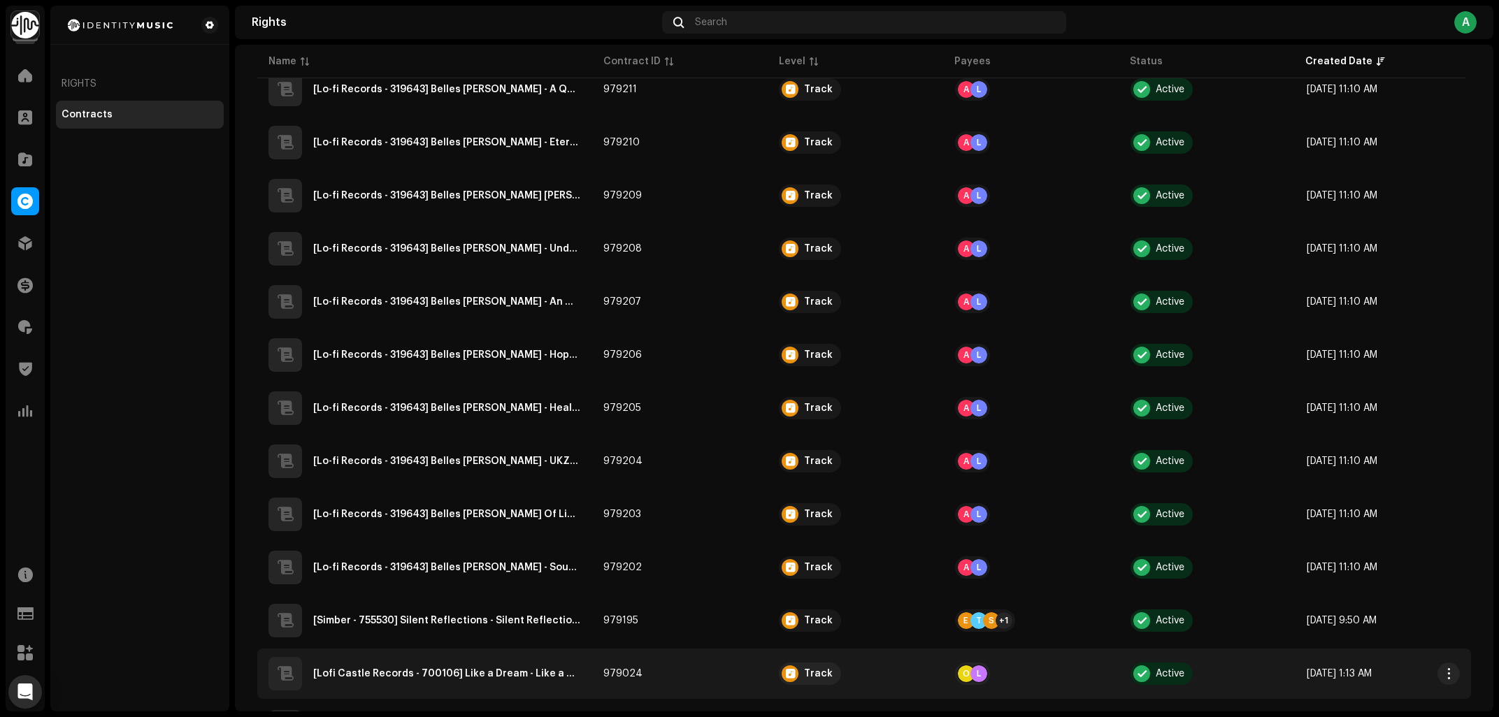
scroll to position [849, 0]
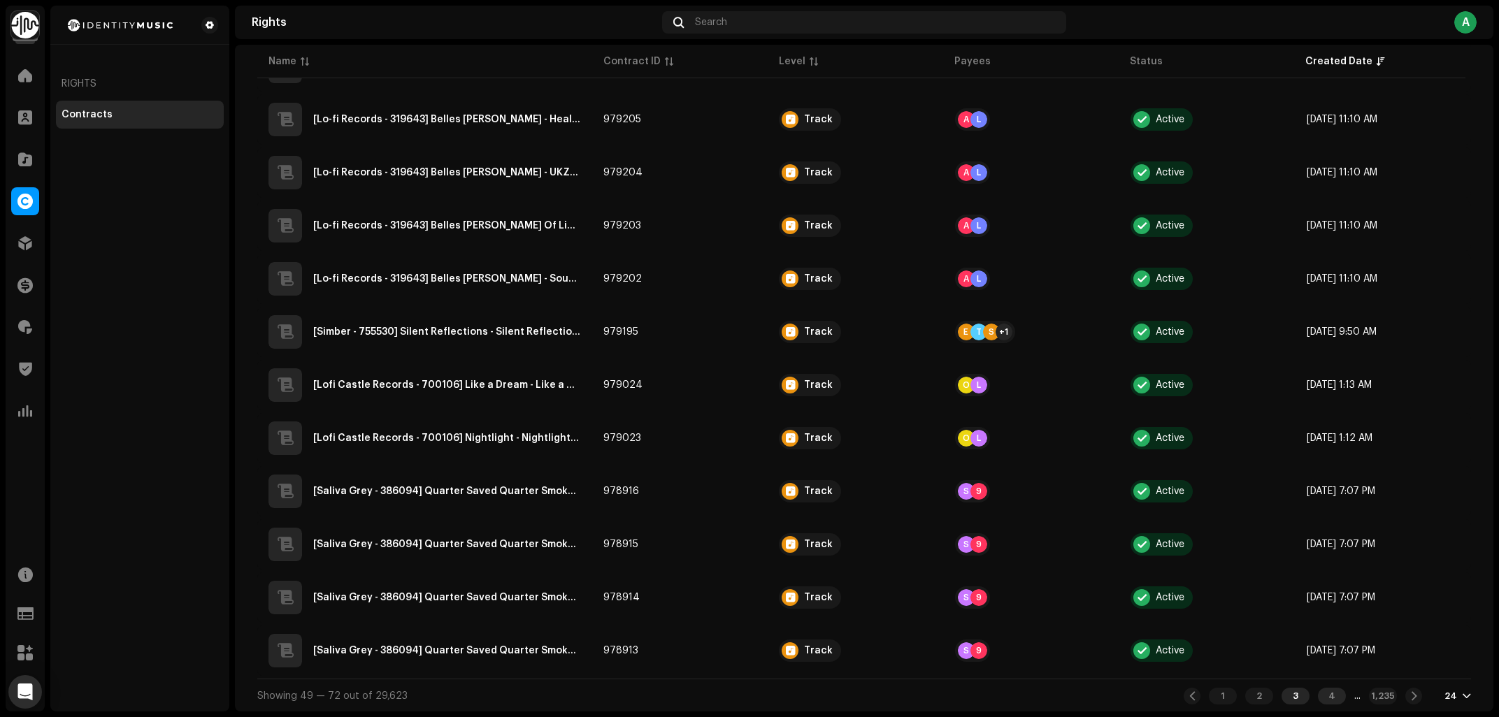
click at [1327, 698] on div "4" at bounding box center [1332, 696] width 28 height 17
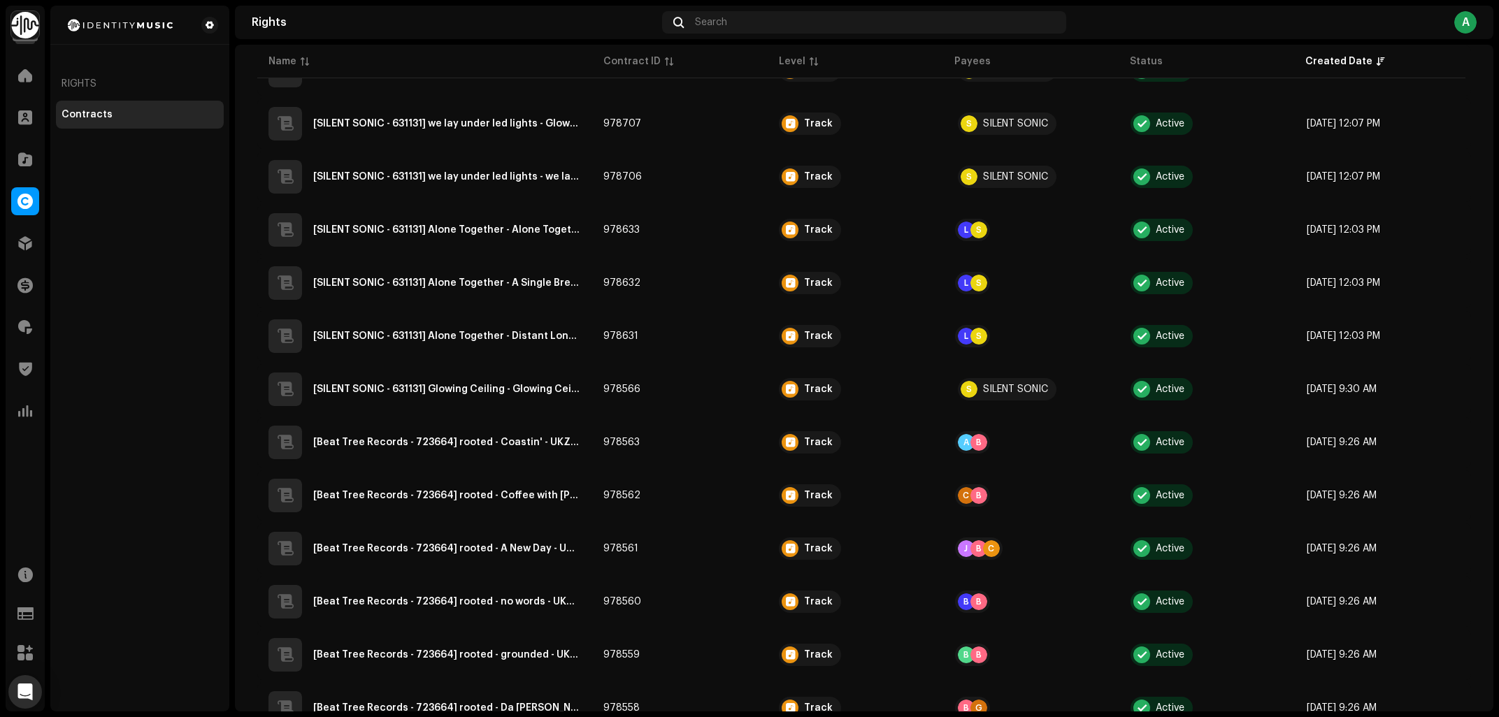
scroll to position [849, 0]
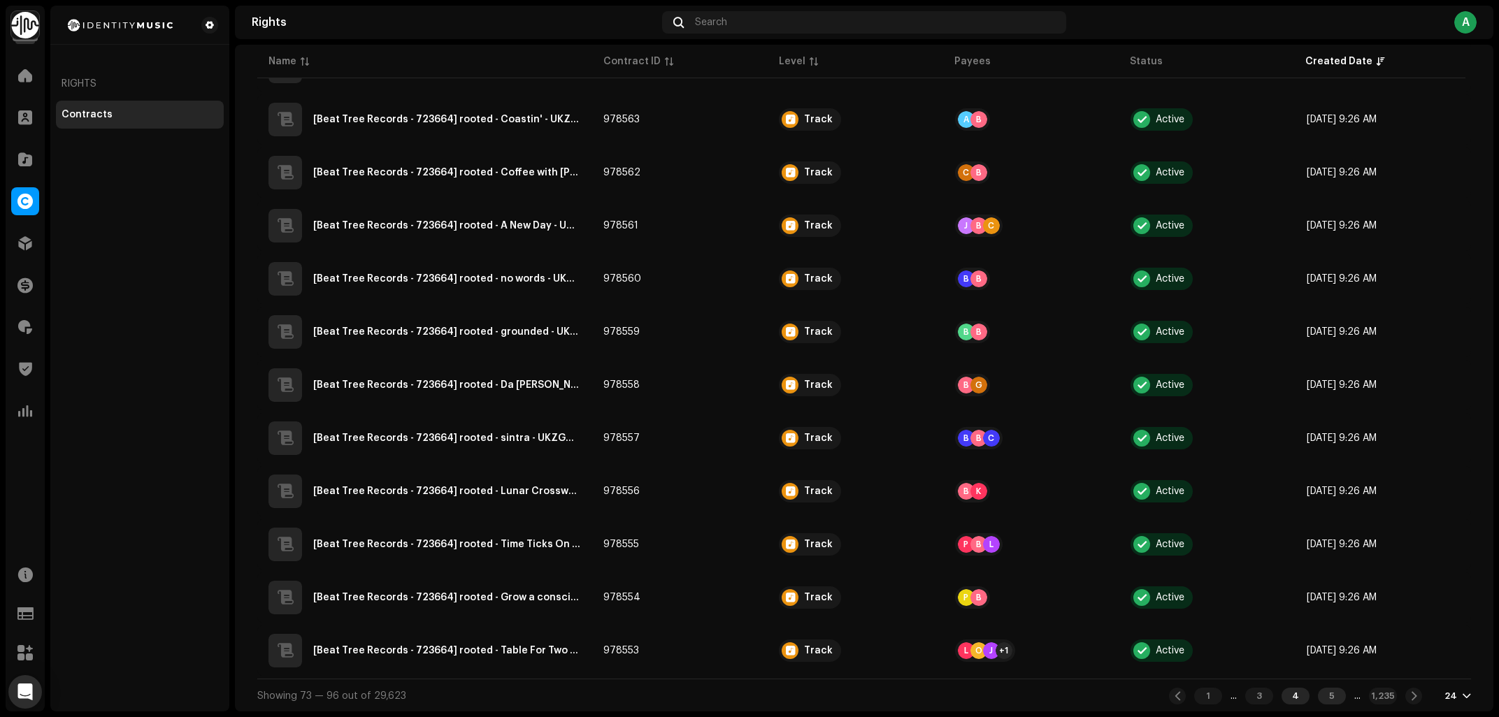
click at [1321, 698] on div "5" at bounding box center [1332, 696] width 28 height 17
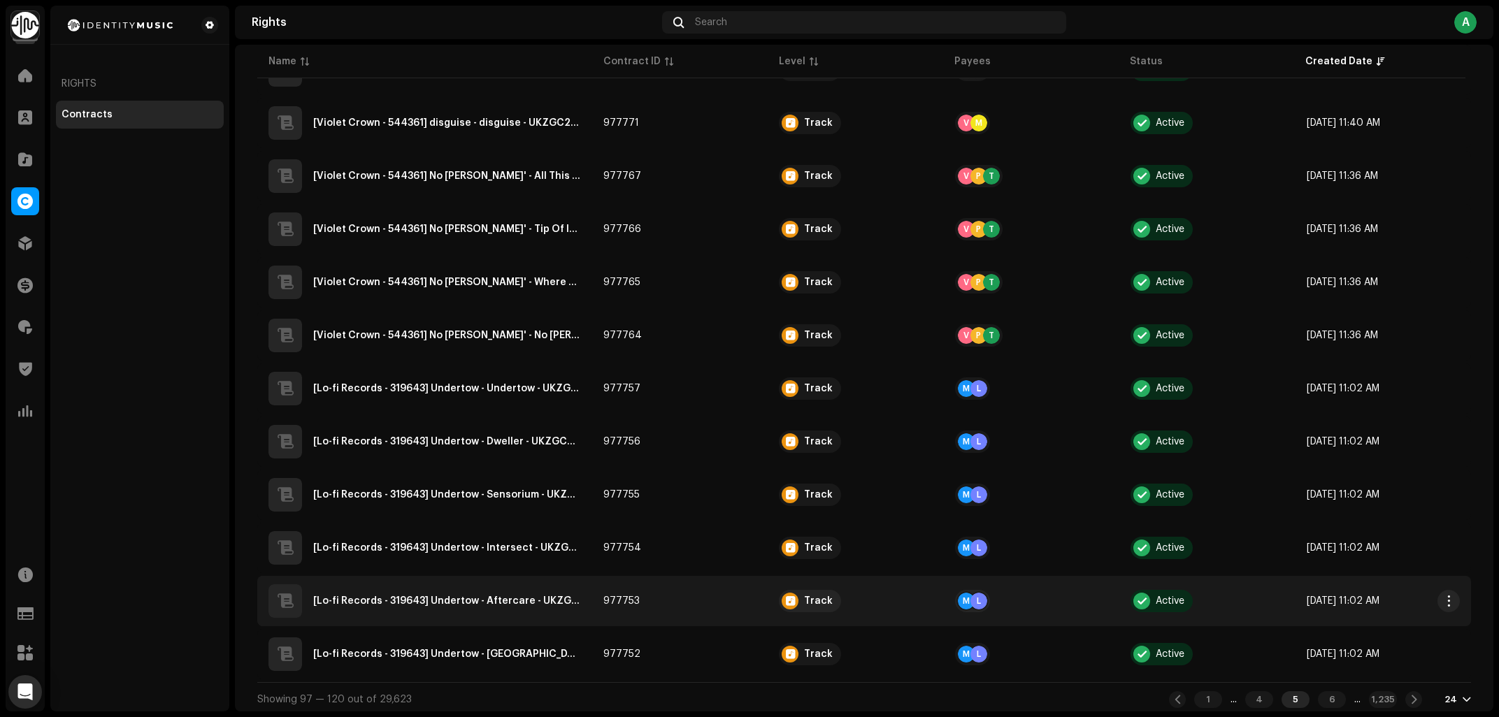
scroll to position [849, 0]
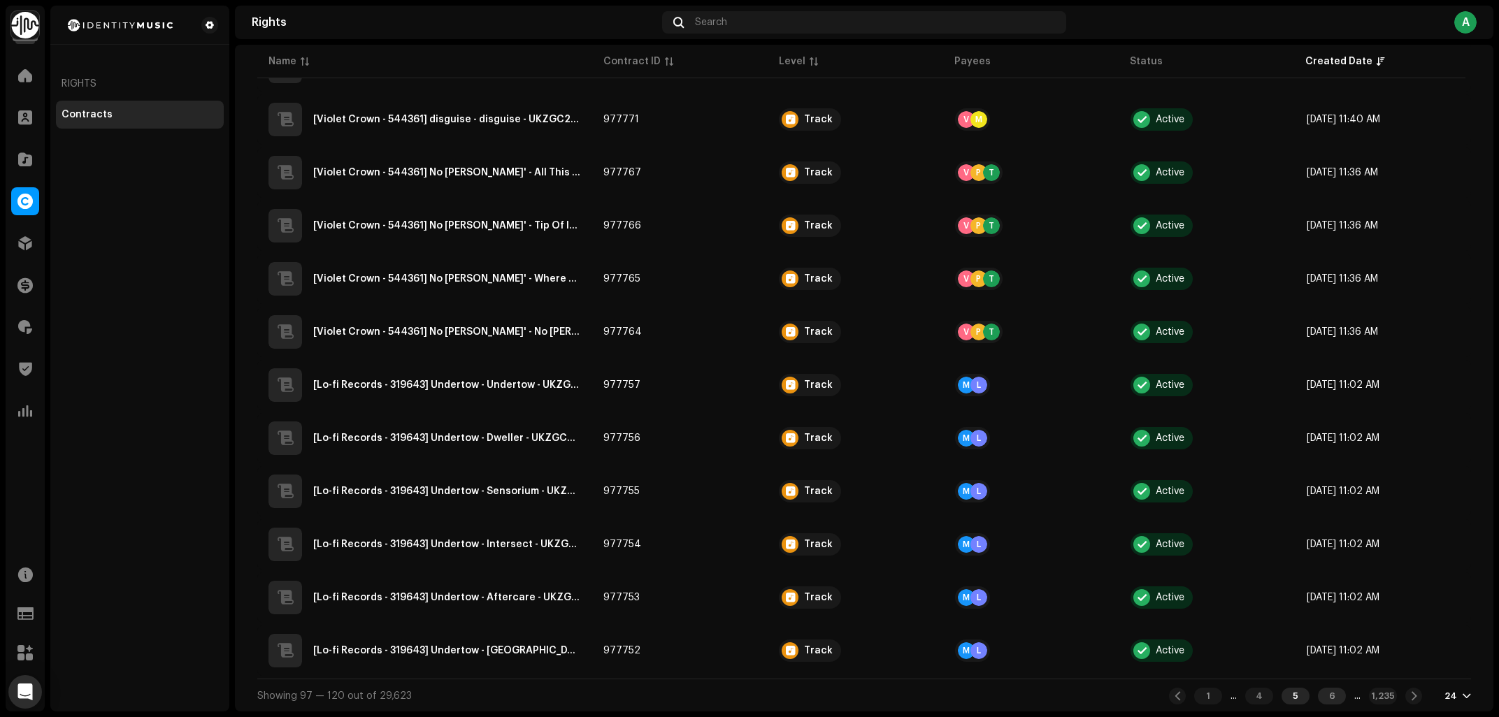
click at [1322, 698] on div "6" at bounding box center [1332, 696] width 28 height 17
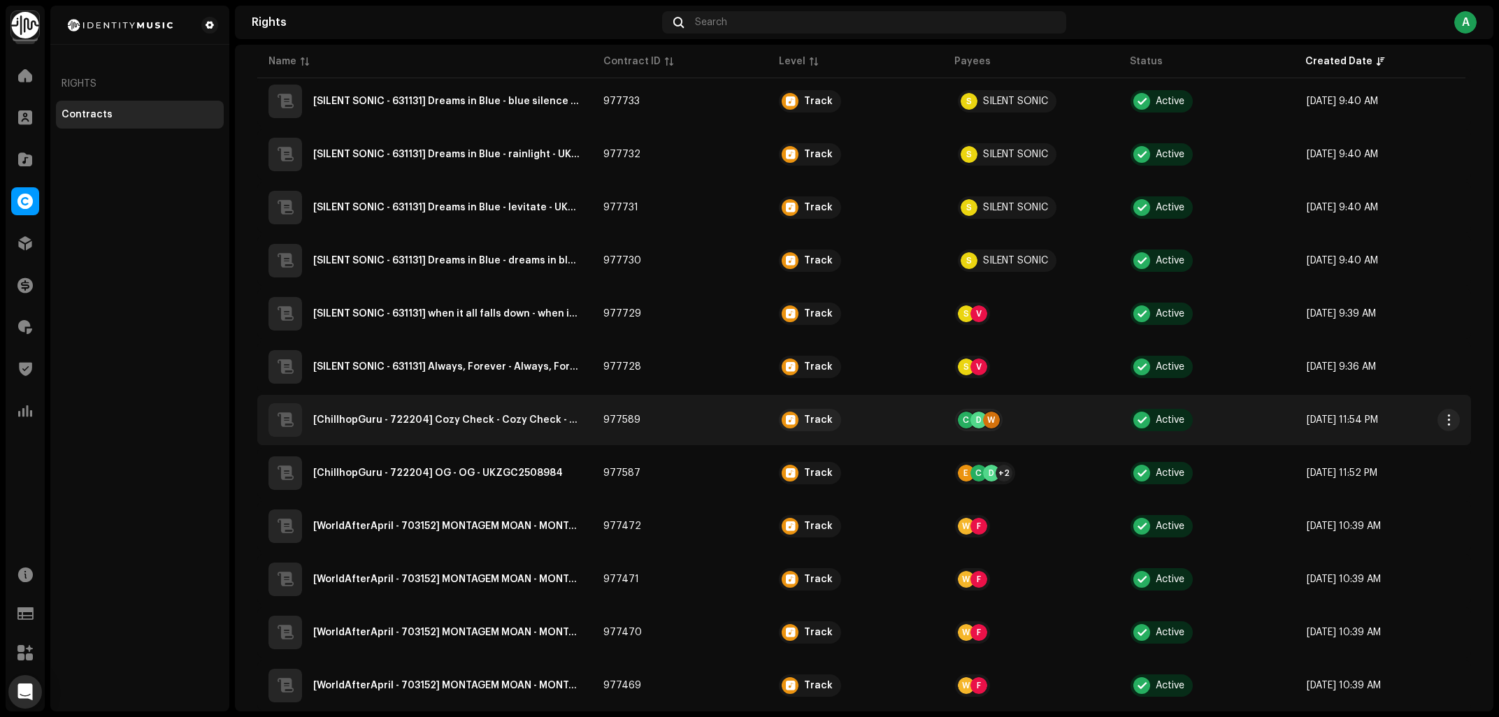
scroll to position [849, 0]
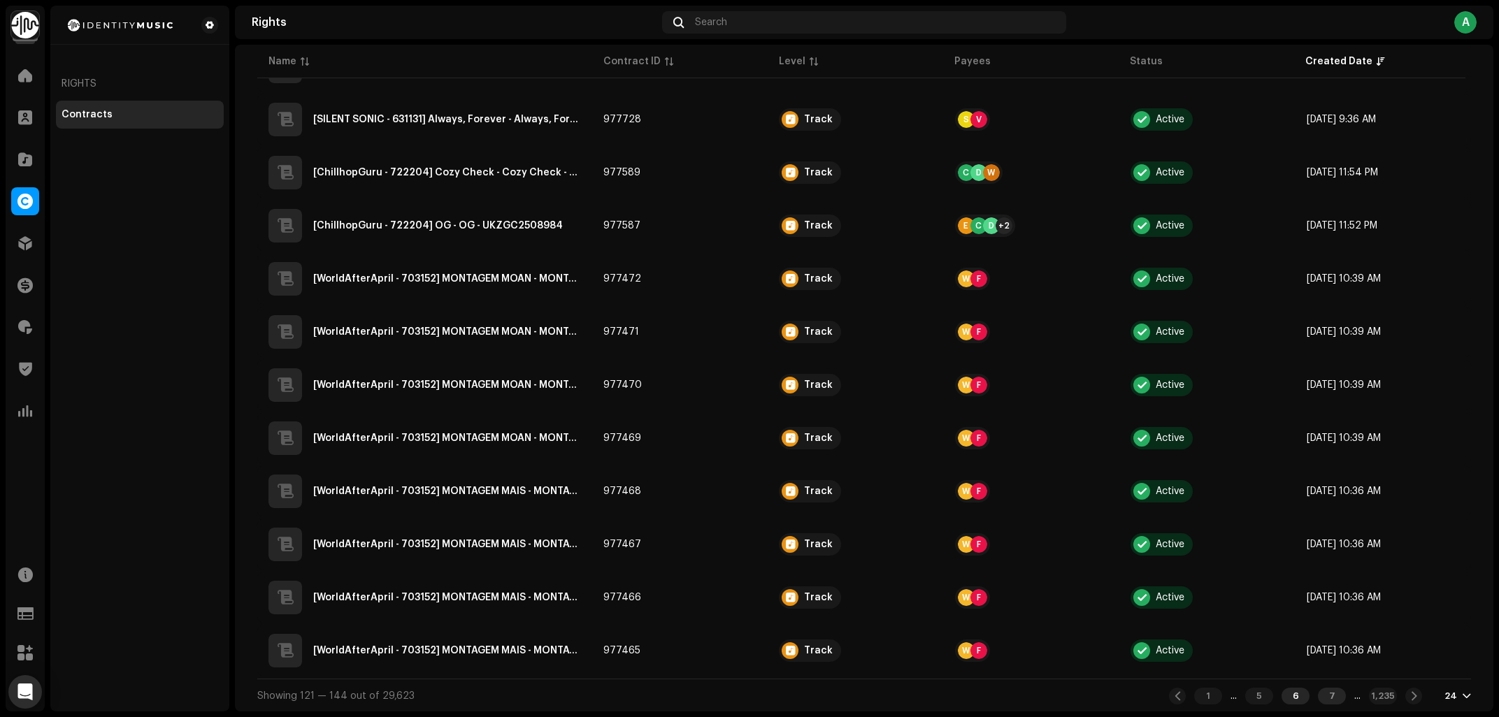
click at [1325, 689] on div "7" at bounding box center [1332, 696] width 28 height 17
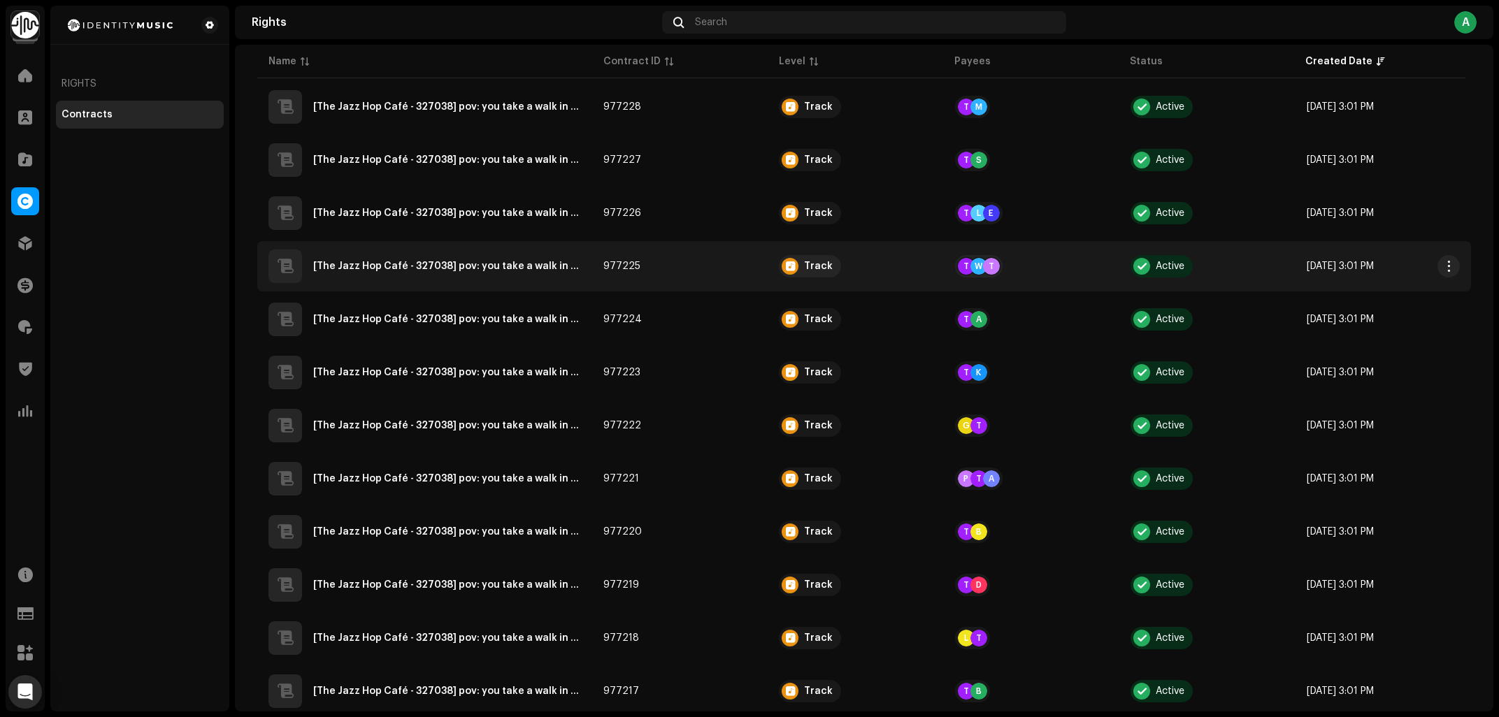
scroll to position [849, 0]
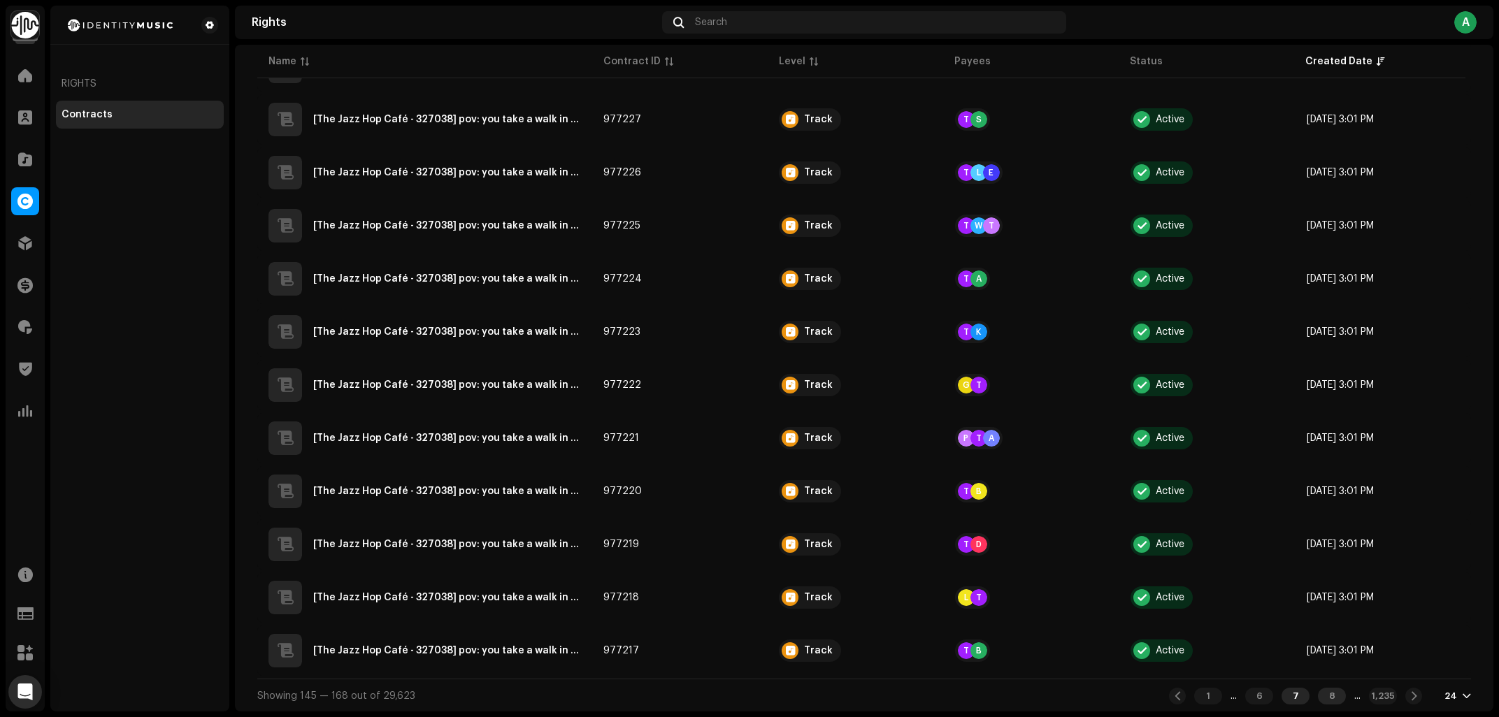
click at [1324, 689] on div "8" at bounding box center [1332, 696] width 28 height 17
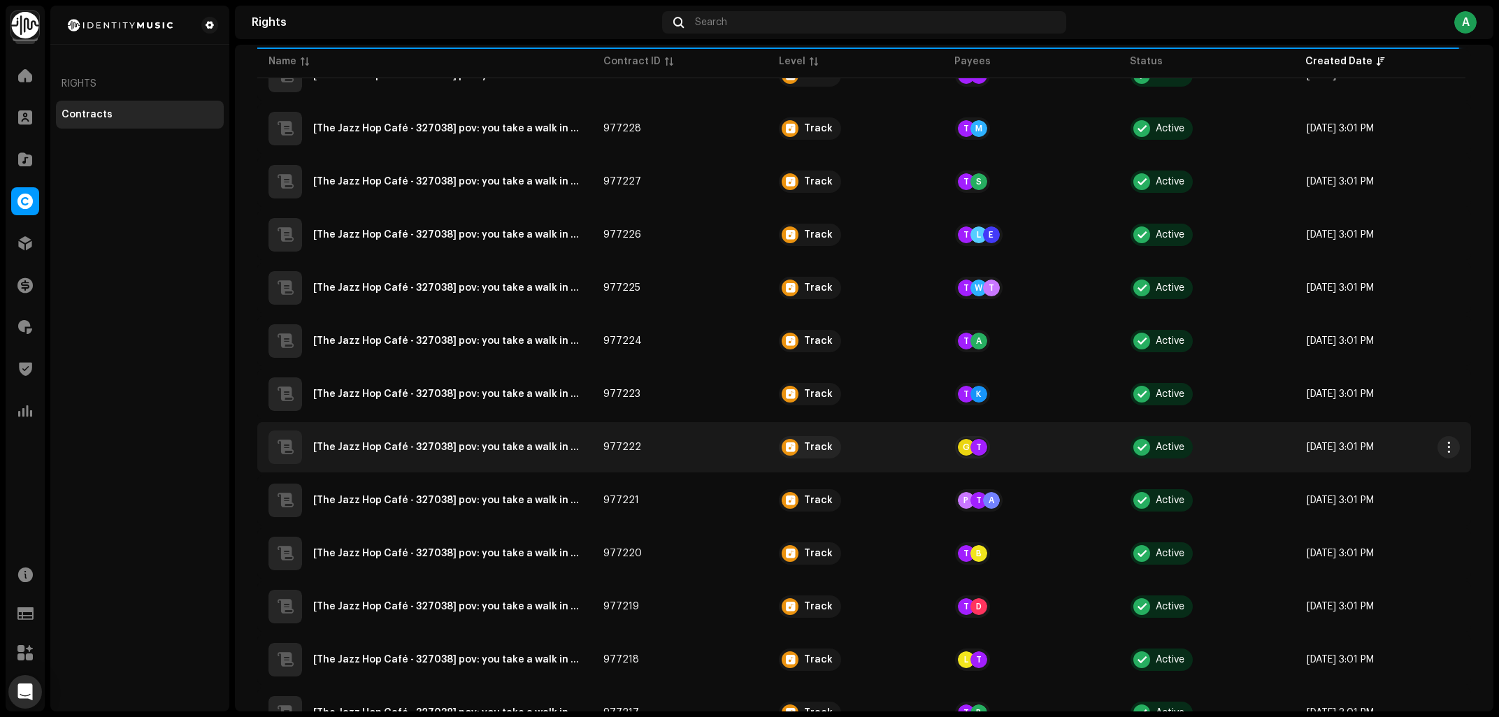
scroll to position [849, 0]
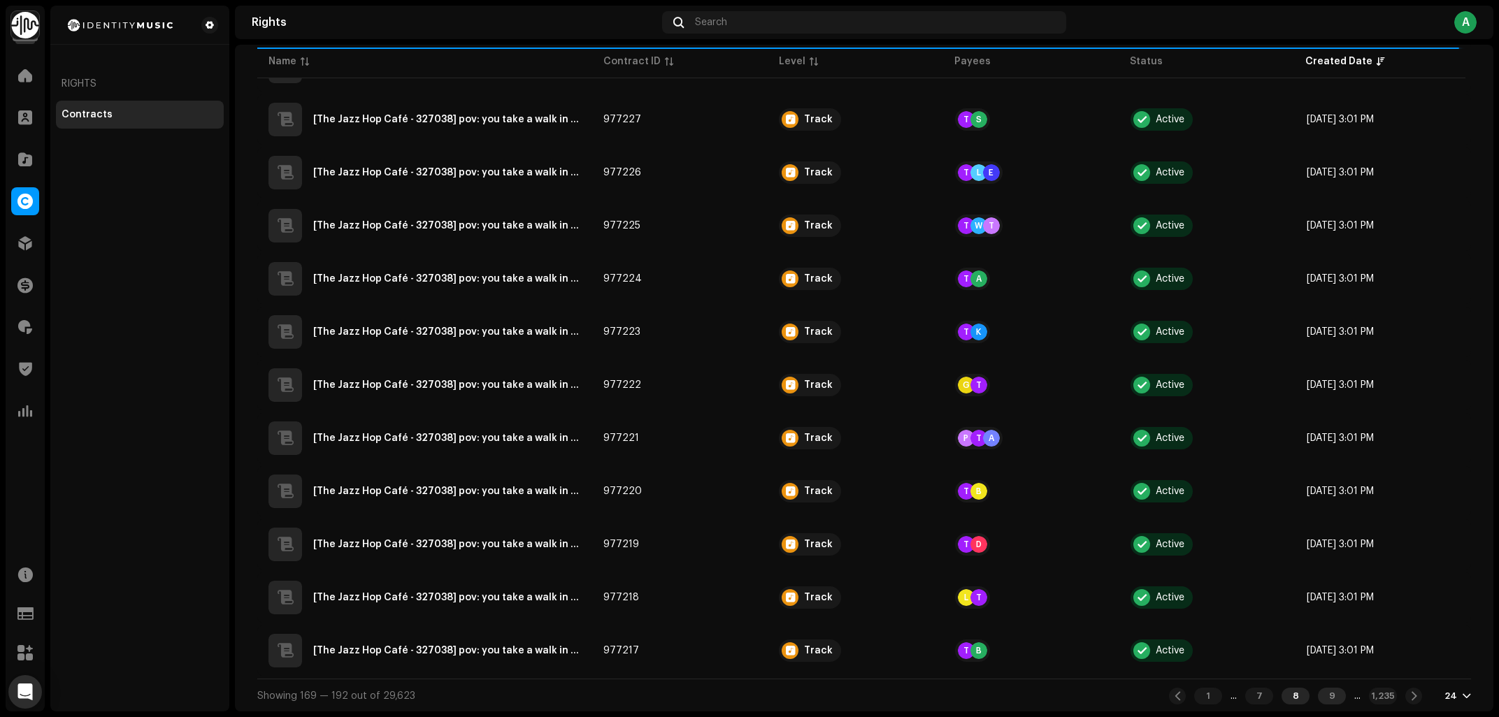
click at [1326, 701] on div "9" at bounding box center [1332, 696] width 28 height 17
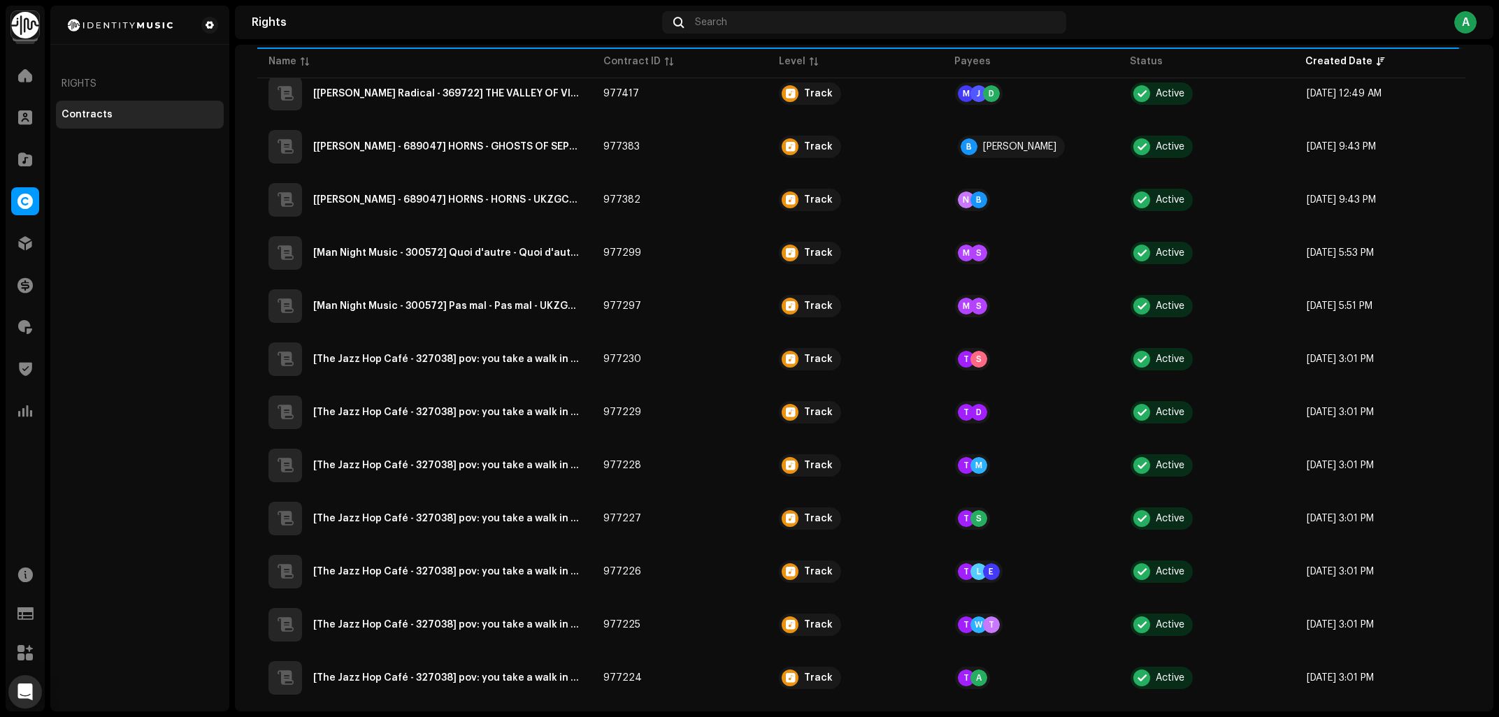
scroll to position [849, 0]
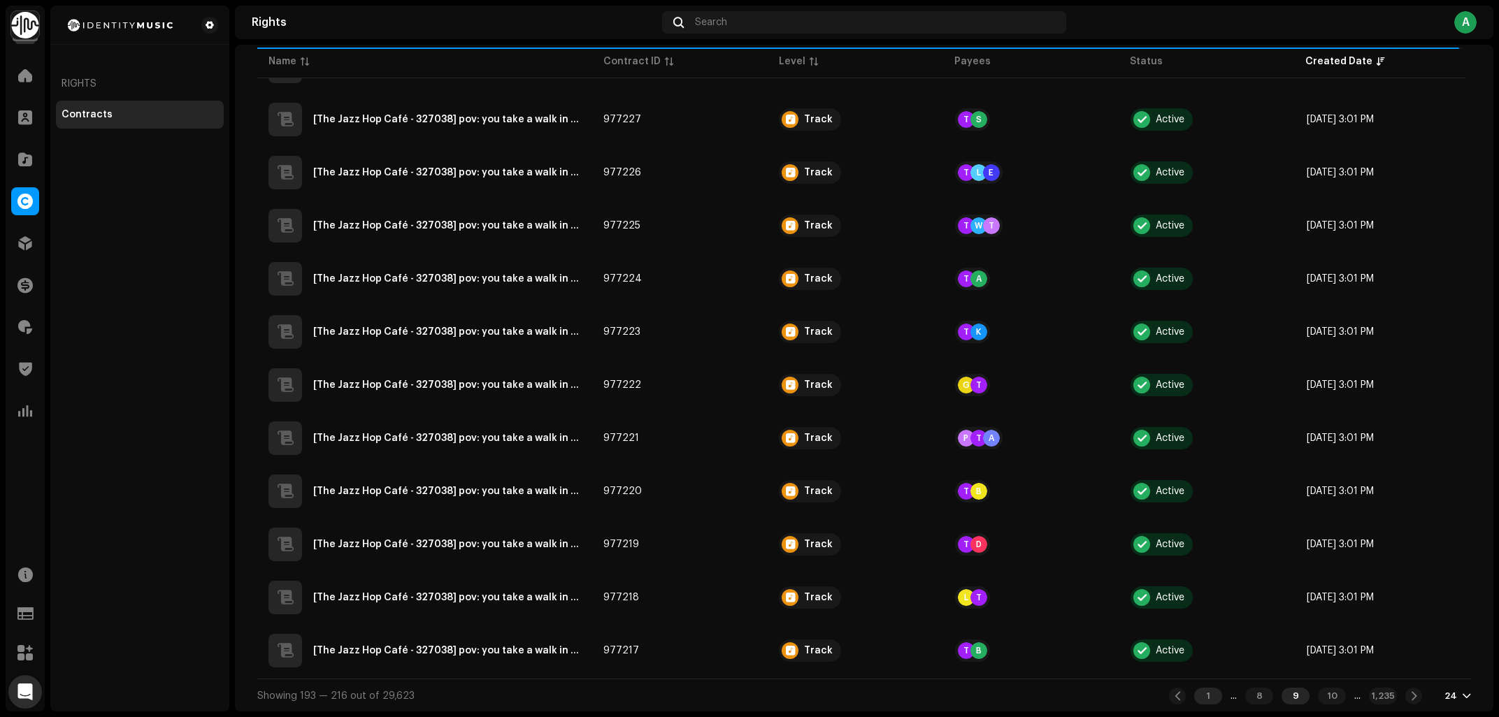
click at [1195, 695] on div "1" at bounding box center [1208, 696] width 28 height 17
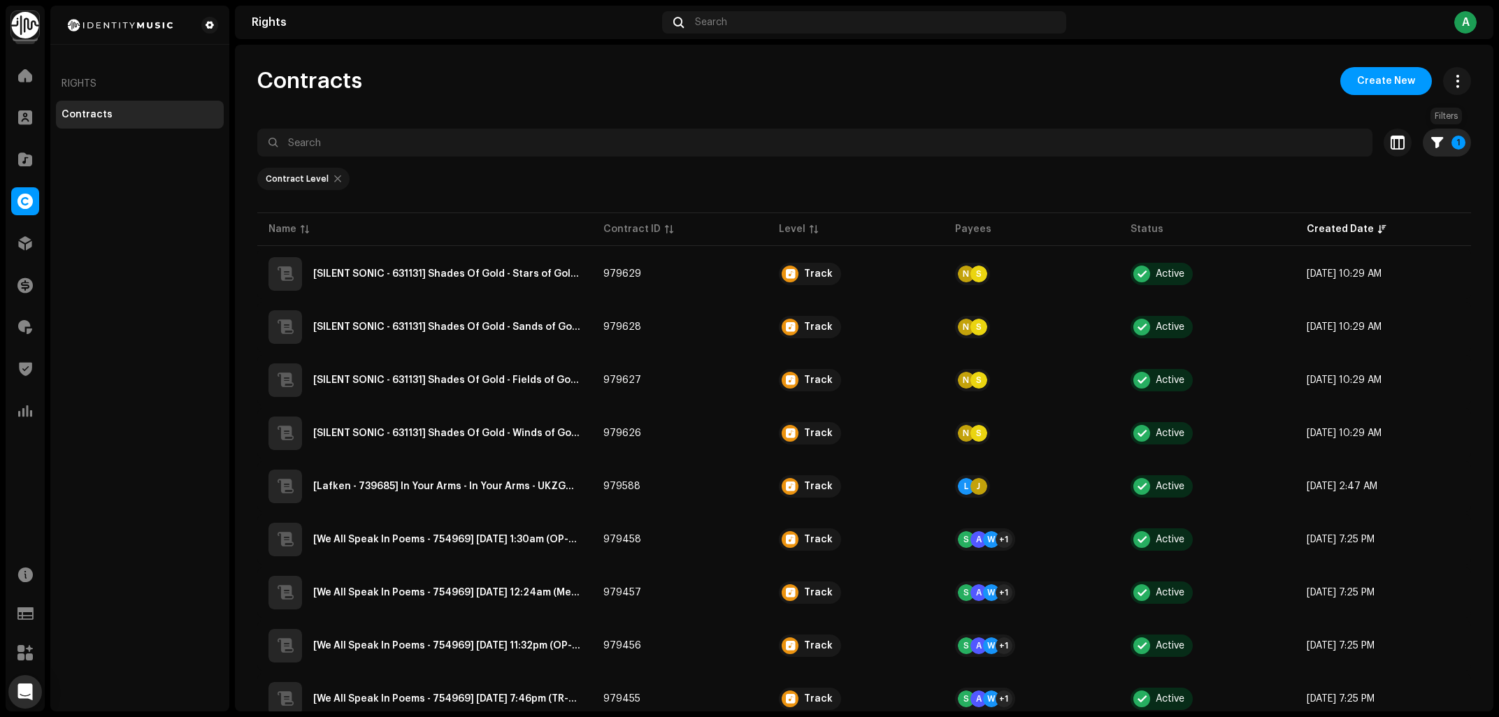
click at [1448, 140] on button "1" at bounding box center [1447, 143] width 48 height 28
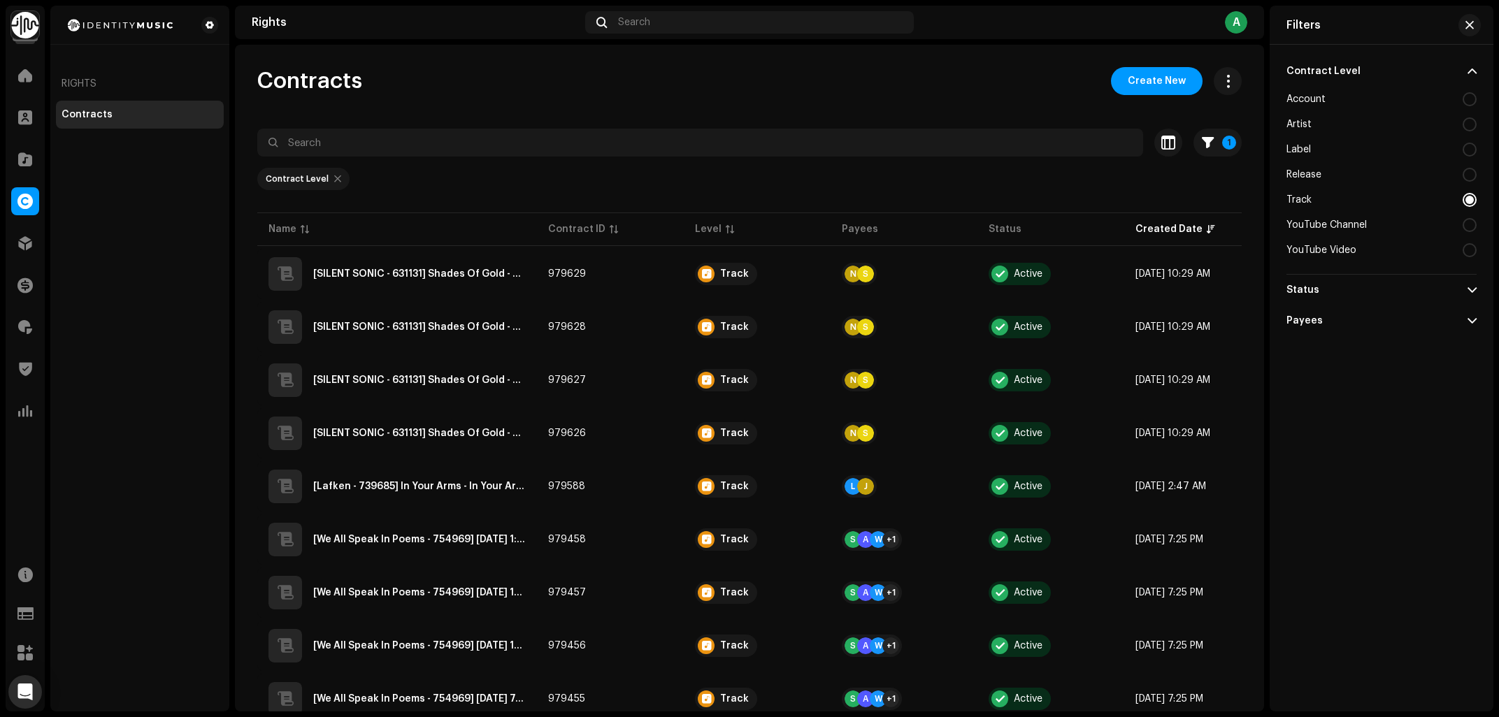
click at [334, 174] on div at bounding box center [337, 178] width 7 height 11
radio input "false"
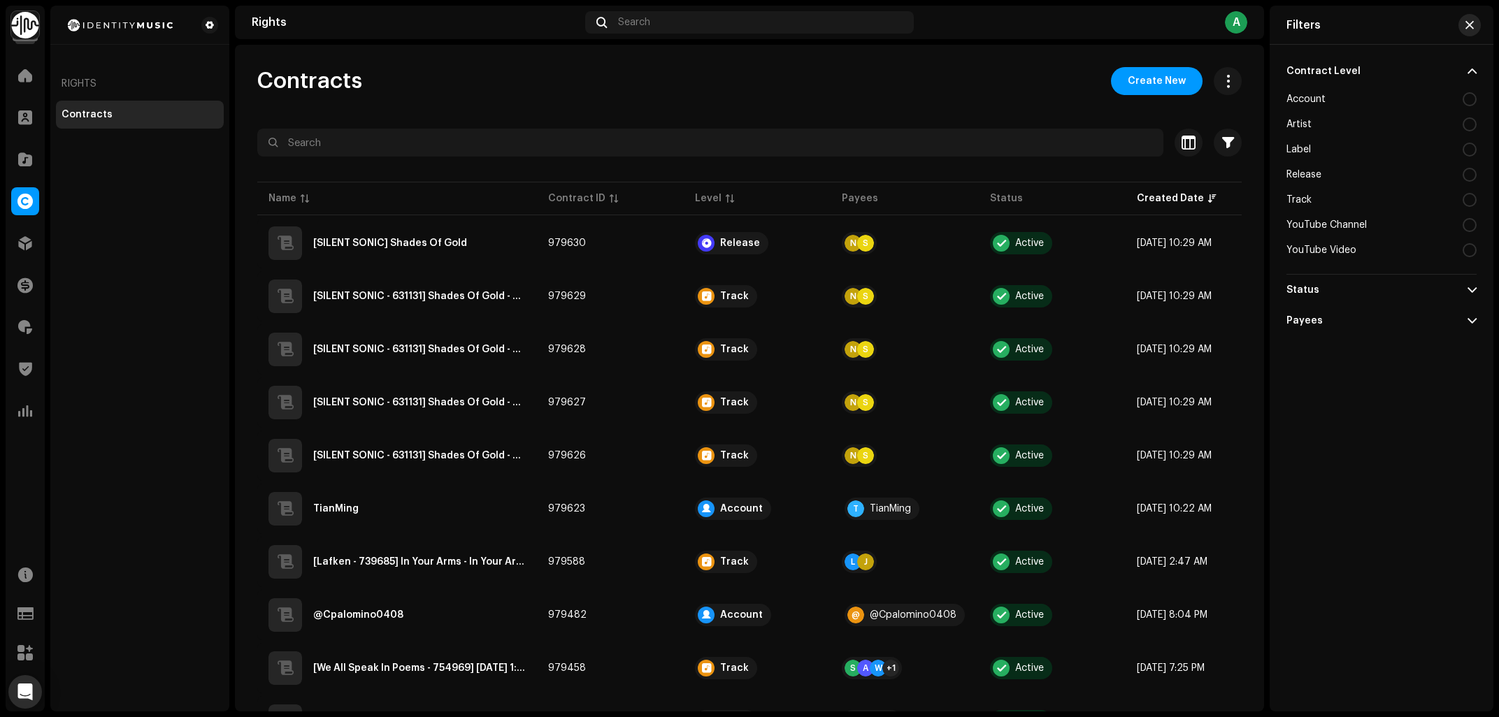
click at [1468, 21] on span "button" at bounding box center [1469, 25] width 8 height 11
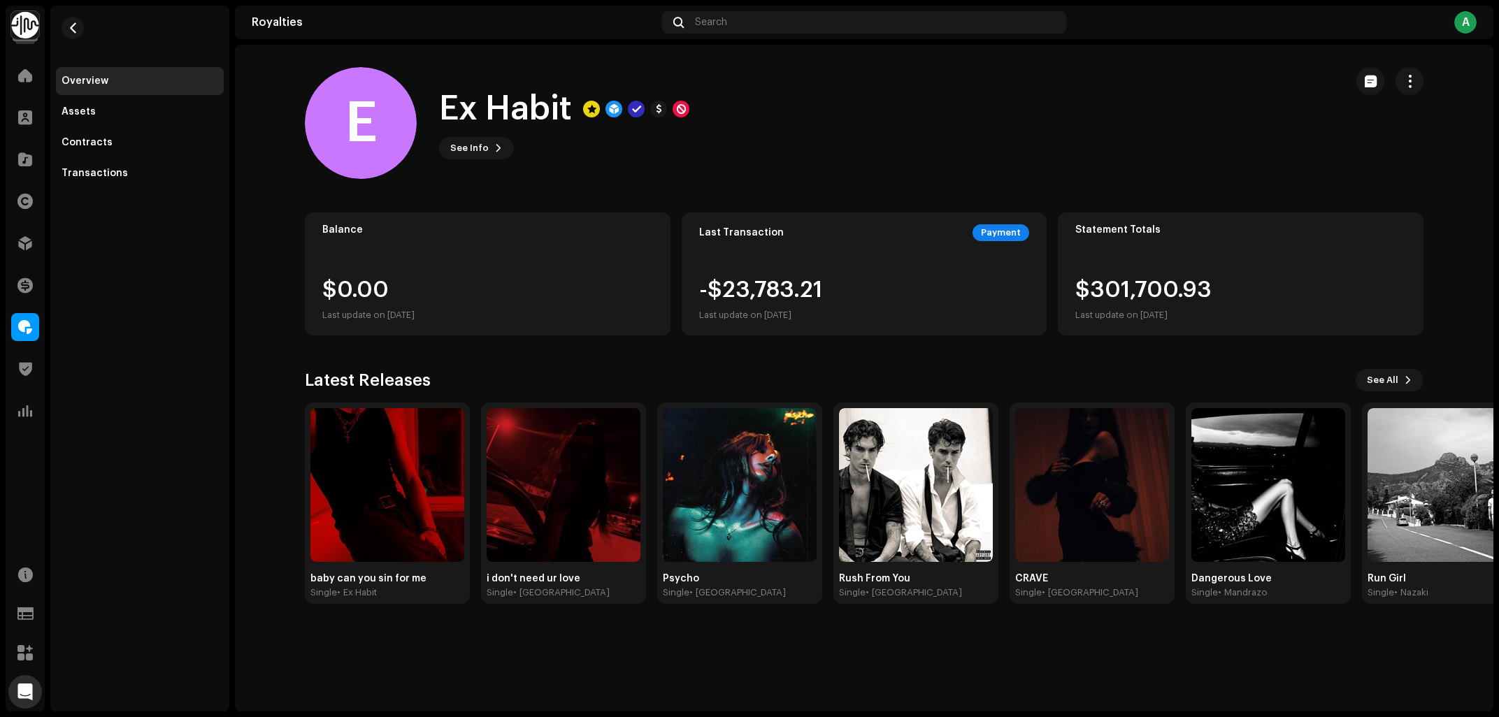
click at [98, 308] on div "E Ex Habit 371216 Type Distribution Payee Pay To Name [MEDICAL_DATA][PERSON_NAM…" at bounding box center [749, 358] width 1499 height 717
click at [24, 322] on span at bounding box center [25, 327] width 14 height 11
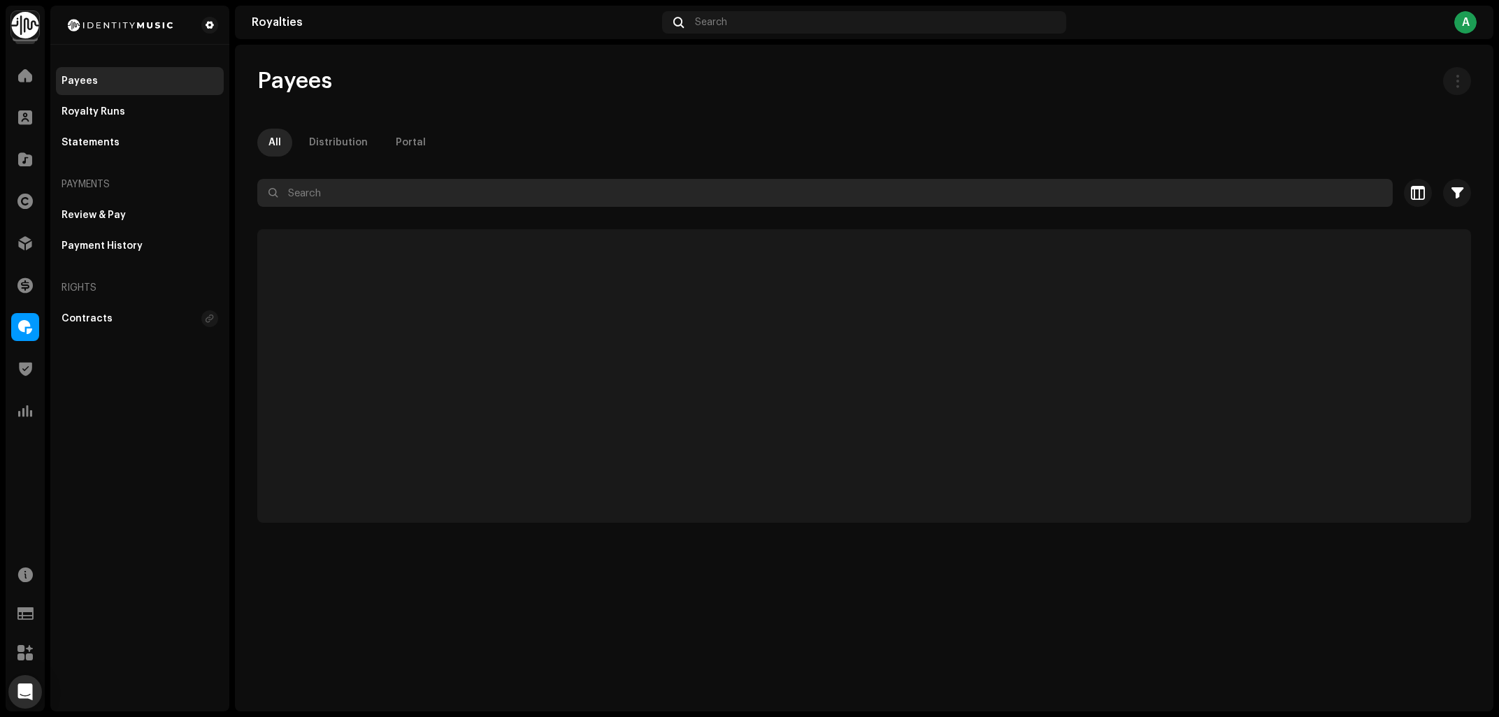
click at [473, 190] on input "text" at bounding box center [824, 193] width 1135 height 28
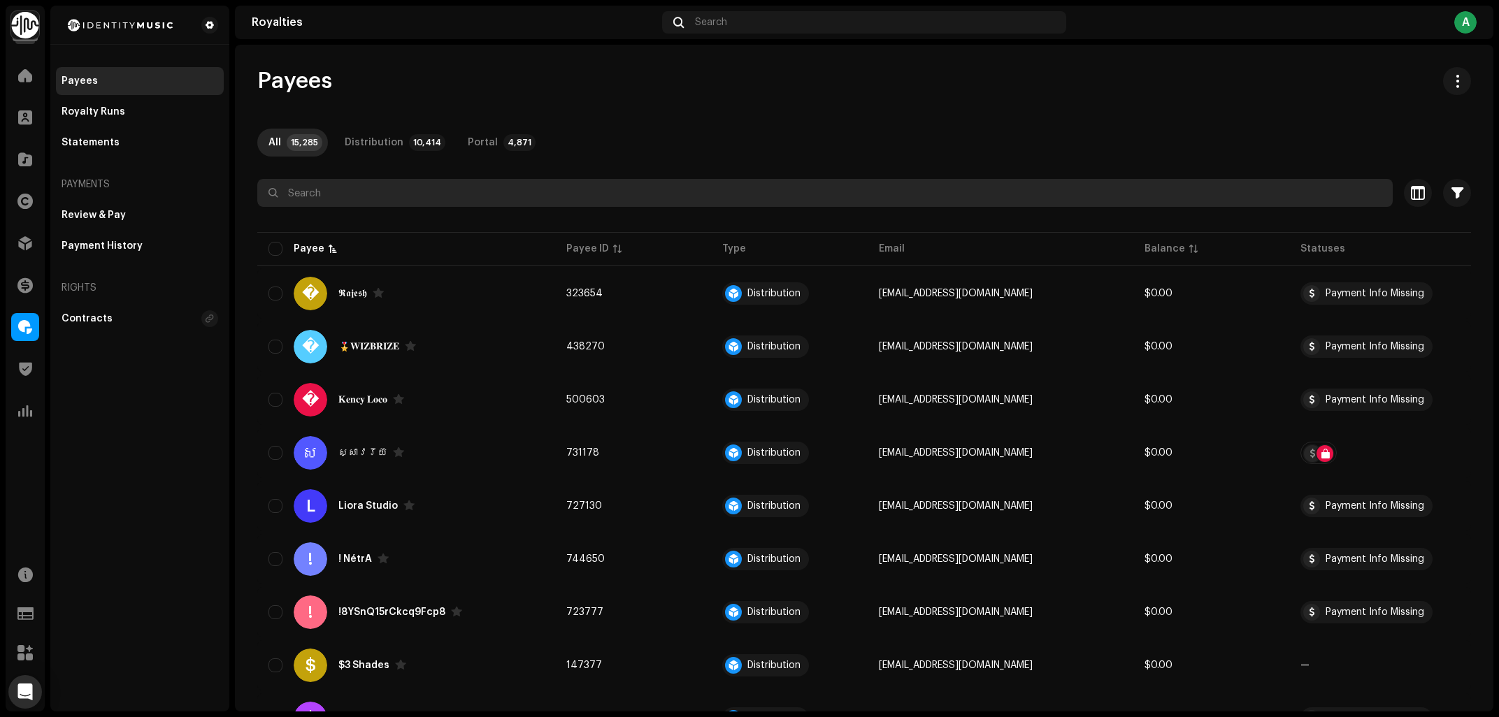
paste input "[PERSON_NAME][EMAIL_ADDRESS][DOMAIN_NAME]"
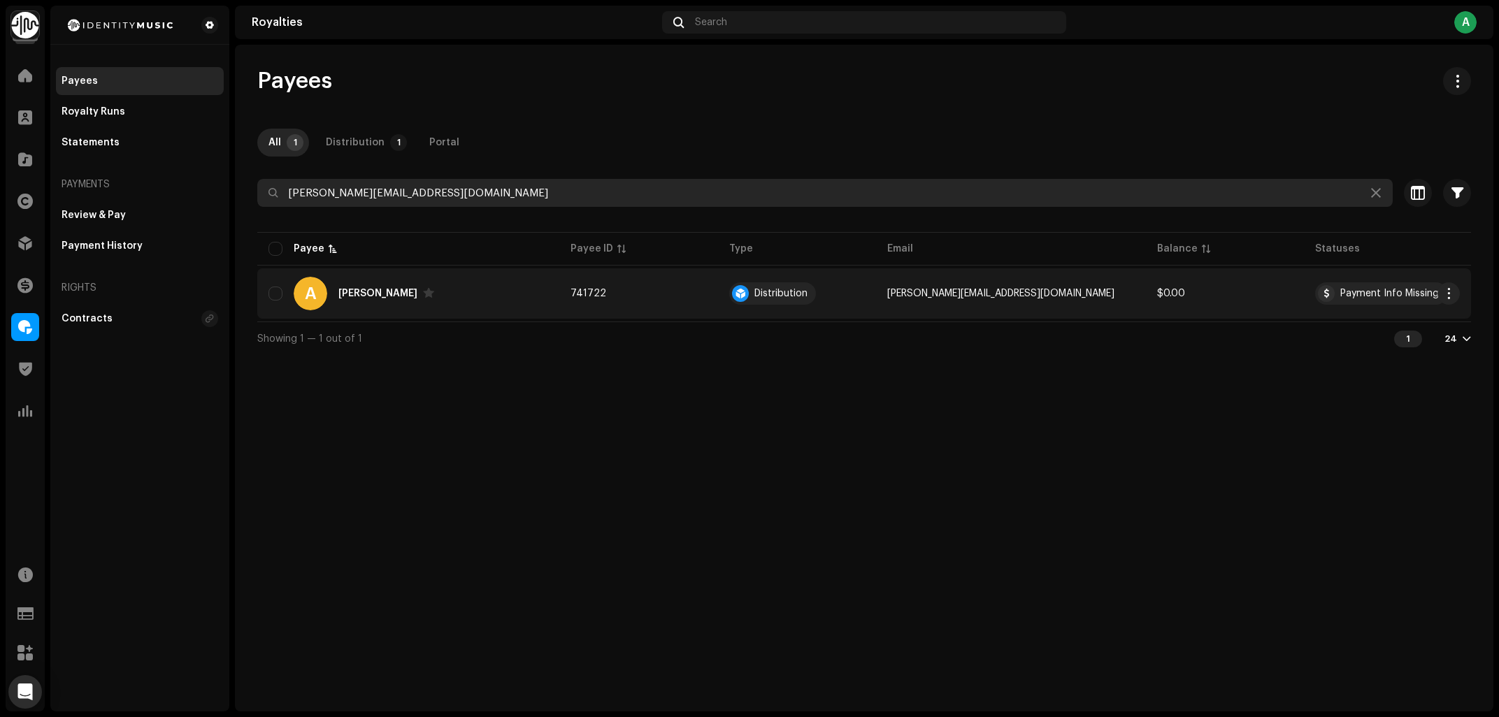
type input "[PERSON_NAME][EMAIL_ADDRESS][DOMAIN_NAME]"
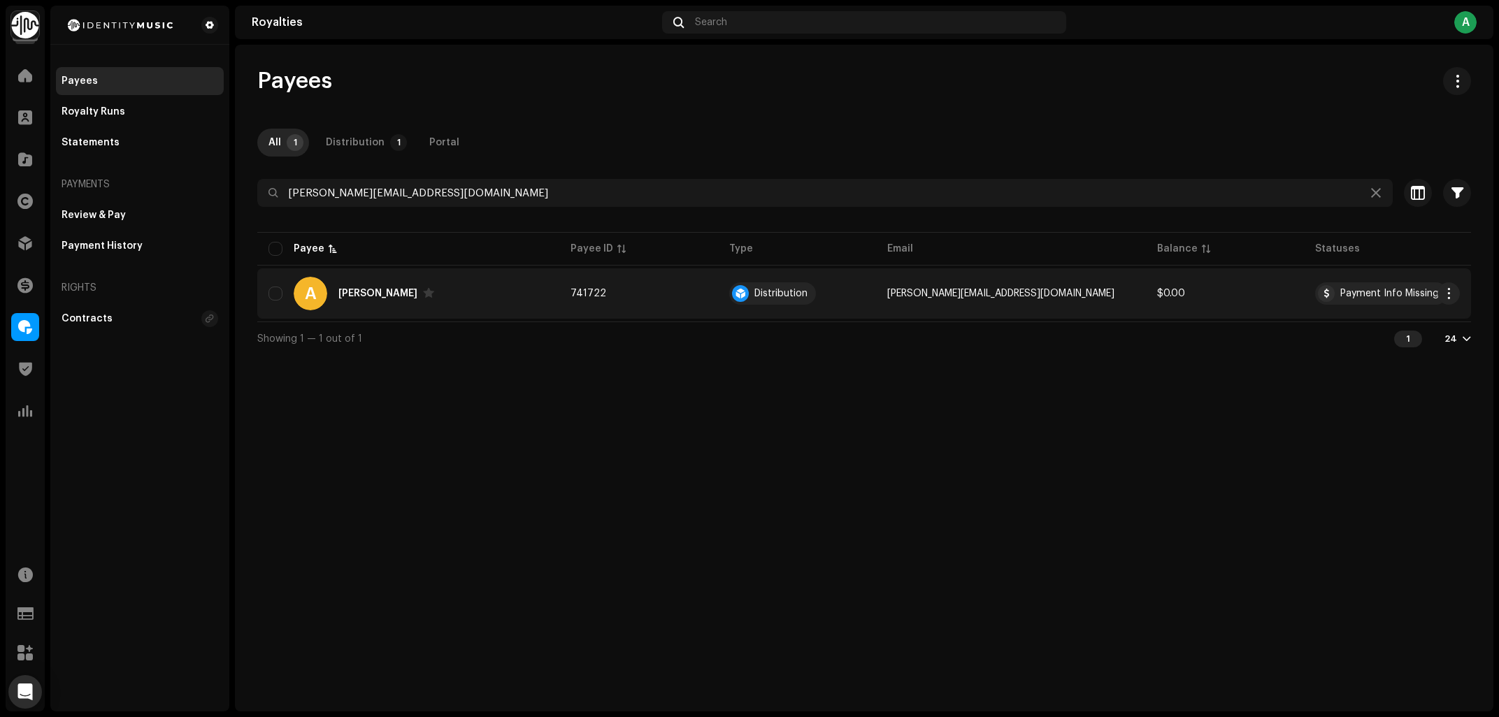
click at [513, 294] on div "A [PERSON_NAME]" at bounding box center [408, 294] width 280 height 34
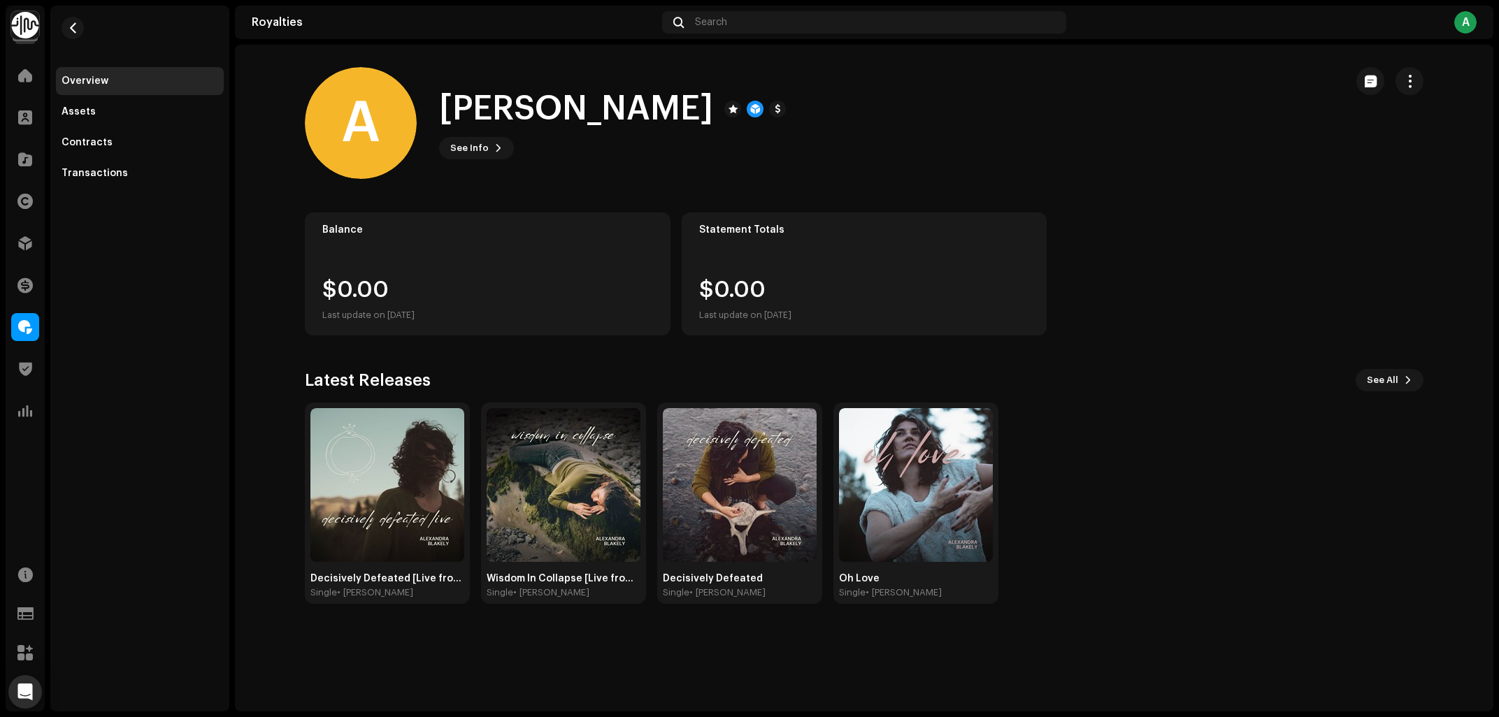
click at [668, 129] on h1 "[PERSON_NAME]" at bounding box center [576, 109] width 274 height 45
click at [624, 158] on div "See Info" at bounding box center [612, 148] width 347 height 22
click at [621, 138] on div "See Info" at bounding box center [612, 148] width 347 height 22
click at [609, 141] on div "See Info" at bounding box center [612, 148] width 347 height 22
click at [466, 147] on span "See Info" at bounding box center [469, 148] width 38 height 28
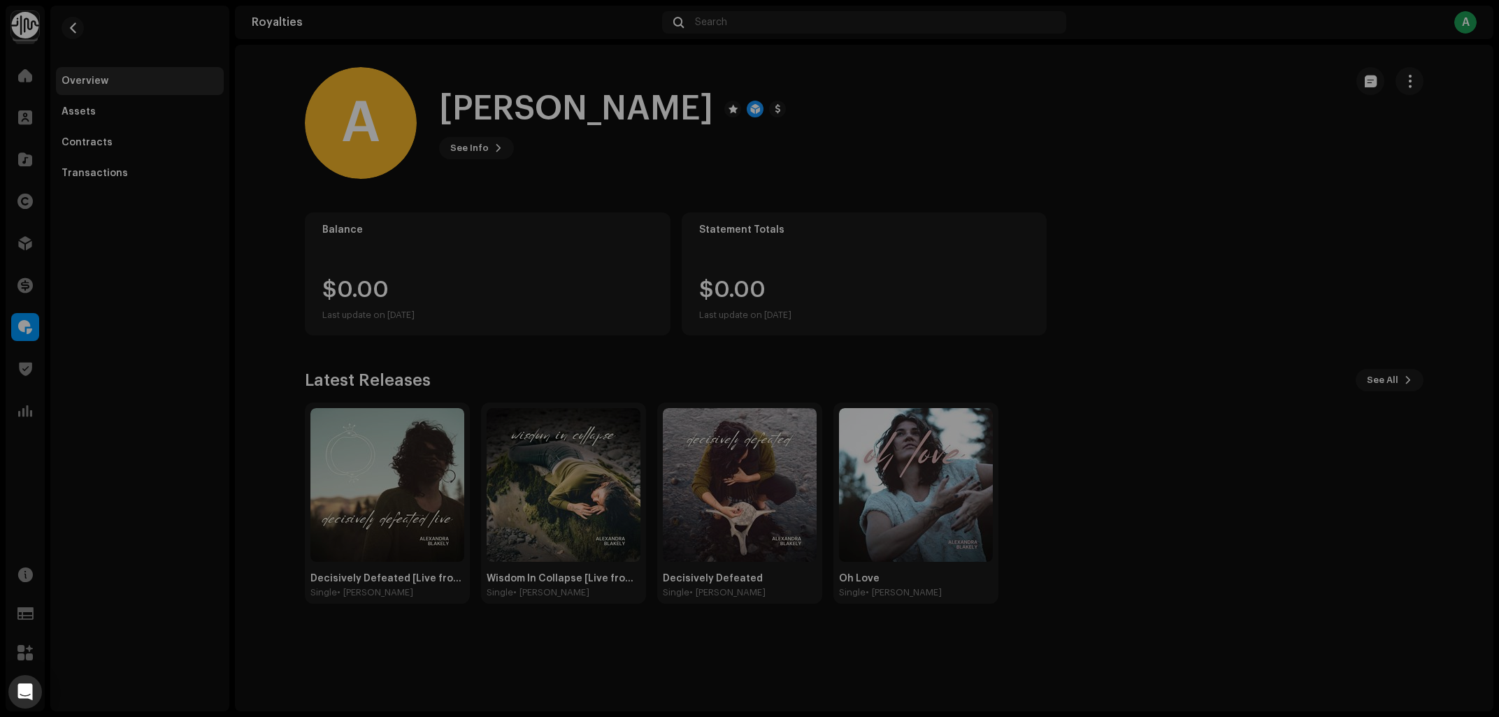
click at [1093, 129] on div "A [PERSON_NAME] 741722 Type Distribution Payee Pay To Name [PERSON_NAME] Payee …" at bounding box center [749, 358] width 1499 height 717
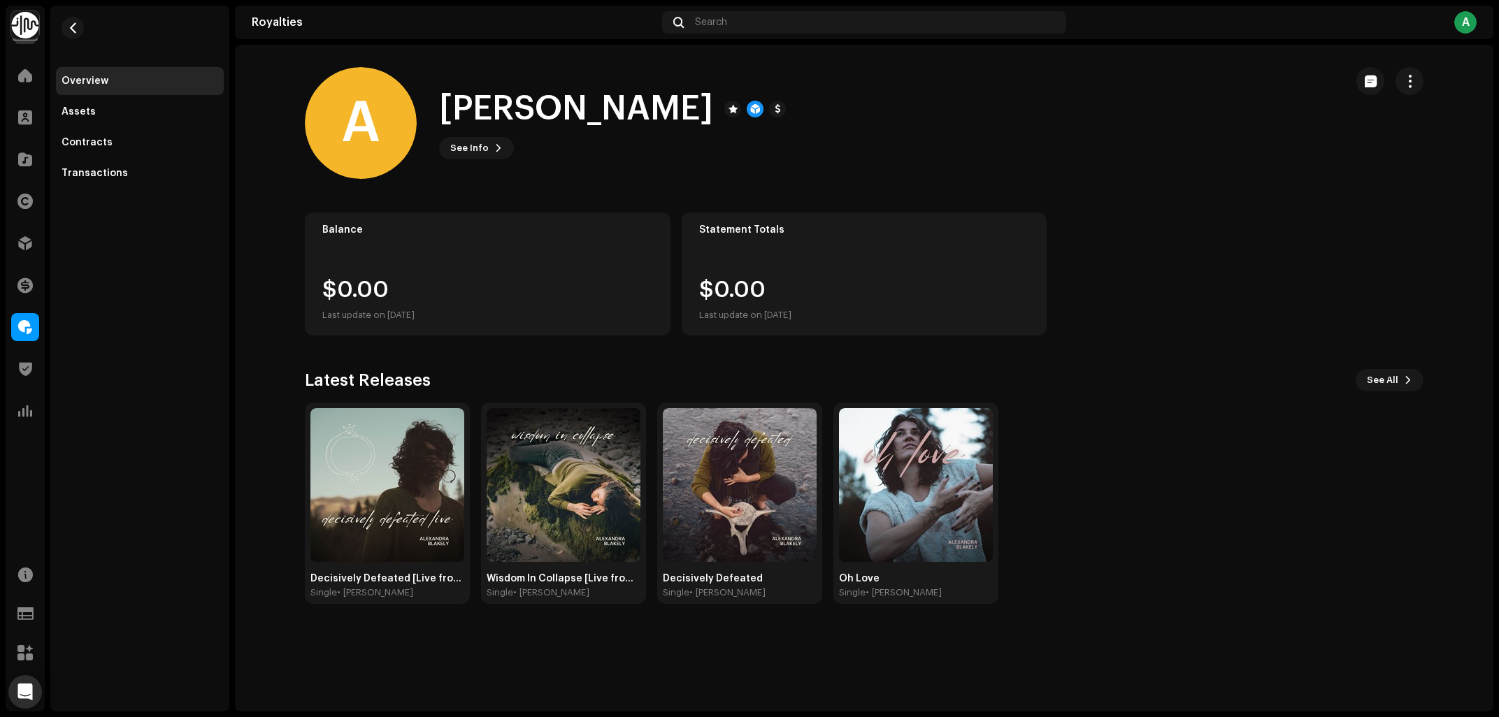
drag, startPoint x: 443, startPoint y: 105, endPoint x: 727, endPoint y: 102, distance: 283.9
click at [713, 102] on h1 "[PERSON_NAME]" at bounding box center [576, 109] width 274 height 45
copy h1 "[PERSON_NAME]"
click at [1003, 158] on div "A [PERSON_NAME] See Info" at bounding box center [819, 123] width 1029 height 112
click at [1407, 83] on span "button" at bounding box center [1409, 81] width 13 height 11
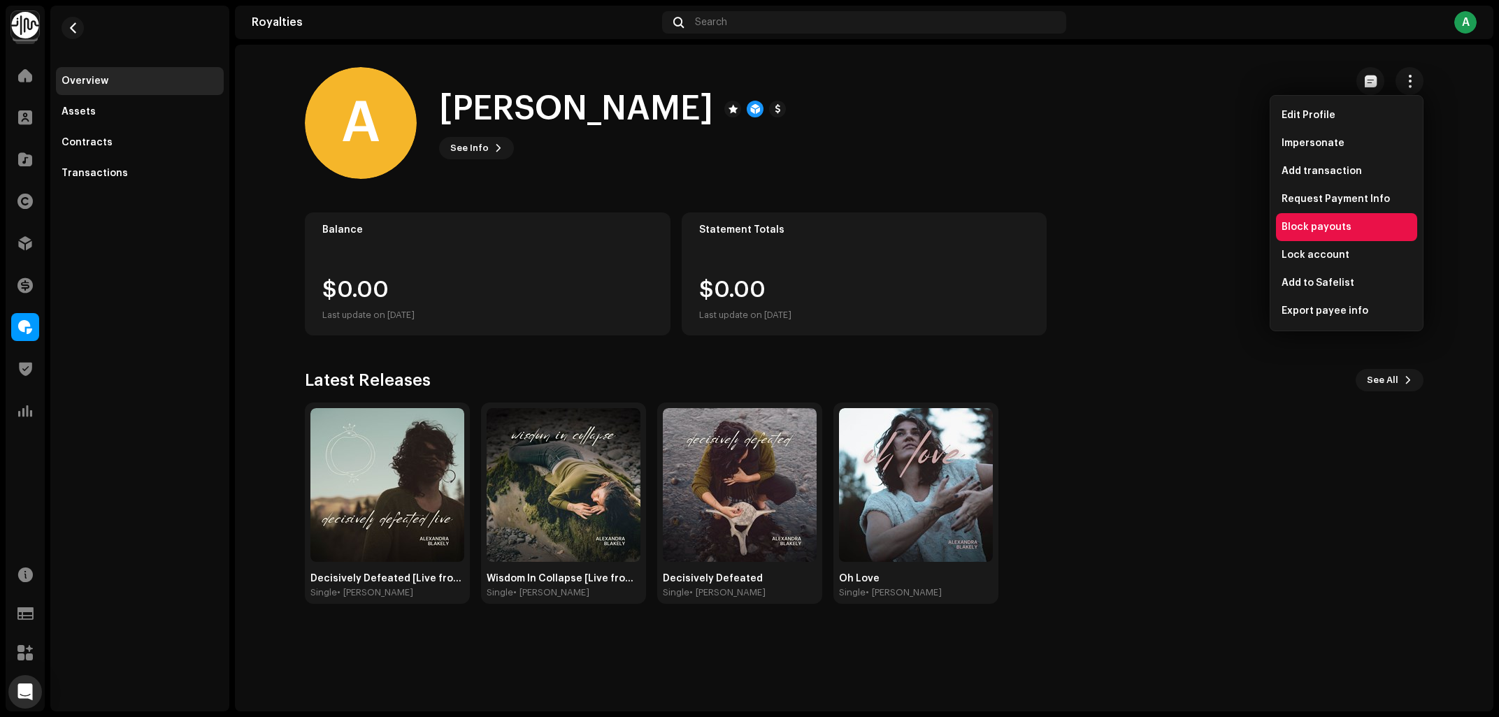
click at [1352, 223] on div "Block payouts" at bounding box center [1347, 227] width 130 height 11
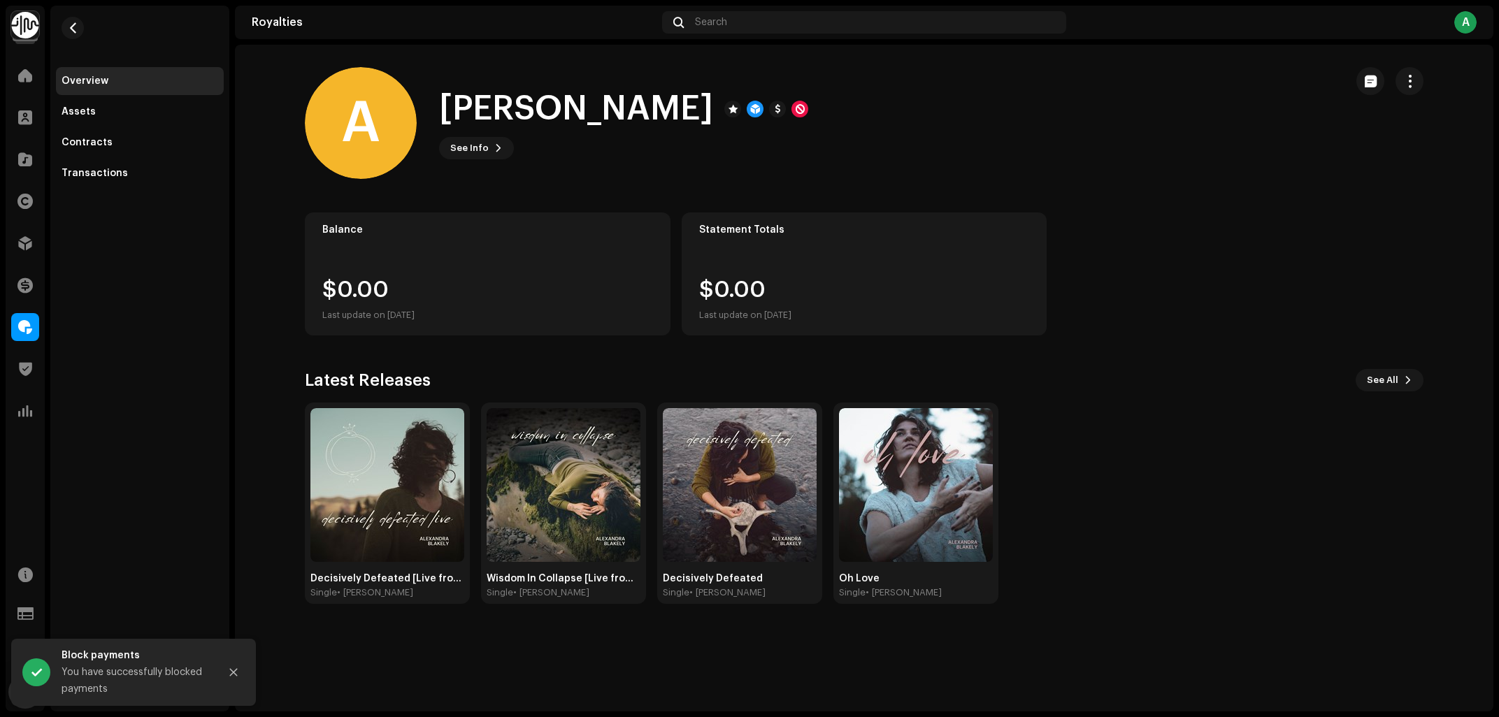
click at [1228, 466] on div "Decisively Defeated [Live from [GEOGRAPHIC_DATA], [GEOGRAPHIC_DATA]] Single • […" at bounding box center [858, 503] width 1119 height 201
click at [1012, 169] on div "A [PERSON_NAME] See Info" at bounding box center [819, 123] width 1029 height 112
click at [1210, 542] on div "Decisively Defeated [Live from [GEOGRAPHIC_DATA], [GEOGRAPHIC_DATA]] Single • […" at bounding box center [858, 503] width 1119 height 201
click at [1003, 222] on div "Statement Totals $0.00 Last update on [DATE]" at bounding box center [865, 274] width 366 height 123
click at [35, 337] on div at bounding box center [25, 327] width 28 height 28
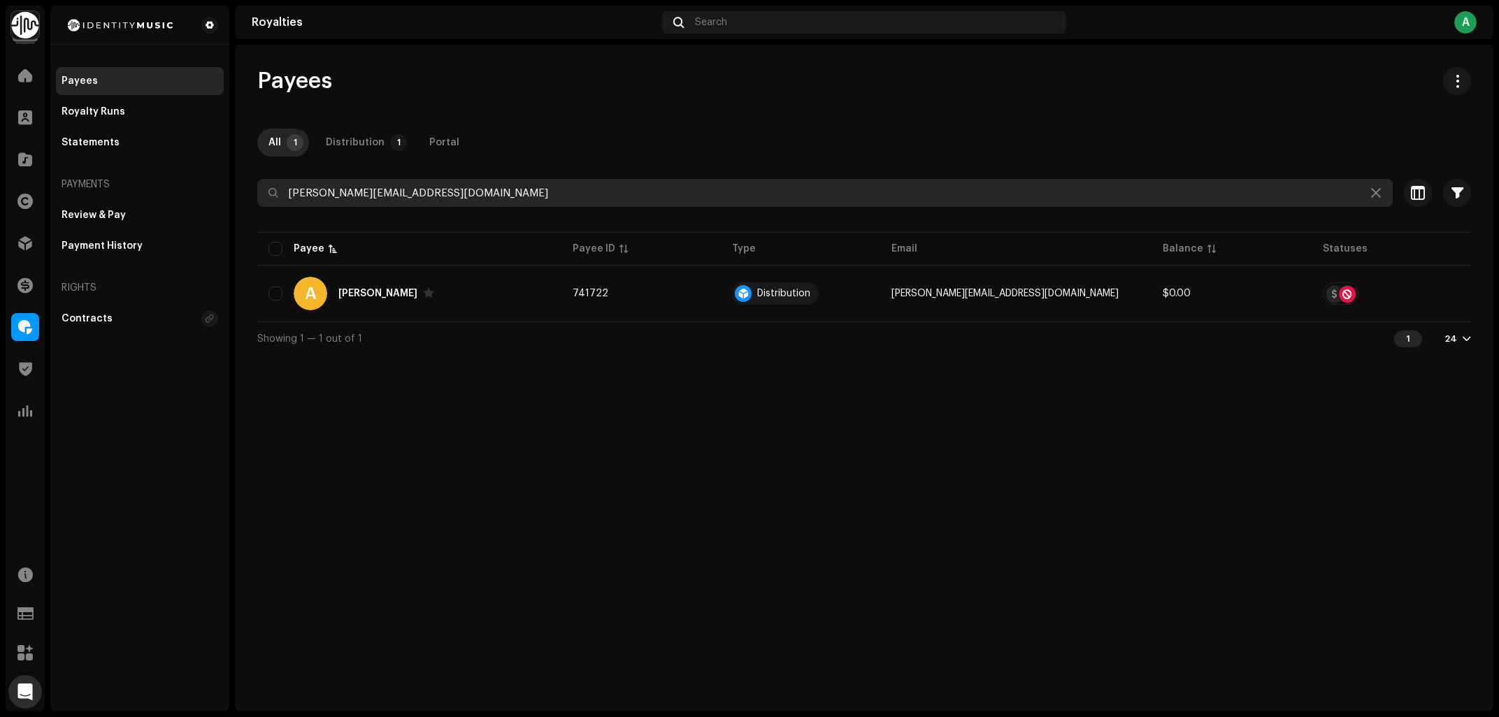
drag, startPoint x: 501, startPoint y: 194, endPoint x: 0, endPoint y: 266, distance: 505.8
click at [257, 207] on input "[PERSON_NAME][EMAIL_ADDRESS][DOMAIN_NAME]" at bounding box center [824, 193] width 1135 height 28
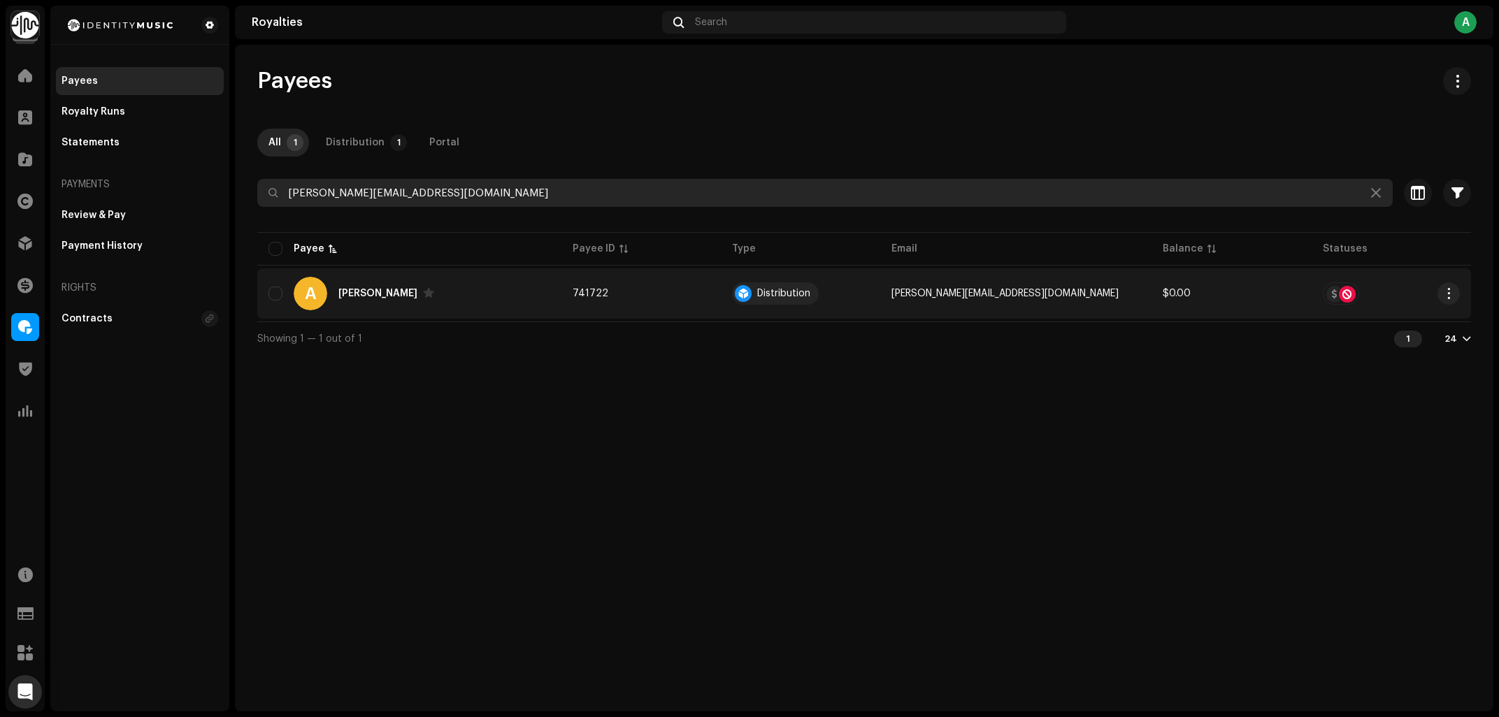
paste input "icycle.ride31"
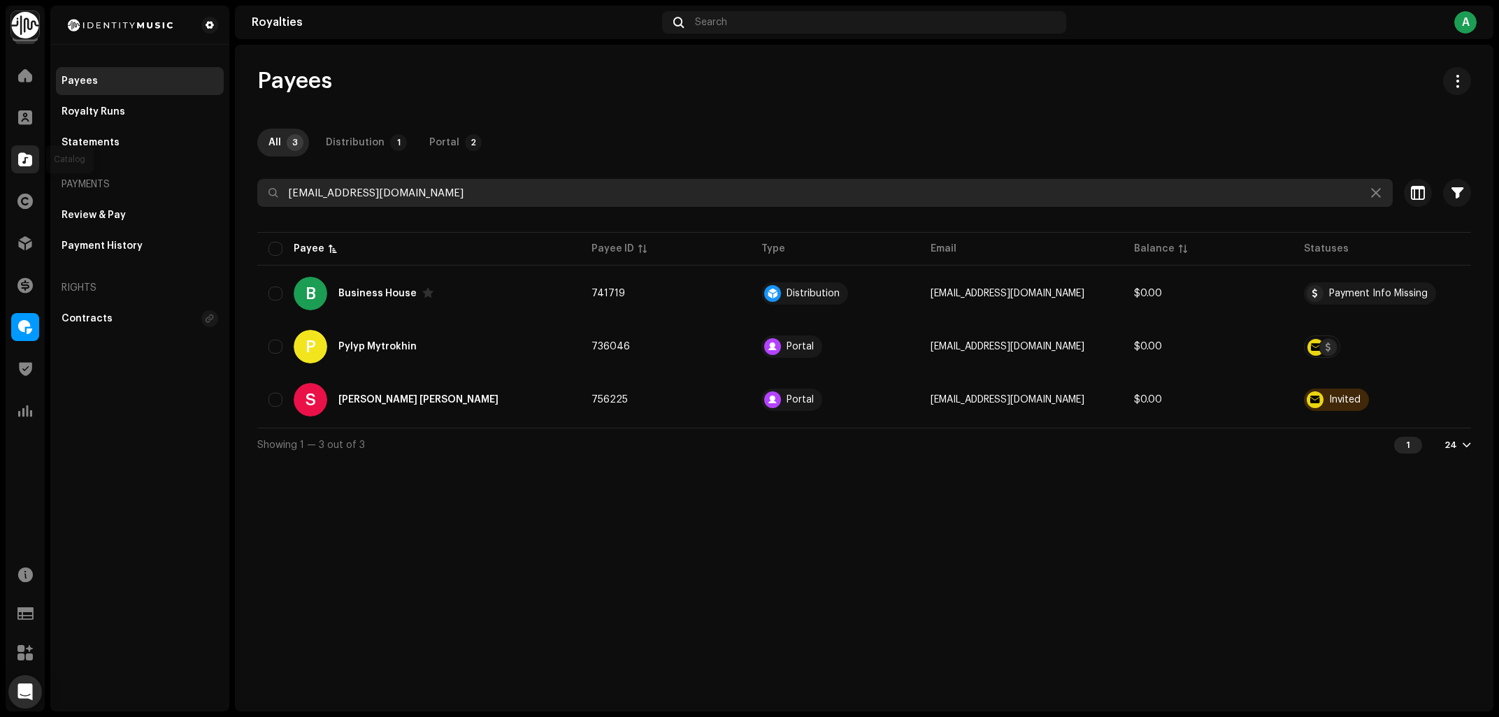
type input "bicycle.ride31@gmail.com"
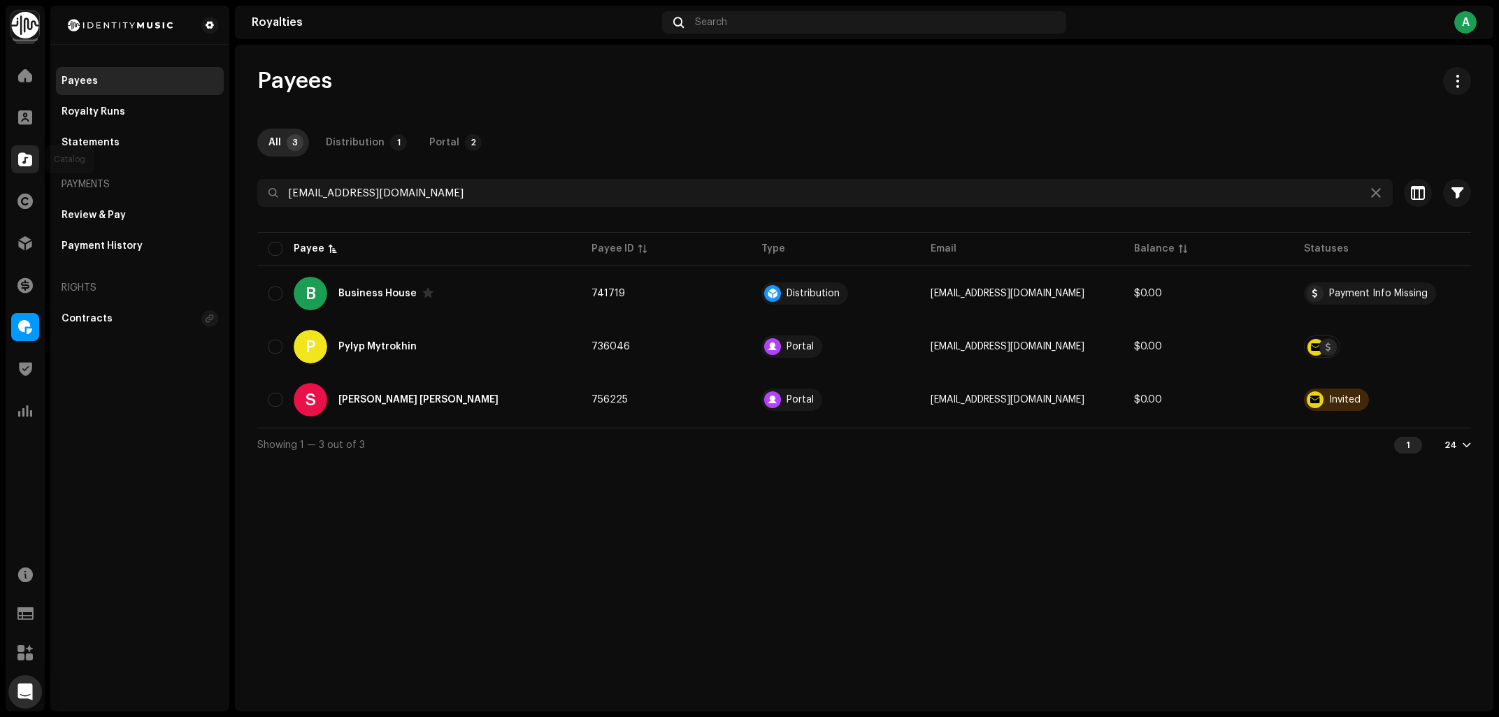
click at [27, 170] on div at bounding box center [25, 159] width 28 height 28
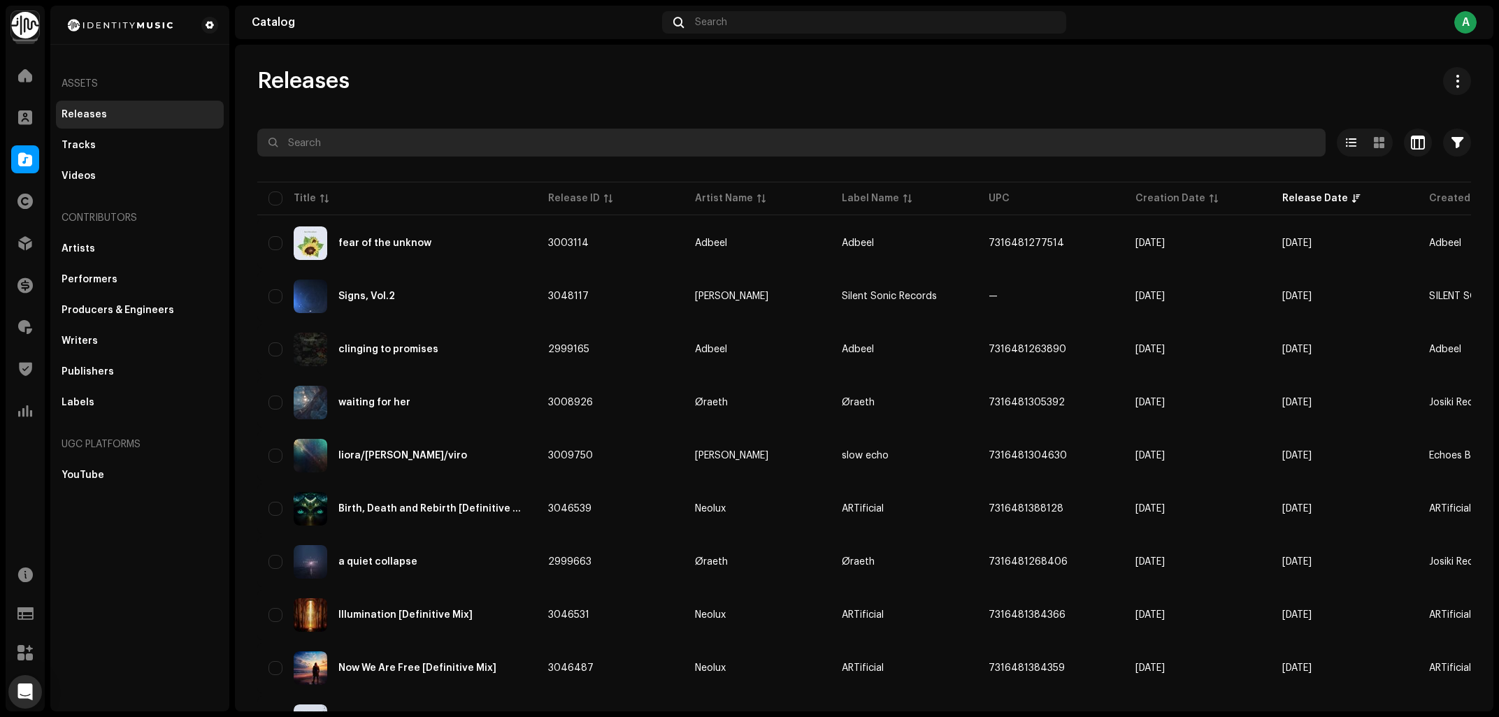
click at [510, 146] on input "text" at bounding box center [791, 143] width 1068 height 28
type input "adi goldstein"
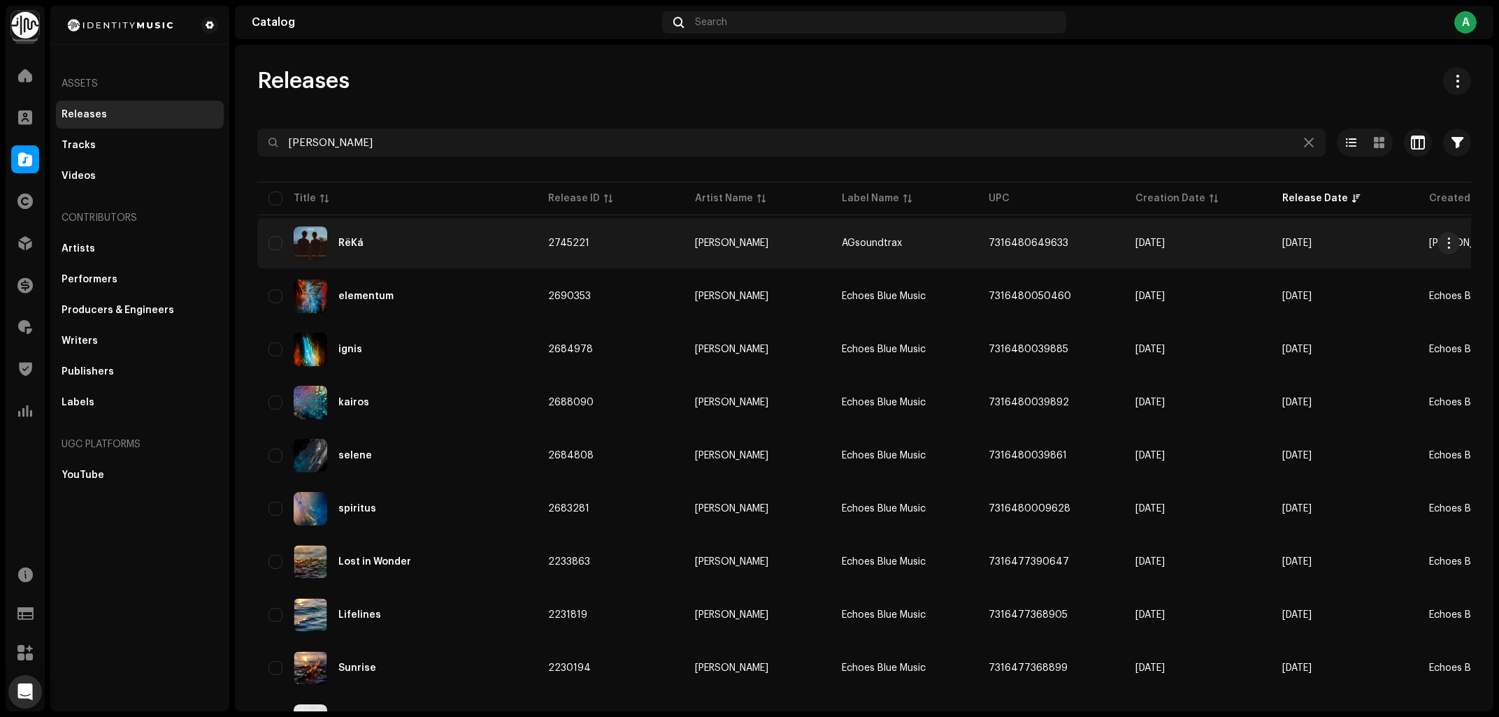
click at [433, 242] on div "RëKá" at bounding box center [396, 244] width 257 height 34
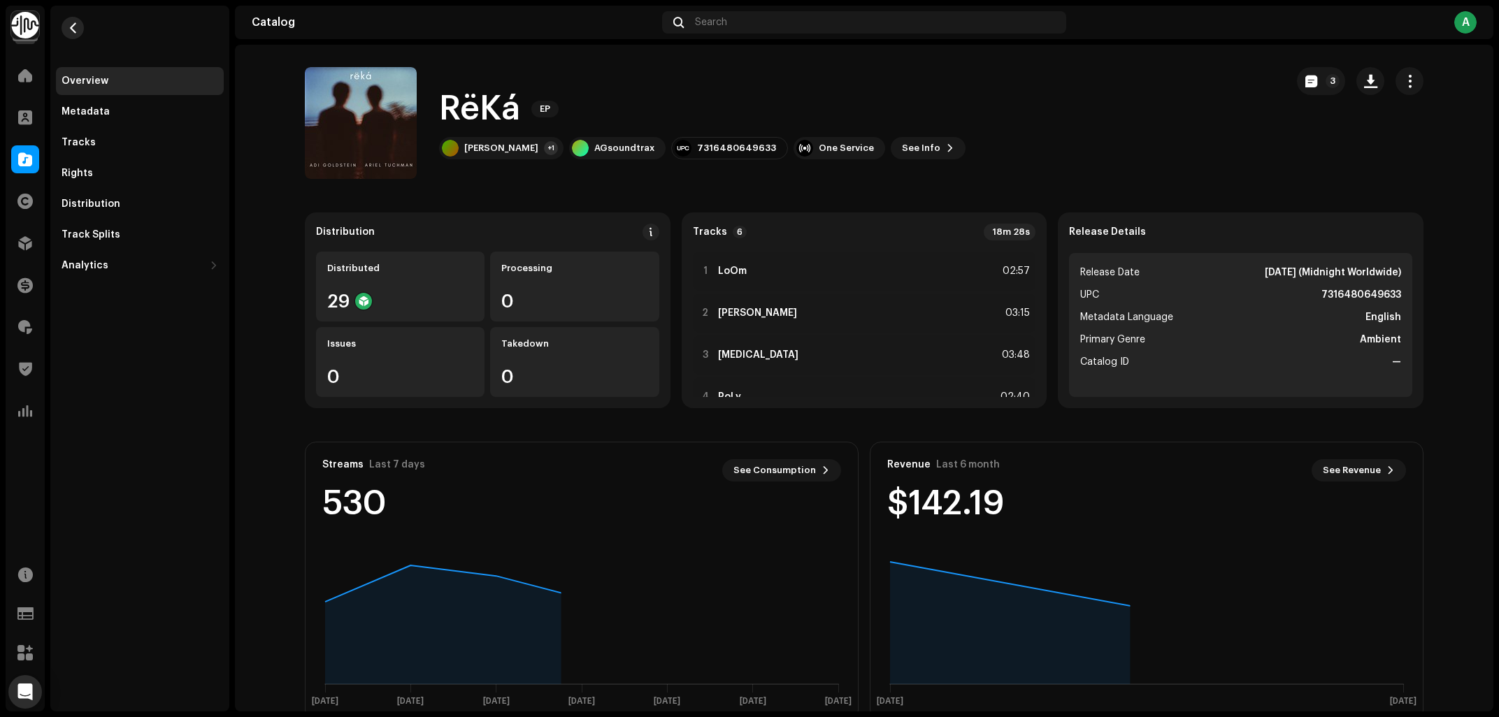
click at [73, 31] on span "button" at bounding box center [73, 27] width 10 height 11
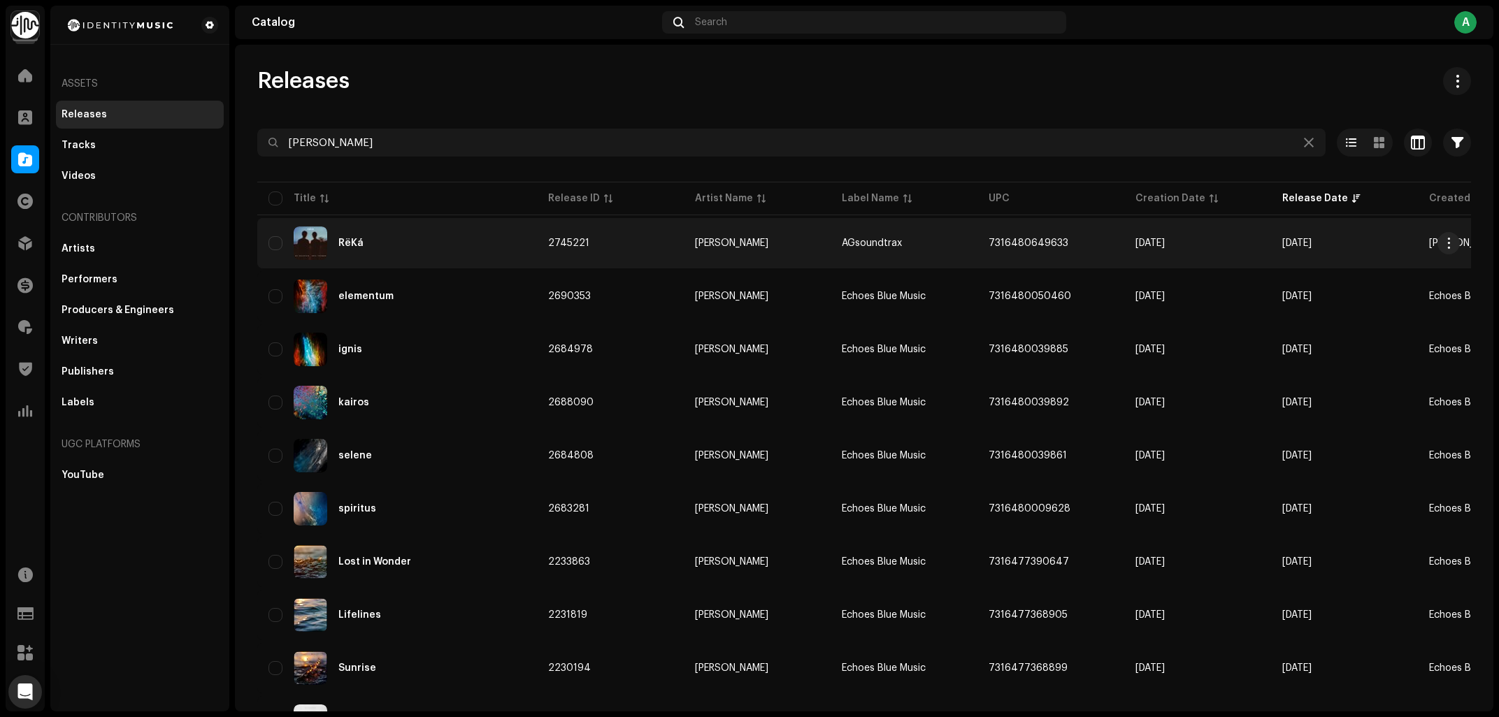
click at [476, 248] on div "RëKá" at bounding box center [396, 244] width 257 height 34
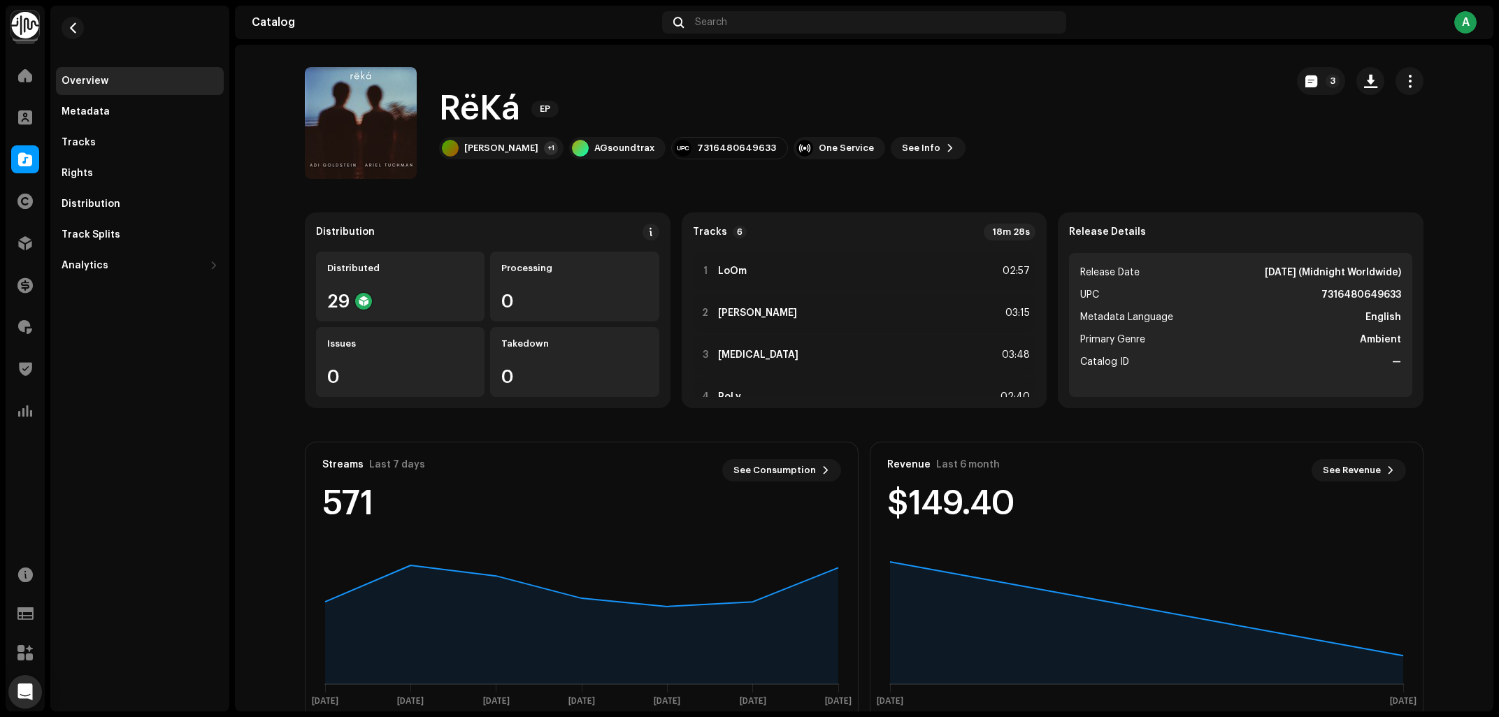
click at [273, 132] on re-o-release-hero "RëKá EP 3 RëKá EP Adi Goldstein +1 AGsoundtrax 7316480649633 One Service See In…" at bounding box center [864, 123] width 1259 height 112
click at [295, 72] on div "RëKá EP Adi Goldstein +1 AGsoundtrax 7316480649633 One Service See Info 3 3" at bounding box center [863, 123] width 1163 height 112
click at [975, 86] on div "RëKá EP Adi Goldstein +1 AGsoundtrax 7316480649633 One Service See Info 3" at bounding box center [790, 123] width 970 height 112
click at [1095, 180] on catalog-releases-details-overview "RëKá EP 3 RëKá EP Adi Goldstein +1 AGsoundtrax 7316480649633 One Service See In…" at bounding box center [864, 394] width 1259 height 699
click at [76, 33] on span "button" at bounding box center [73, 27] width 10 height 11
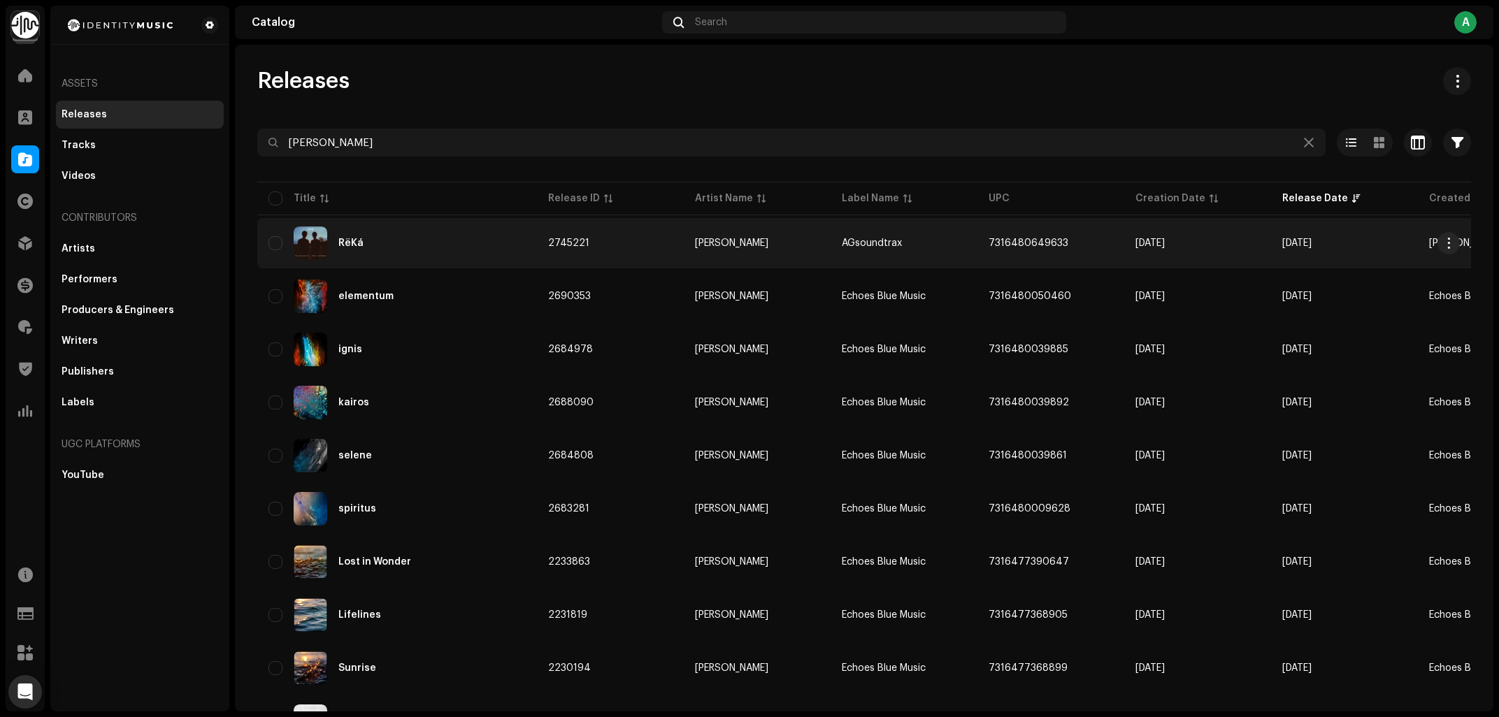
click at [416, 243] on div "RëKá" at bounding box center [396, 244] width 257 height 34
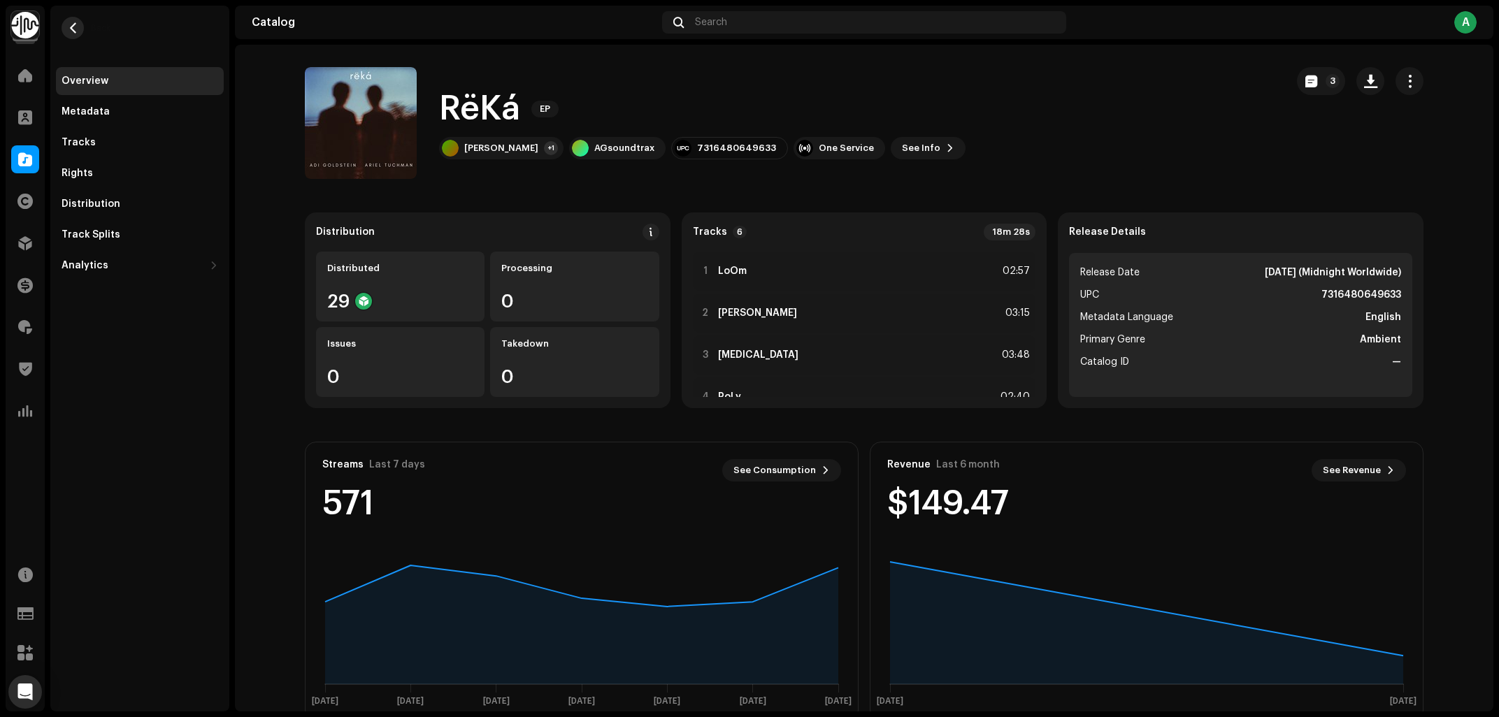
click at [80, 31] on button "button" at bounding box center [73, 28] width 22 height 22
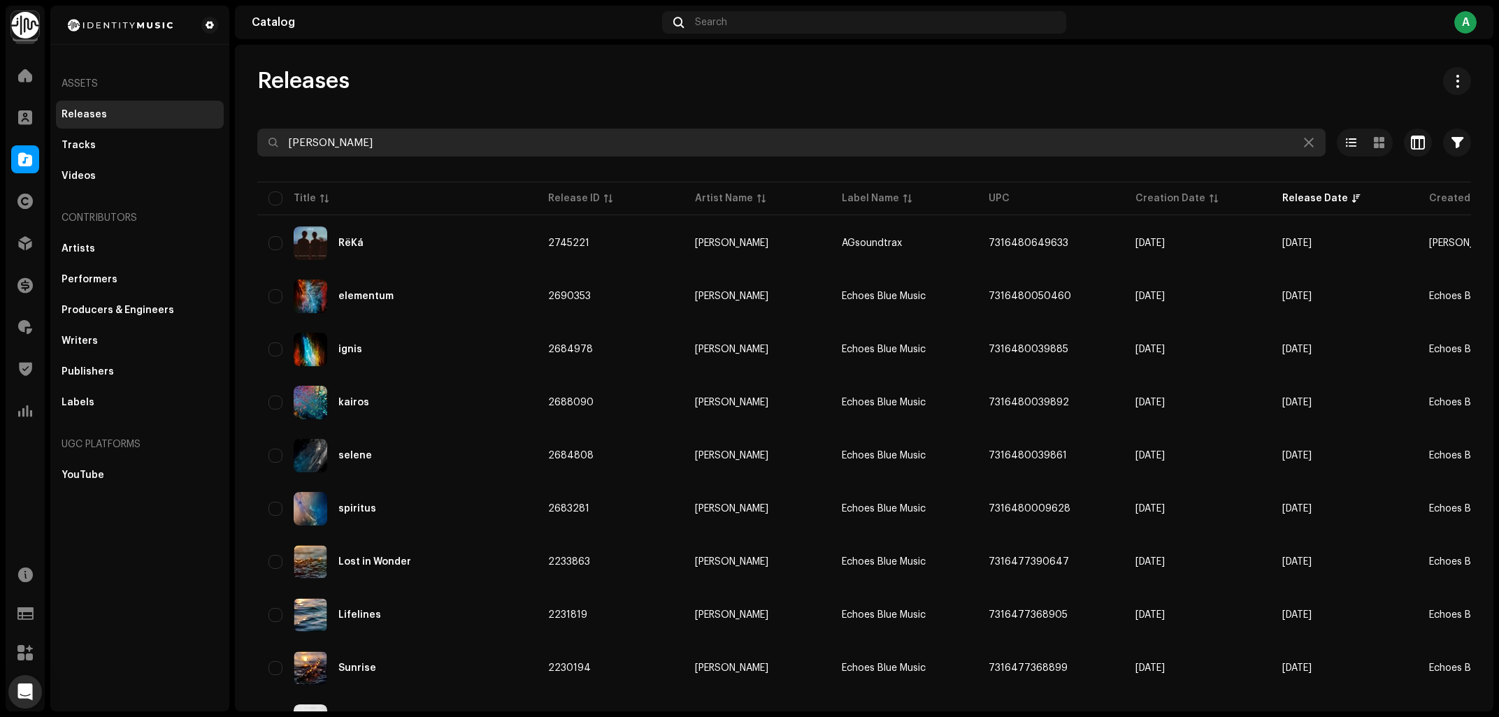
drag, startPoint x: 408, startPoint y: 140, endPoint x: 18, endPoint y: 164, distance: 390.2
click at [257, 157] on input "adi goldstein" at bounding box center [791, 143] width 1068 height 28
type input "s"
type input "sea of love"
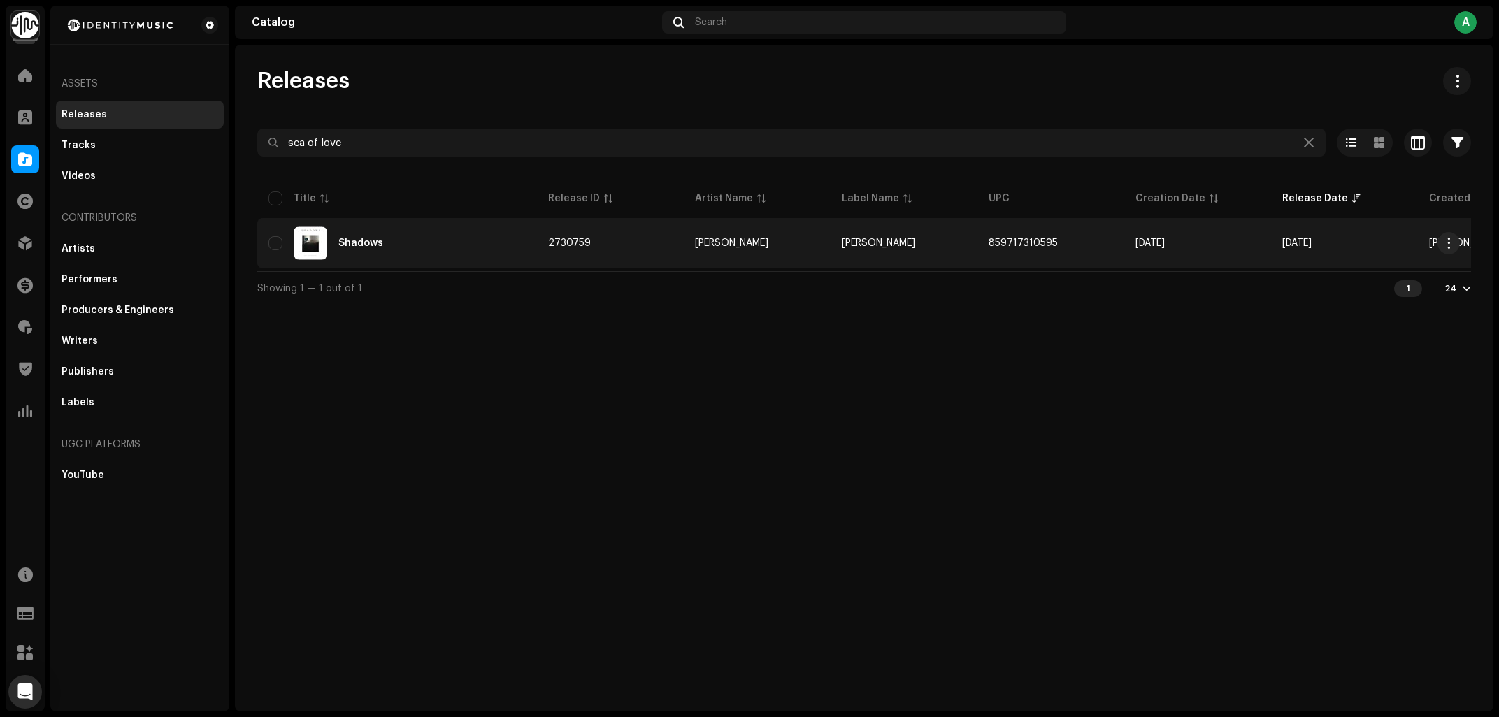
click at [464, 239] on div "Shadows" at bounding box center [396, 244] width 257 height 34
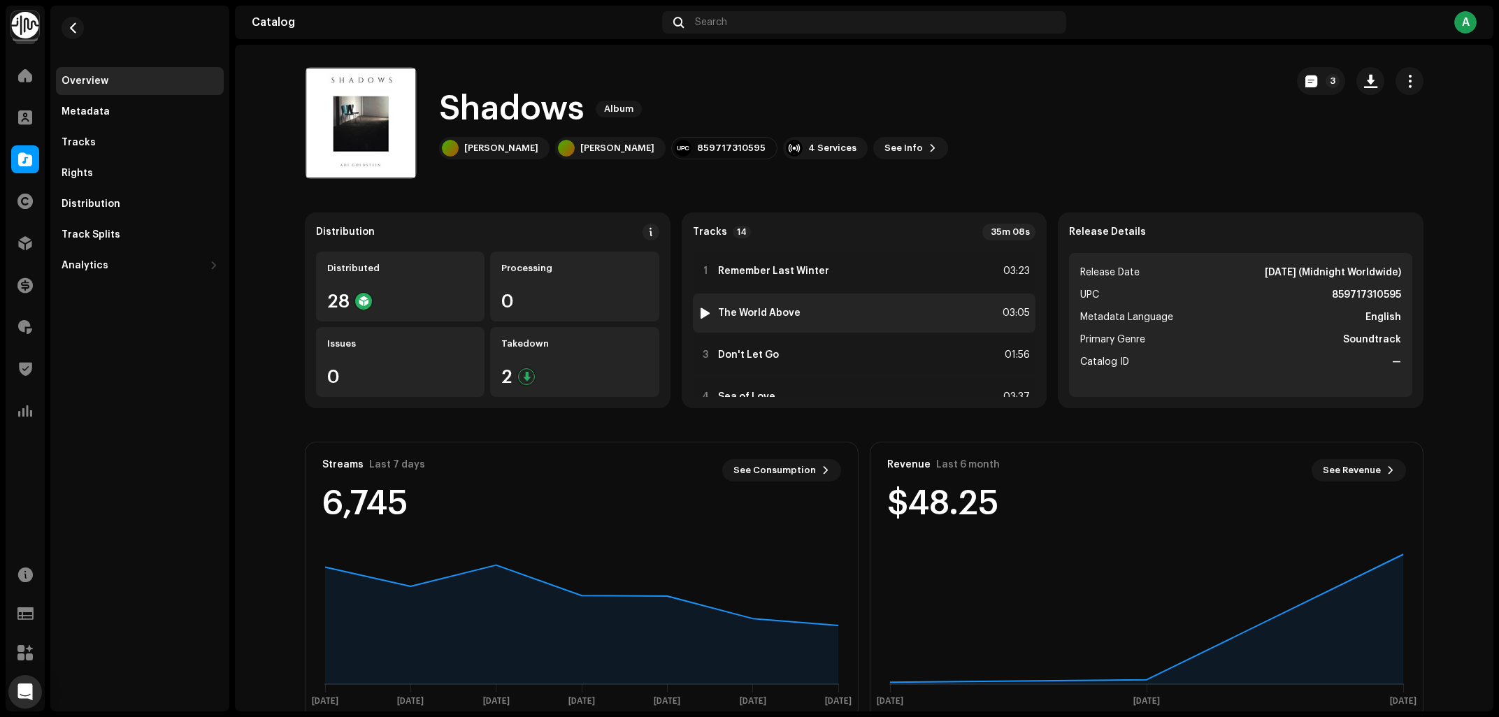
scroll to position [112, 0]
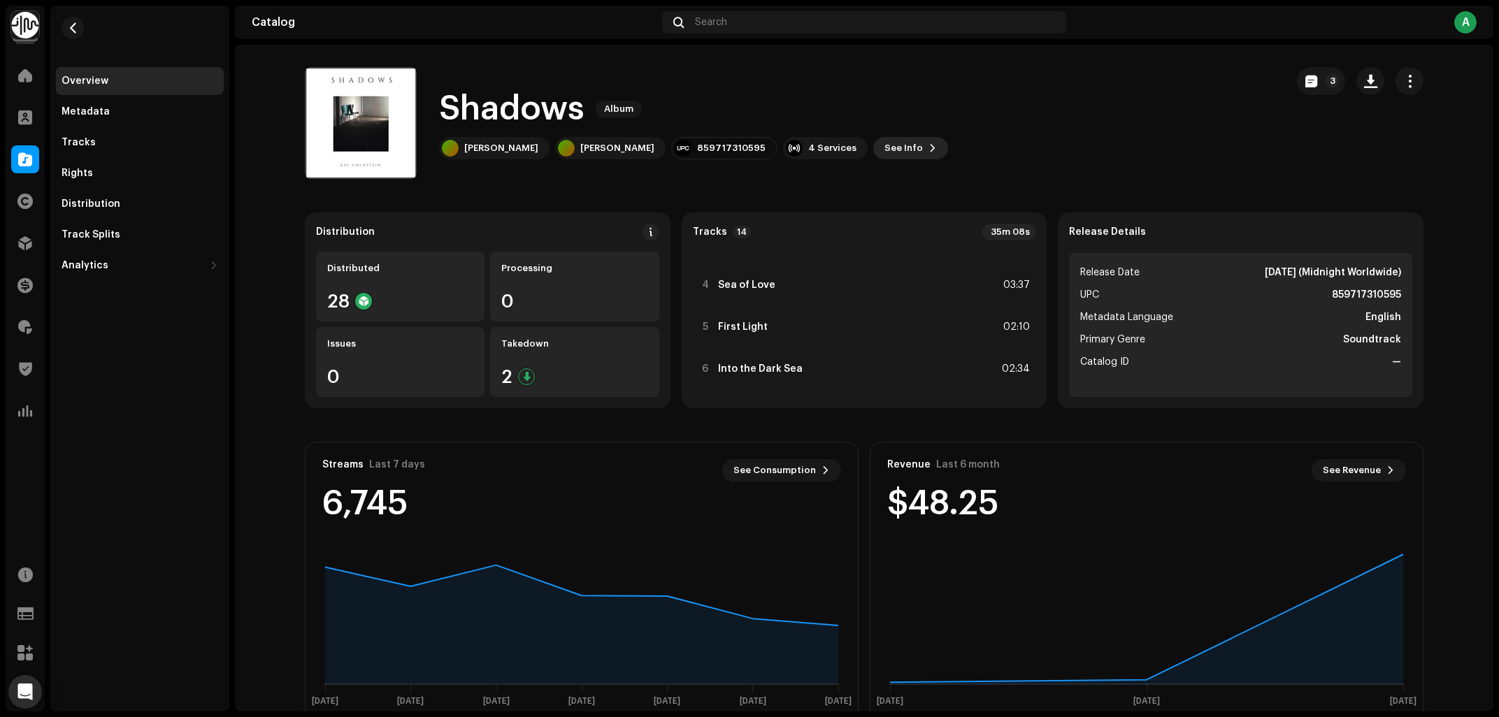
click at [884, 149] on span "See Info" at bounding box center [903, 148] width 38 height 28
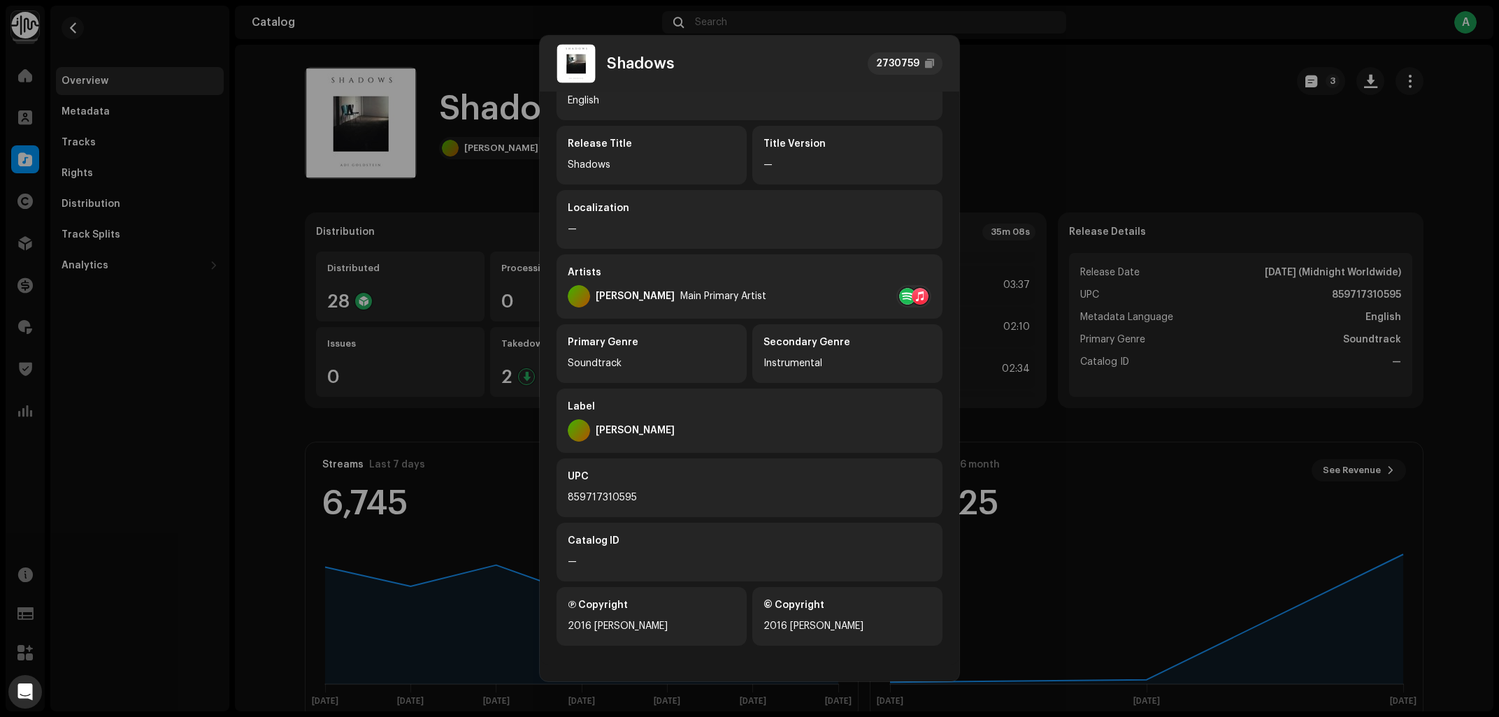
scroll to position [89, 0]
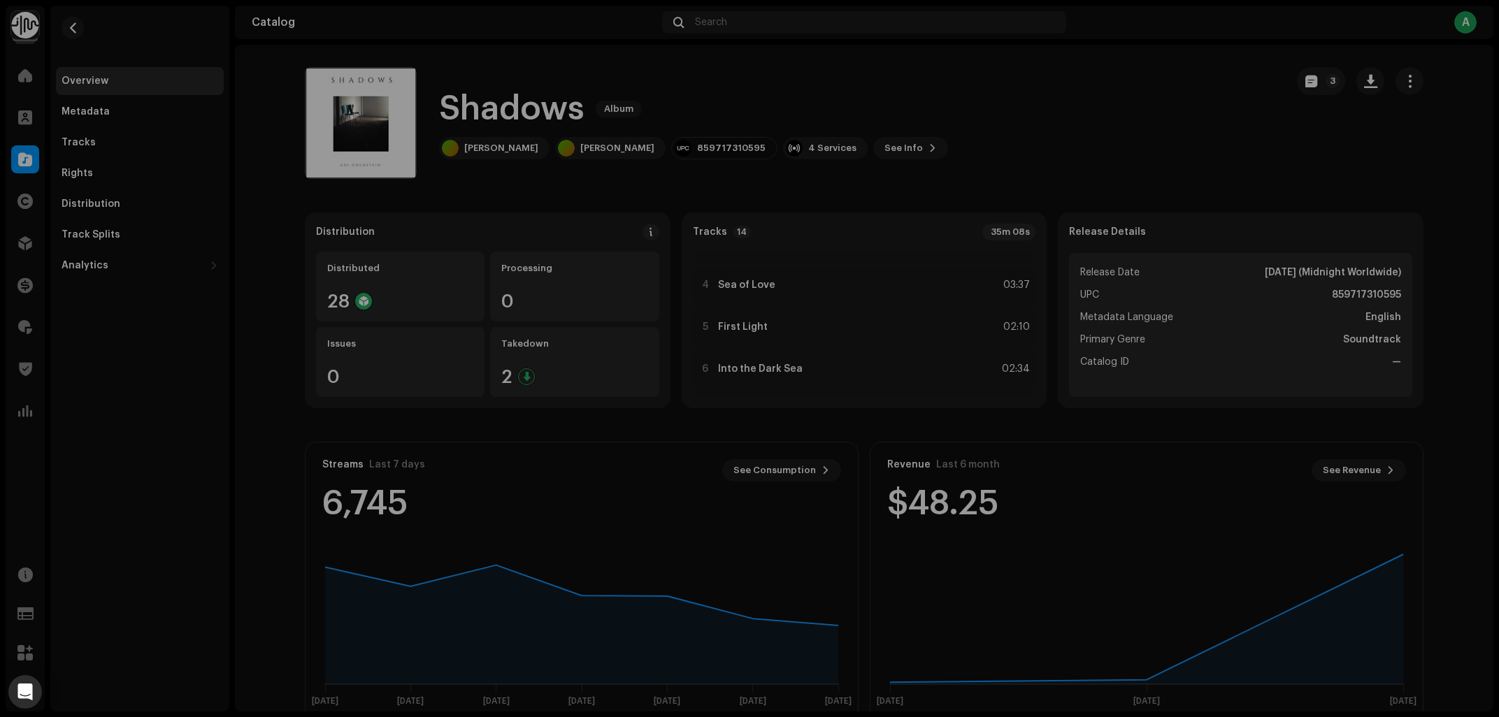
click at [1057, 93] on div "Shadows 2730759 Metadata Distribution Metadata Language English Release Title S…" at bounding box center [749, 358] width 1499 height 717
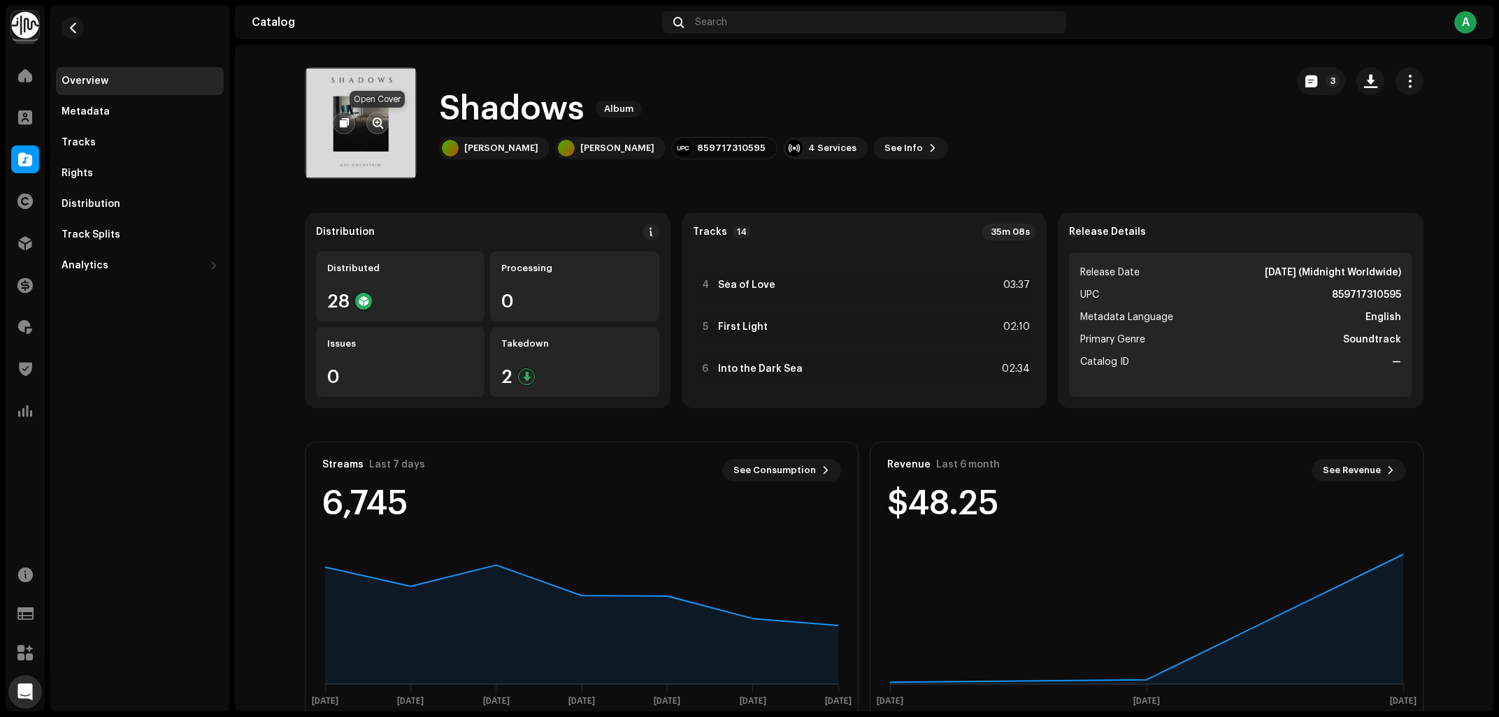
click at [377, 127] on span "button" at bounding box center [378, 122] width 10 height 11
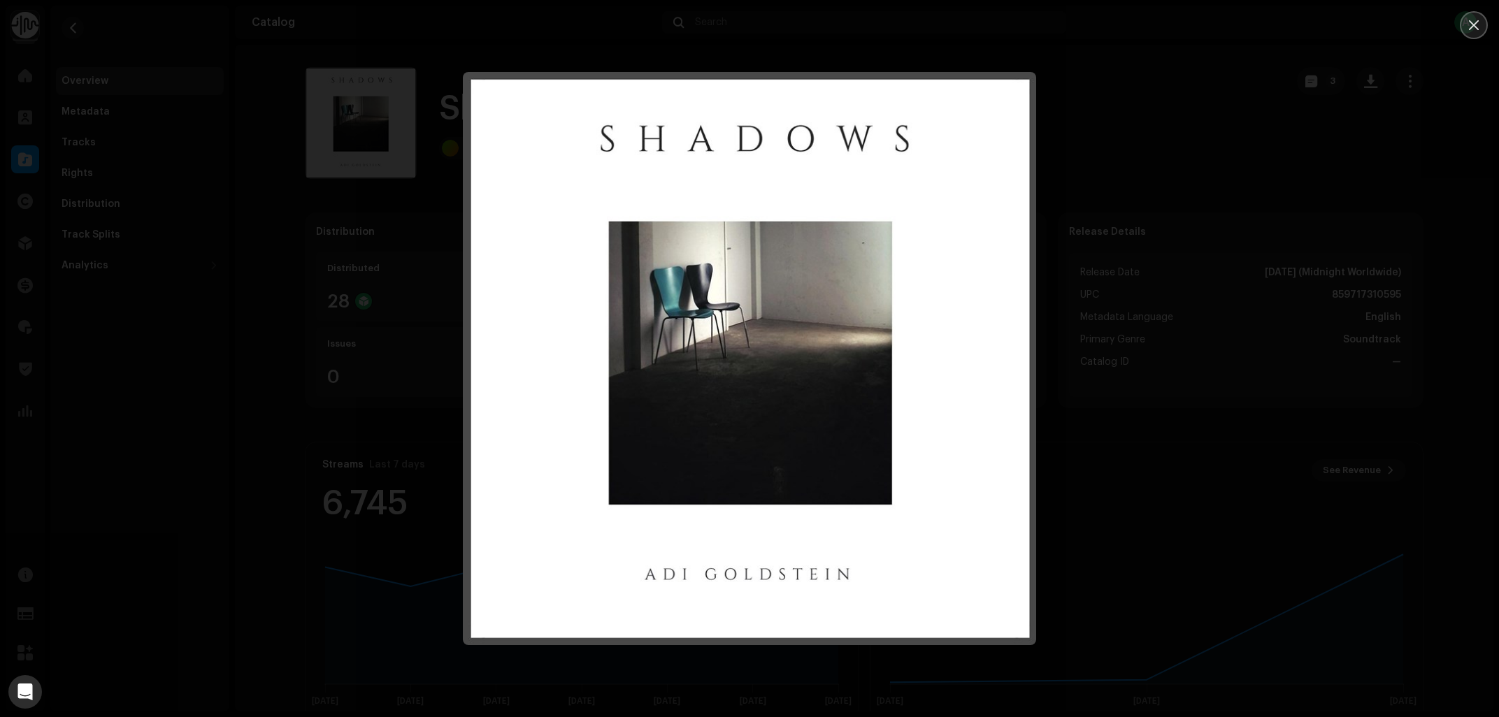
click at [1468, 25] on icon "Close" at bounding box center [1474, 25] width 13 height 13
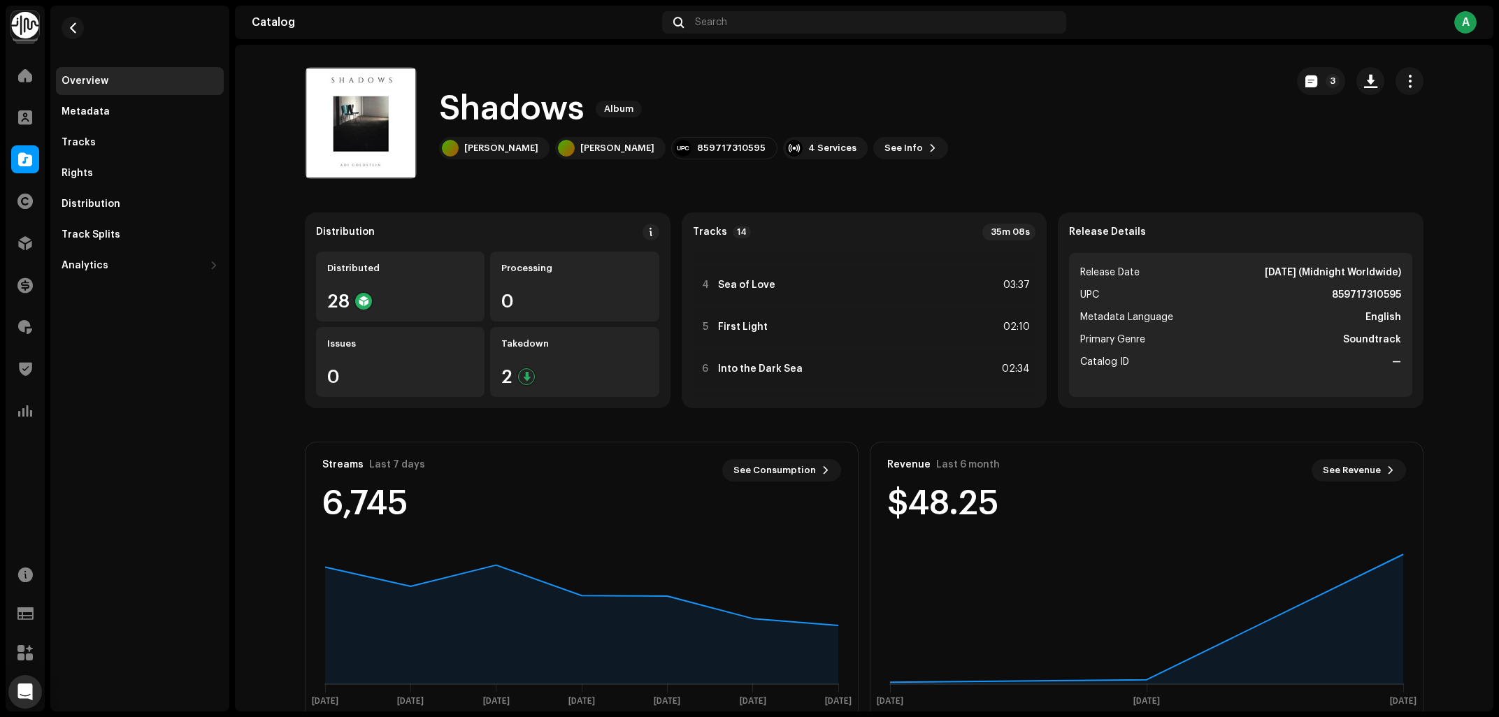
click at [993, 107] on div "Shadows Album Adi Goldstein Adi Goldstein 859717310595 4 Services See Info 3" at bounding box center [790, 123] width 970 height 112
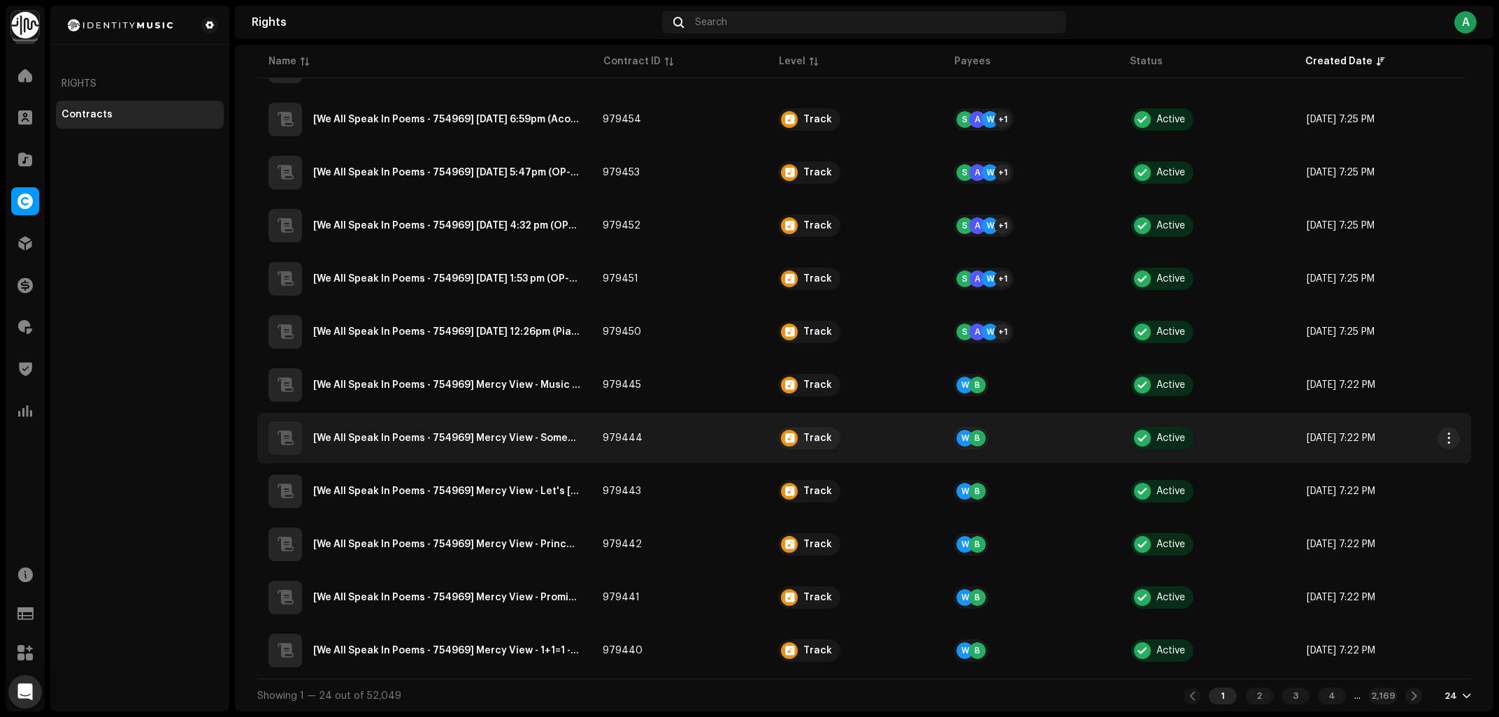
scroll to position [818, 0]
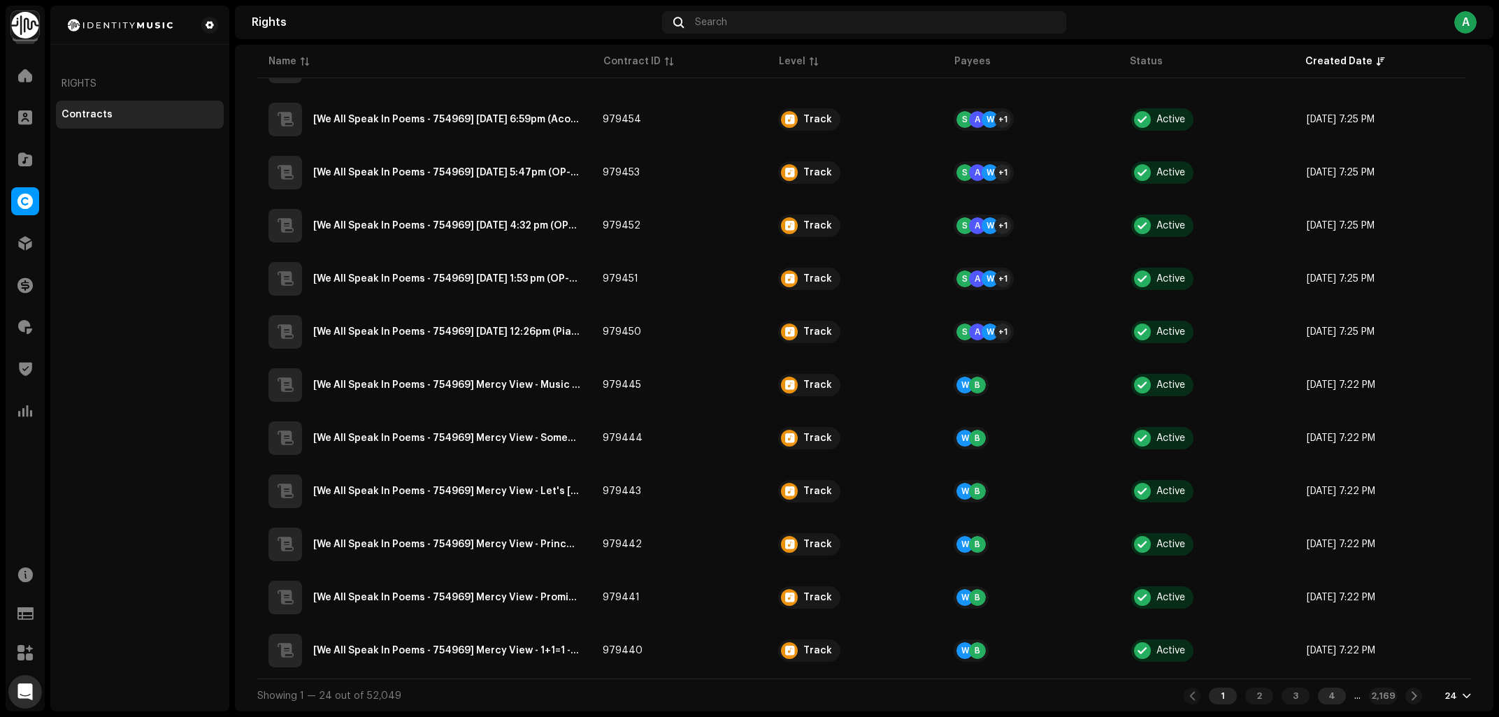
click at [1328, 701] on div "4" at bounding box center [1332, 696] width 28 height 17
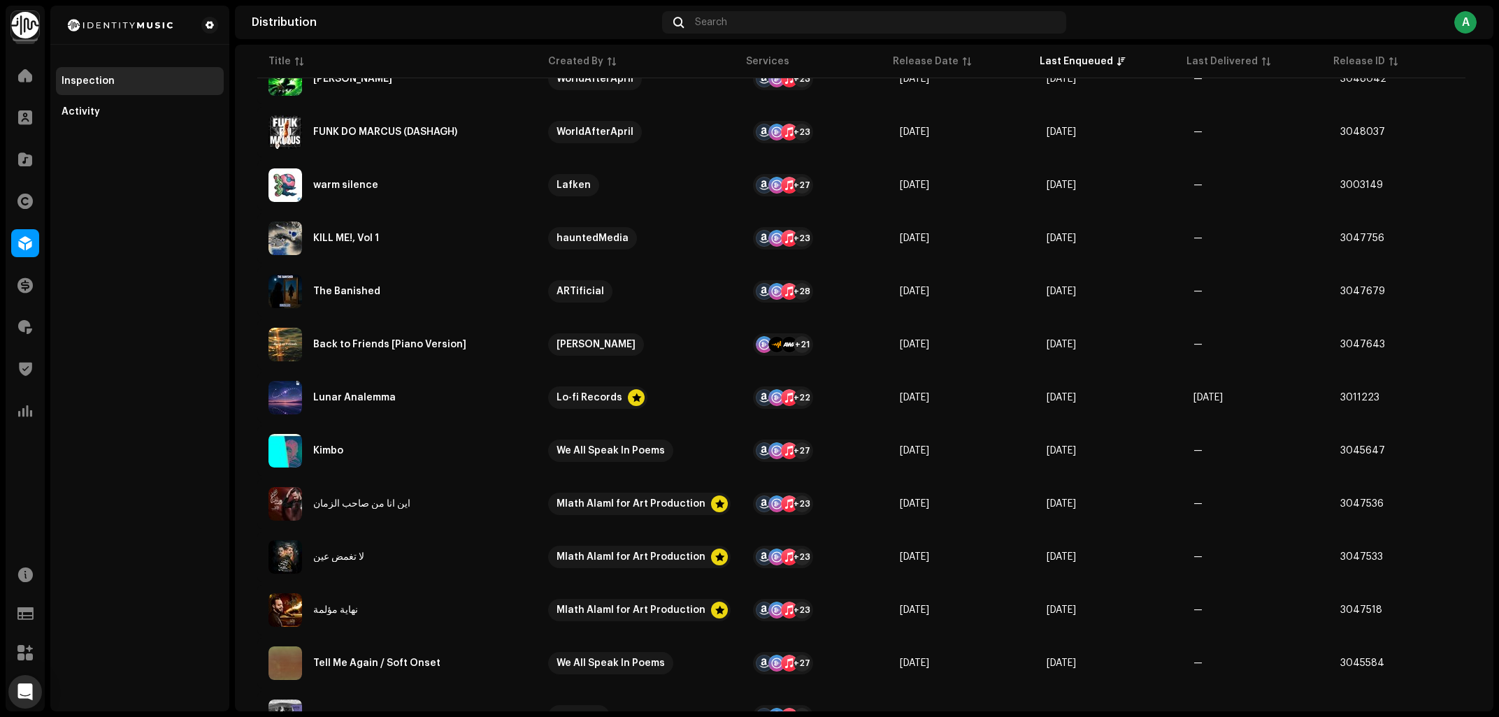
scroll to position [531, 0]
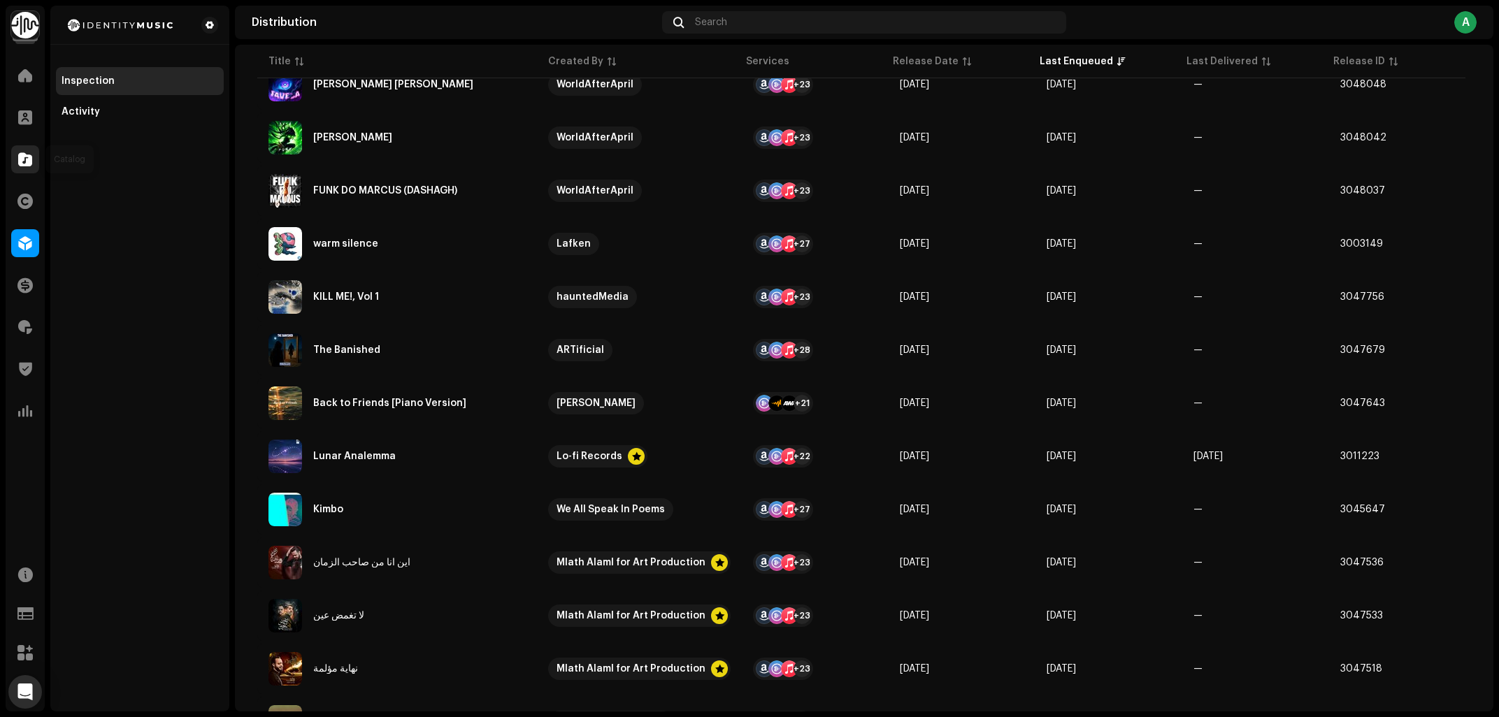
click at [22, 157] on span at bounding box center [25, 159] width 14 height 11
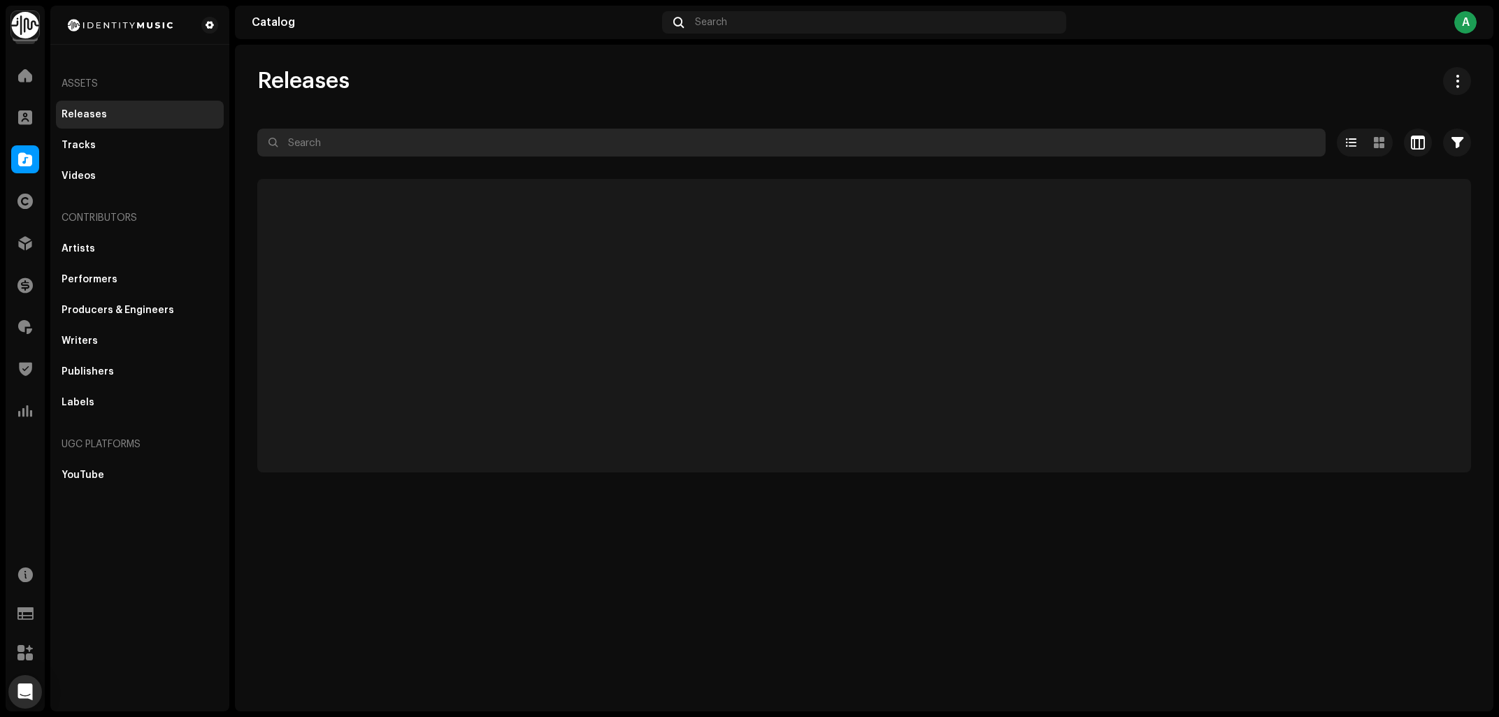
click at [373, 143] on input "text" at bounding box center [791, 143] width 1068 height 28
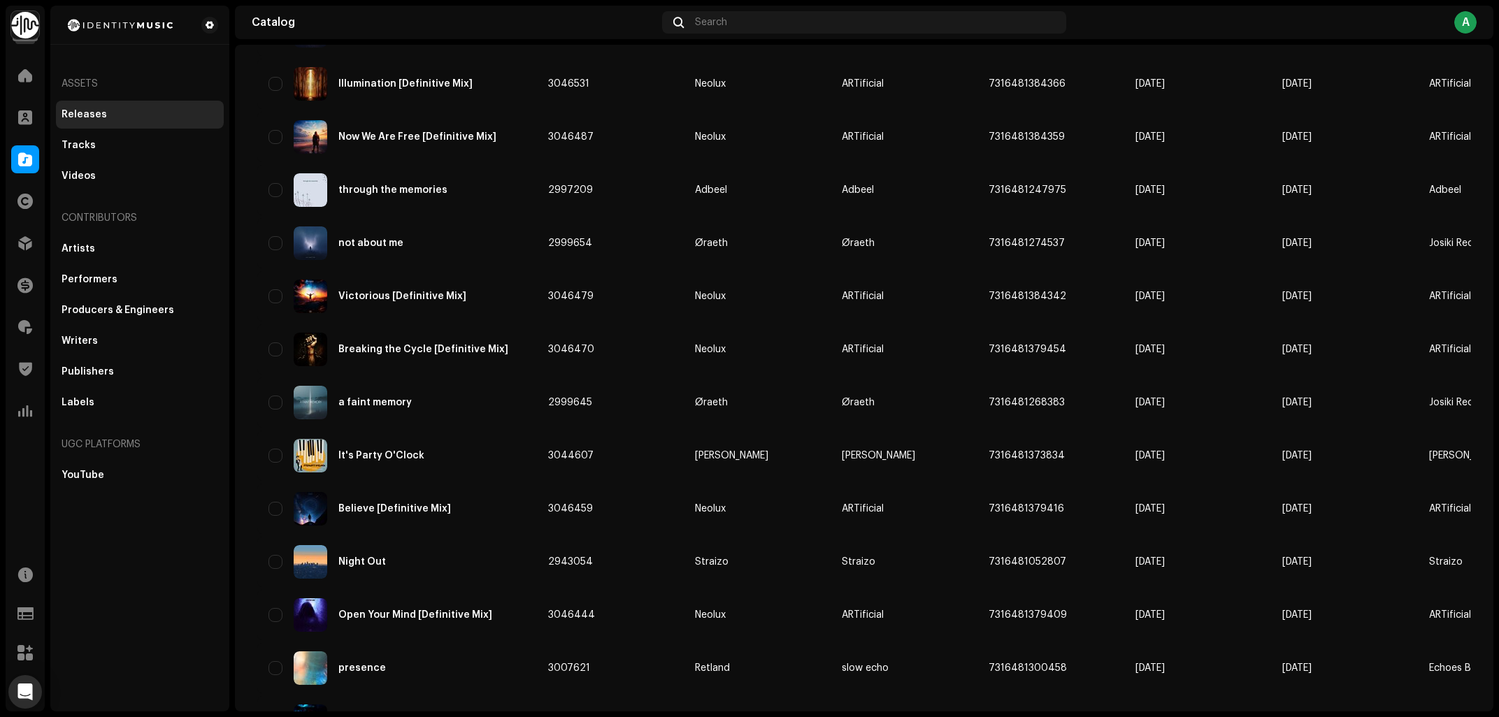
paste input "3617228965072"
type input "3617228965072"
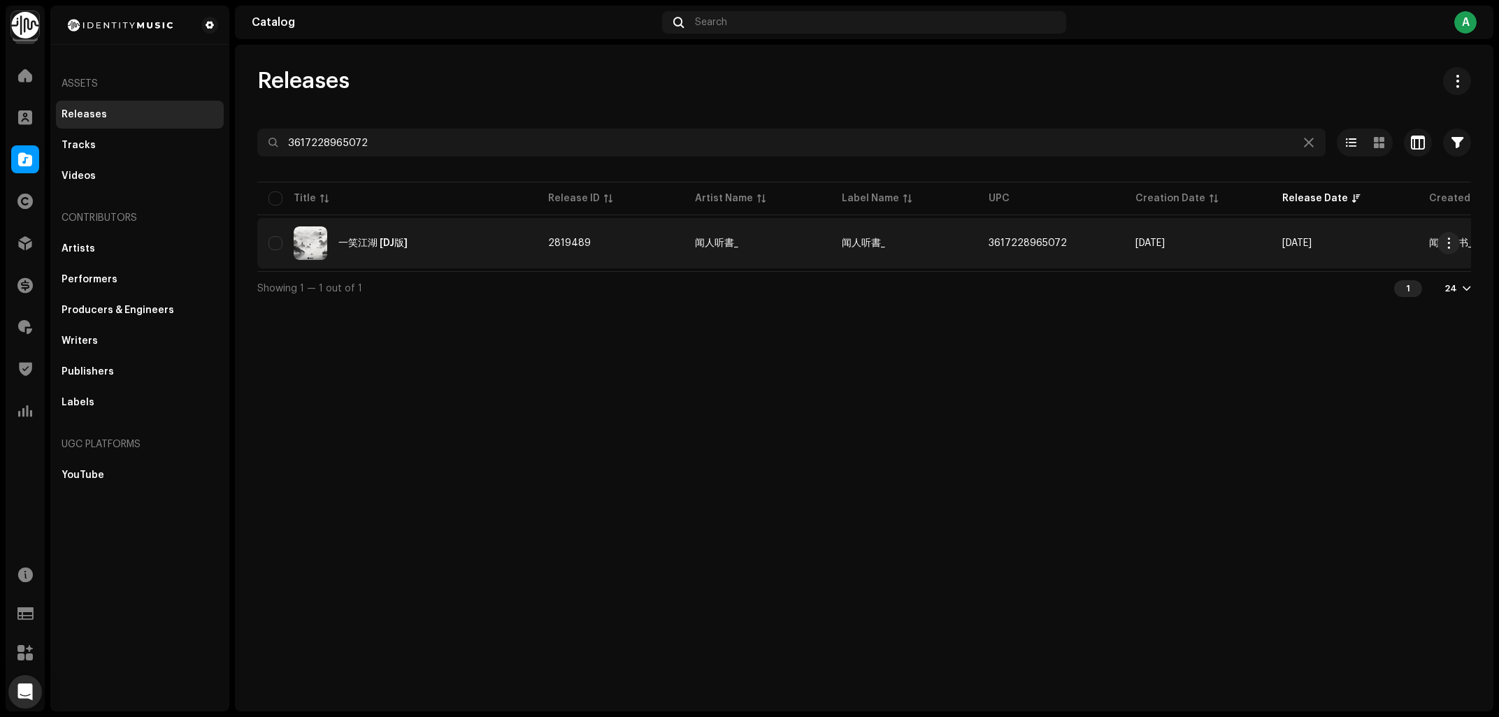
click at [436, 235] on div "一笑江湖 [DJ版]" at bounding box center [396, 244] width 257 height 34
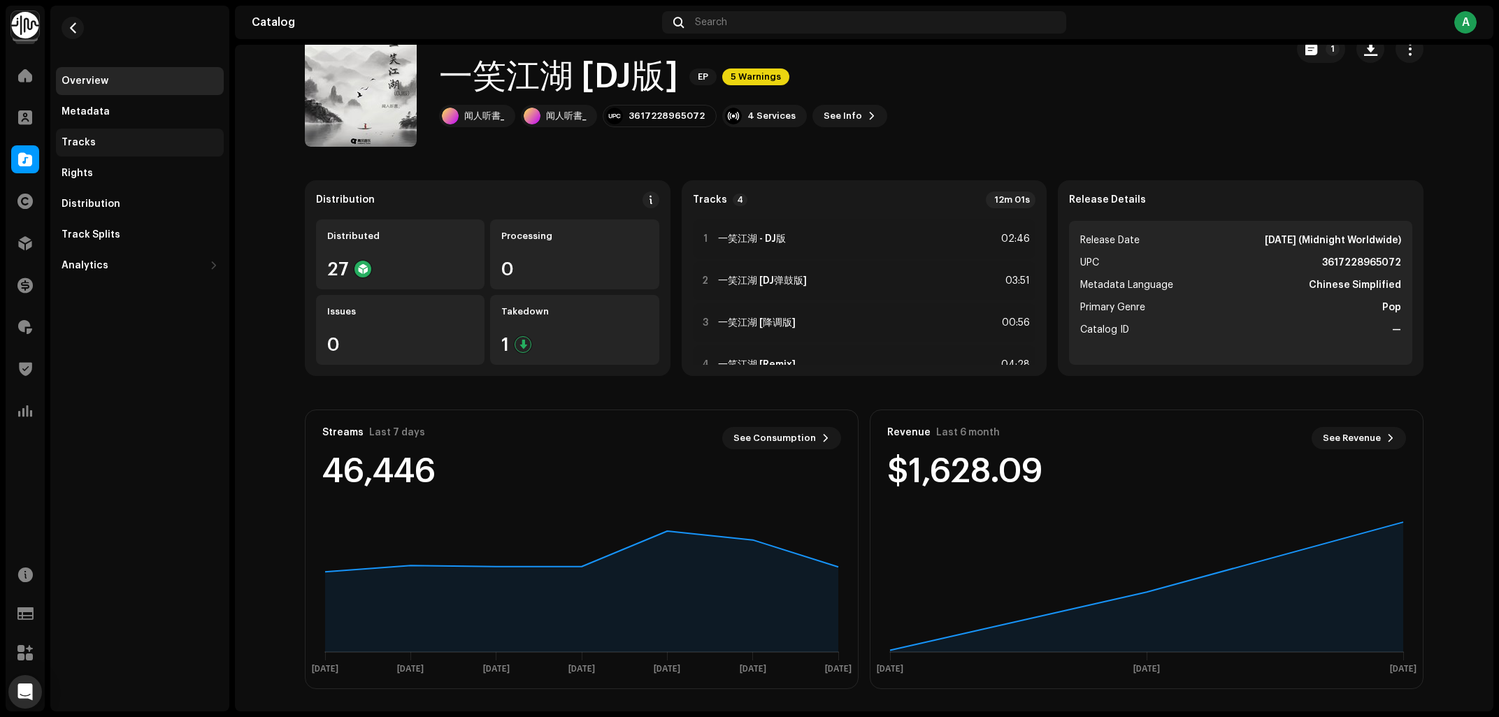
click at [155, 134] on div "Tracks" at bounding box center [140, 143] width 168 height 28
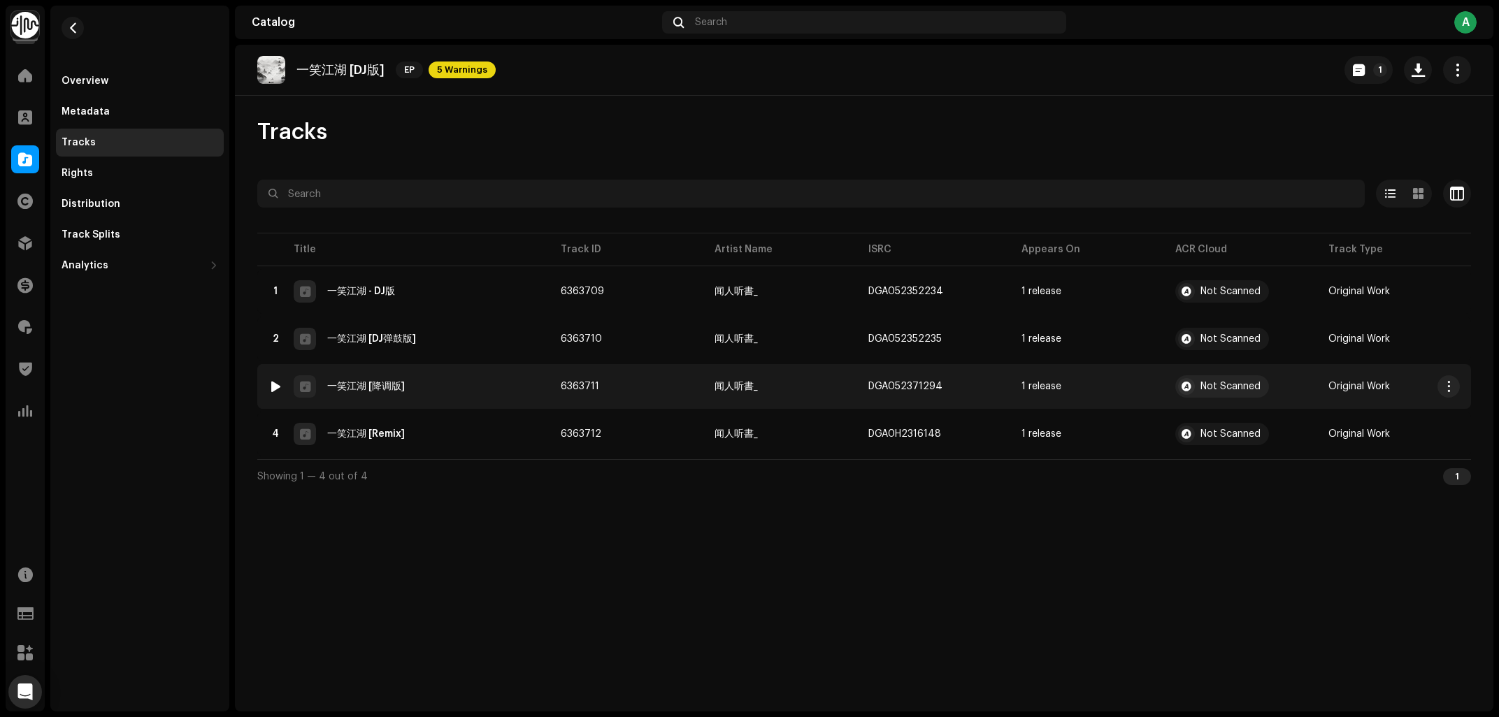
click at [272, 384] on div at bounding box center [276, 386] width 10 height 11
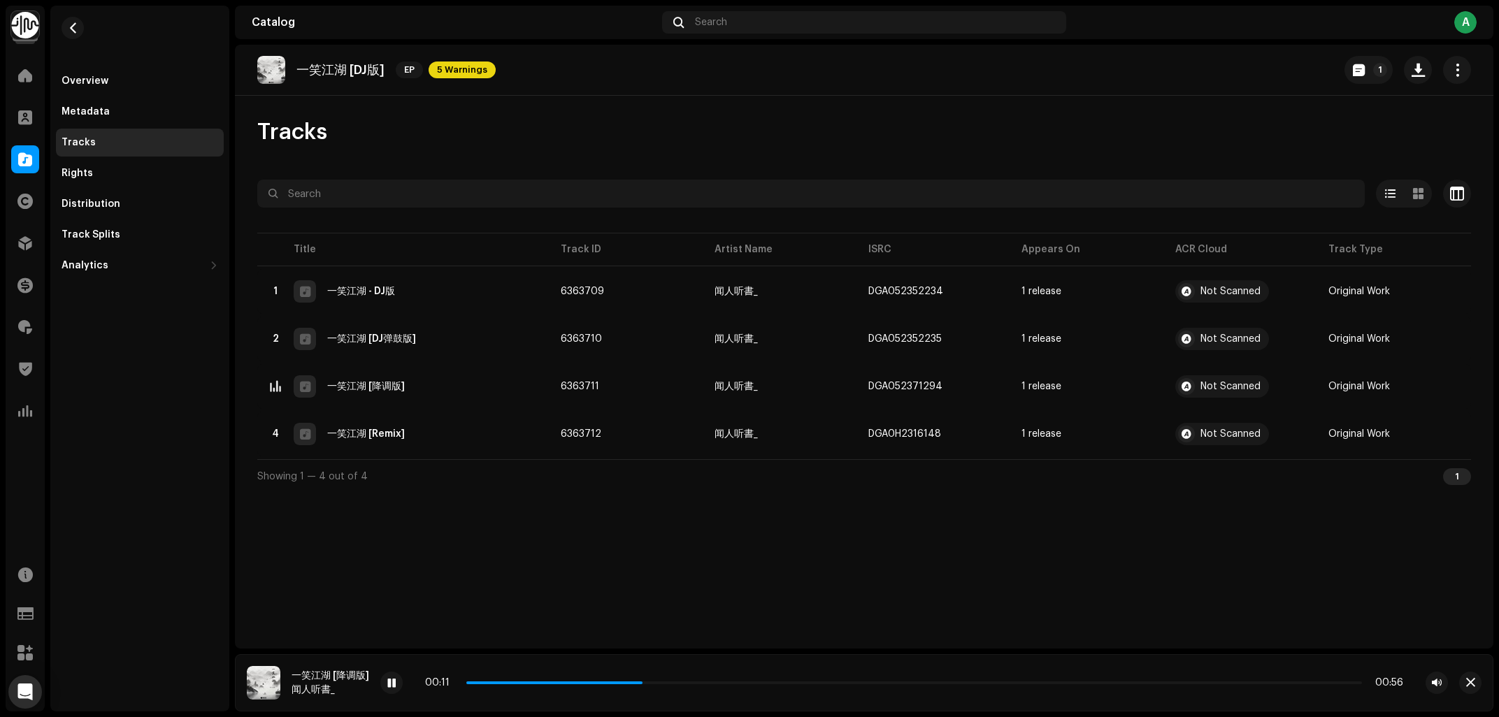
click at [685, 577] on div "一笑江湖 [DJ版] EP 5 Warnings 1 Tracks Selected 0 Options Filters Distribution statu…" at bounding box center [864, 347] width 1259 height 604
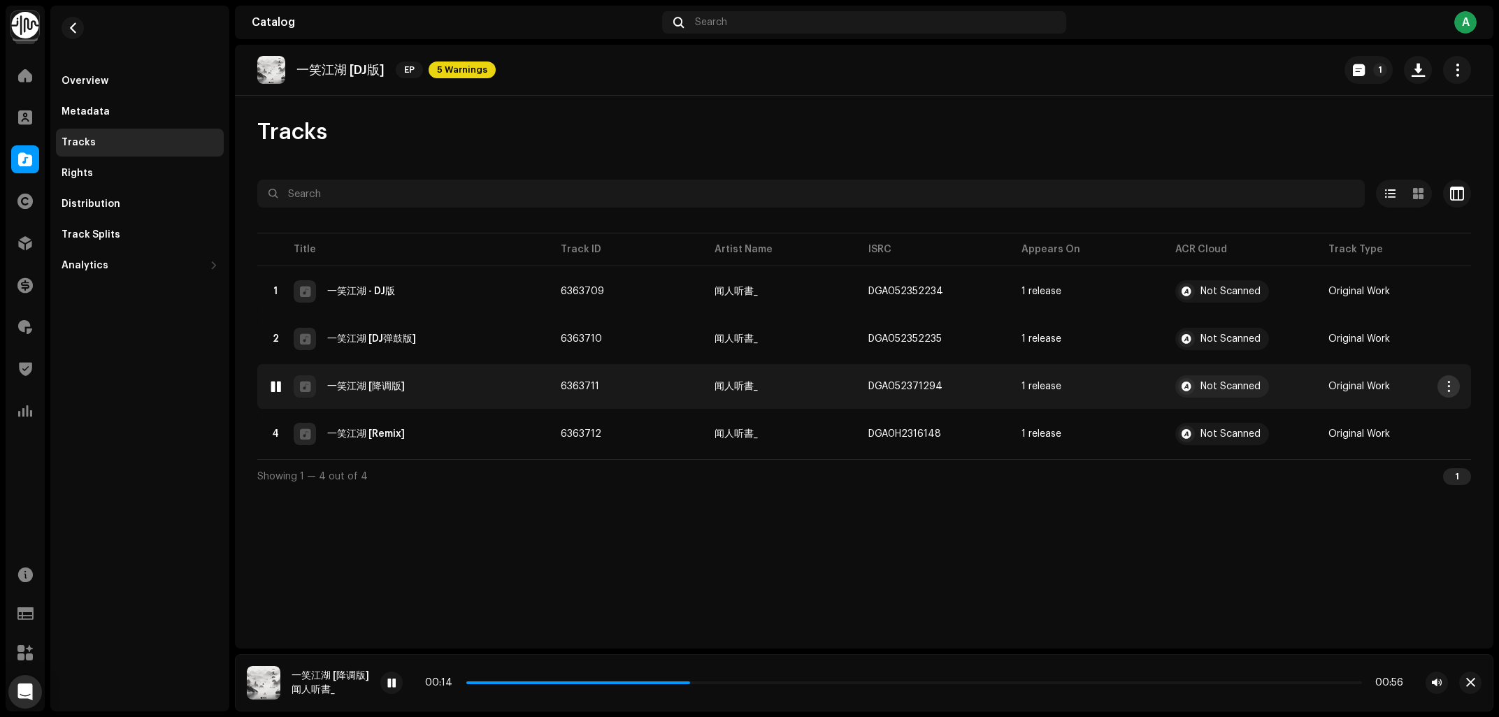
click at [1459, 384] on button "button" at bounding box center [1449, 386] width 22 height 22
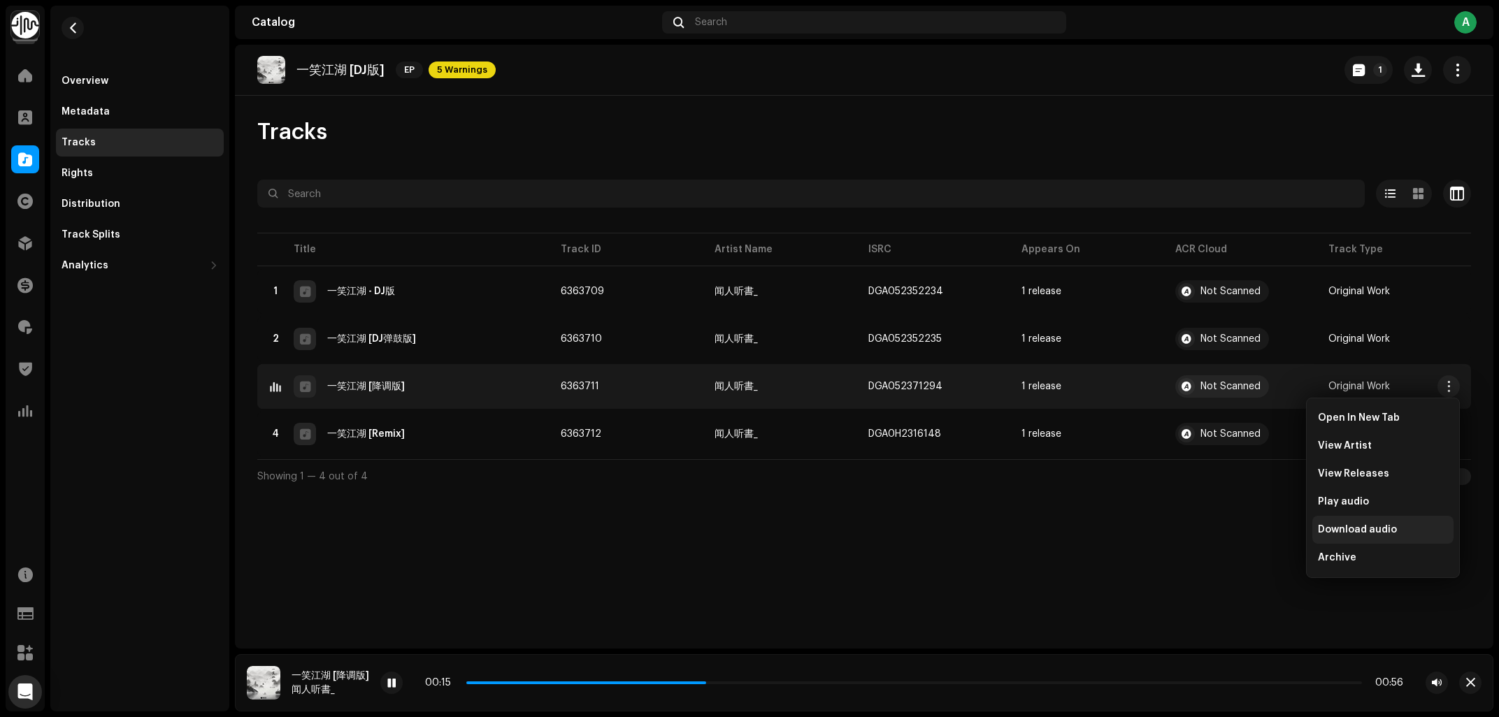
click at [1376, 536] on span "Download audio" at bounding box center [1357, 529] width 79 height 11
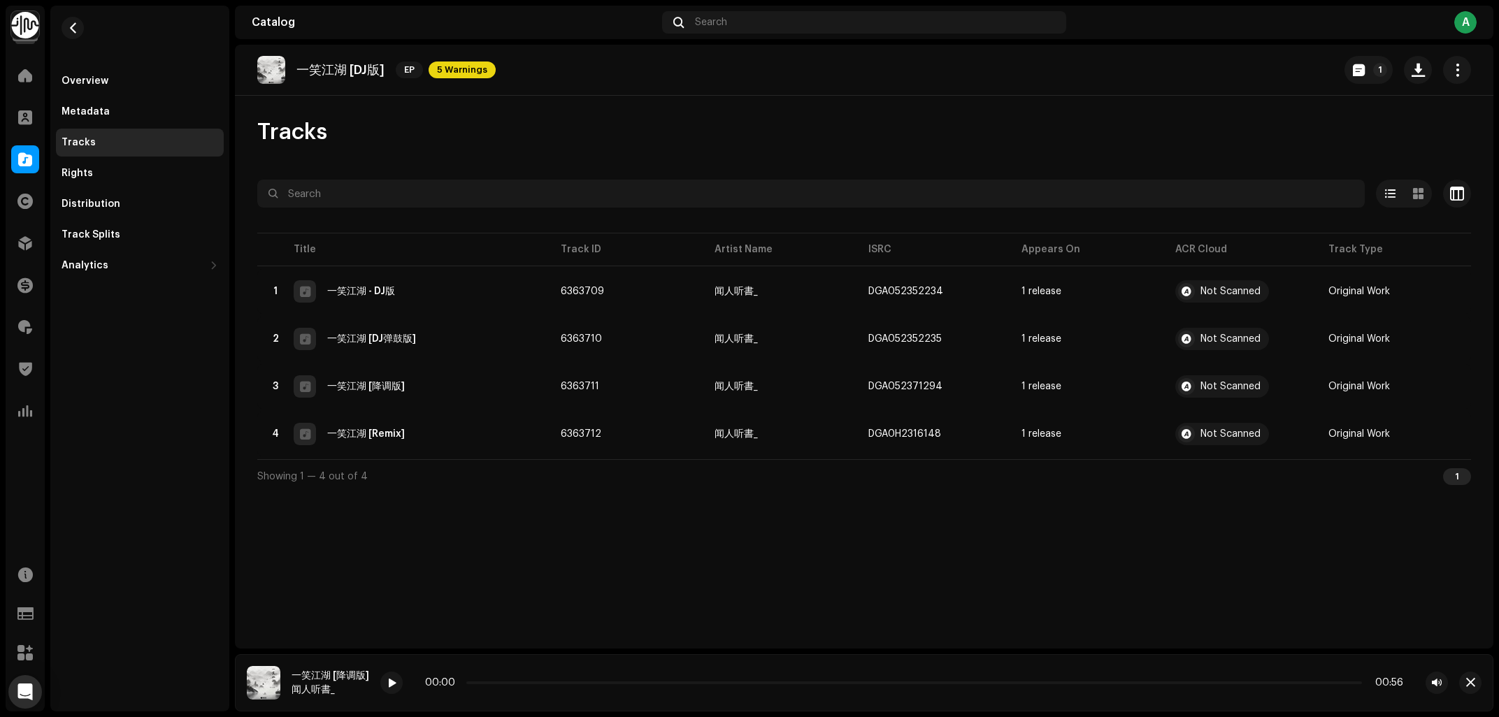
click at [34, 24] on img at bounding box center [25, 25] width 28 height 28
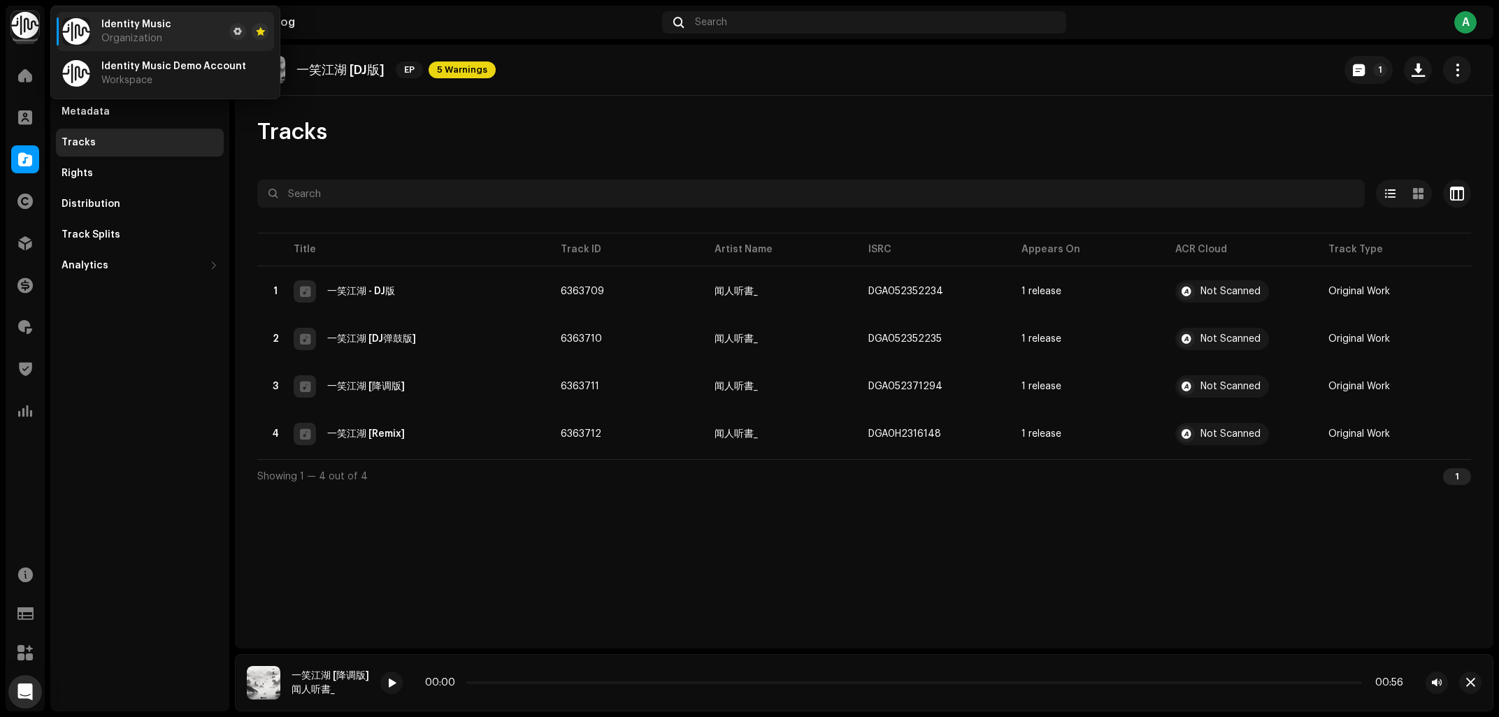
click at [226, 40] on li "Identity Music Organization" at bounding box center [165, 31] width 217 height 39
click at [234, 29] on span at bounding box center [238, 31] width 8 height 11
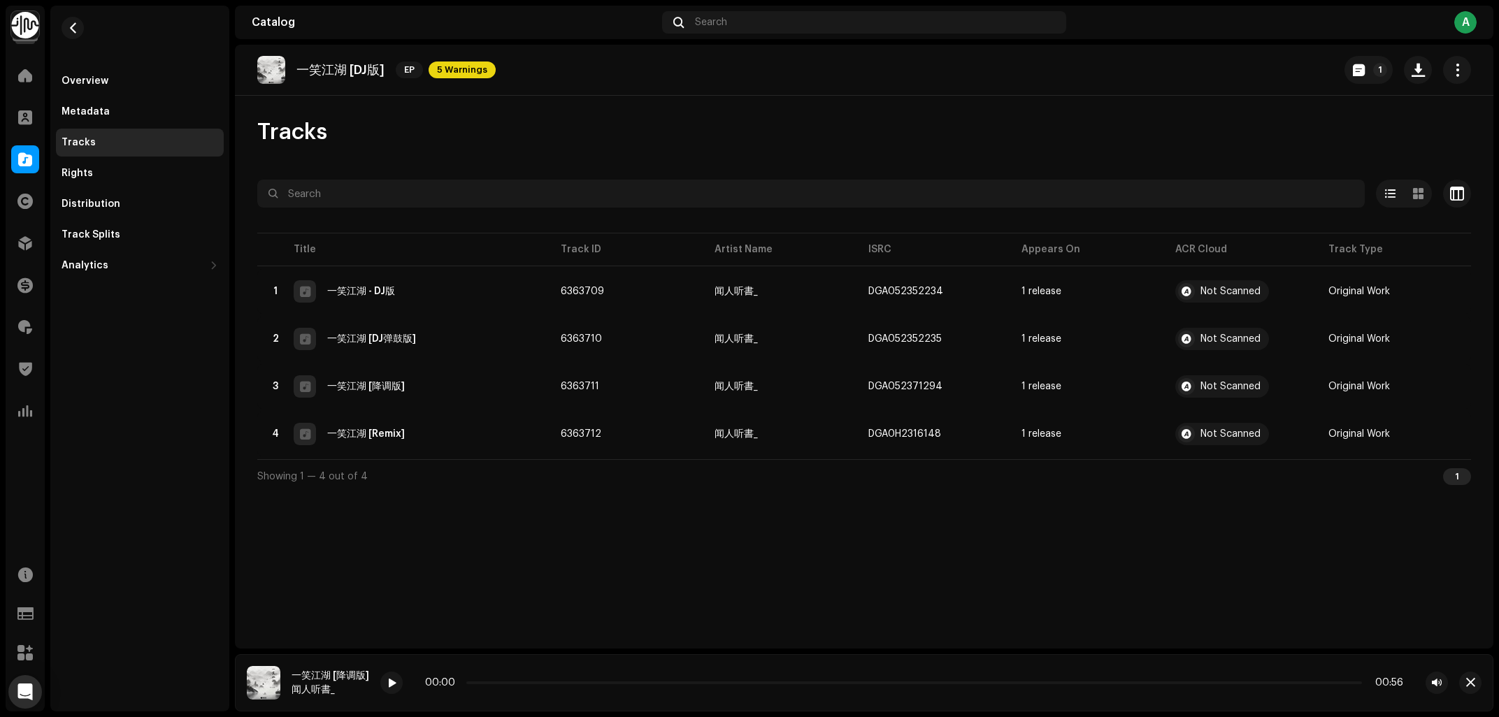
click at [20, 32] on img at bounding box center [25, 25] width 28 height 28
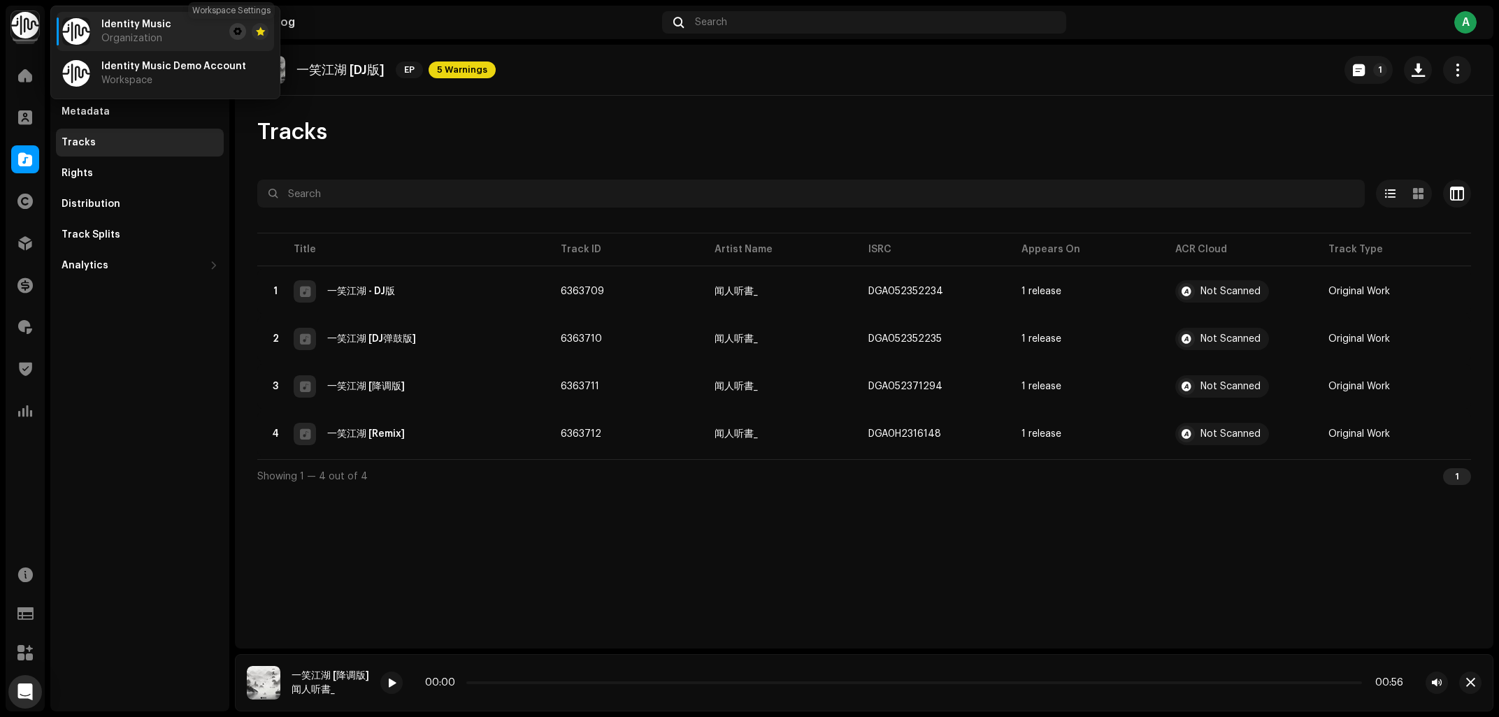
click at [234, 31] on span at bounding box center [238, 31] width 8 height 11
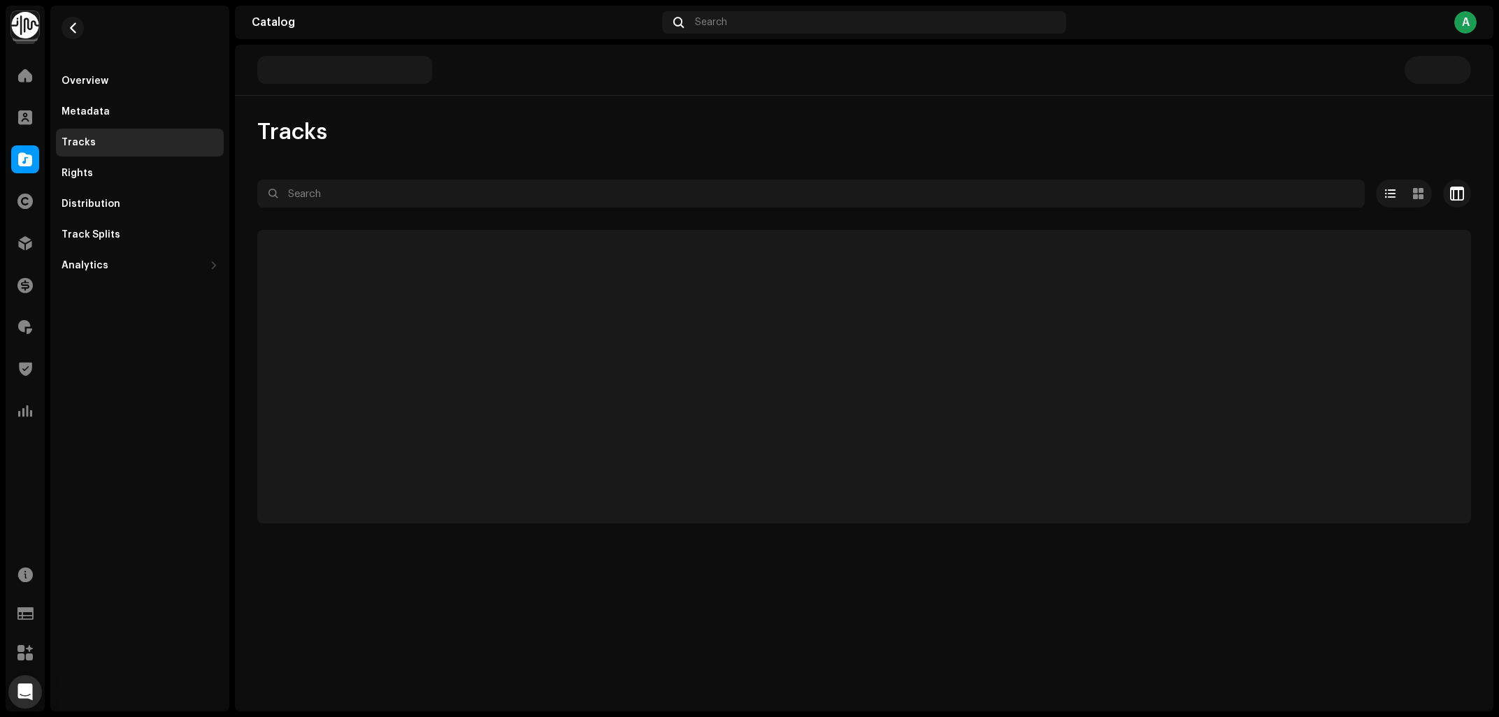
click at [35, 28] on img at bounding box center [25, 25] width 28 height 28
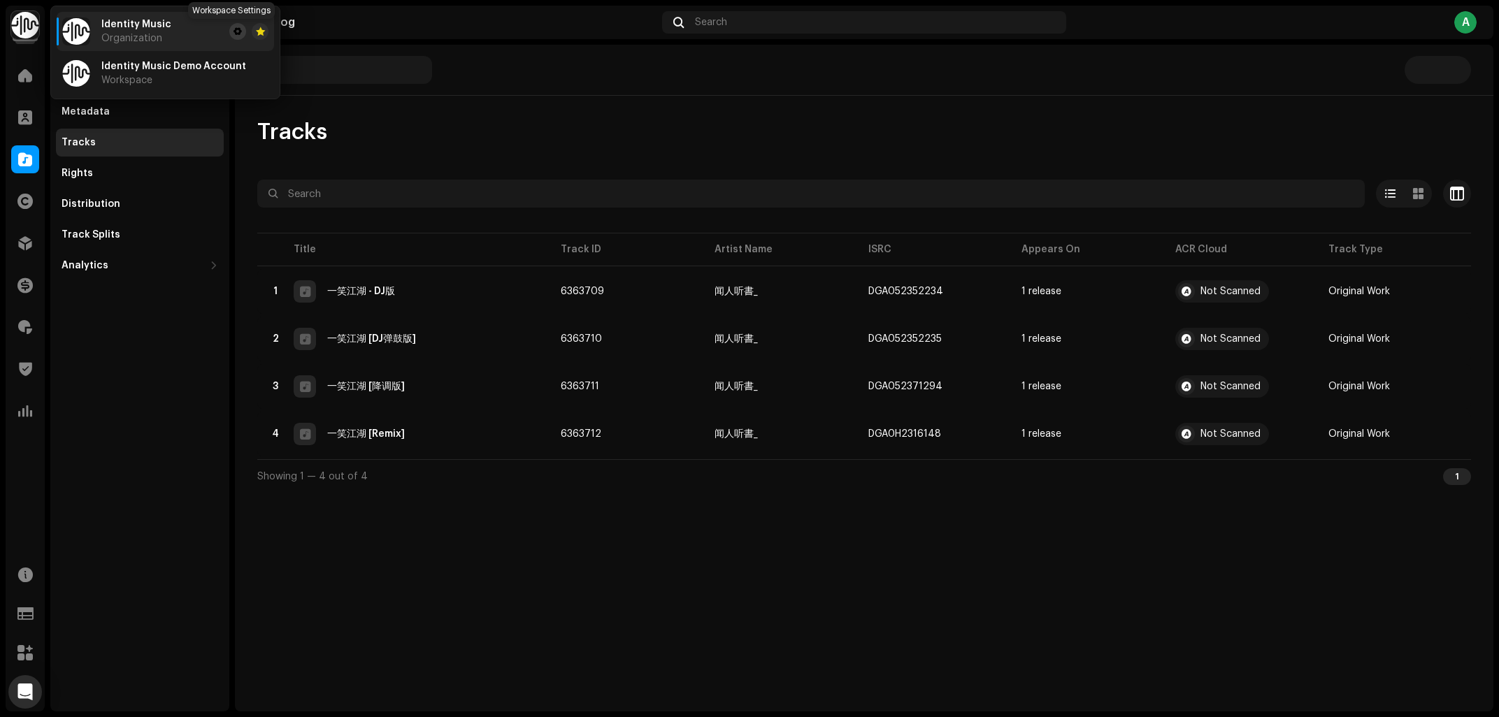
click at [234, 31] on span at bounding box center [238, 31] width 8 height 11
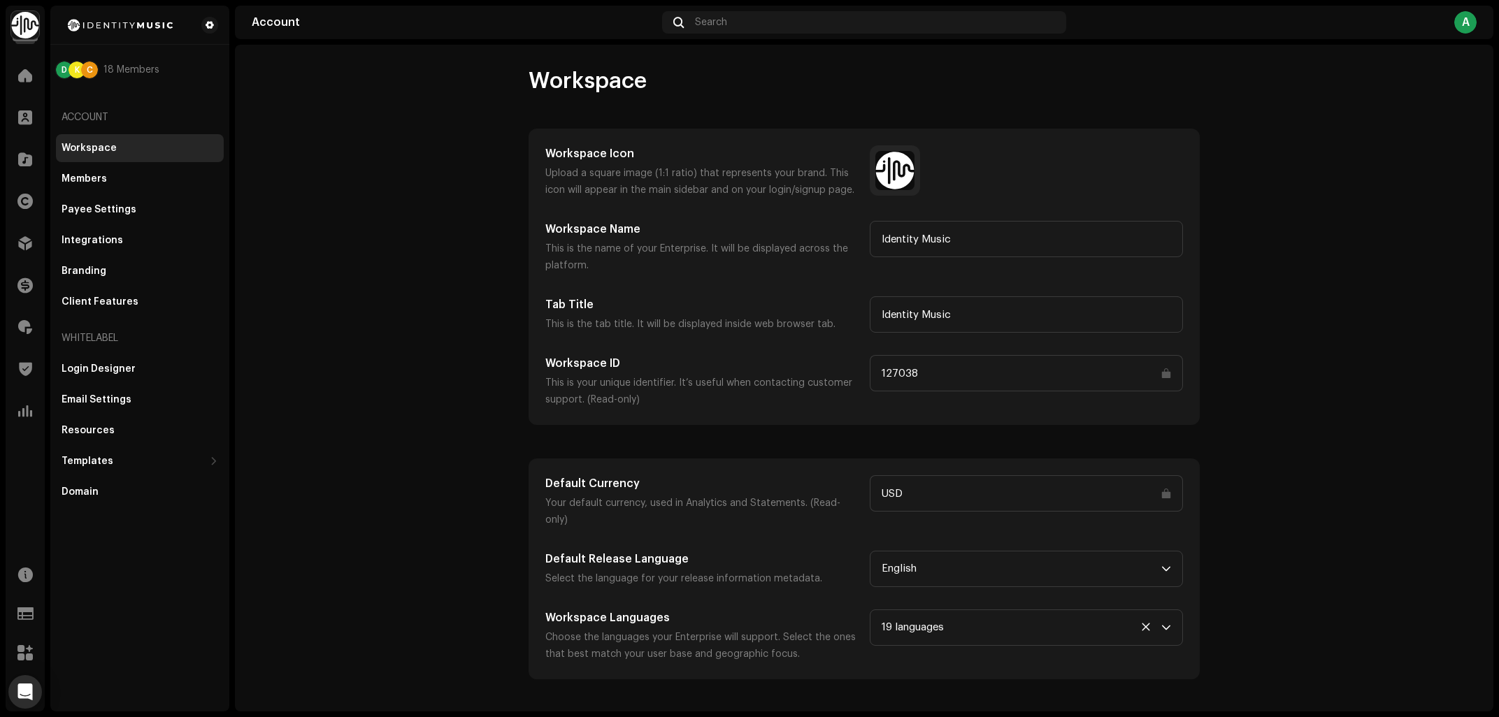
click at [904, 373] on input "127038" at bounding box center [1026, 373] width 313 height 36
click at [22, 155] on span at bounding box center [25, 159] width 14 height 11
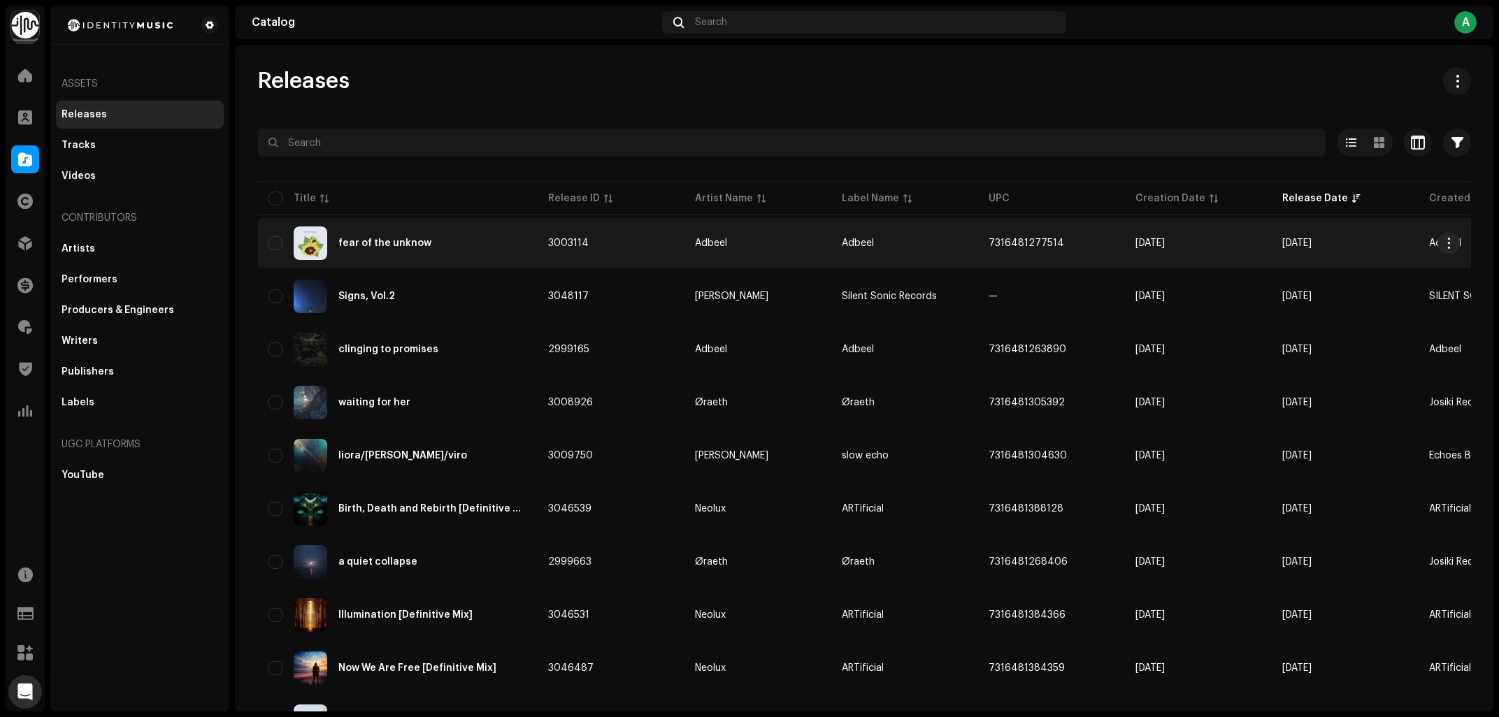
click at [489, 255] on div "fear of the unknow" at bounding box center [396, 244] width 257 height 34
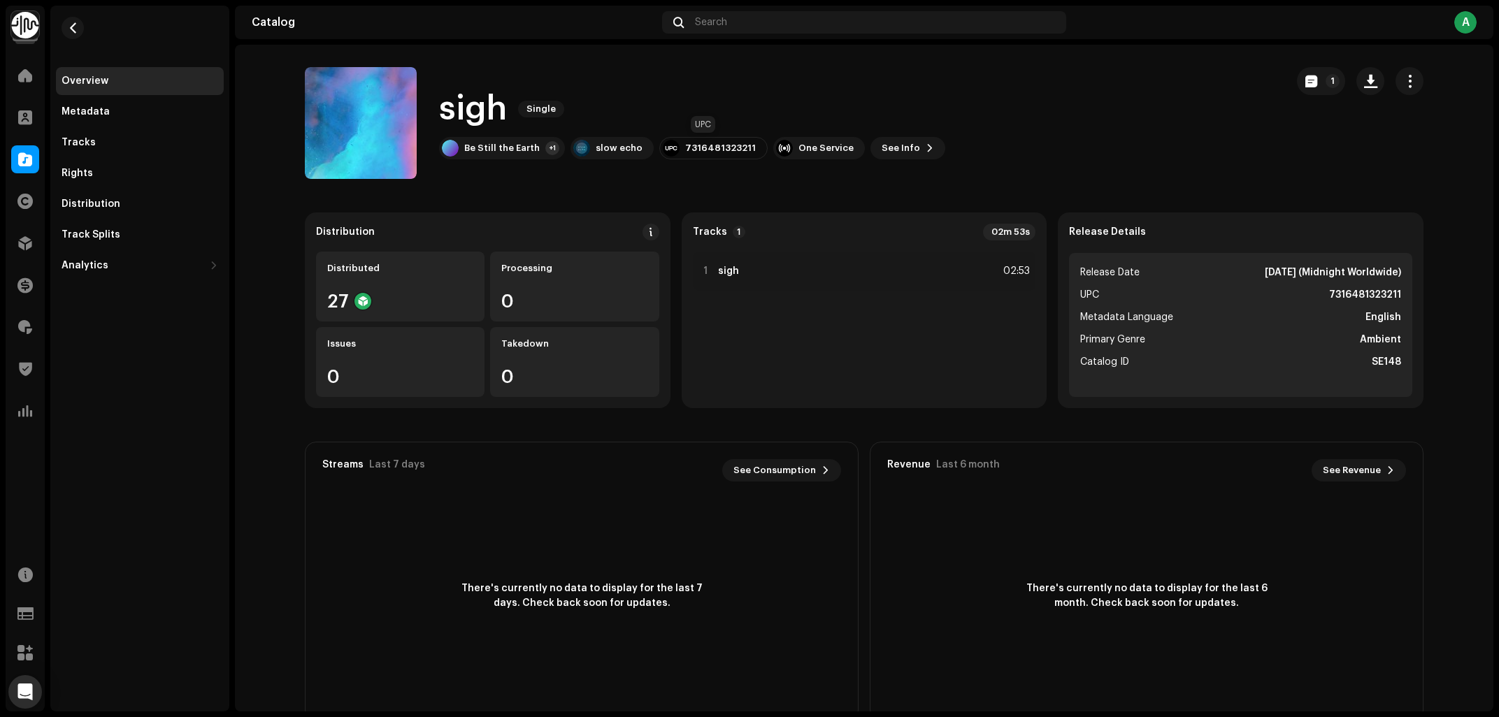
click at [717, 145] on div "7316481323211" at bounding box center [720, 148] width 71 height 11
click at [475, 148] on div "Be Still the Earth" at bounding box center [502, 148] width 76 height 11
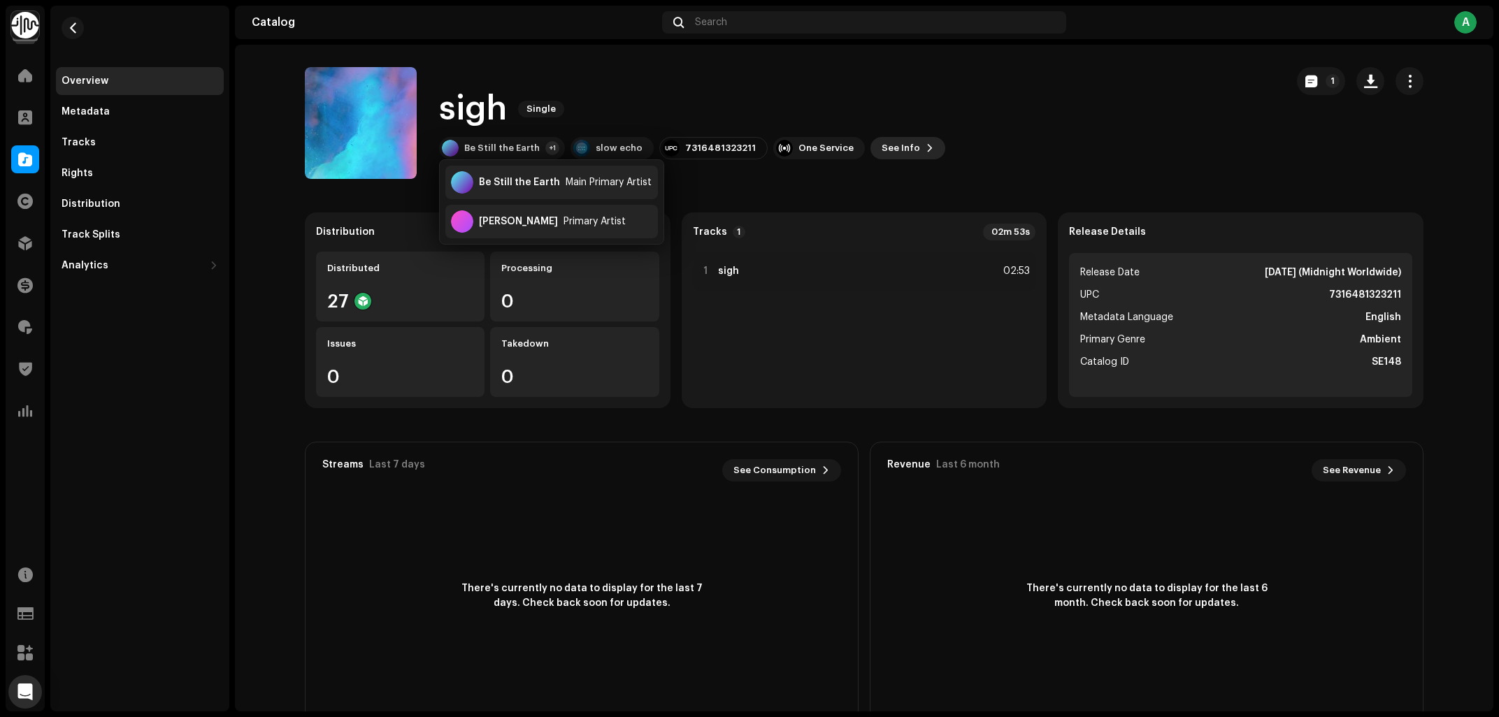
click at [892, 154] on span "See Info" at bounding box center [901, 148] width 38 height 28
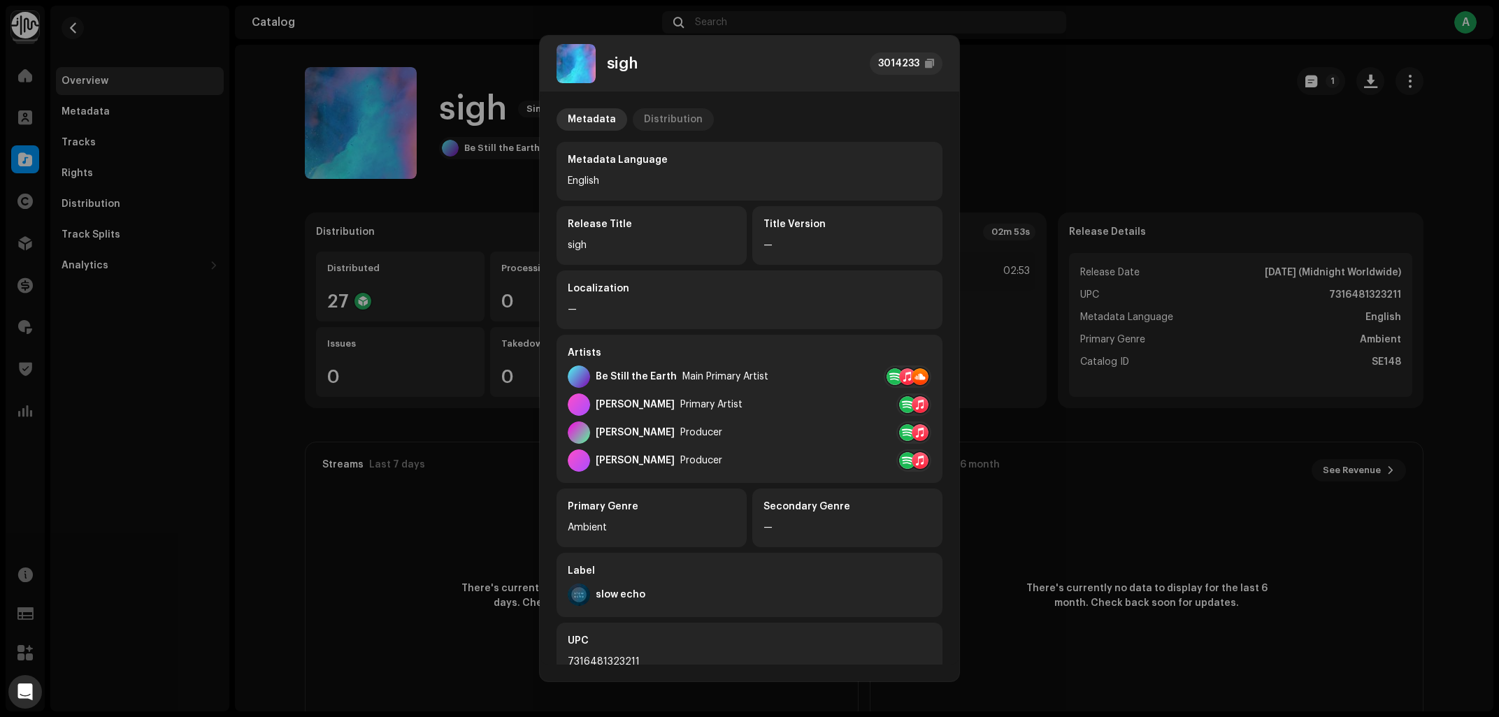
click at [689, 115] on div "Distribution" at bounding box center [673, 119] width 59 height 22
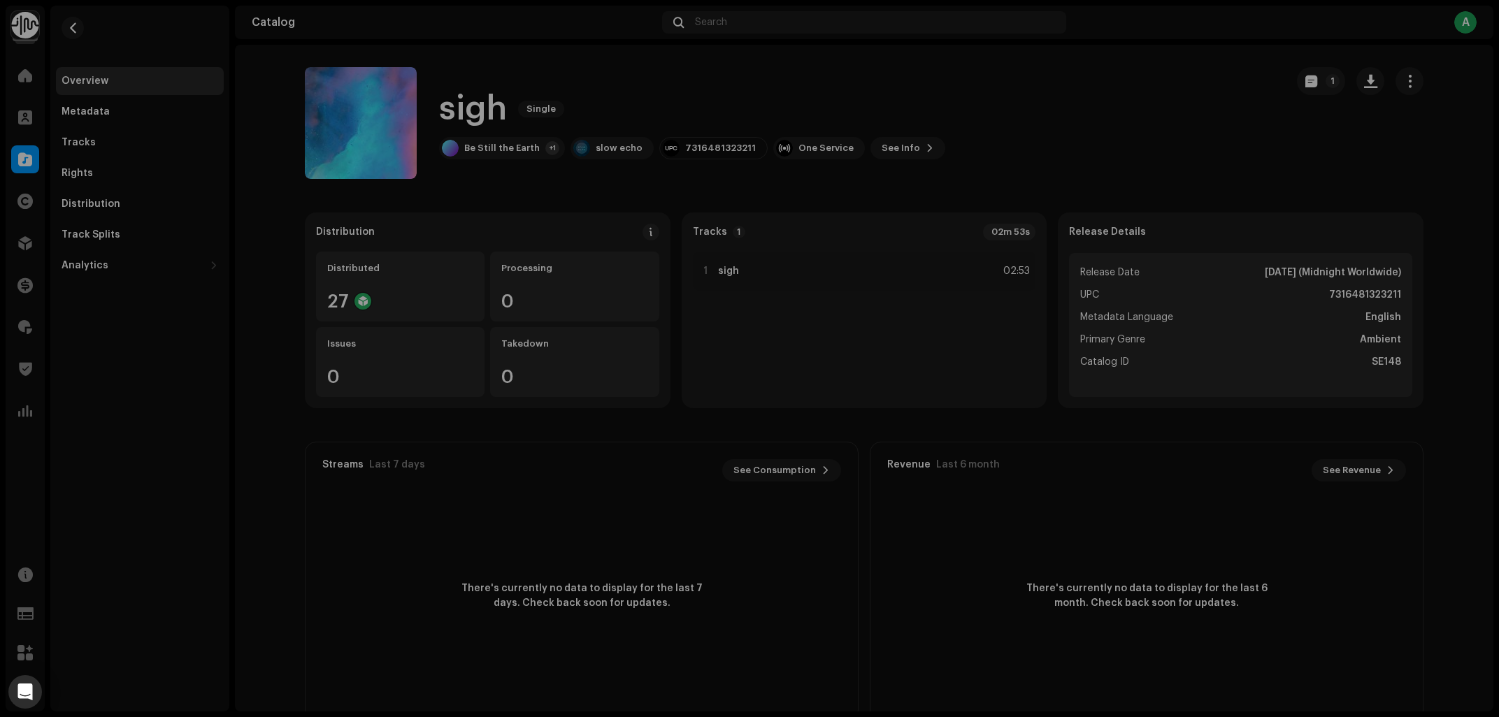
click at [125, 203] on div "sigh 3014233 Metadata Distribution Release Date [DATE] (Midnight Worldwide) Dis…" at bounding box center [749, 358] width 1499 height 717
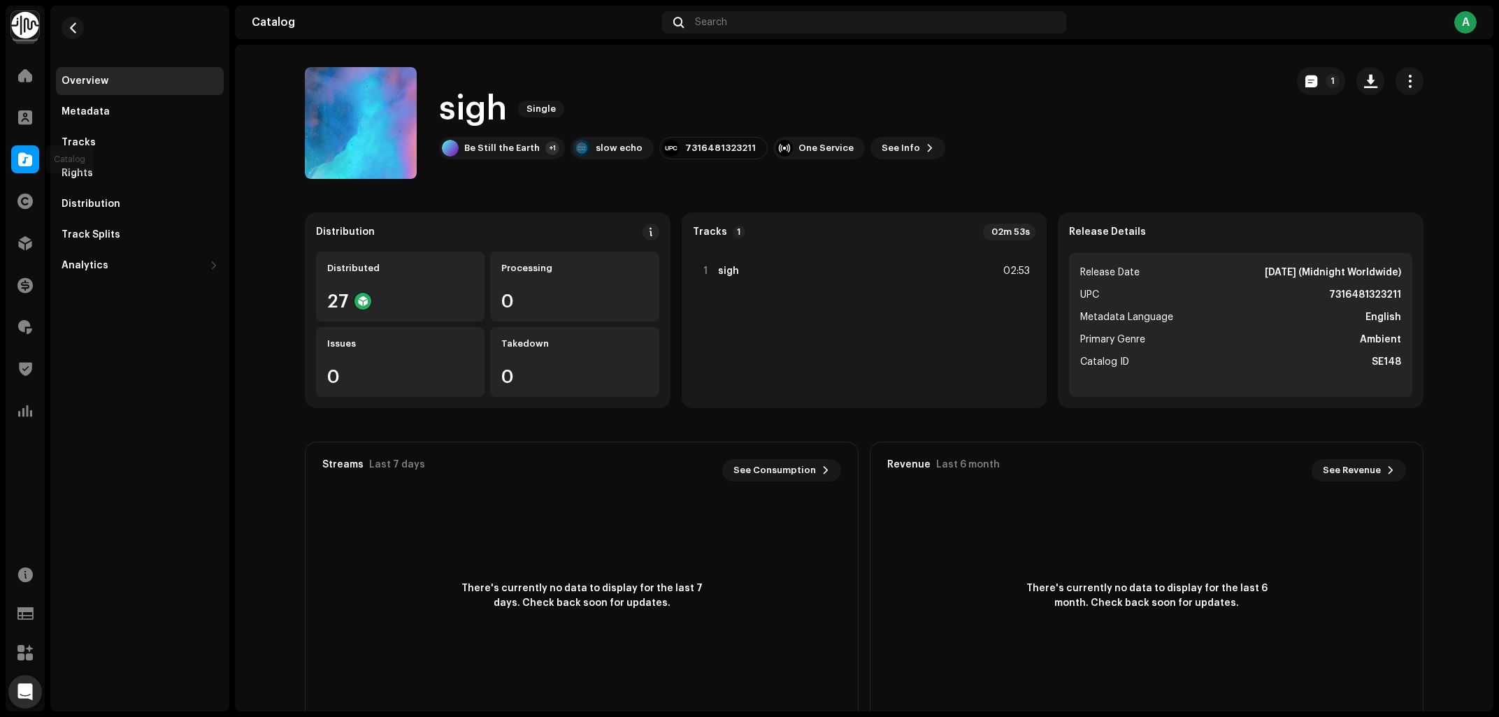
click at [31, 158] on span at bounding box center [25, 159] width 14 height 11
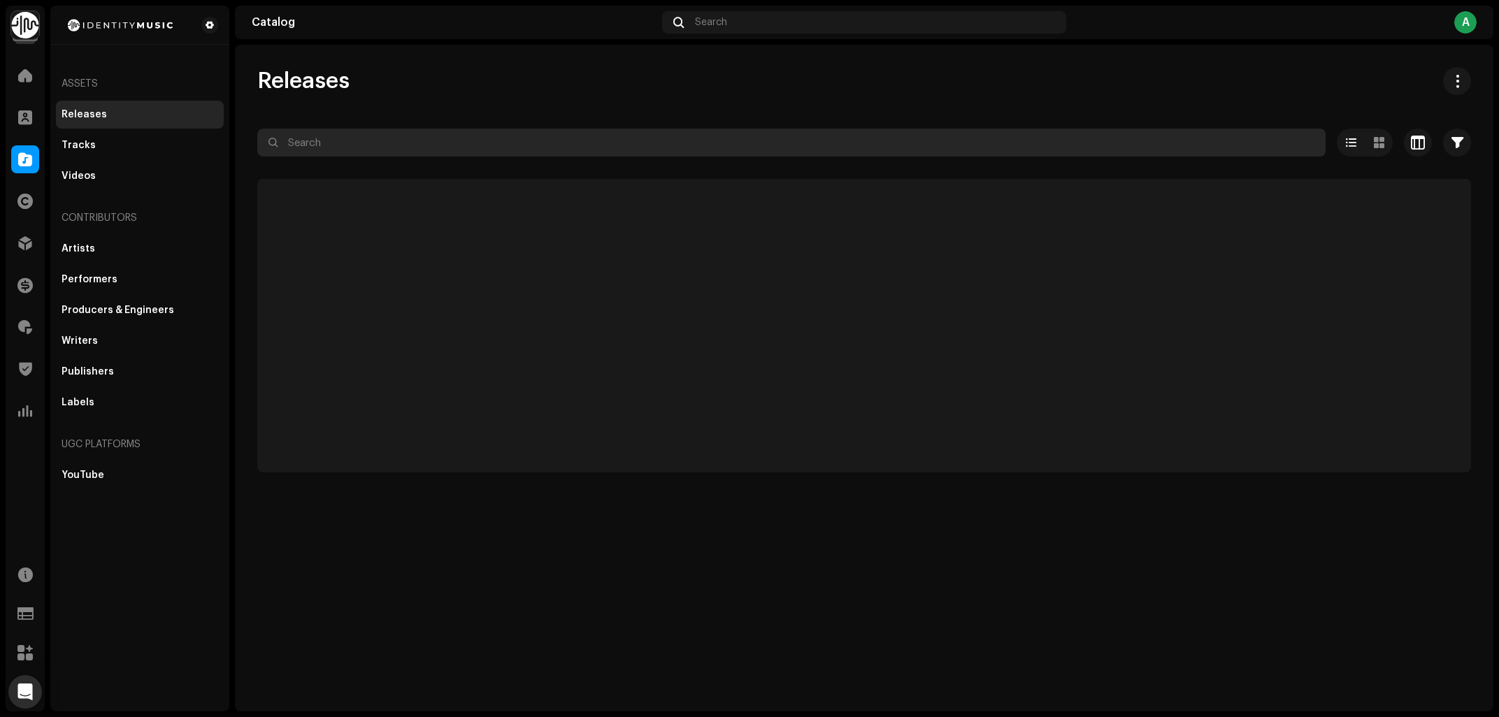
click at [475, 129] on input "text" at bounding box center [791, 143] width 1068 height 28
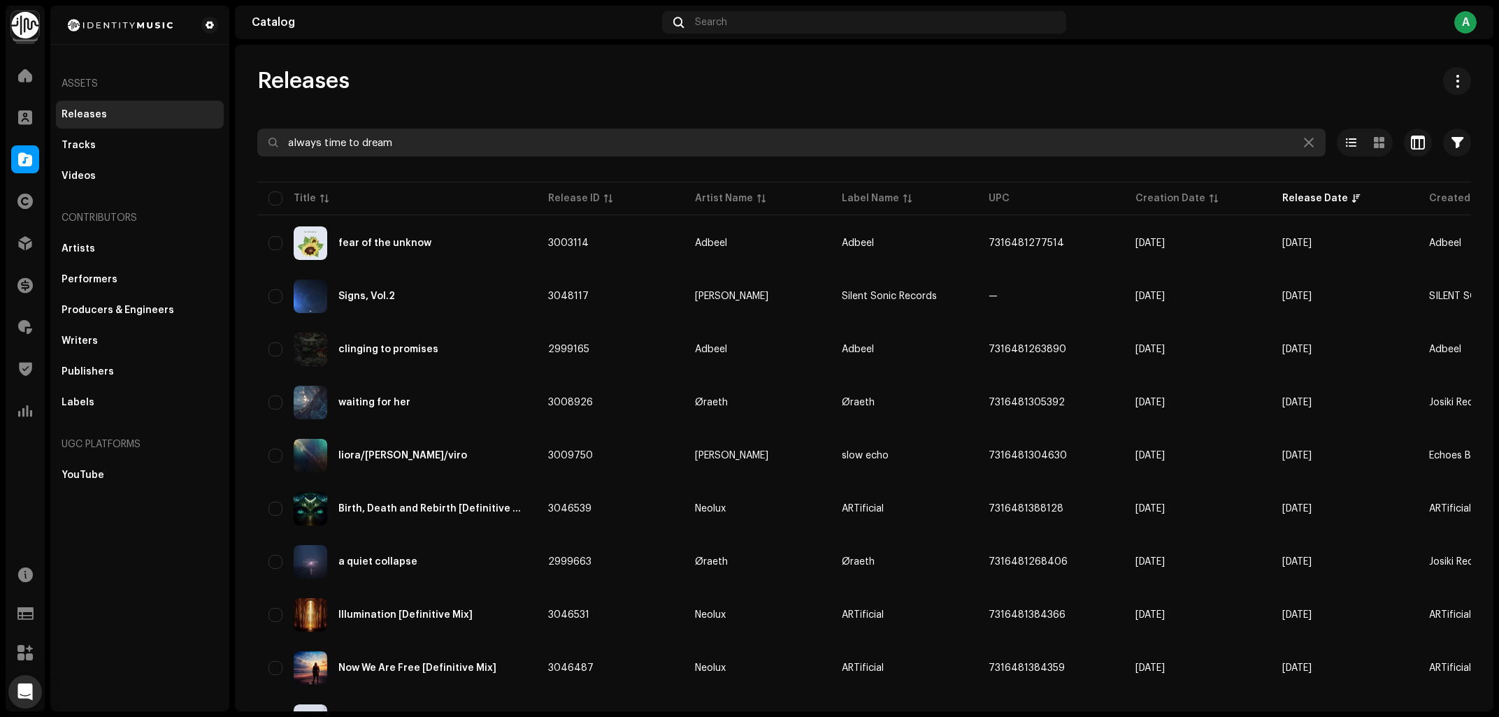
type input "always time to dream"
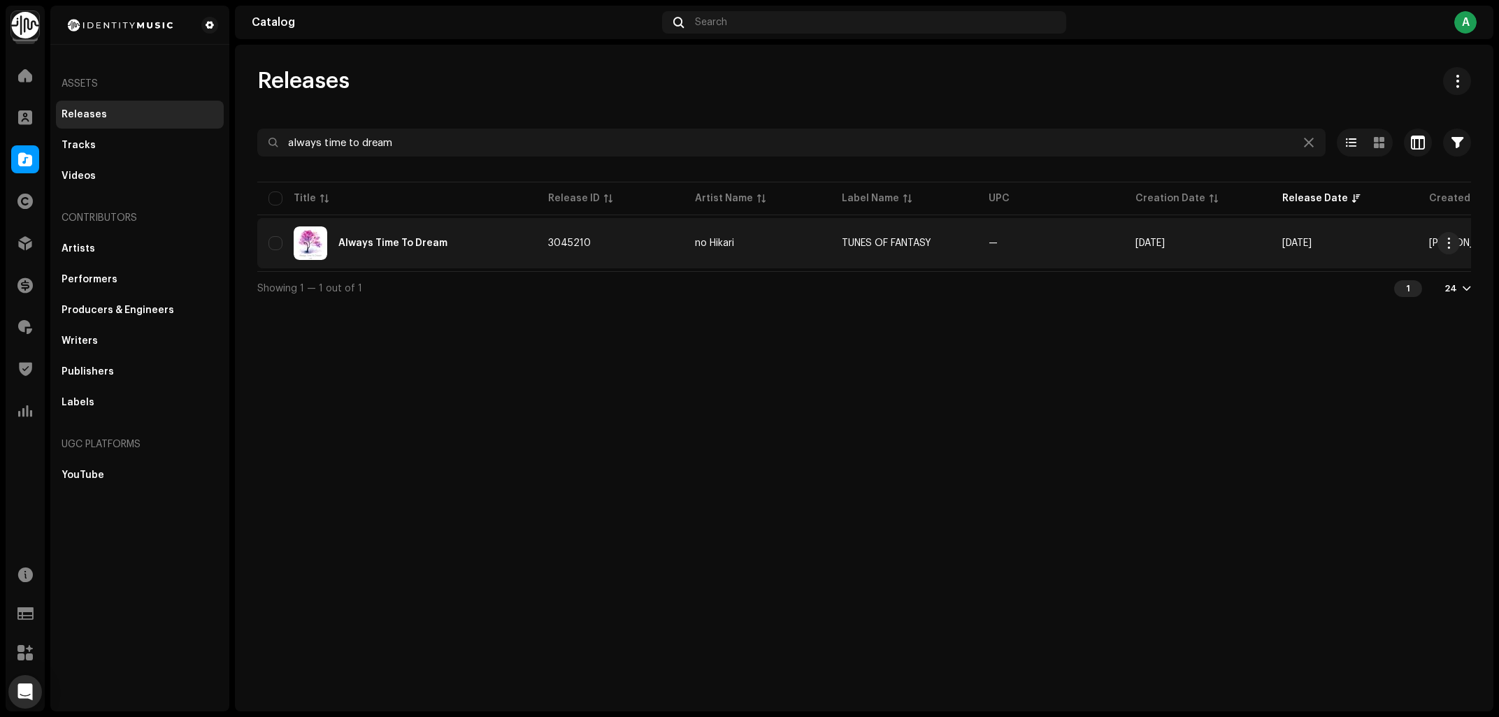
click at [475, 256] on div "Always Time To Dream" at bounding box center [396, 244] width 257 height 34
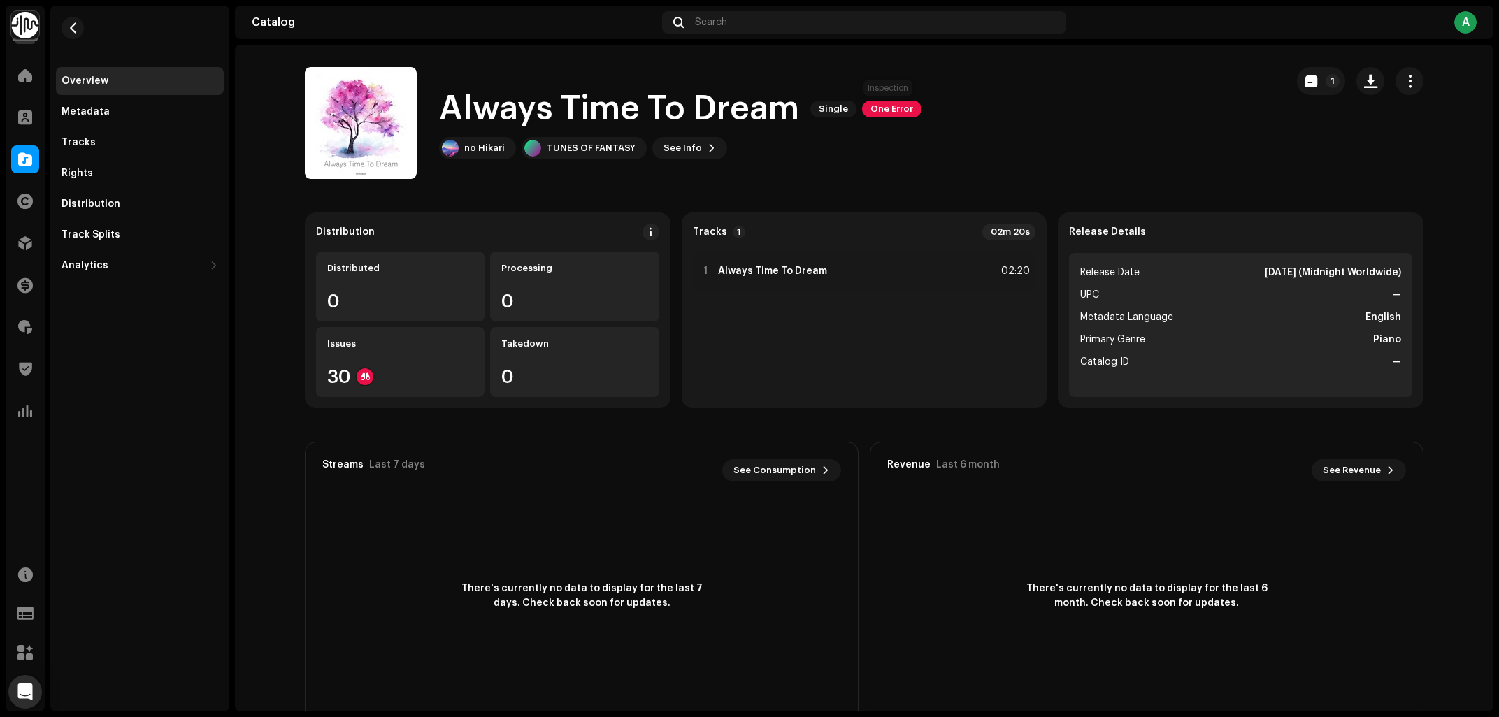
click at [884, 108] on span "One Error" at bounding box center [891, 109] width 59 height 17
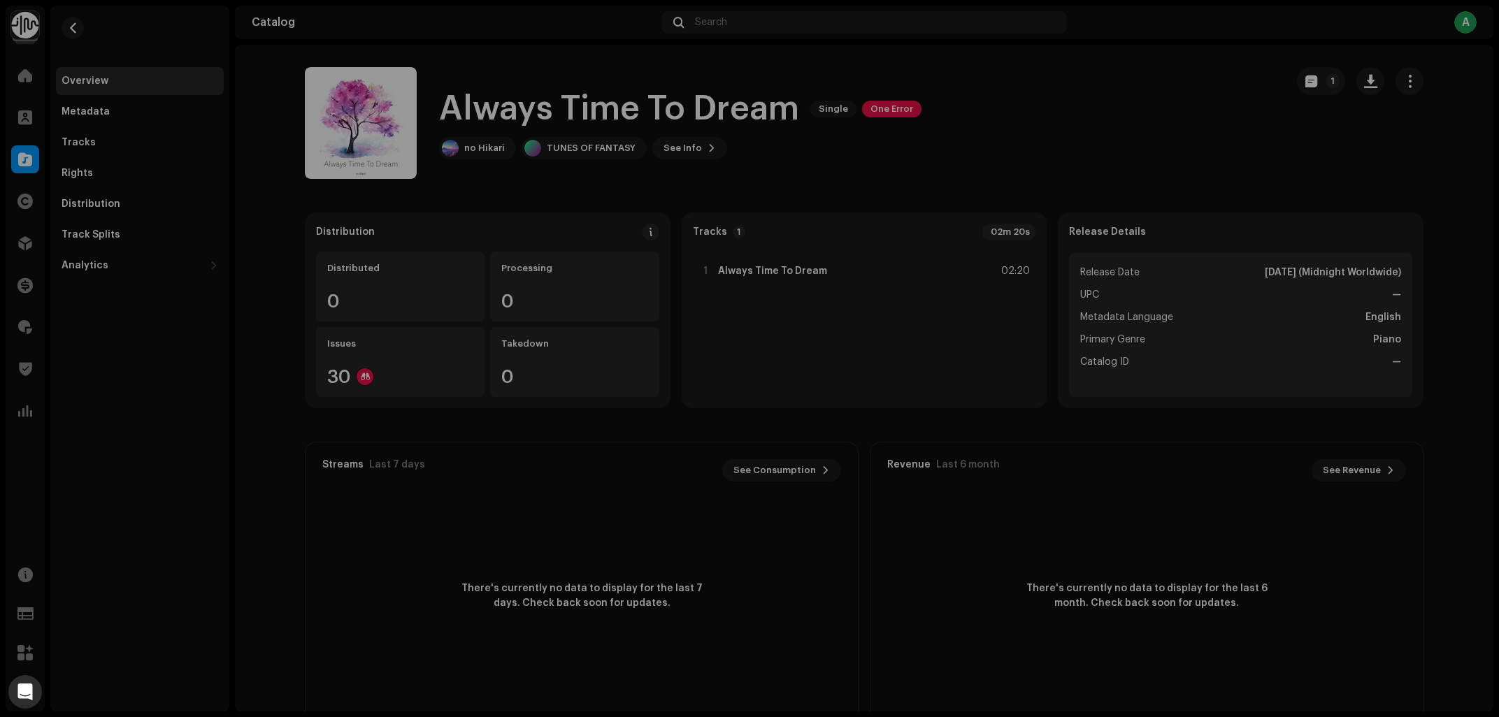
click at [1066, 116] on div "Inspection Errors We found the errors below when inspecting your release. IMPOR…" at bounding box center [749, 358] width 1499 height 717
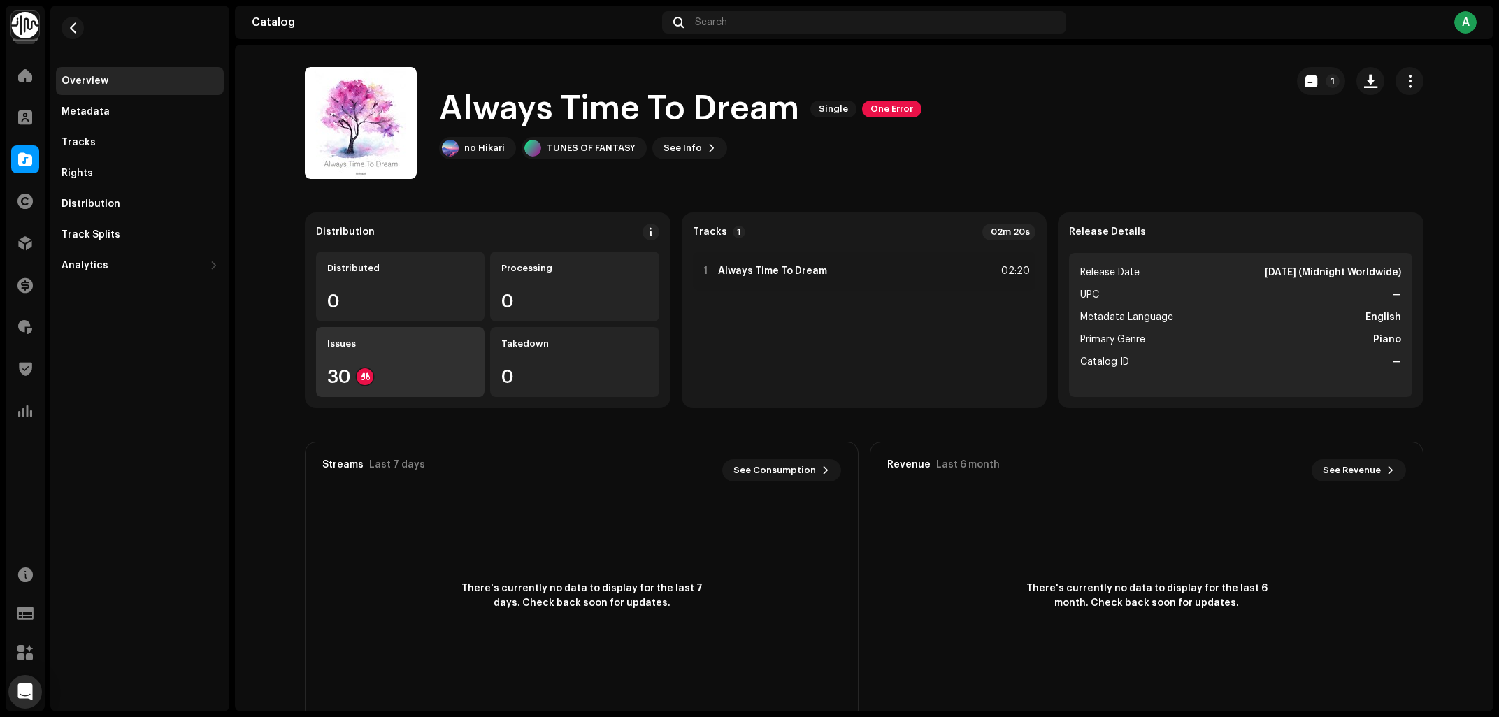
click at [396, 369] on div "30" at bounding box center [400, 377] width 146 height 18
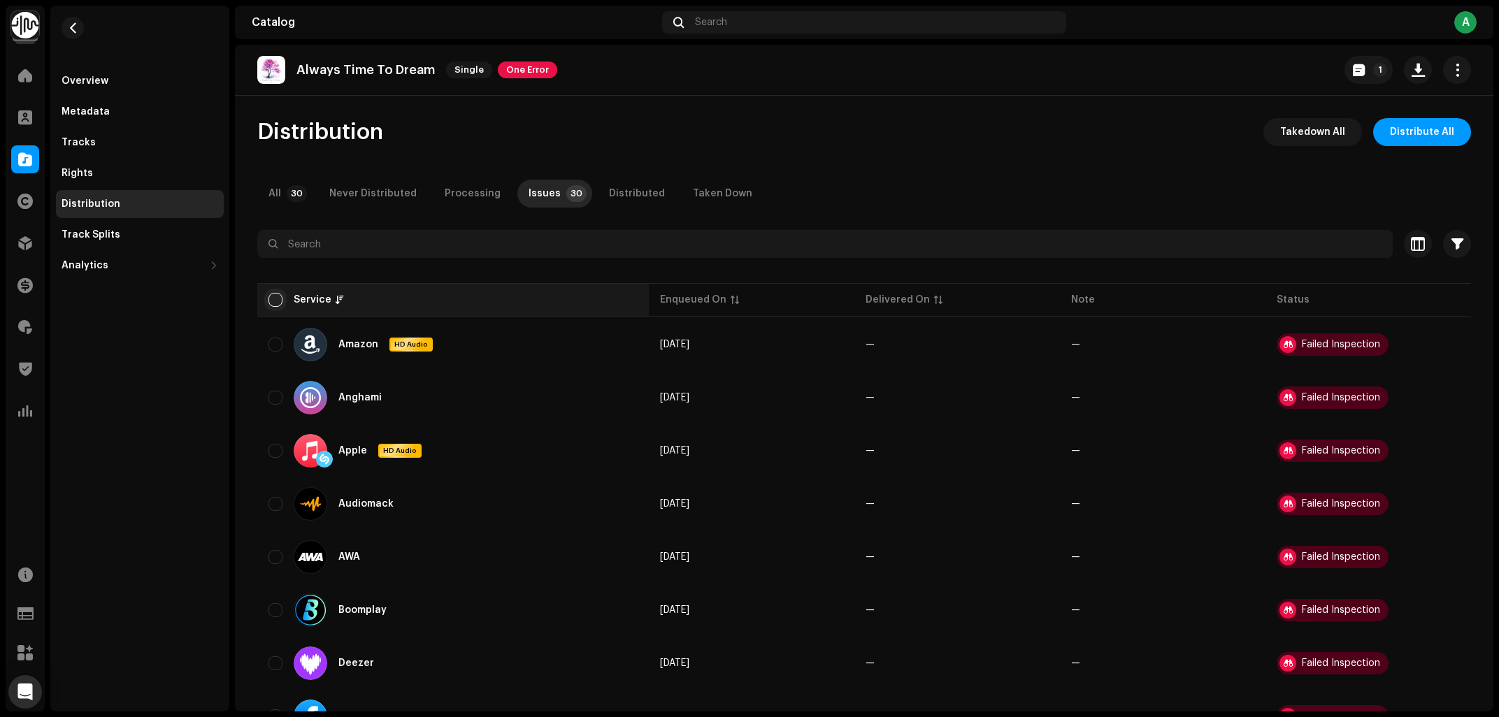
click at [278, 300] on input "checkbox" at bounding box center [275, 300] width 14 height 14
checkbox input "true"
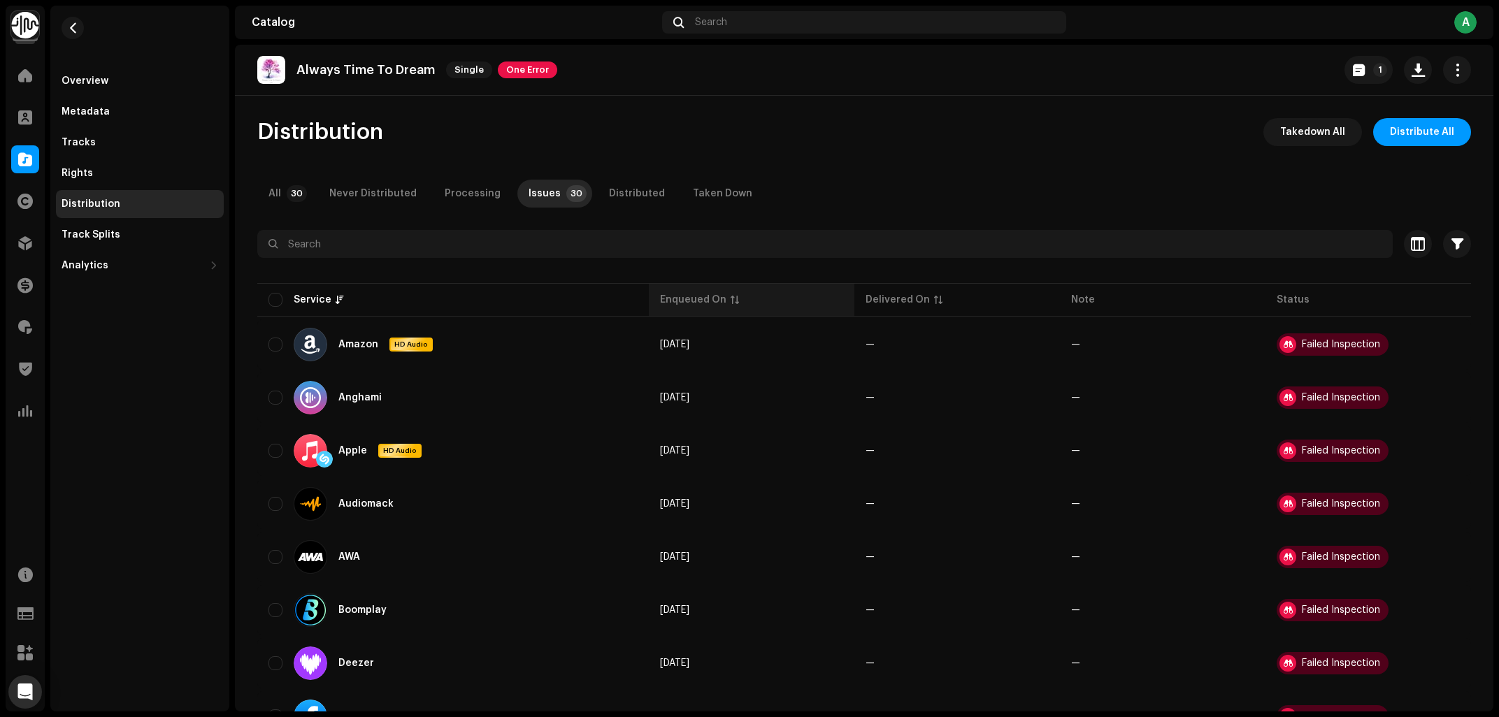
checkbox input "true"
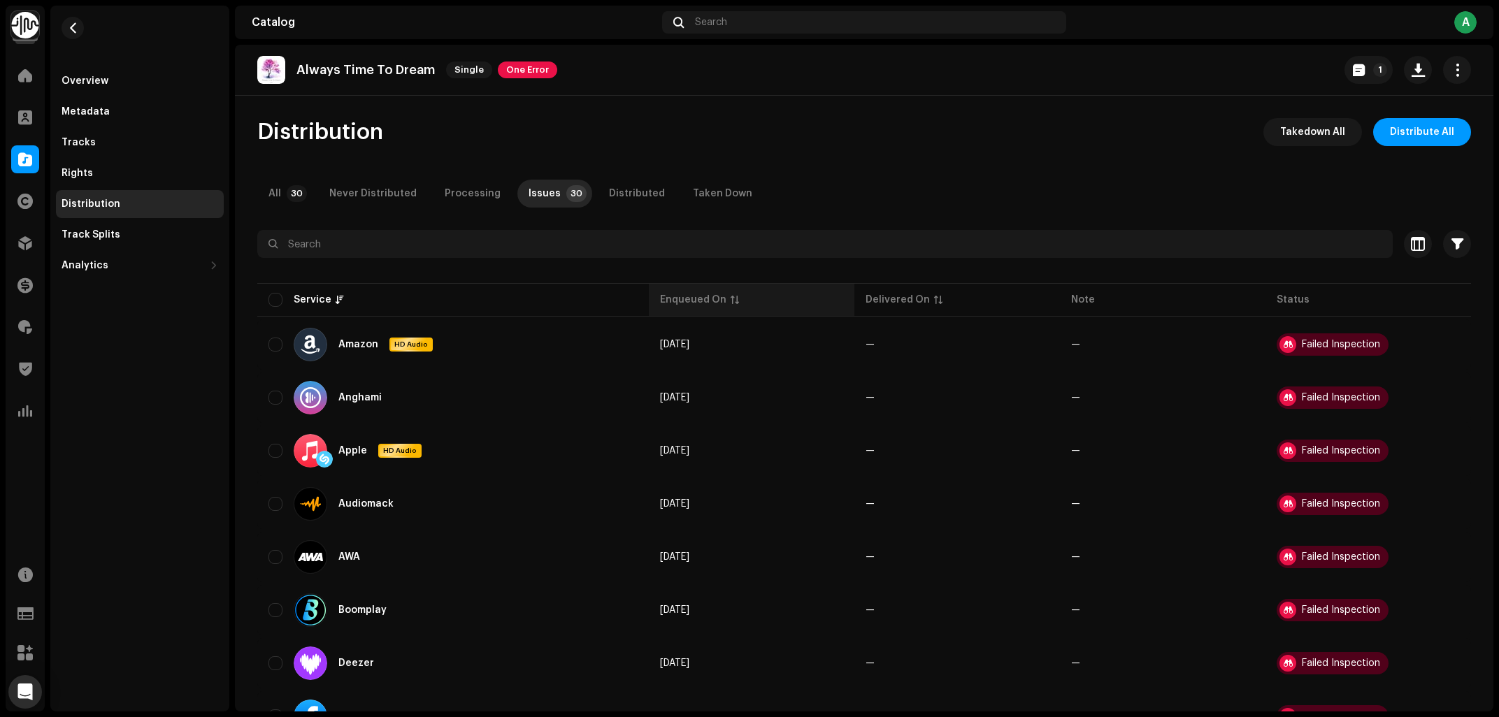
checkbox input "true"
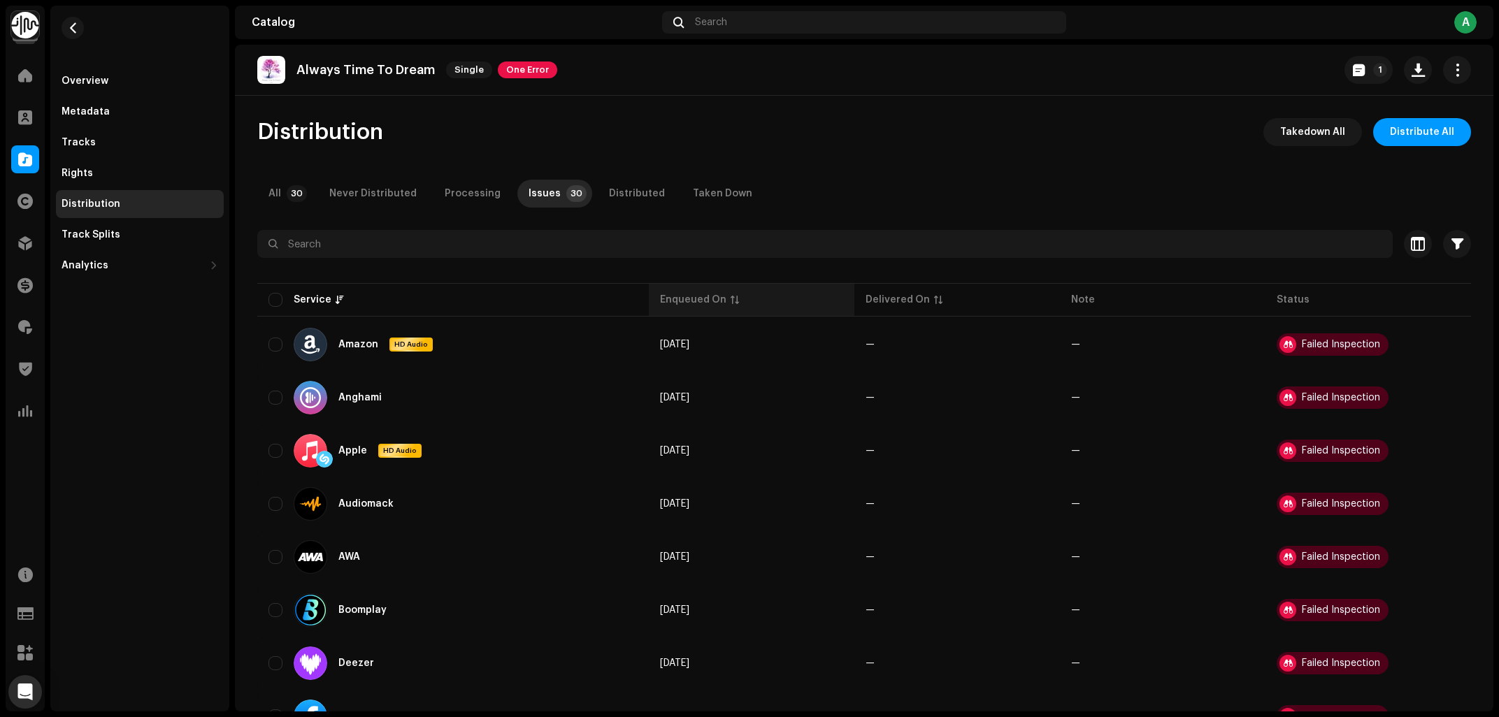
checkbox input "true"
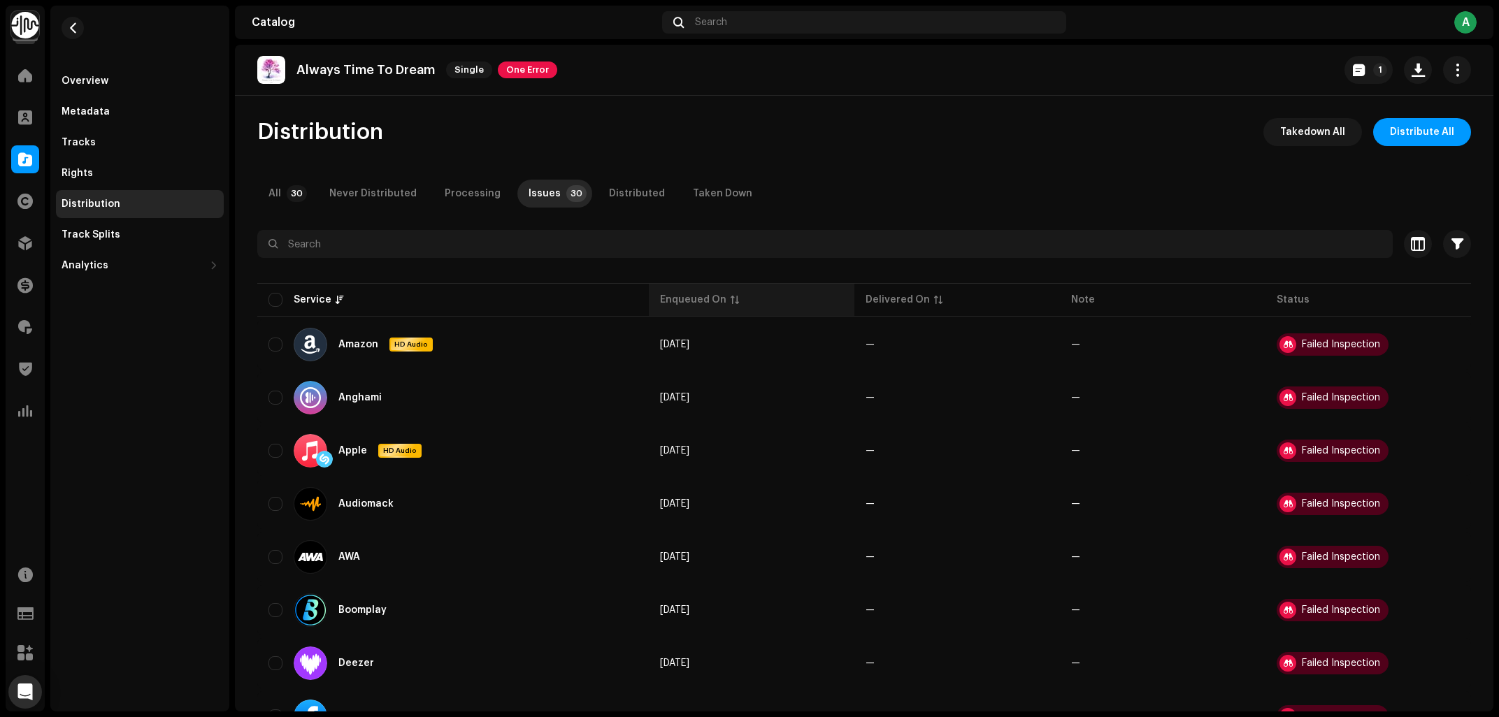
checkbox input "true"
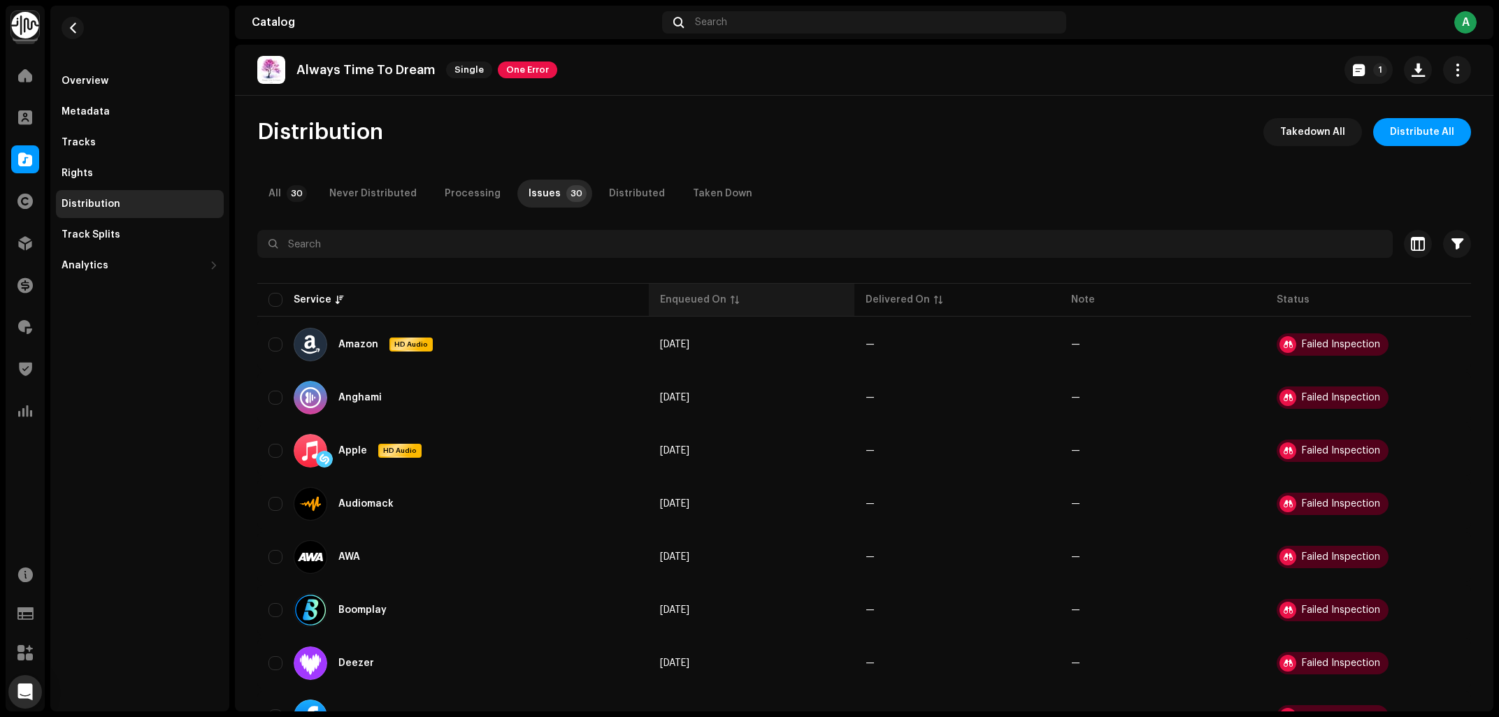
checkbox input "true"
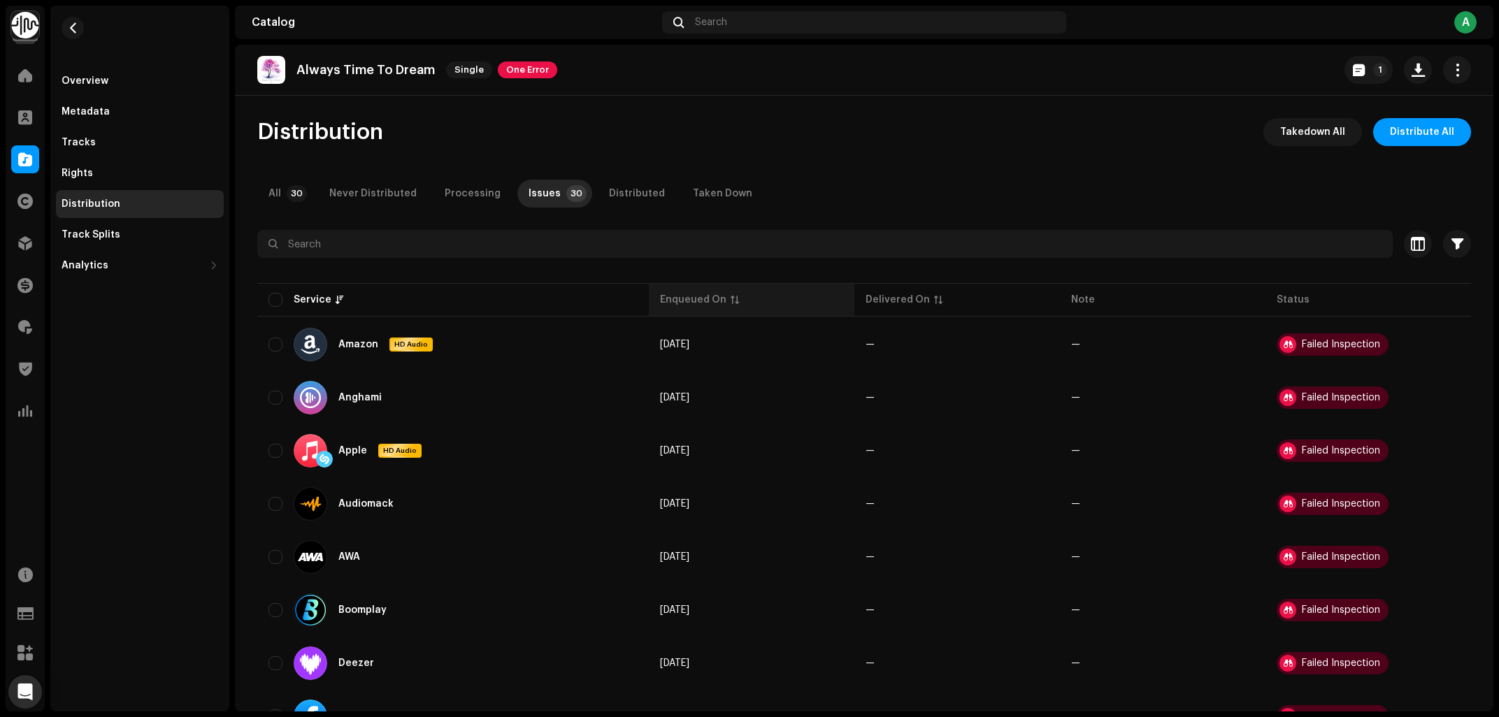
checkbox input "true"
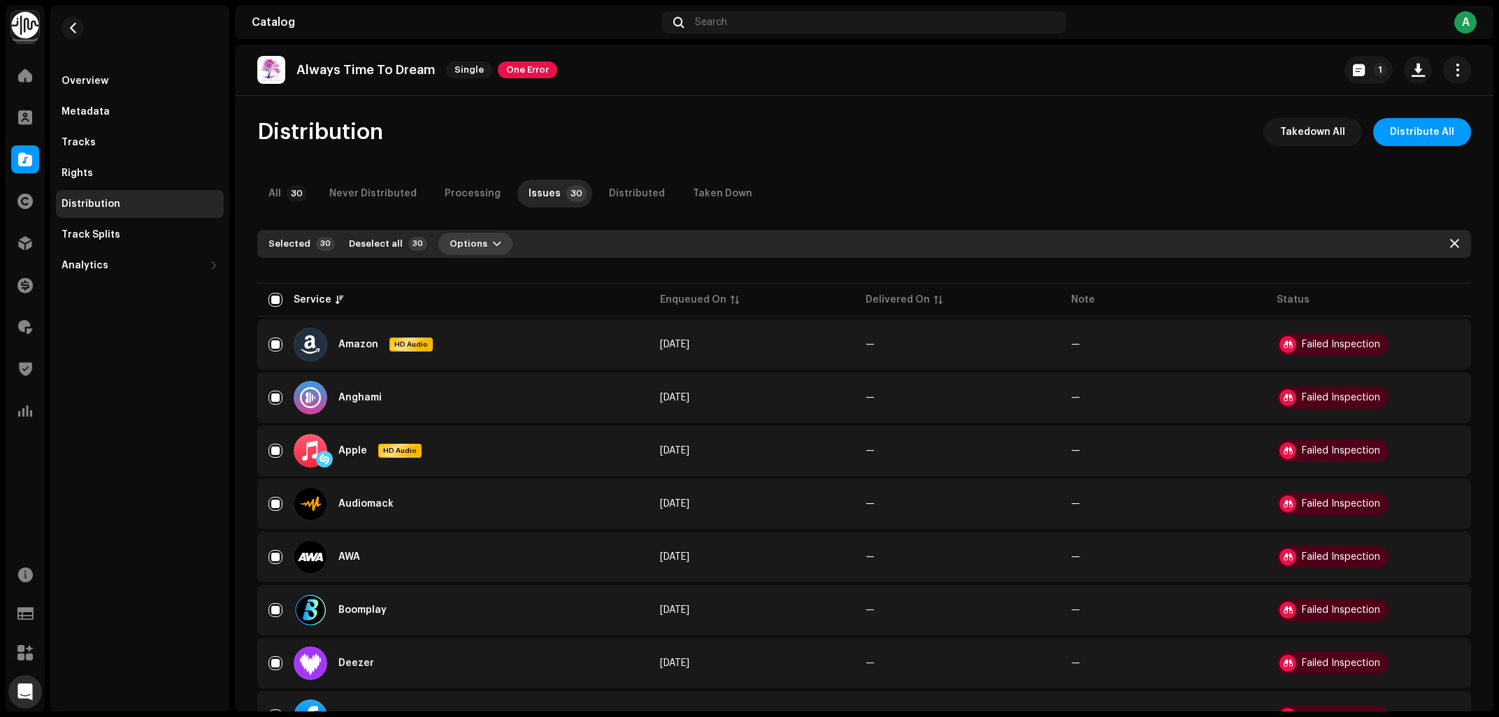
click at [450, 248] on span "Options" at bounding box center [469, 244] width 38 height 28
click at [473, 273] on span "Distribute" at bounding box center [468, 275] width 50 height 11
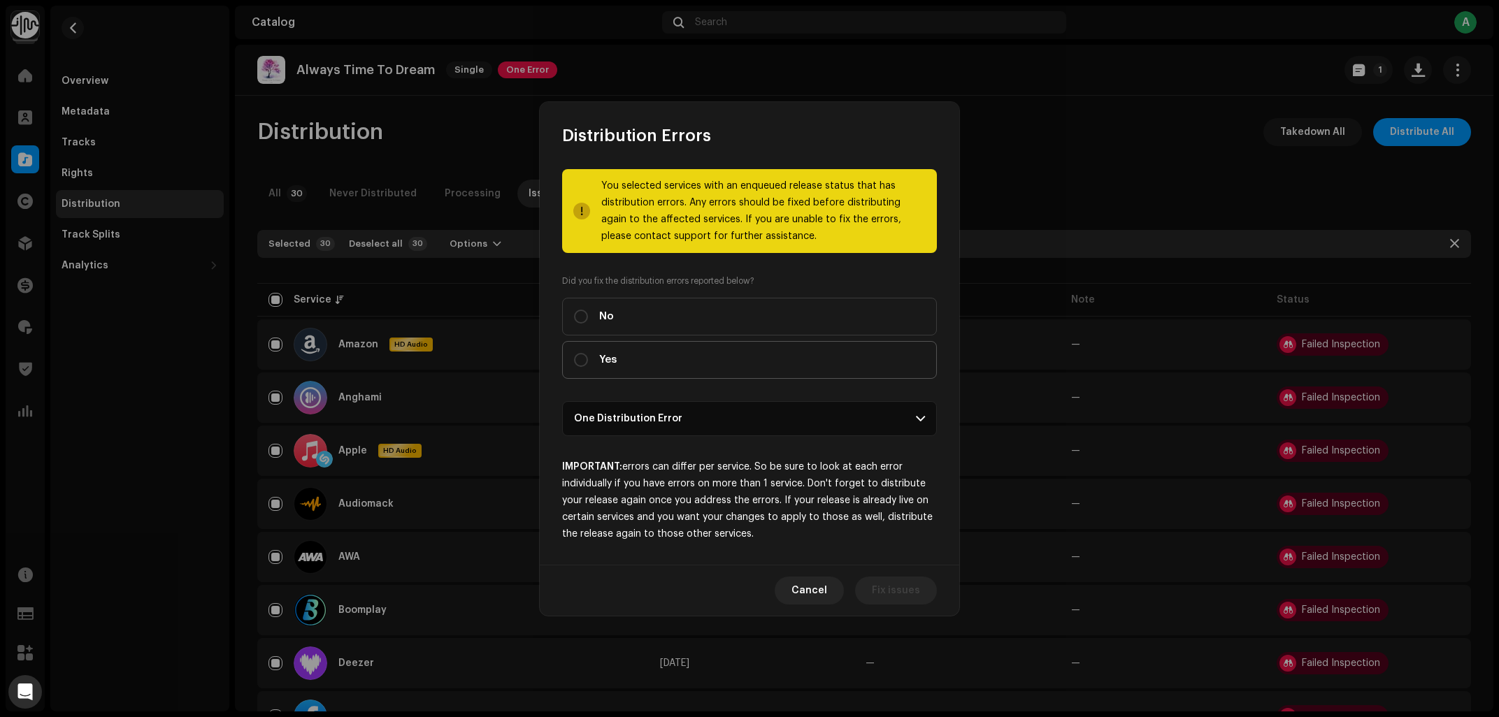
click at [627, 355] on label "Yes" at bounding box center [749, 360] width 375 height 38
click at [588, 355] on input "Yes" at bounding box center [581, 360] width 14 height 14
radio input "true"
click at [868, 598] on button "Distribute" at bounding box center [895, 591] width 83 height 28
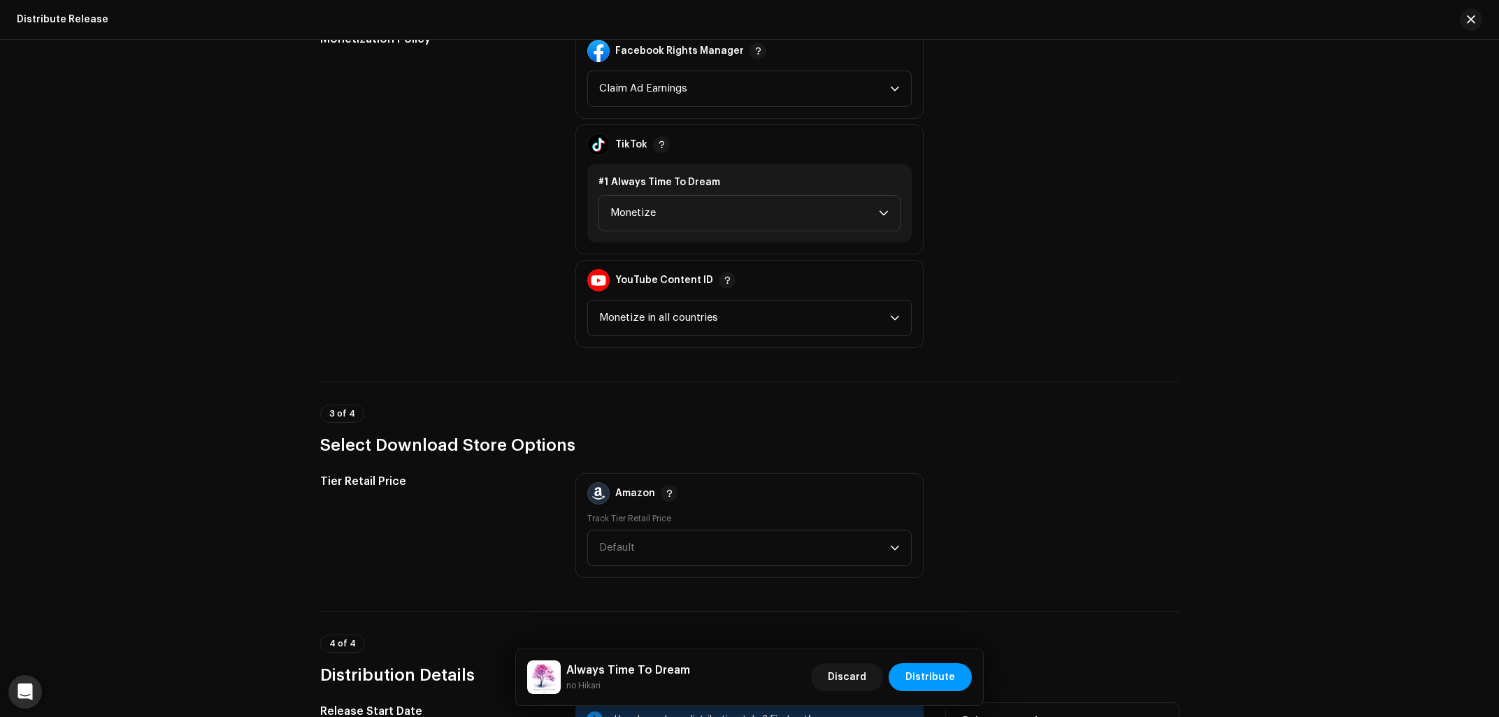
scroll to position [2274, 0]
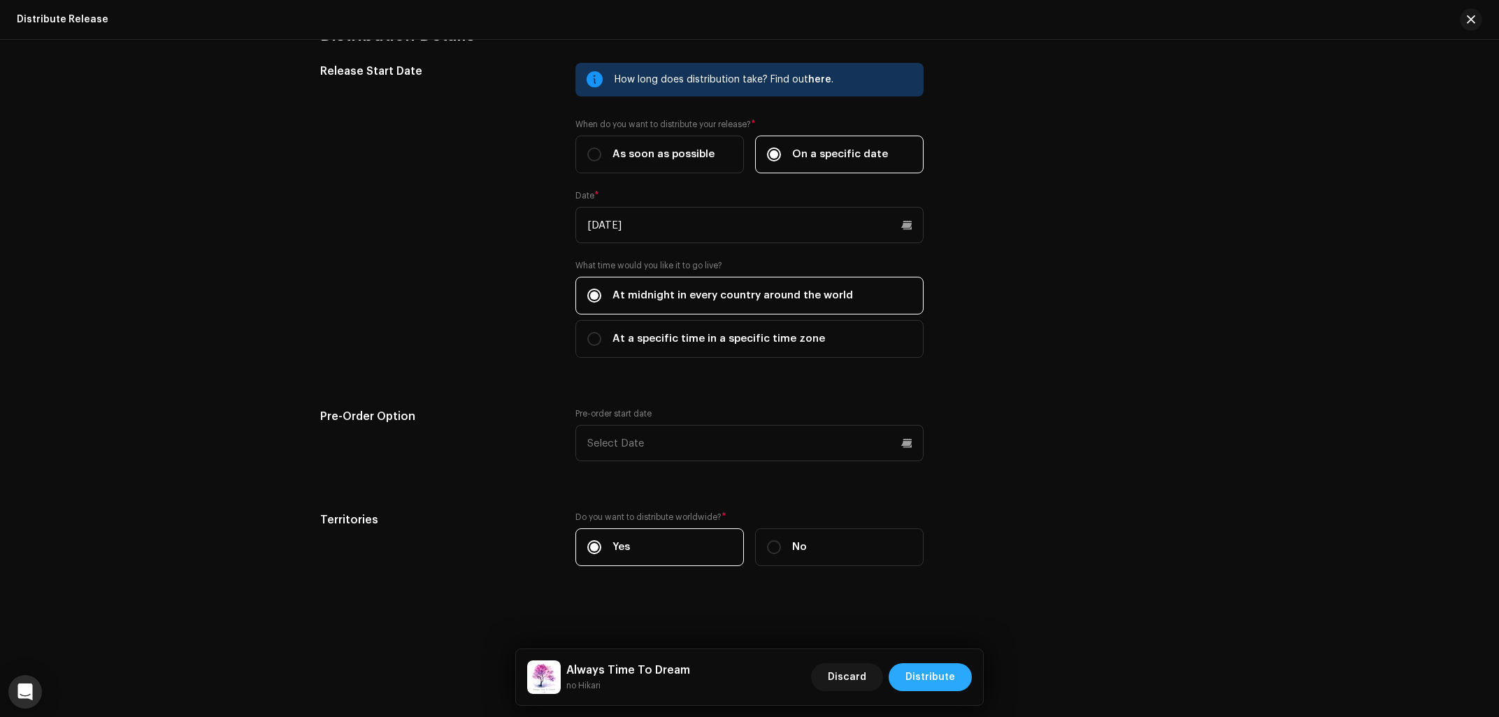
click at [959, 680] on button "Distribute" at bounding box center [930, 678] width 83 height 28
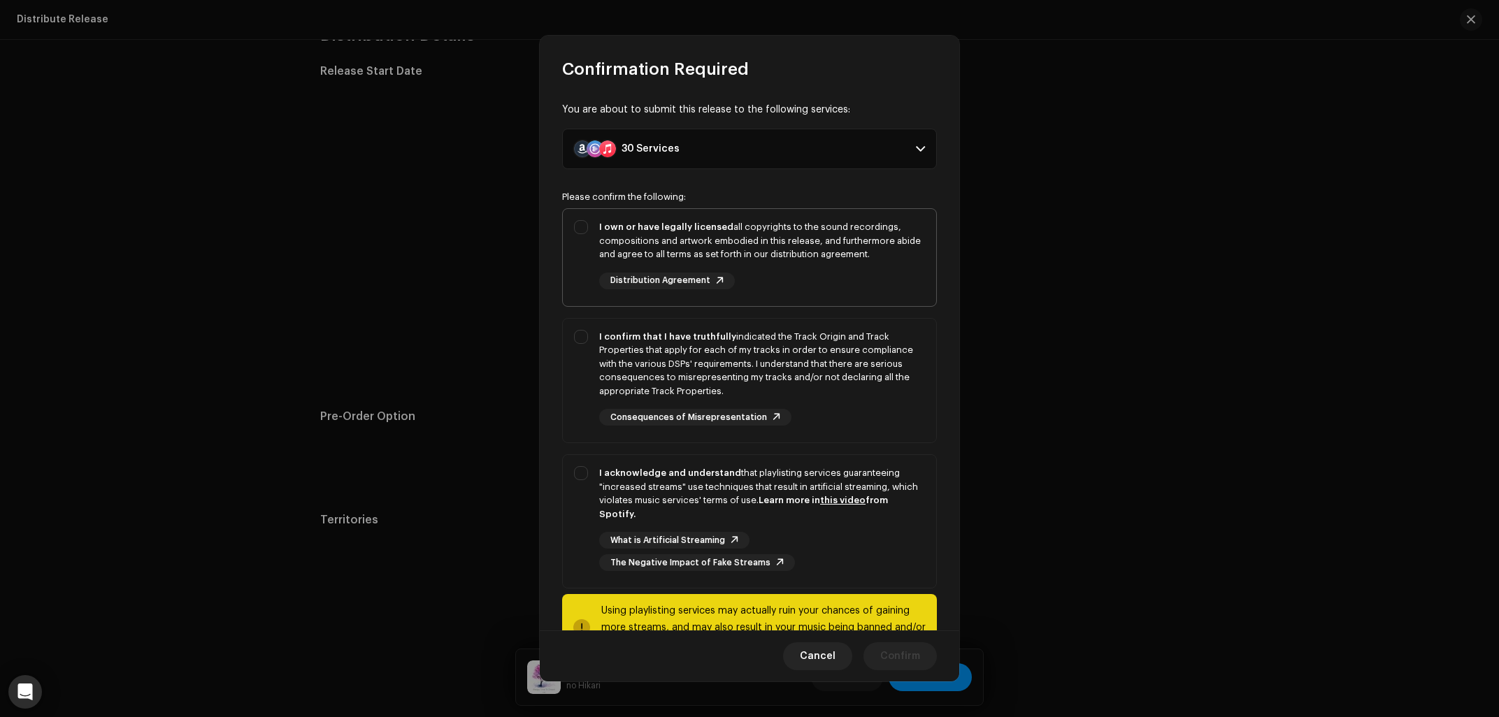
click at [578, 220] on div "I own or have legally licensed all copyrights to the sound recordings, composit…" at bounding box center [749, 255] width 373 height 92
checkbox input "true"
click at [582, 419] on div "I confirm that I have truthfully indicated the Track Origin and Track Propertie…" at bounding box center [749, 378] width 373 height 119
checkbox input "true"
click at [582, 515] on div "I acknowledge and understand that playlisting services guaranteeing "increased …" at bounding box center [749, 518] width 373 height 127
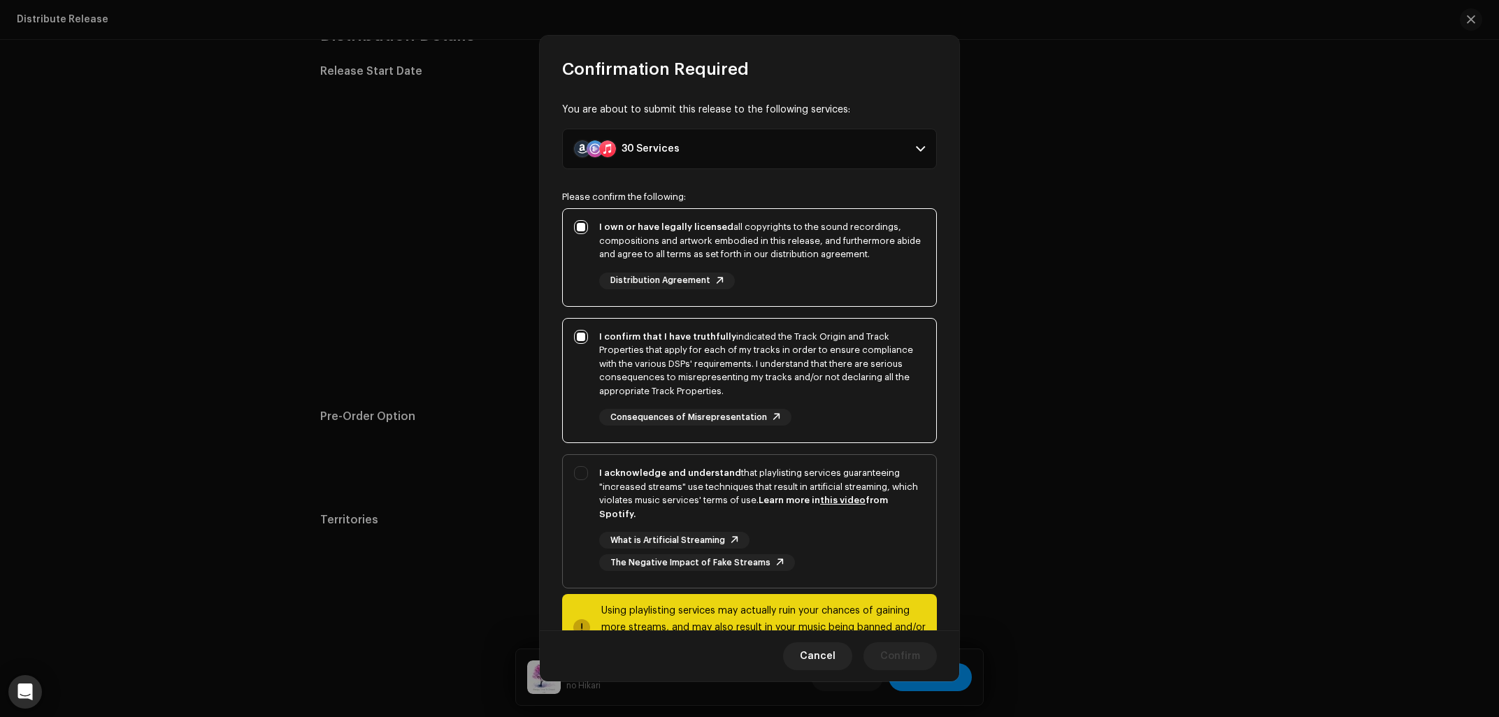
checkbox input "true"
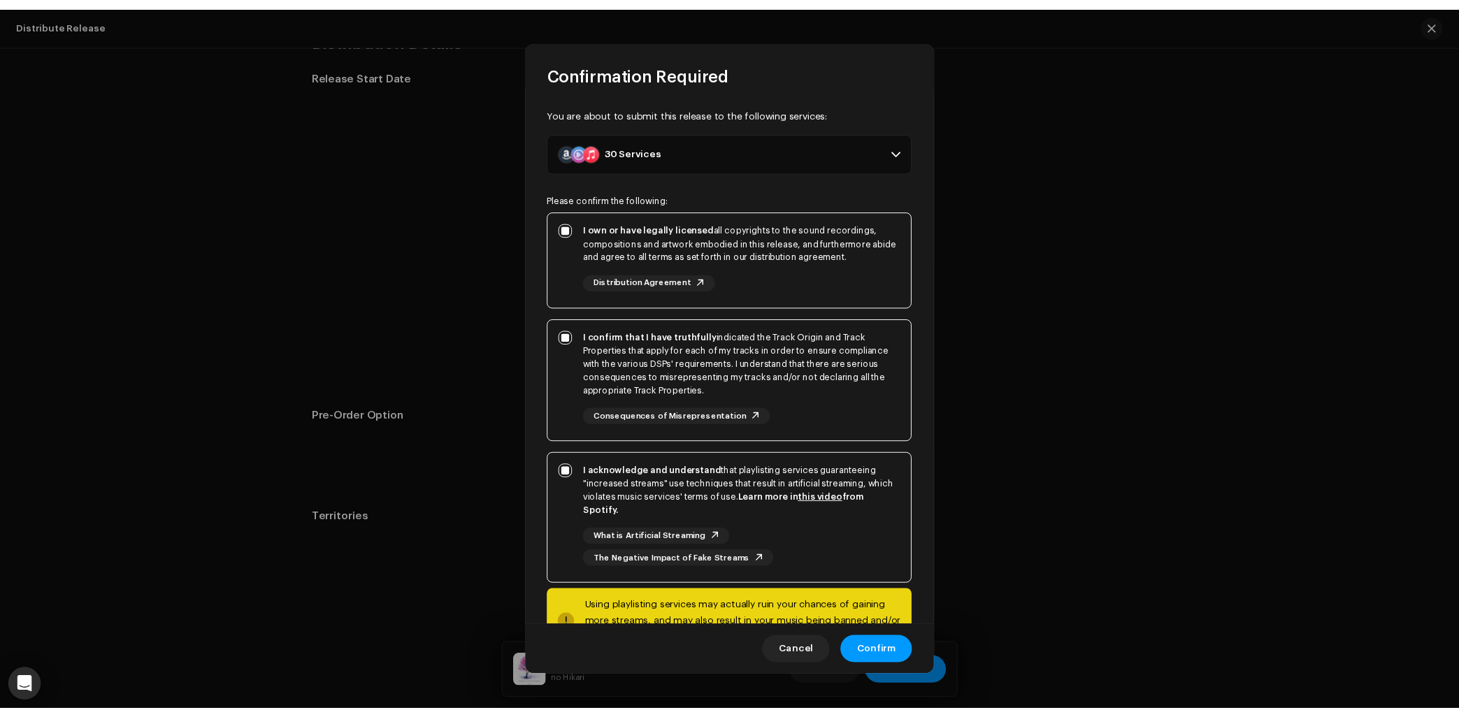
scroll to position [41, 0]
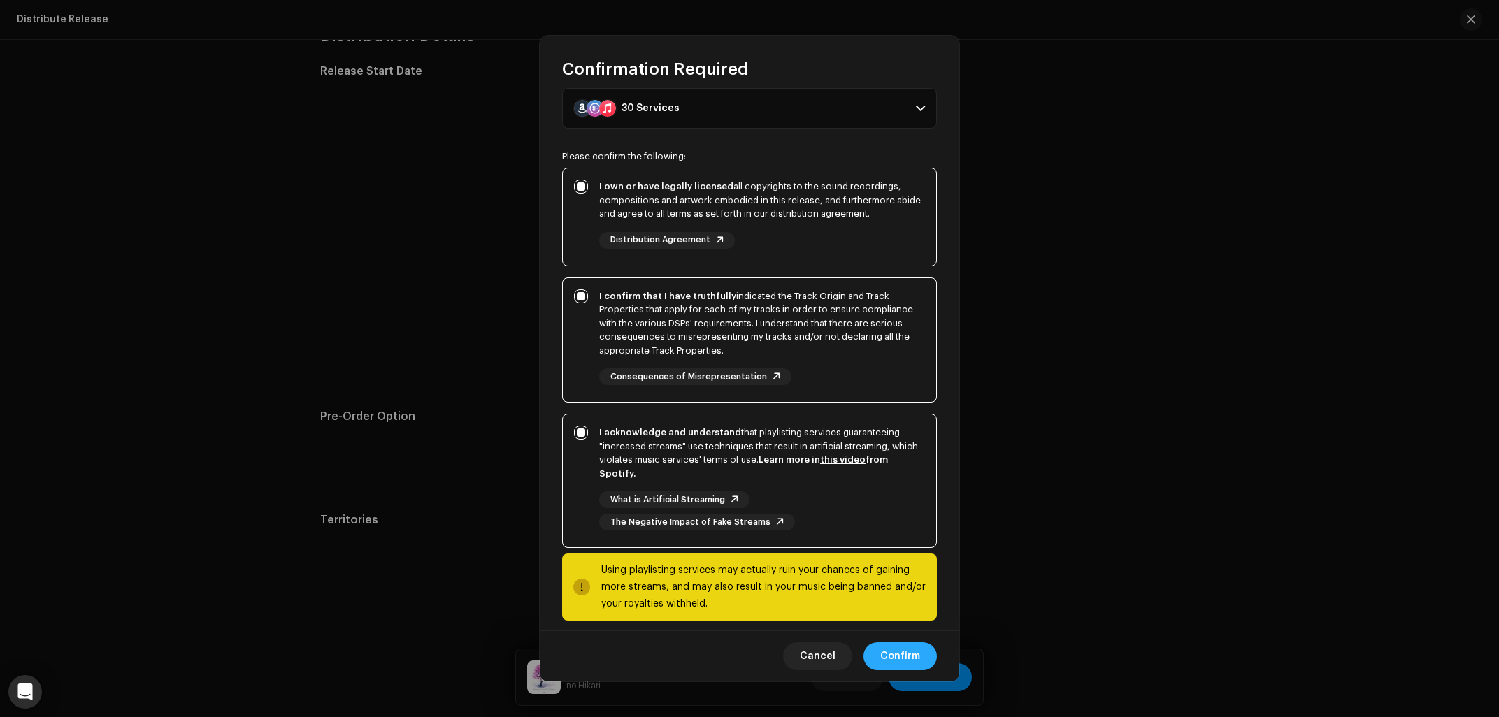
click at [896, 648] on span "Confirm" at bounding box center [900, 657] width 40 height 28
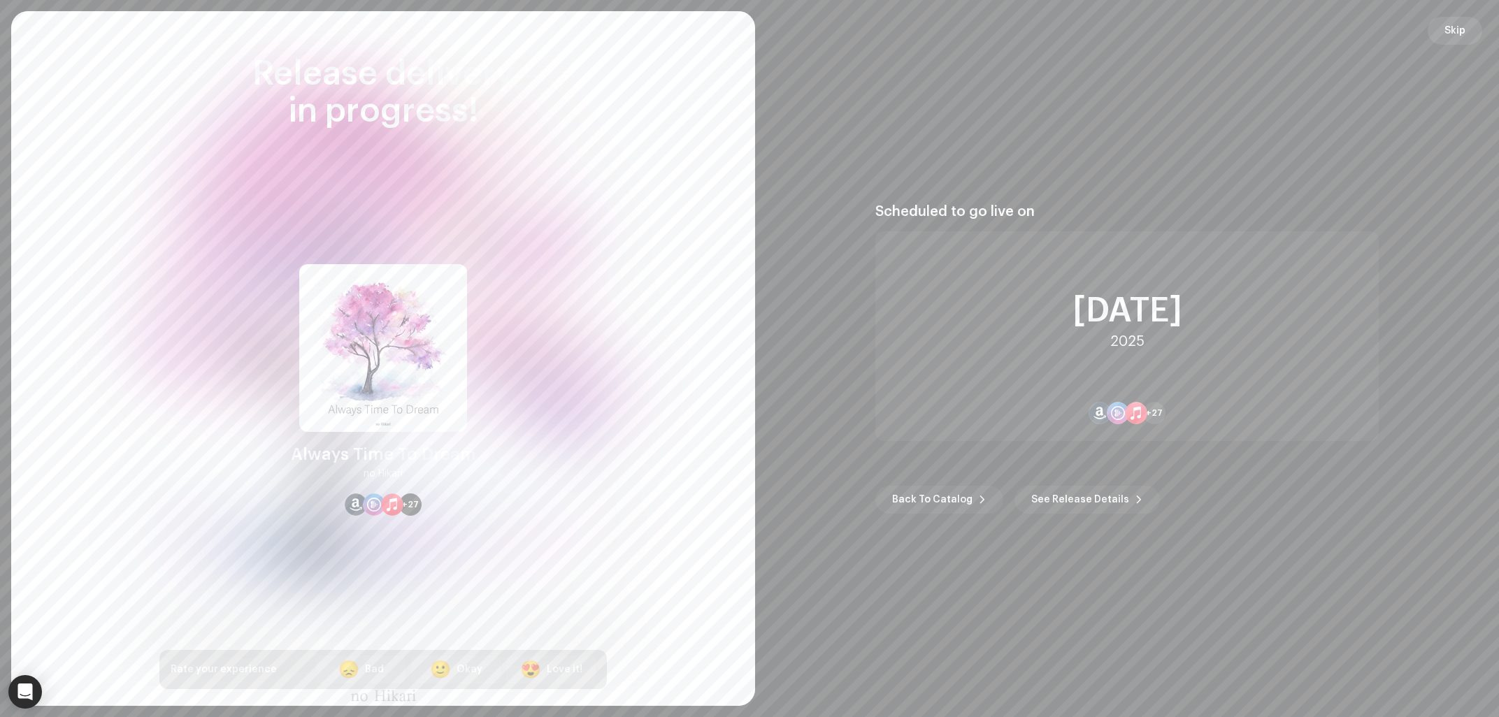
click at [1463, 41] on span "Skip" at bounding box center [1455, 31] width 21 height 28
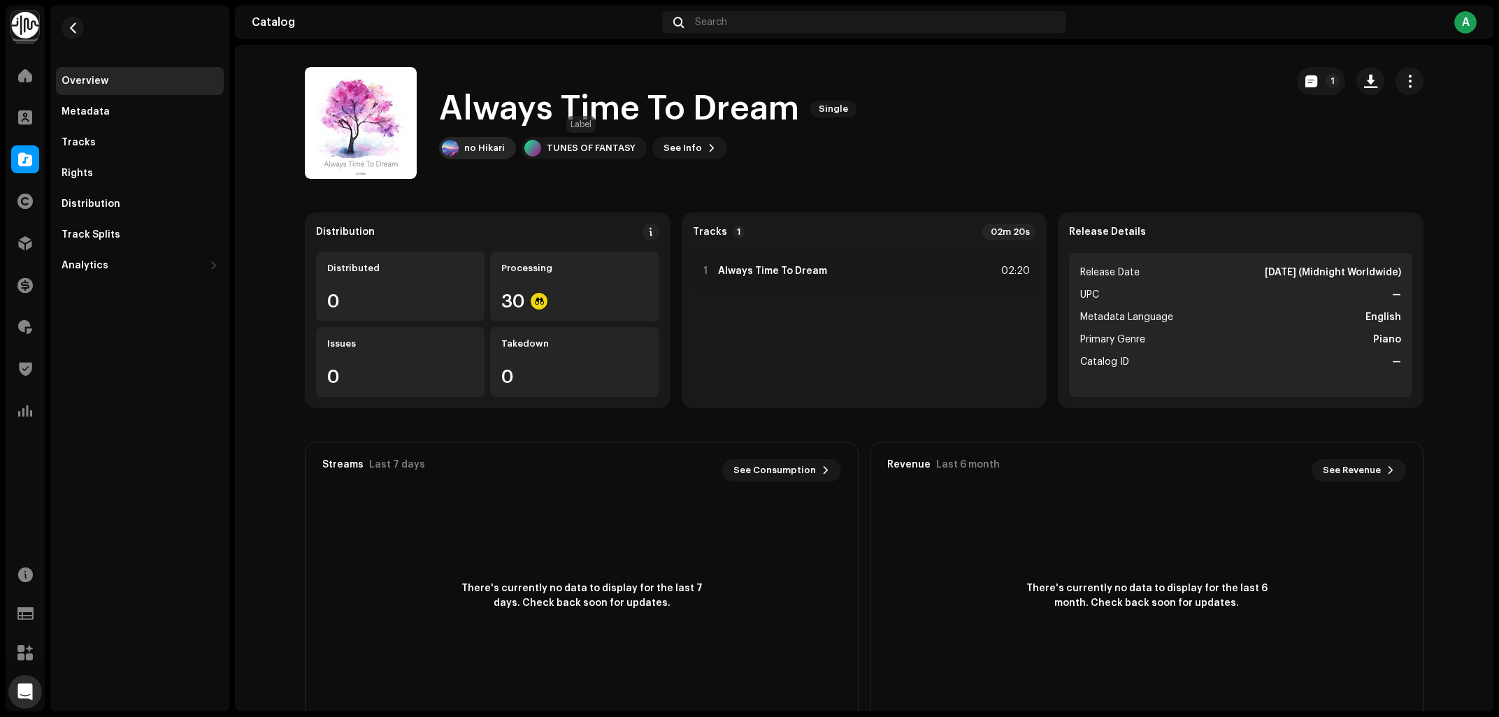
click at [487, 148] on div "no Hikari" at bounding box center [484, 148] width 41 height 11
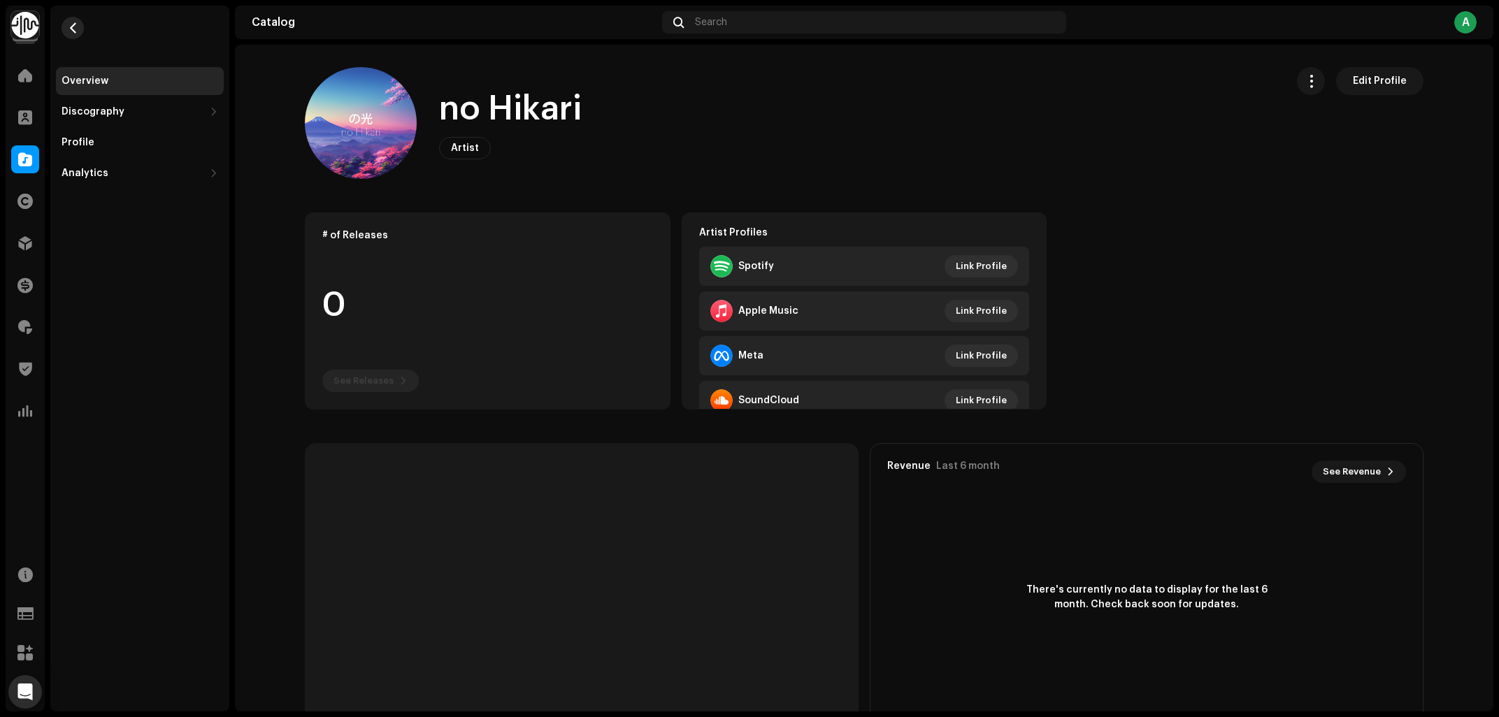
click at [69, 27] on span "button" at bounding box center [73, 27] width 10 height 11
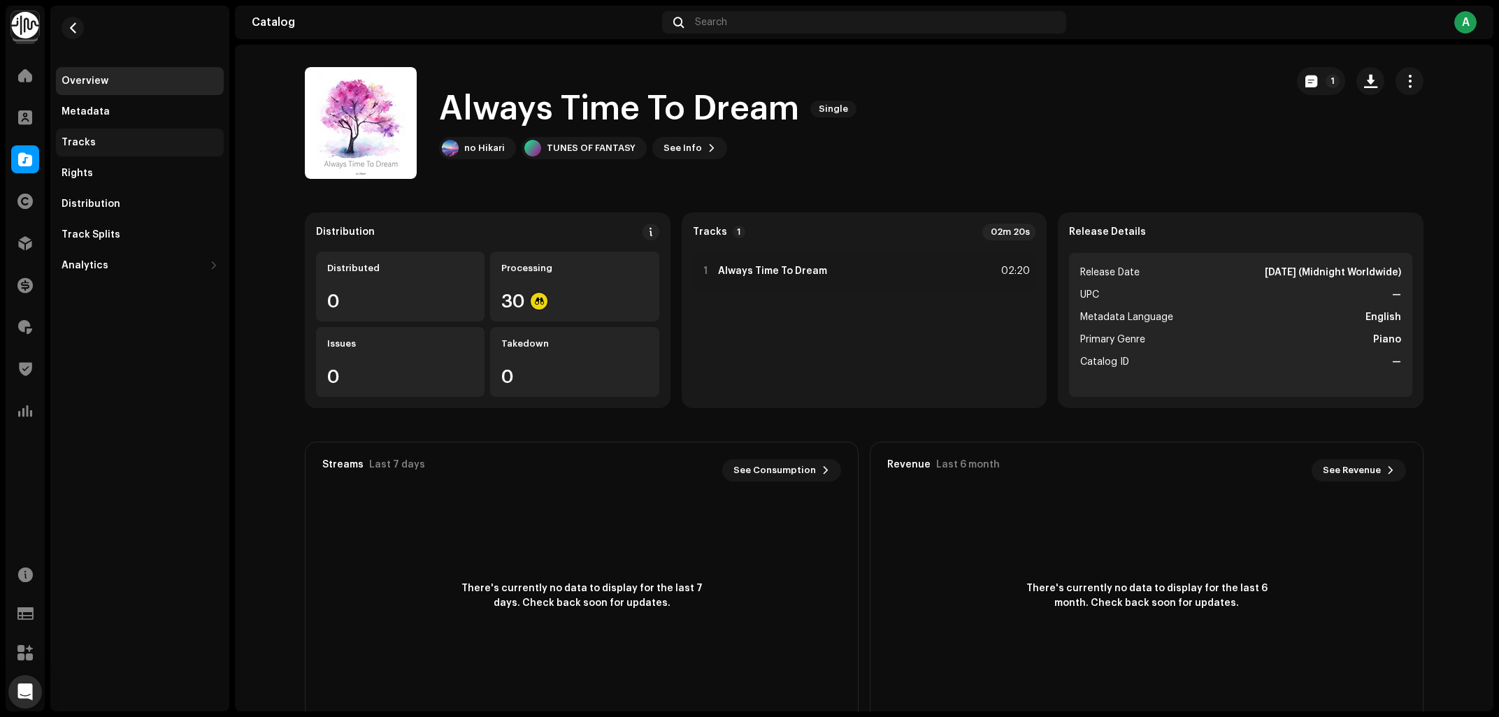
click at [152, 146] on div "Tracks" at bounding box center [140, 142] width 157 height 11
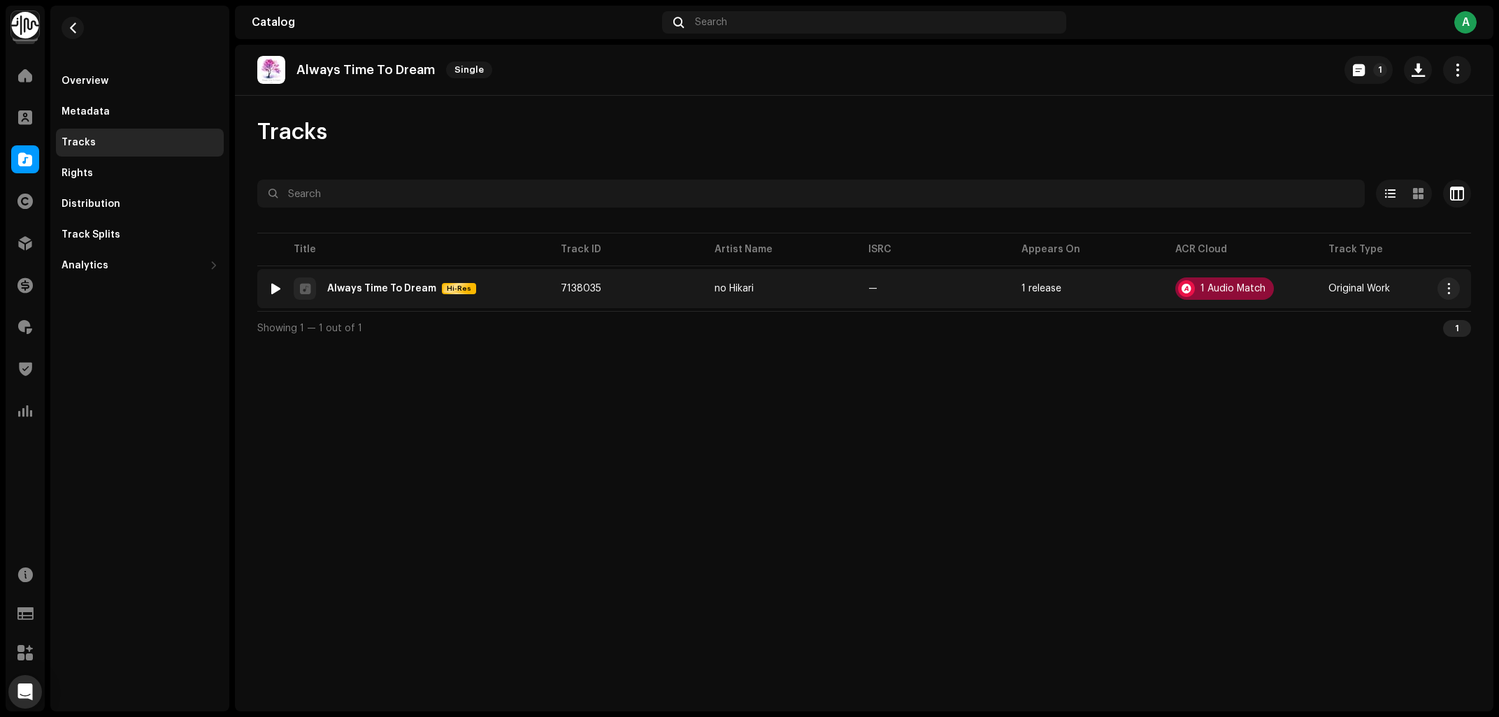
click at [1196, 283] on div "1 Audio Match" at bounding box center [1224, 289] width 99 height 22
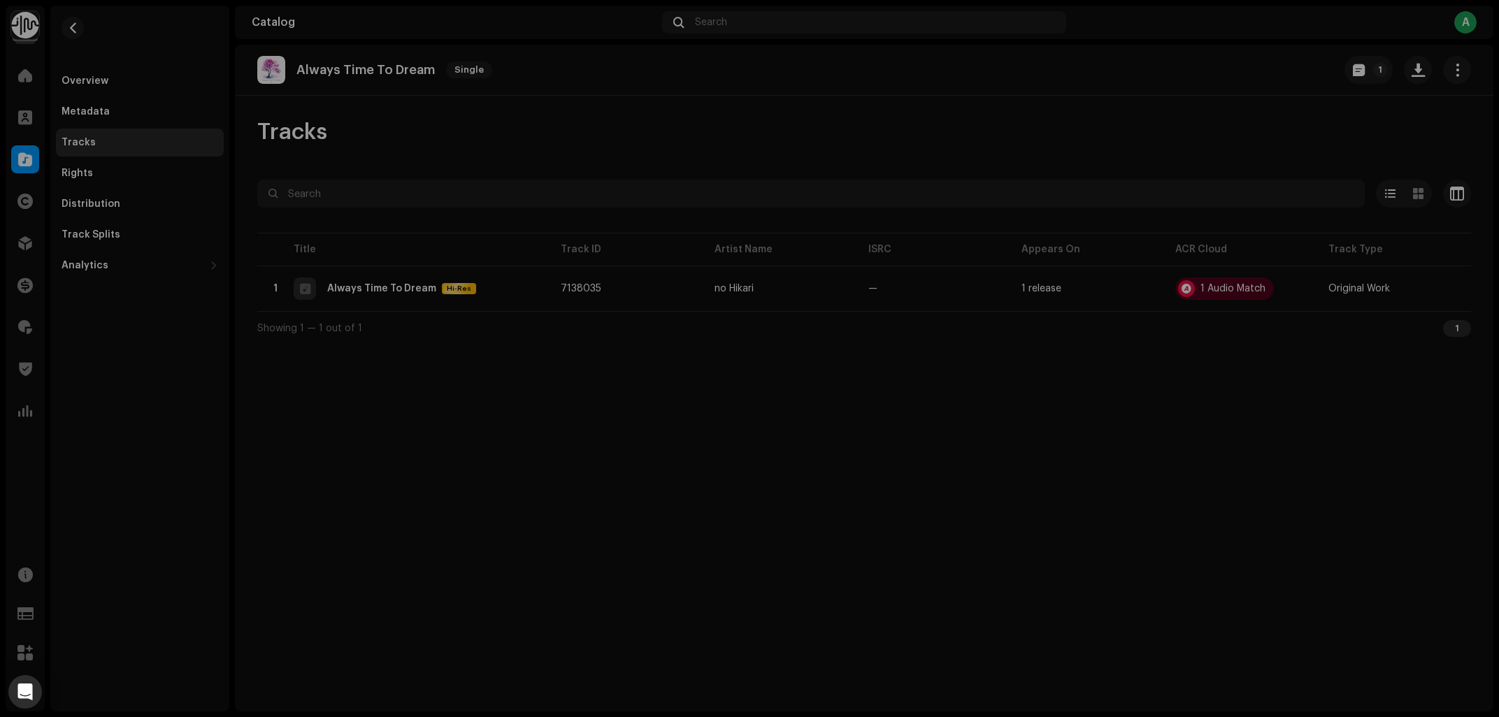
click at [417, 489] on div "Audio Recognition by Cover Song 1 All results require review/listening to avoid…" at bounding box center [749, 358] width 1499 height 717
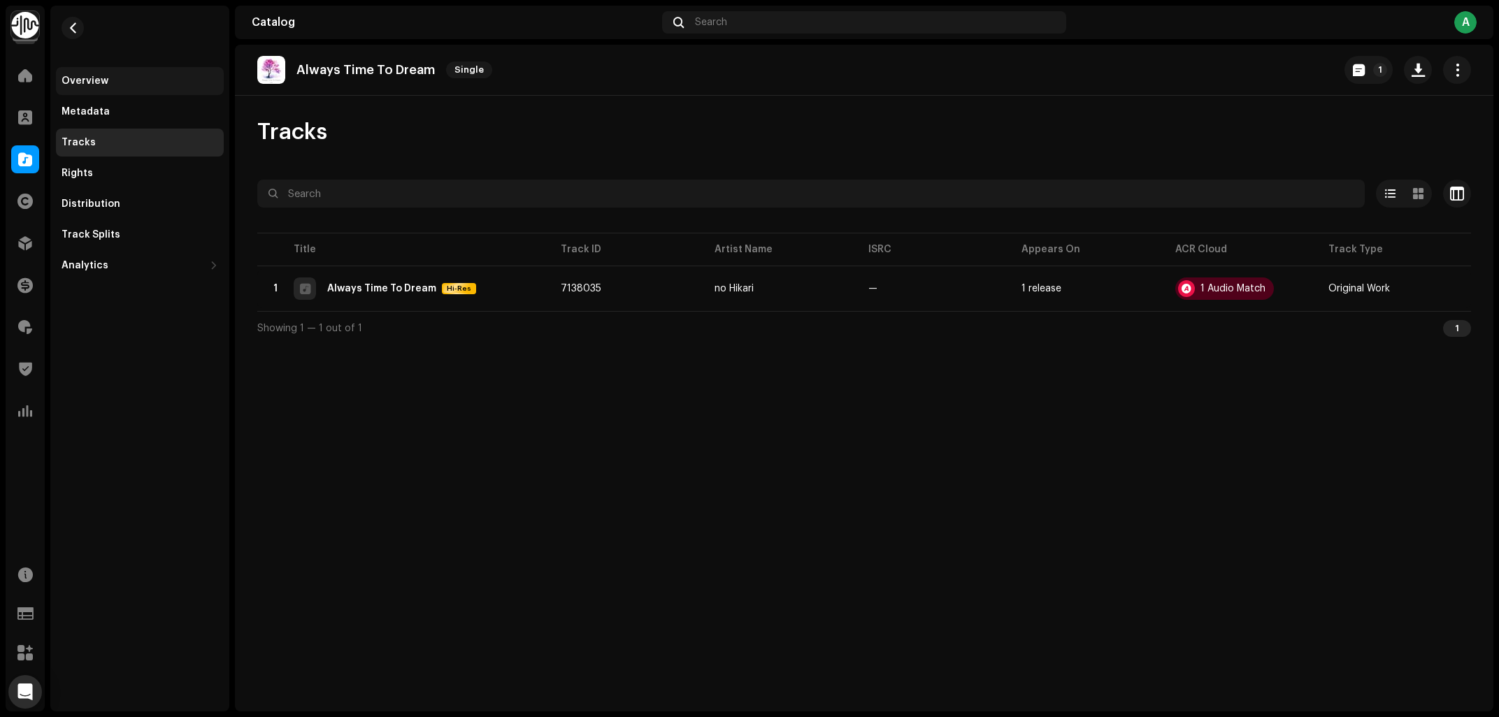
click at [119, 75] on div "Overview" at bounding box center [140, 81] width 168 height 28
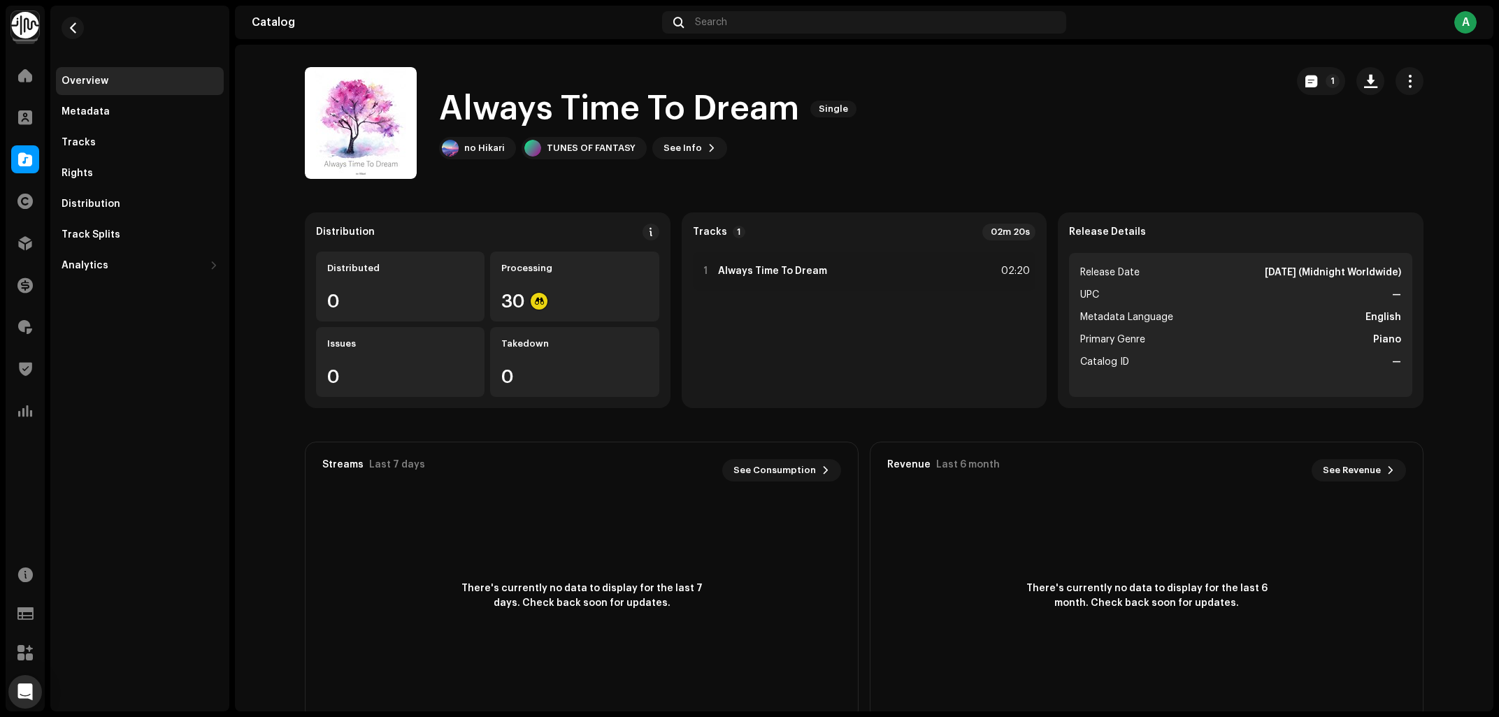
click at [270, 266] on catalog-releases-details-overview "Always Time To Dream Single 1 Always Time To Dream Single no Hikari TUNES OF FA…" at bounding box center [864, 394] width 1259 height 699
click at [380, 127] on span "button" at bounding box center [378, 122] width 10 height 11
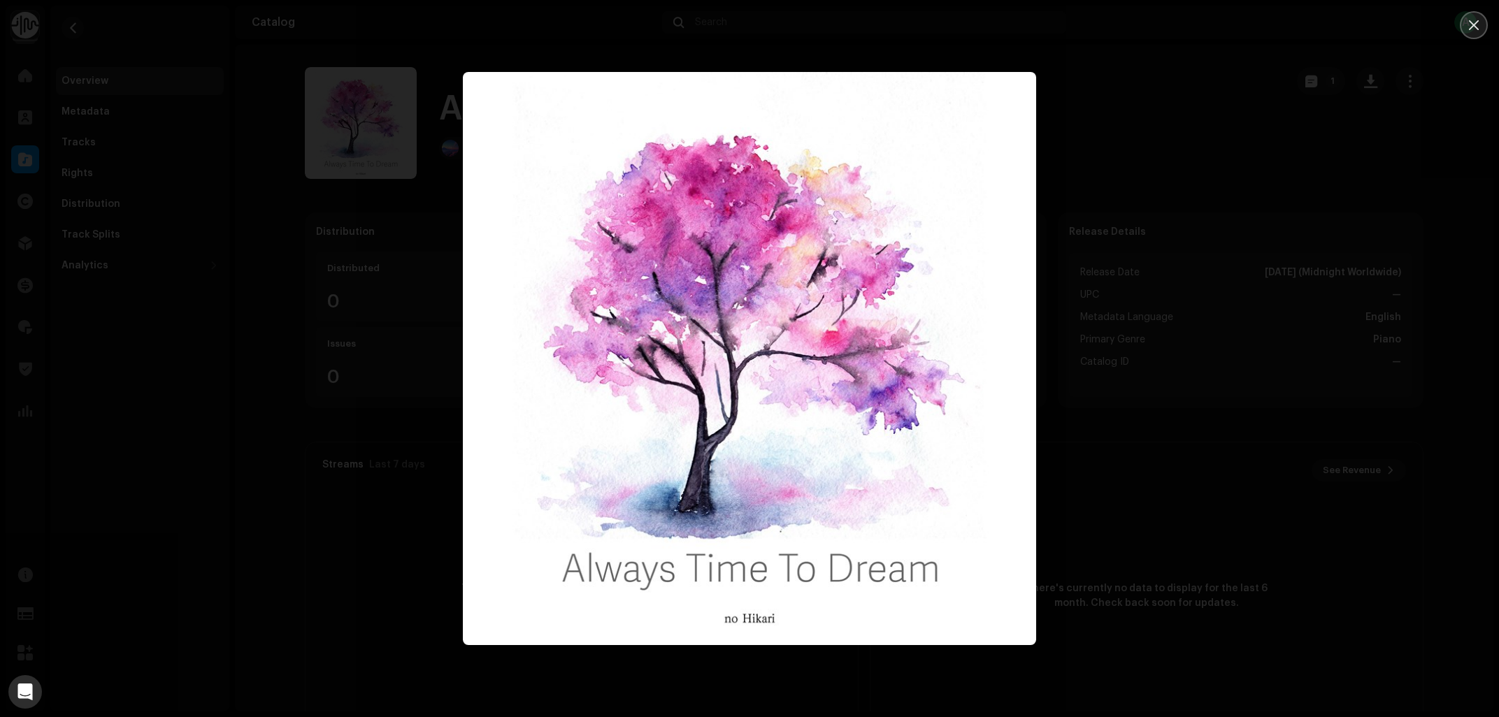
click at [1474, 25] on icon "Close" at bounding box center [1474, 25] width 10 height 10
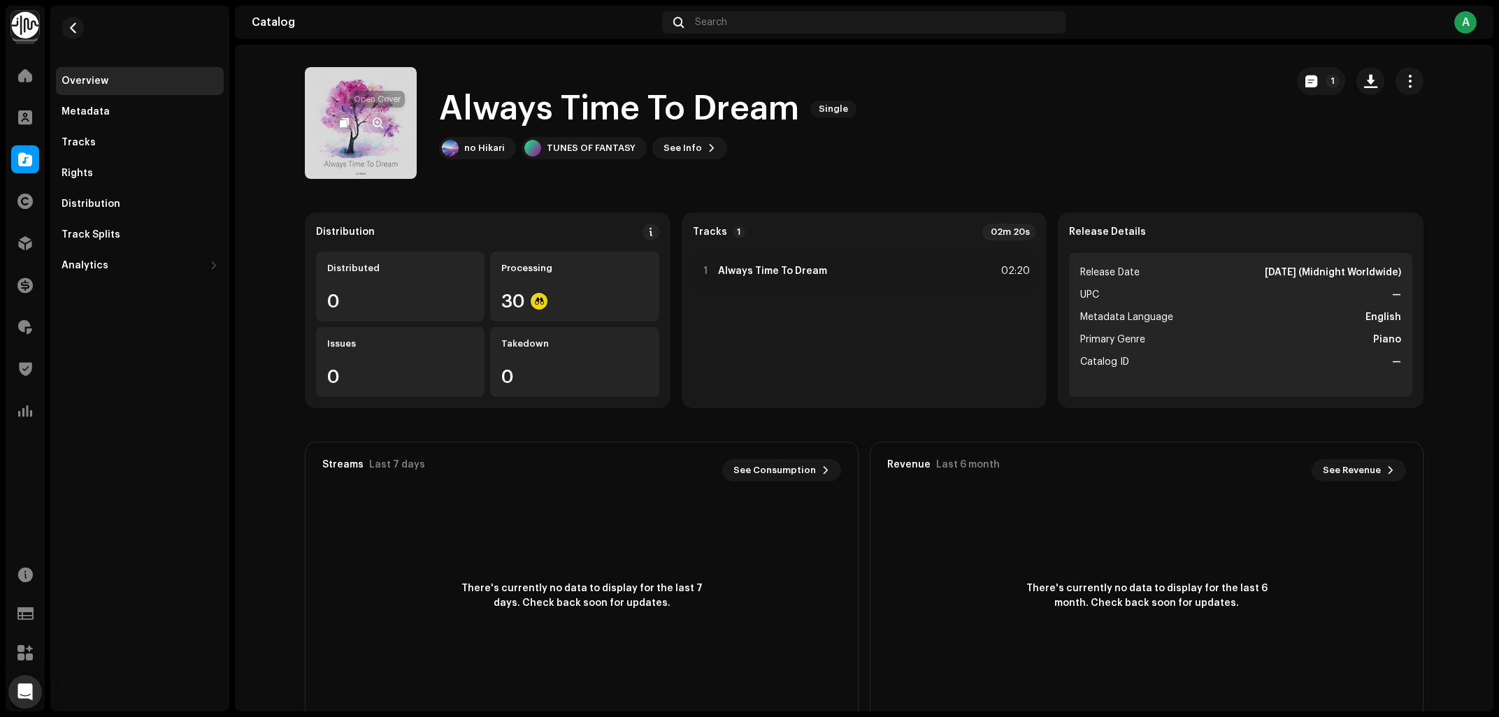
click at [387, 117] on button "button" at bounding box center [377, 123] width 22 height 22
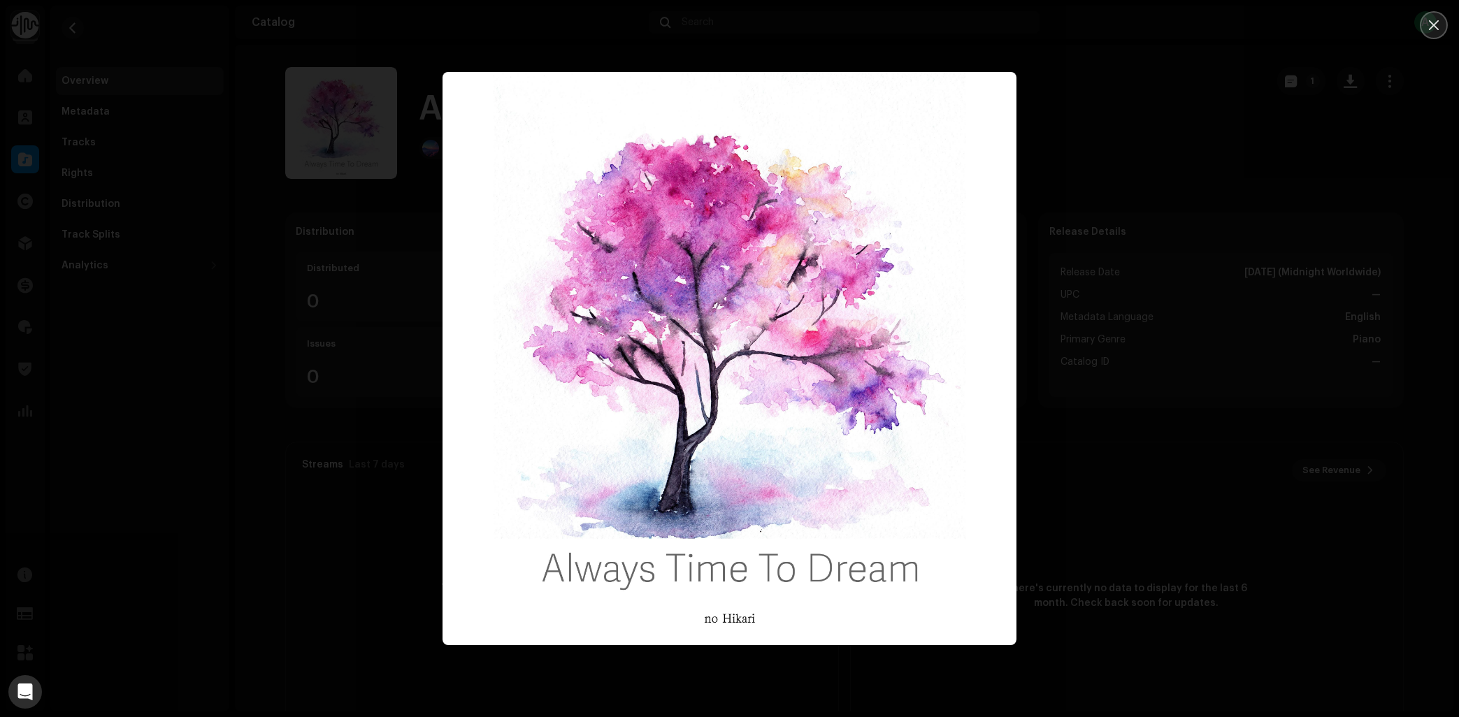
click at [1426, 24] on button "Close" at bounding box center [1434, 25] width 28 height 28
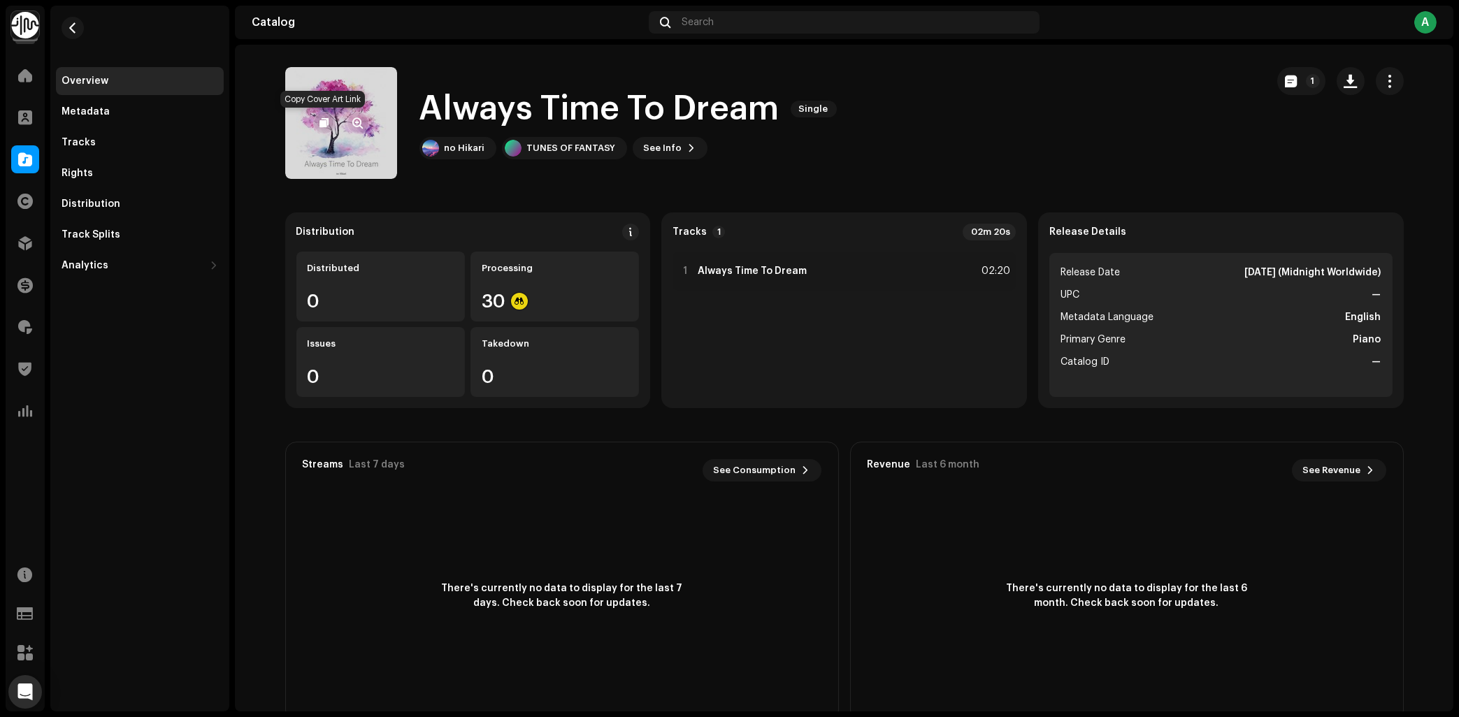
click at [323, 126] on span "button" at bounding box center [324, 122] width 9 height 11
click at [27, 147] on div at bounding box center [25, 159] width 28 height 28
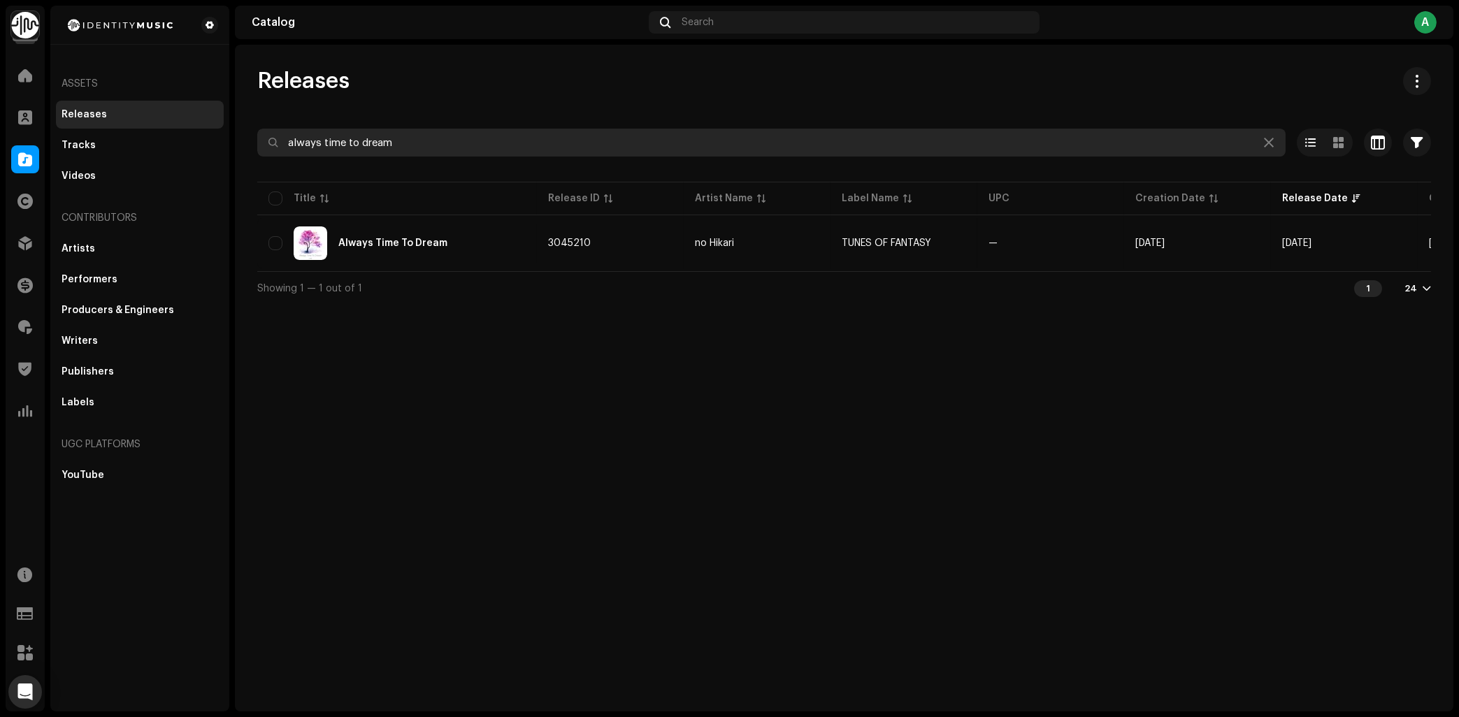
drag, startPoint x: 433, startPoint y: 140, endPoint x: 4, endPoint y: 189, distance: 431.5
click at [257, 157] on input "always time to dream" at bounding box center [771, 143] width 1029 height 28
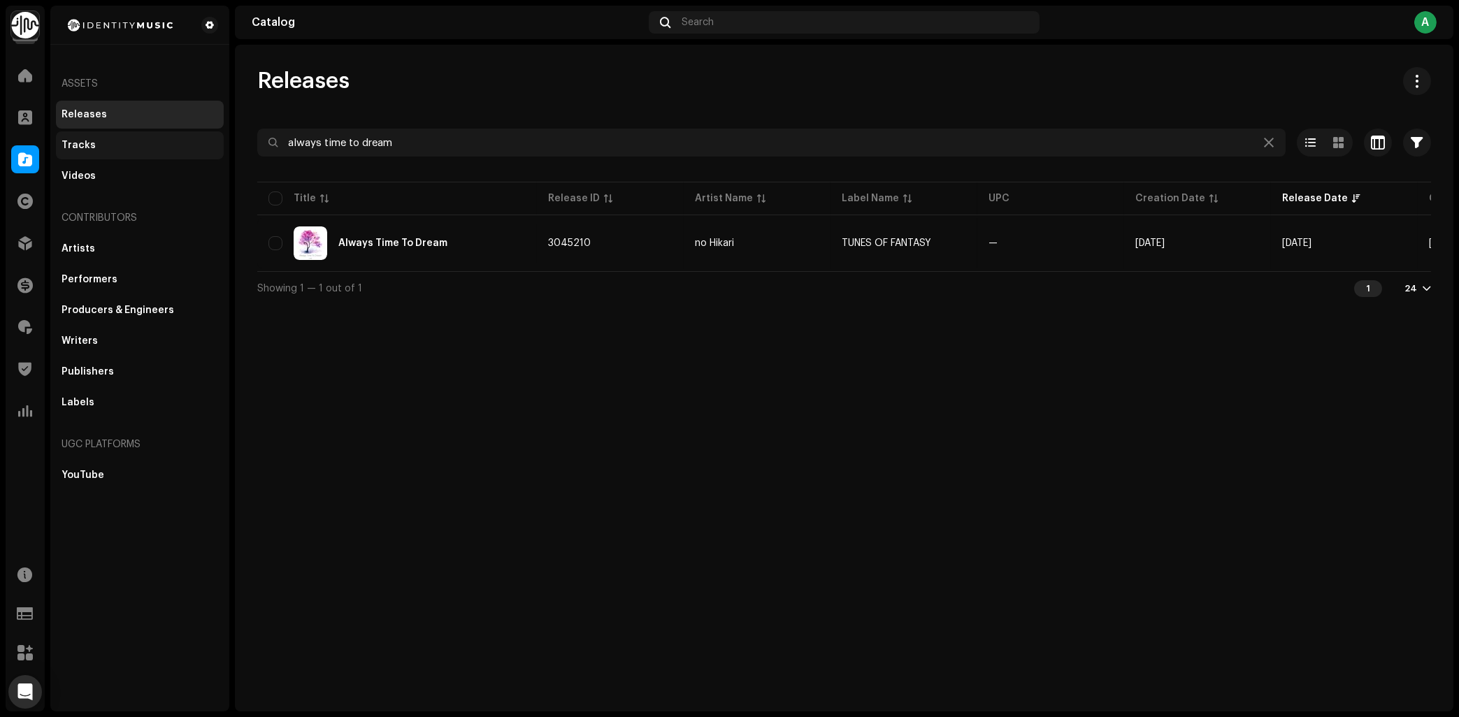
click at [141, 150] on div "Tracks" at bounding box center [140, 145] width 157 height 11
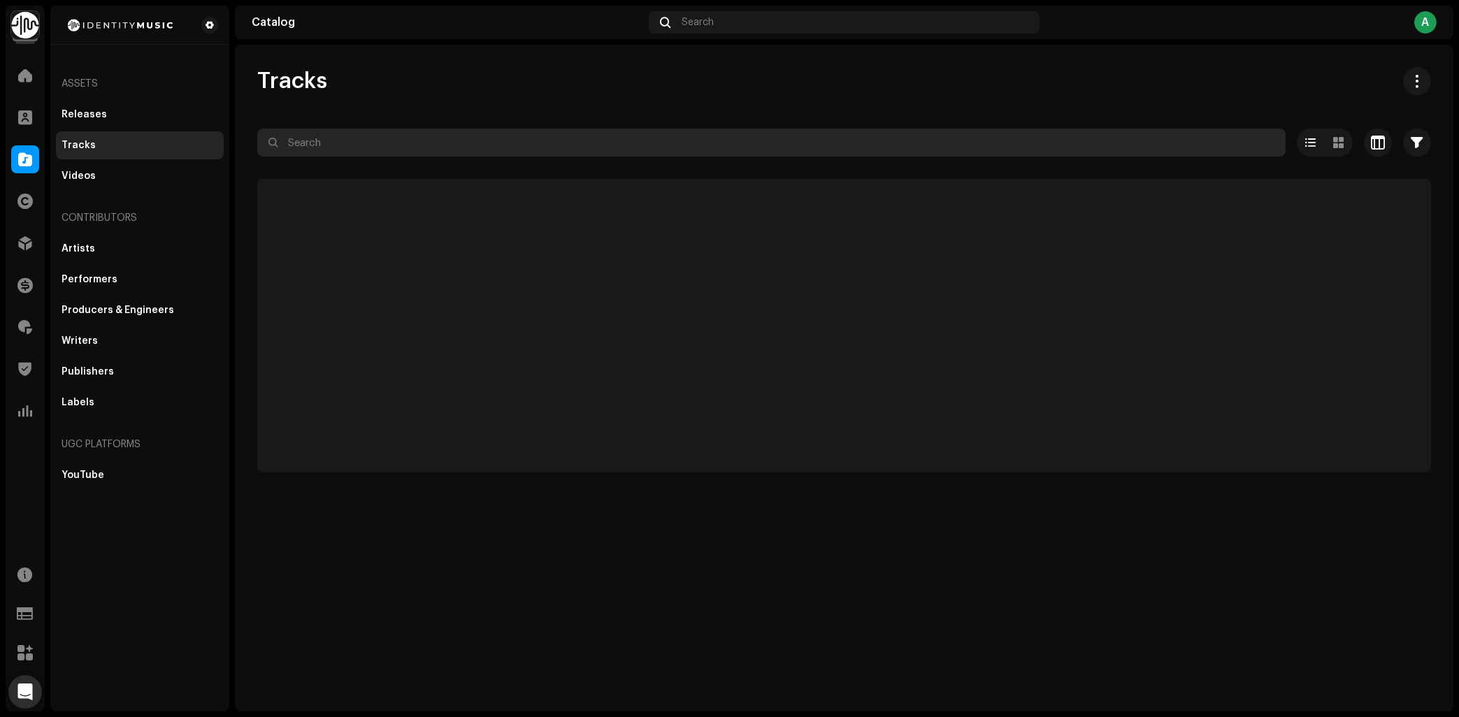
click at [482, 131] on input "text" at bounding box center [771, 143] width 1029 height 28
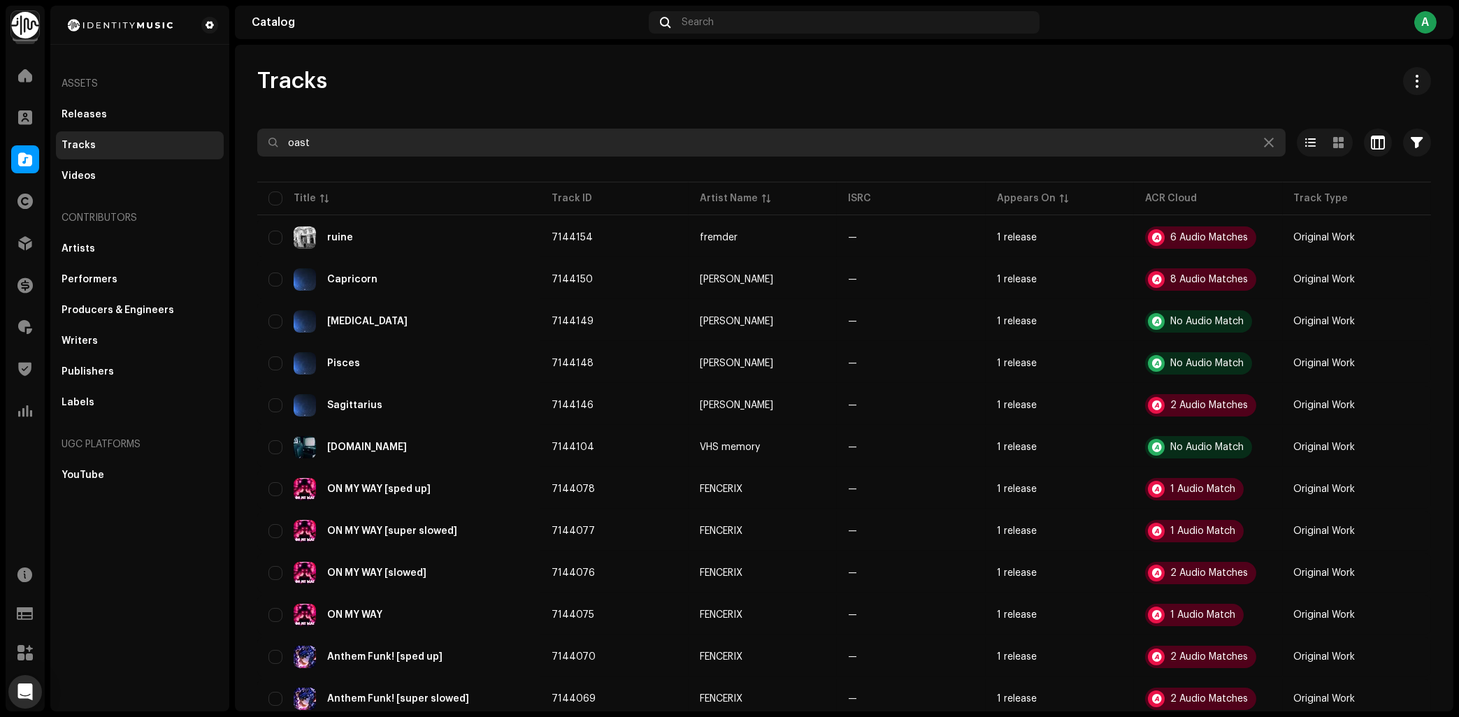
type input "oast"
type input "Coast"
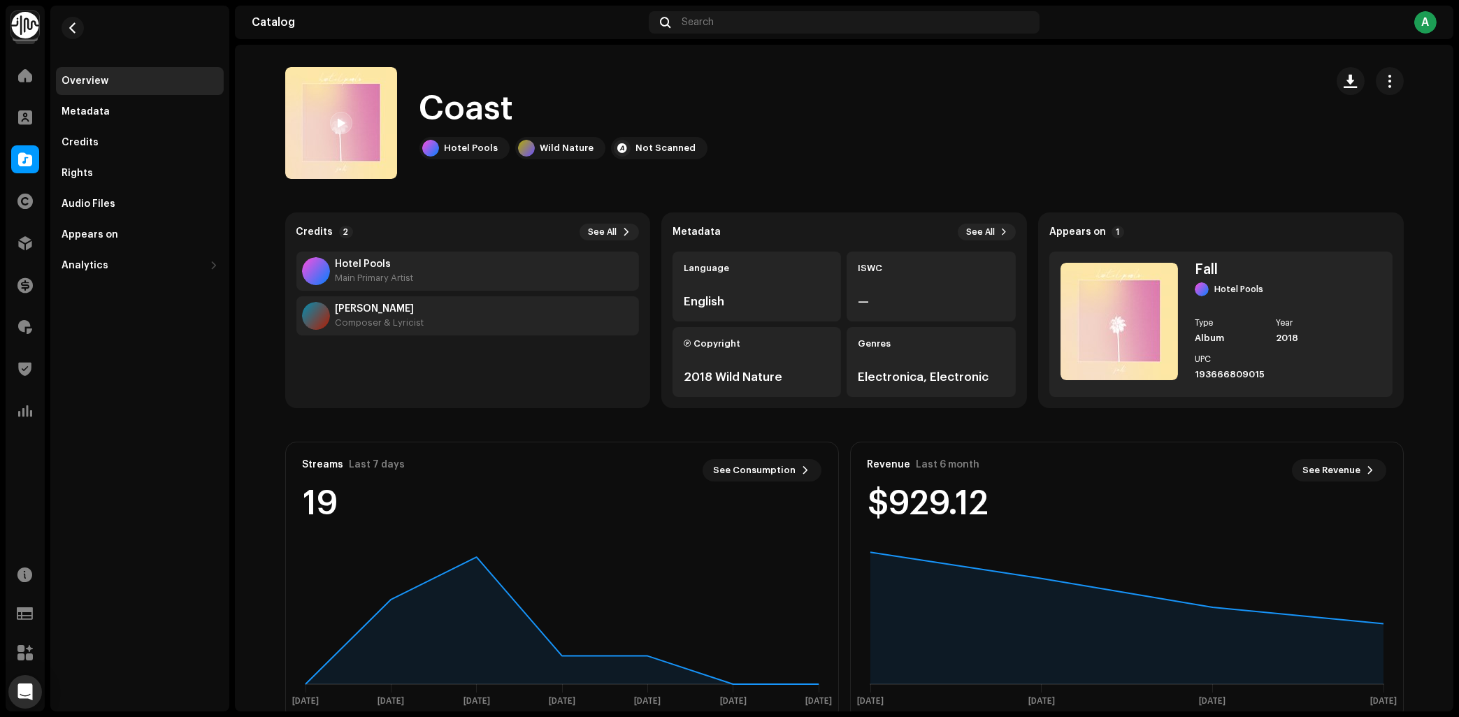
click at [258, 292] on catalog-tracks-details-overview "Coast Coast Hotel Pools Wild Nature Not Scanned Credits 2 See All Hotel Pools M…" at bounding box center [844, 394] width 1219 height 699
click at [122, 207] on div "Audio Files" at bounding box center [140, 204] width 157 height 11
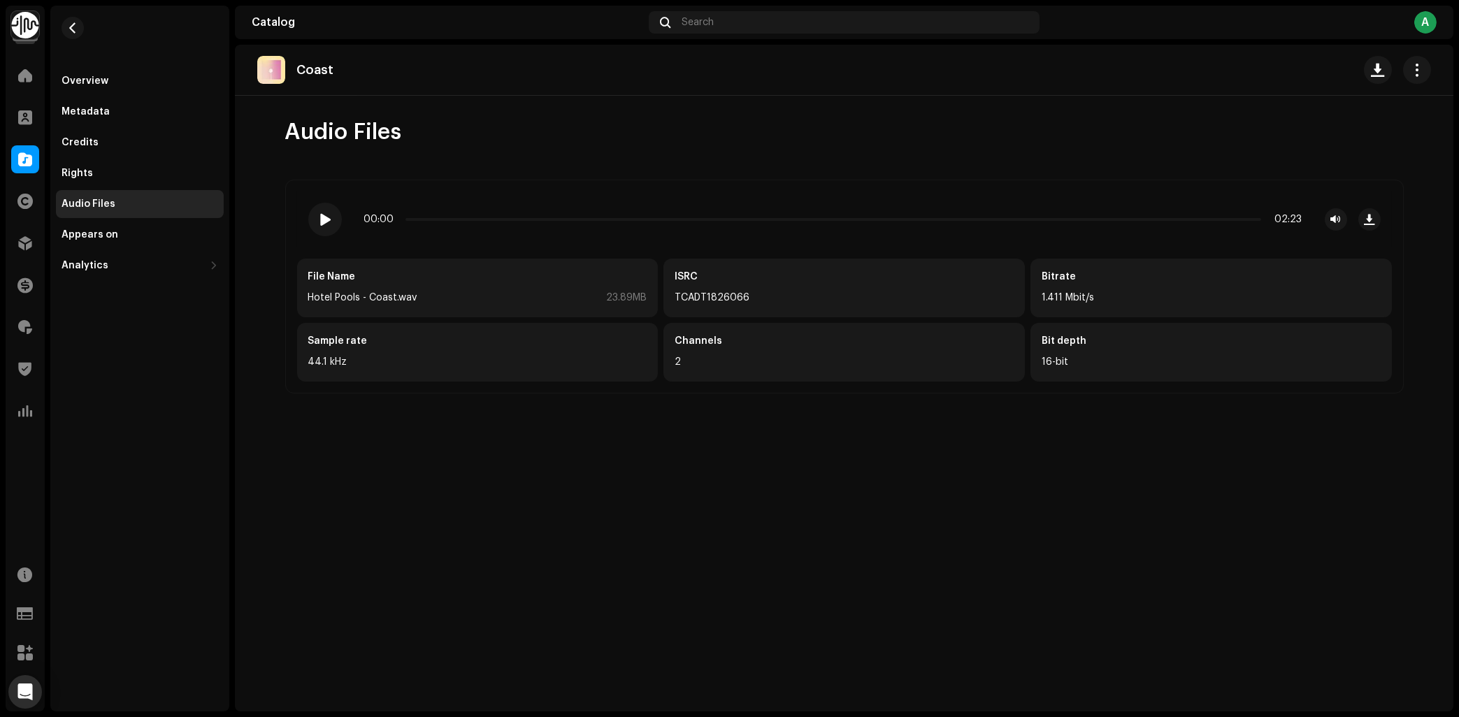
click at [724, 301] on div "TCADT1826066" at bounding box center [844, 297] width 339 height 17
copy div "TCADT1826066"
click at [321, 215] on span at bounding box center [325, 219] width 12 height 11
click at [322, 223] on span at bounding box center [325, 219] width 12 height 11
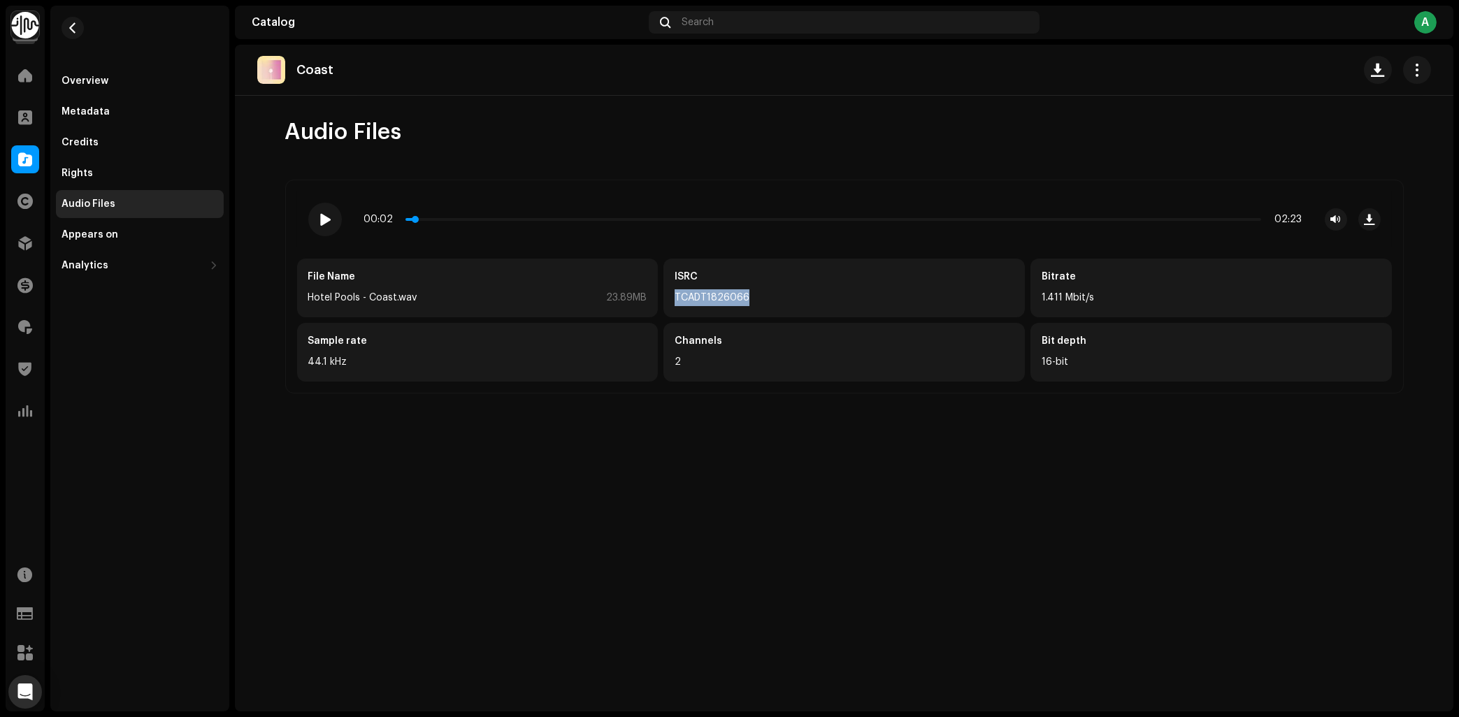
click at [759, 219] on p-slider at bounding box center [834, 219] width 856 height 3
click at [896, 219] on p-slider at bounding box center [834, 219] width 856 height 3
click at [324, 217] on span at bounding box center [325, 219] width 12 height 11
click at [128, 235] on div "Appears on" at bounding box center [140, 234] width 157 height 11
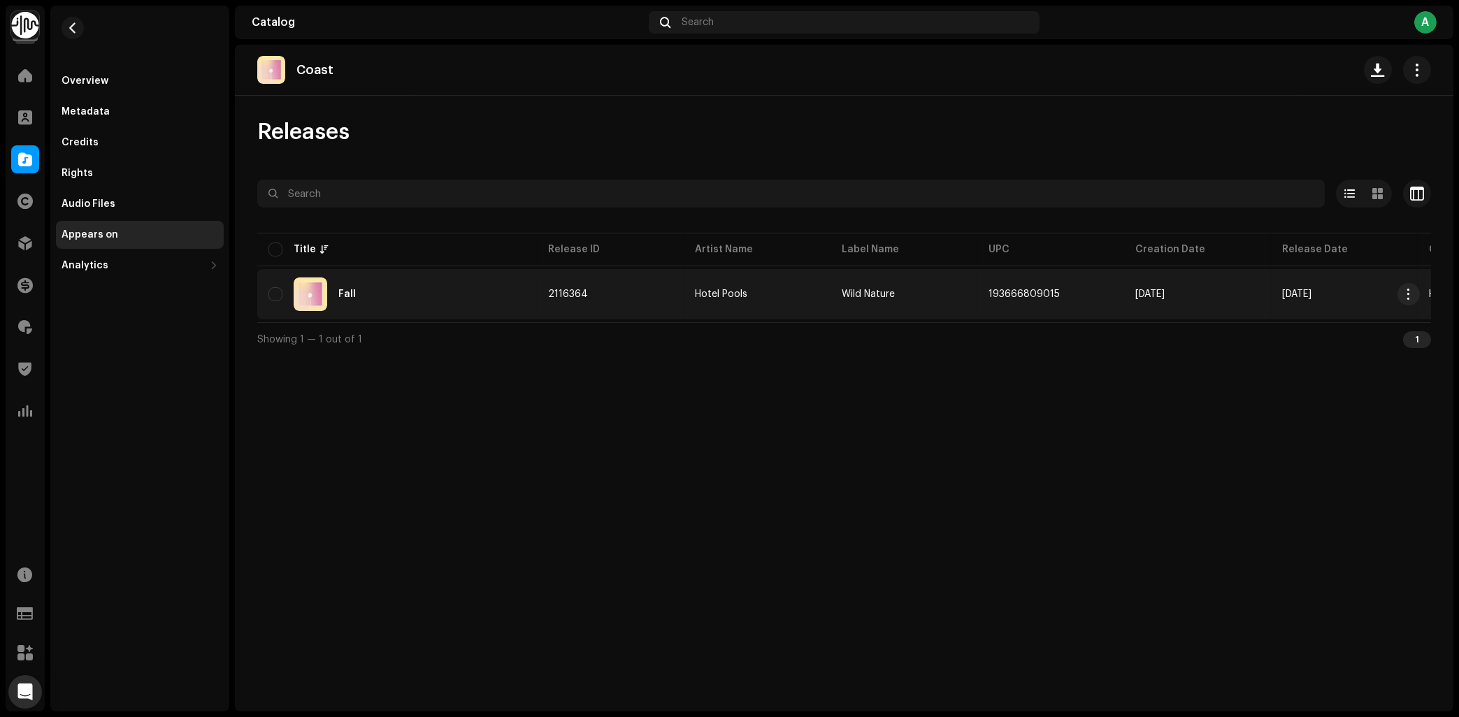
click at [400, 292] on div "Fall" at bounding box center [396, 295] width 257 height 34
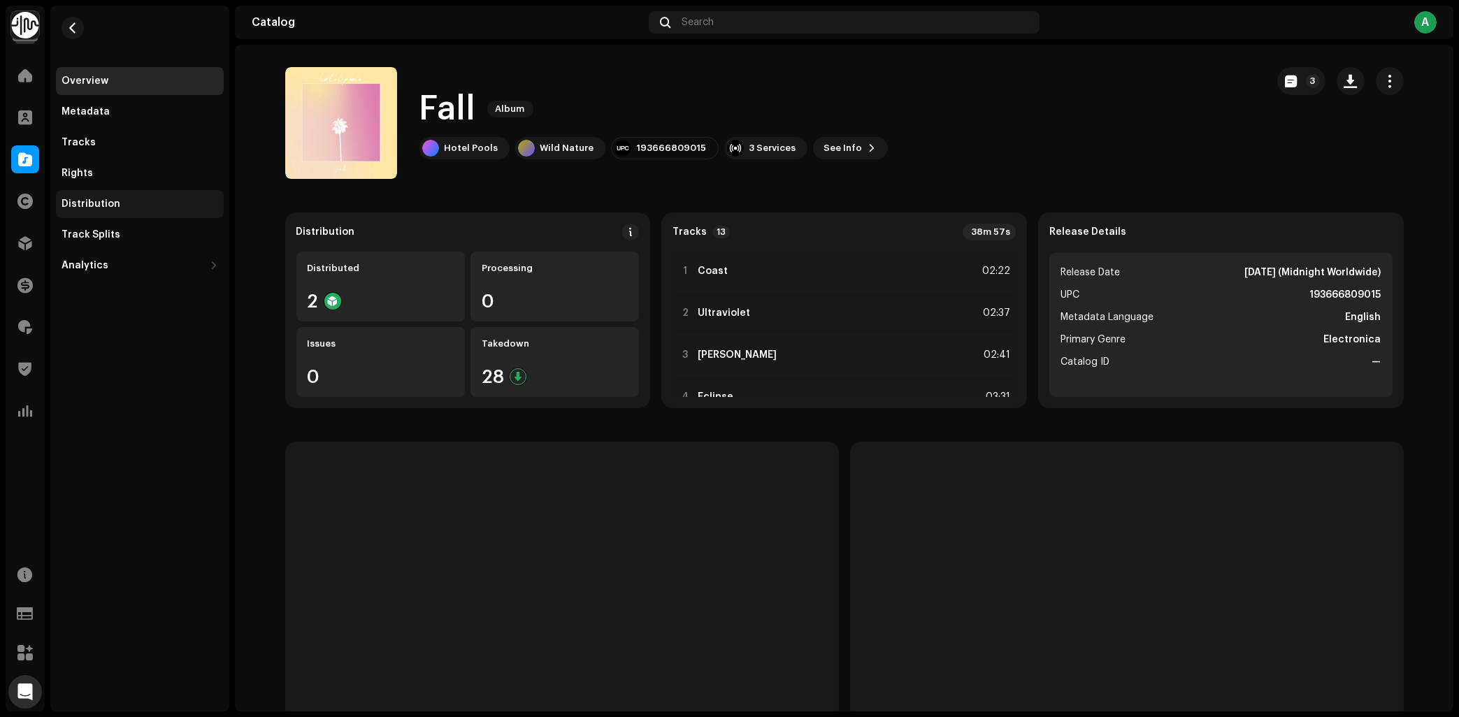
click at [134, 203] on div "Distribution" at bounding box center [140, 204] width 157 height 11
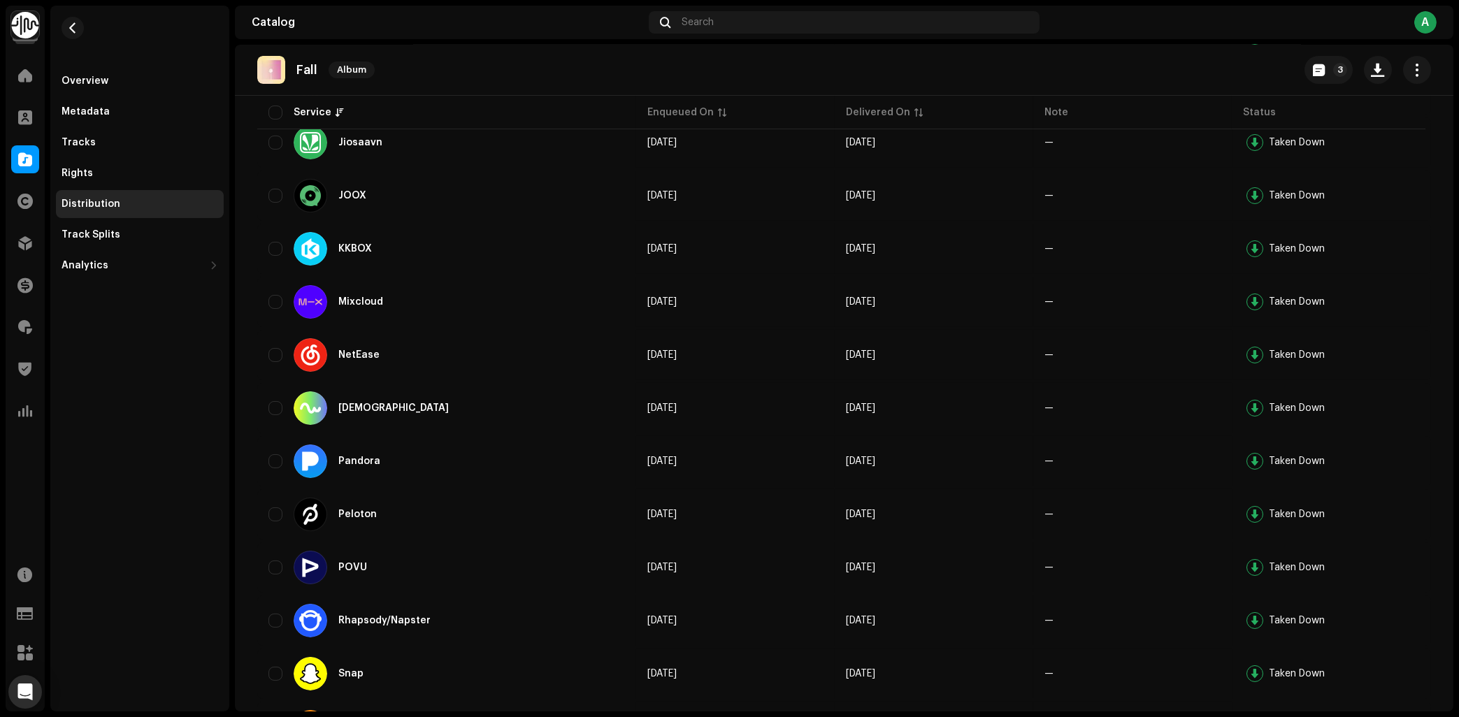
scroll to position [1239, 0]
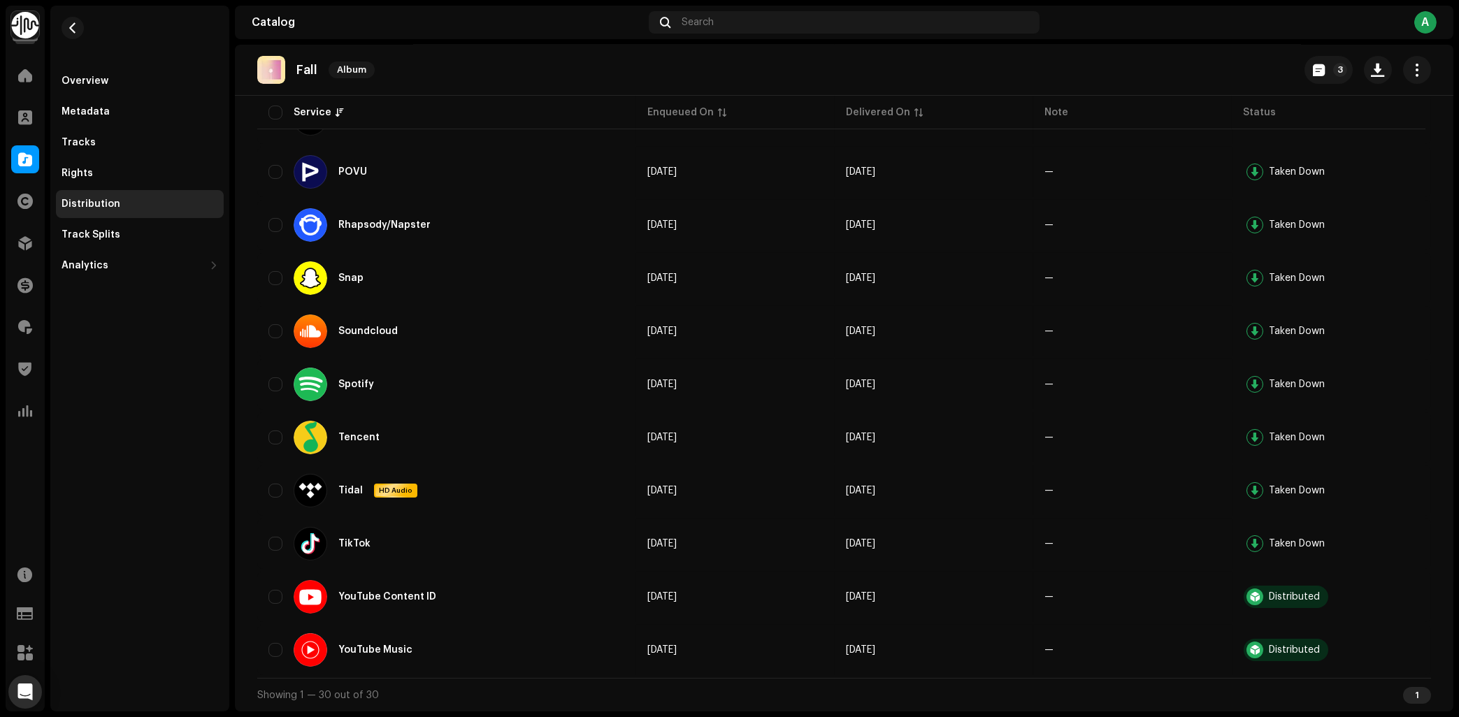
click at [178, 395] on div "Overview Metadata Tracks Rights Distribution Track Splits Analytics Consumption…" at bounding box center [139, 359] width 179 height 706
click at [93, 145] on div "Tracks" at bounding box center [140, 142] width 157 height 11
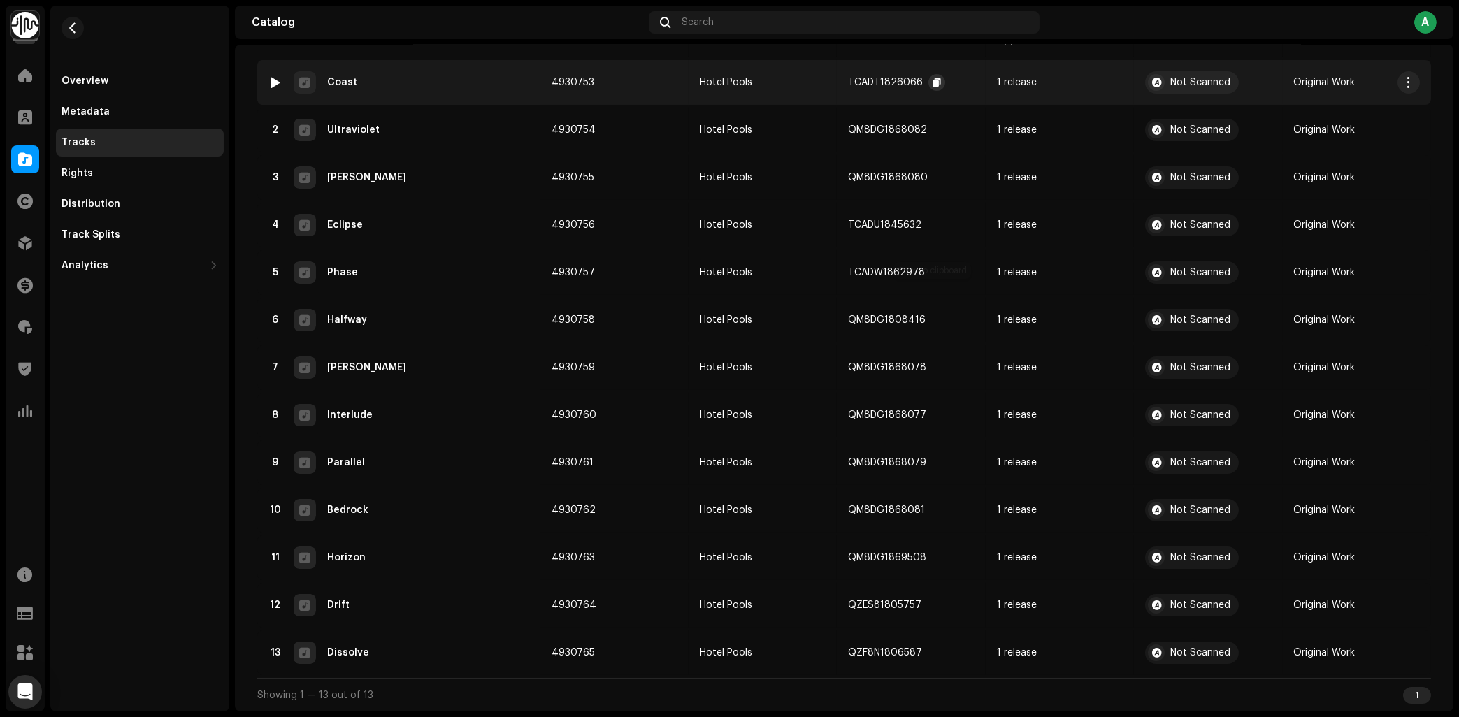
click at [933, 88] on span "button" at bounding box center [937, 82] width 8 height 11
click at [127, 417] on div "Overview Metadata Tracks Rights Distribution Track Splits Analytics Consumption…" at bounding box center [139, 359] width 179 height 706
click at [935, 88] on span "button" at bounding box center [937, 82] width 8 height 11
click at [27, 160] on span at bounding box center [25, 159] width 14 height 11
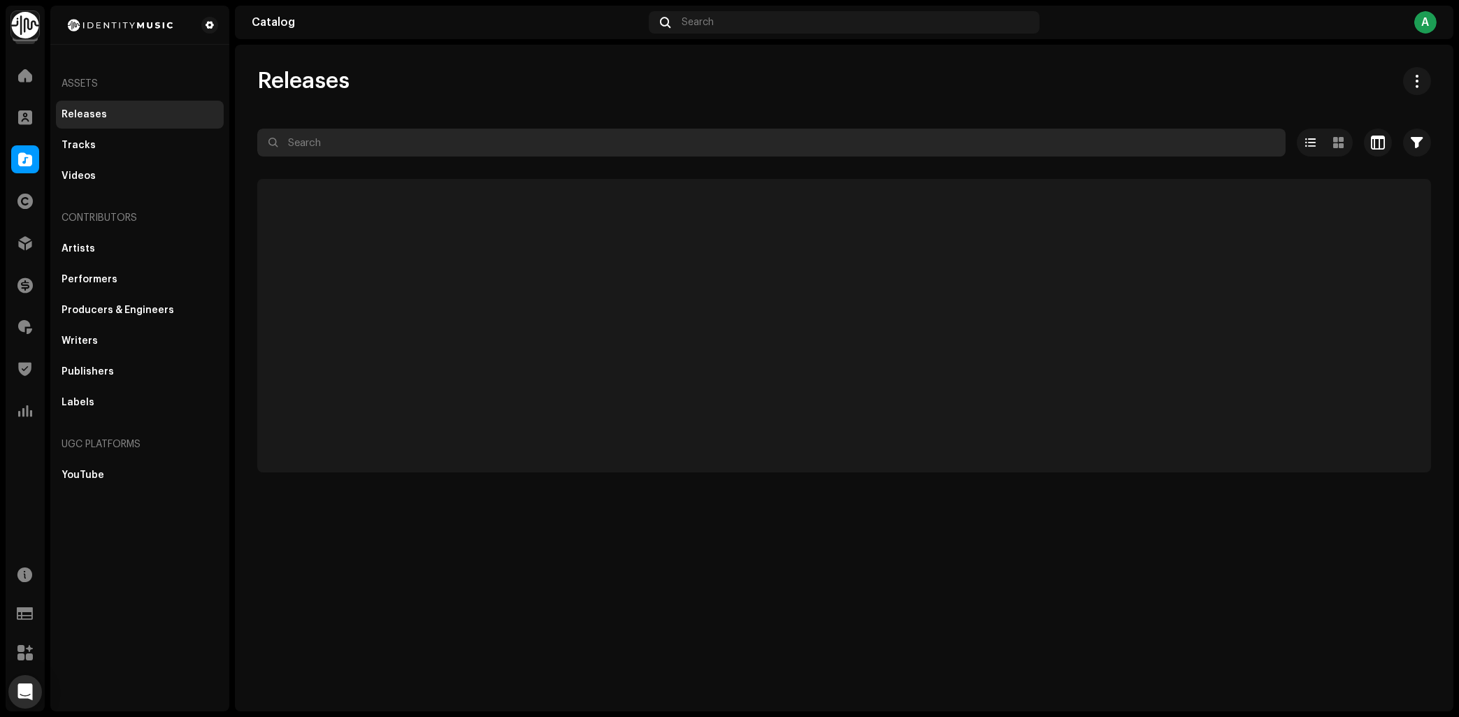
click at [401, 143] on input "text" at bounding box center [771, 143] width 1029 height 28
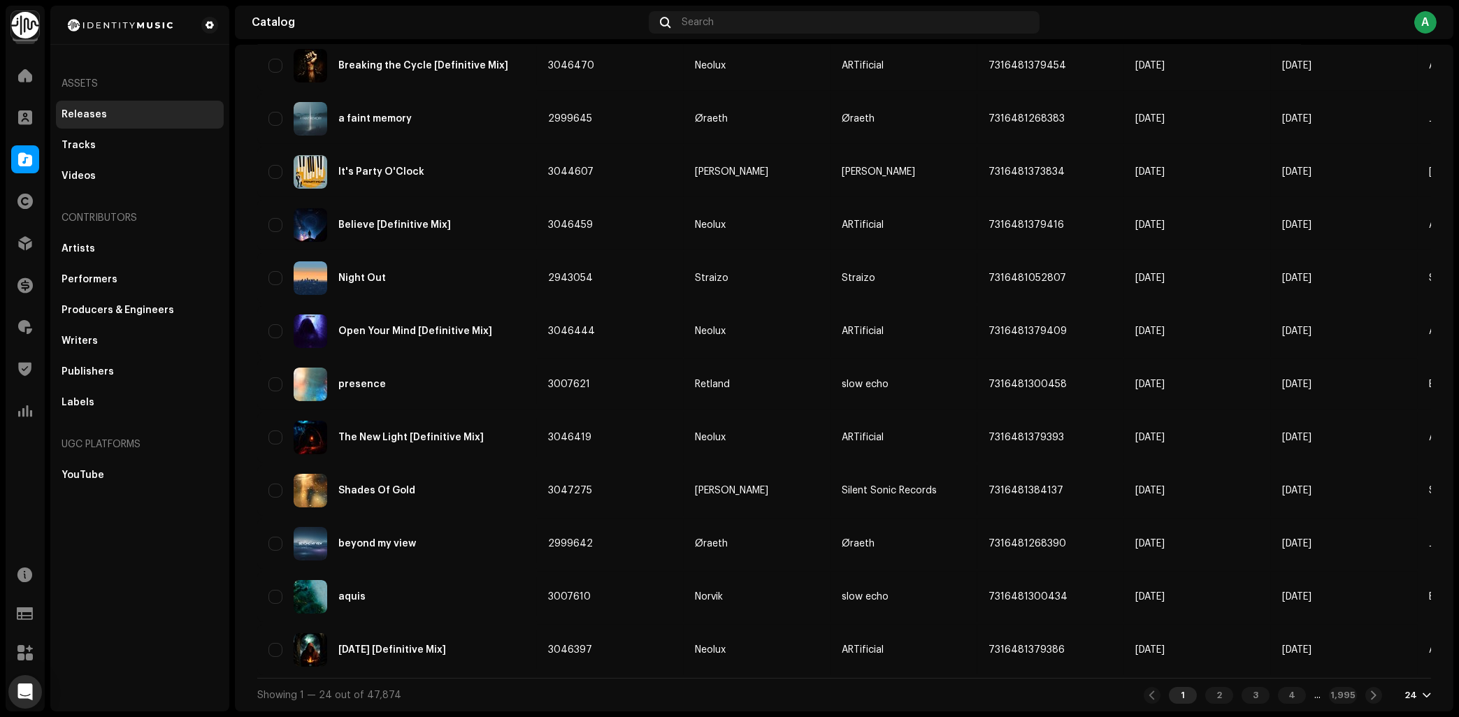
paste input "Reiro Bahies"
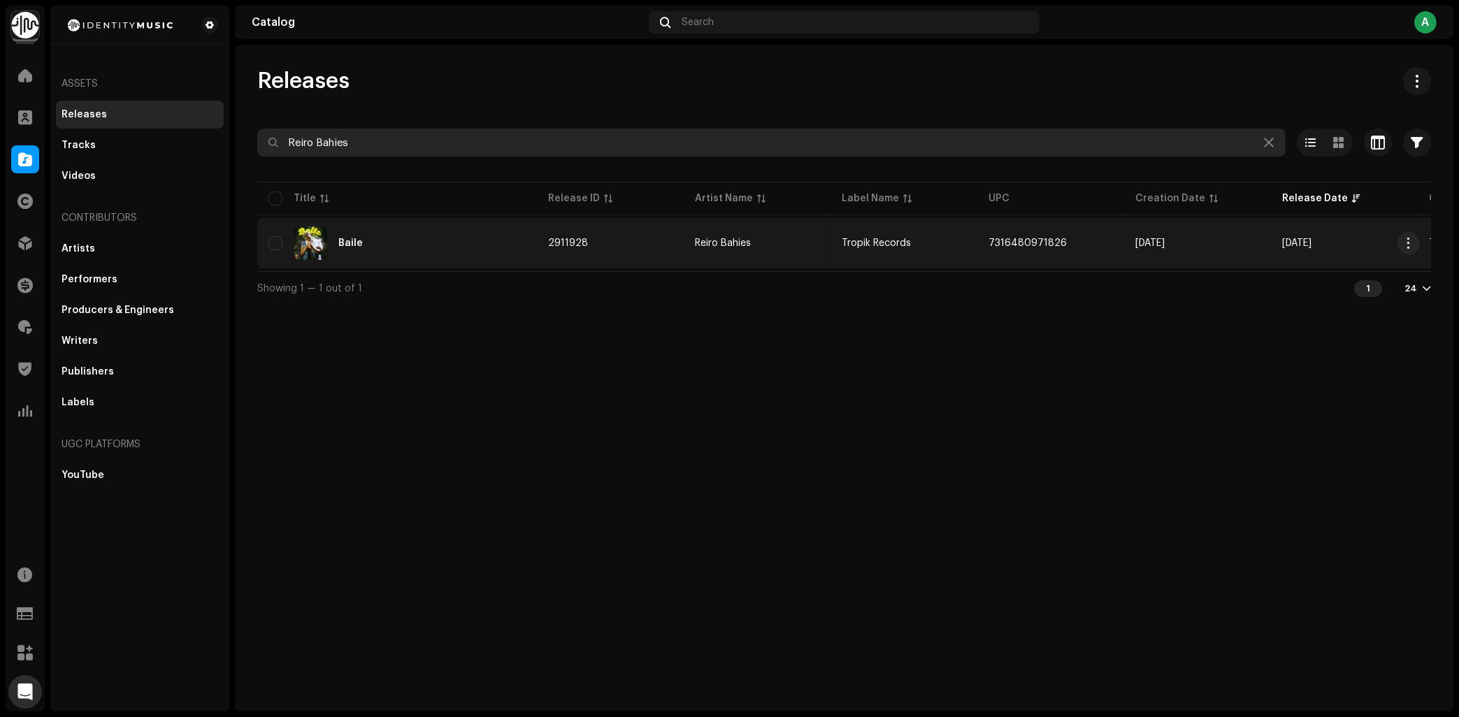
type input "Reiro Bahies"
click at [426, 247] on div "Baile" at bounding box center [396, 244] width 257 height 34
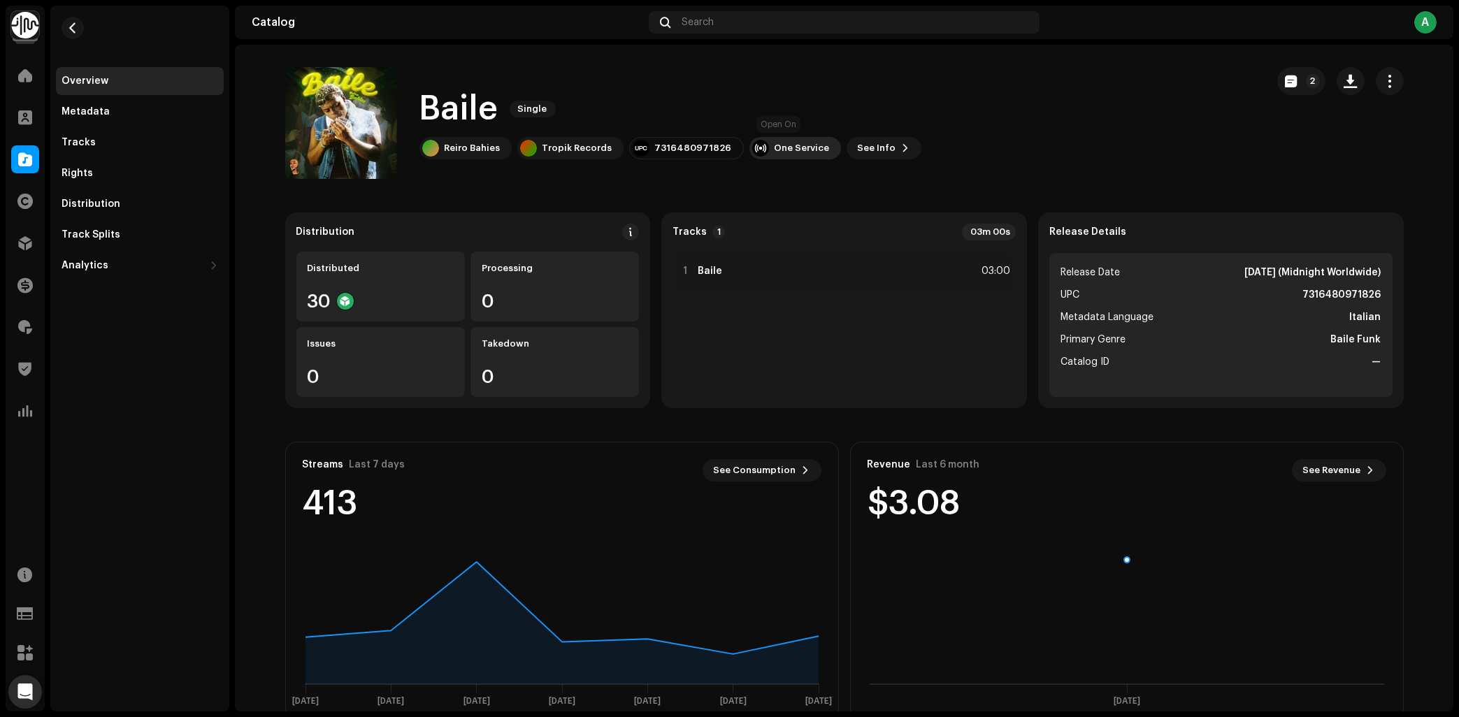
click at [780, 150] on div "One Service" at bounding box center [802, 148] width 55 height 11
drag, startPoint x: 958, startPoint y: 96, endPoint x: 537, endPoint y: 138, distance: 423.0
click at [959, 96] on div "Baile Single Reiro Bahies Tropik Records 7316480971826 One Service See Info 2" at bounding box center [770, 123] width 970 height 112
click at [135, 198] on div "Distribution" at bounding box center [140, 204] width 168 height 28
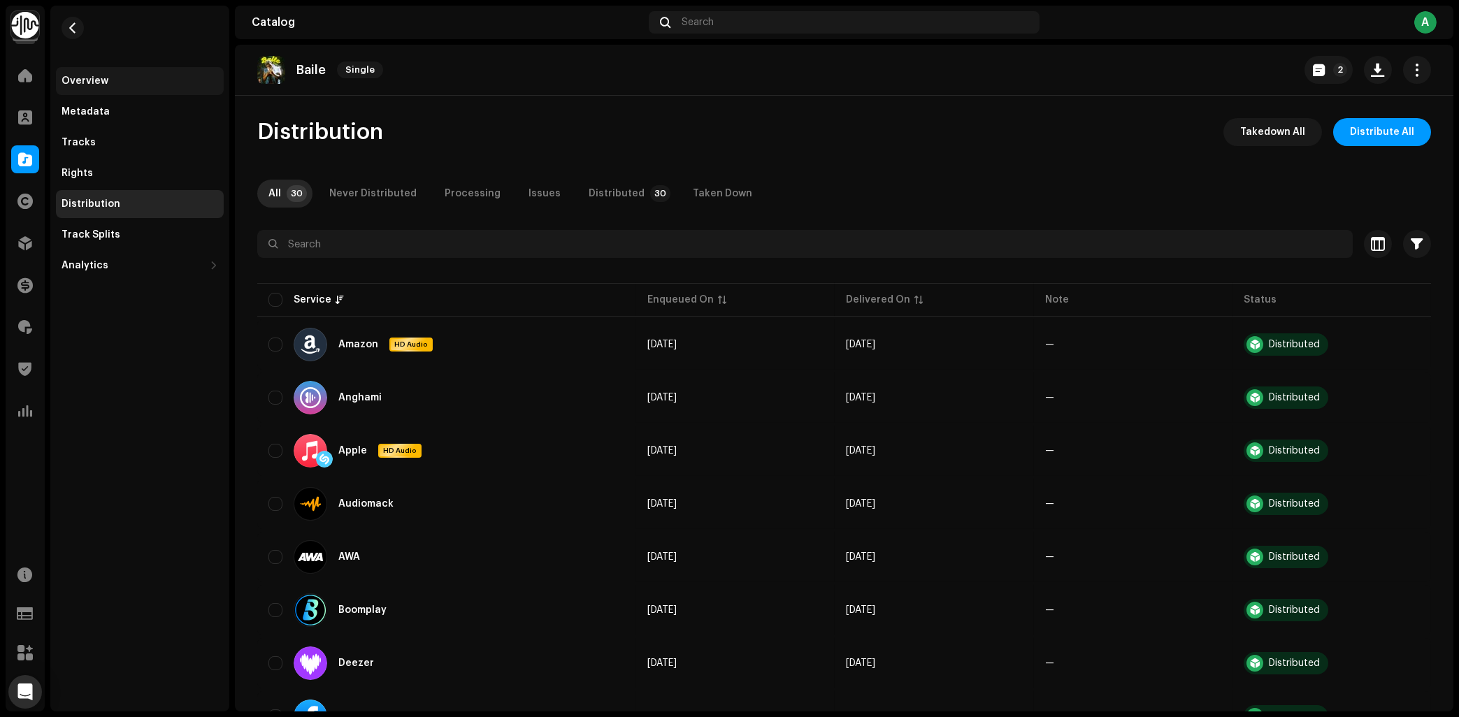
click at [80, 72] on div "Overview" at bounding box center [140, 81] width 168 height 28
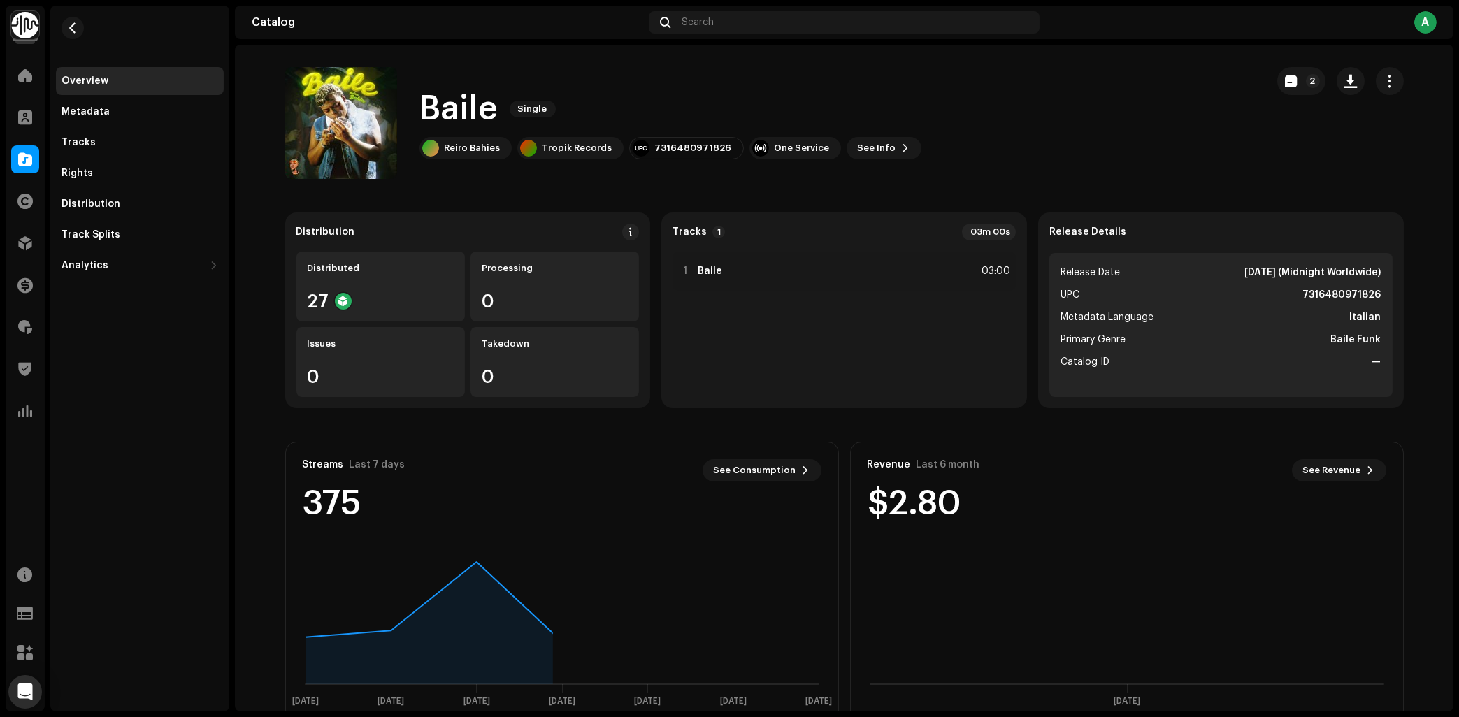
click at [428, 108] on h1 "Baile" at bounding box center [459, 109] width 79 height 45
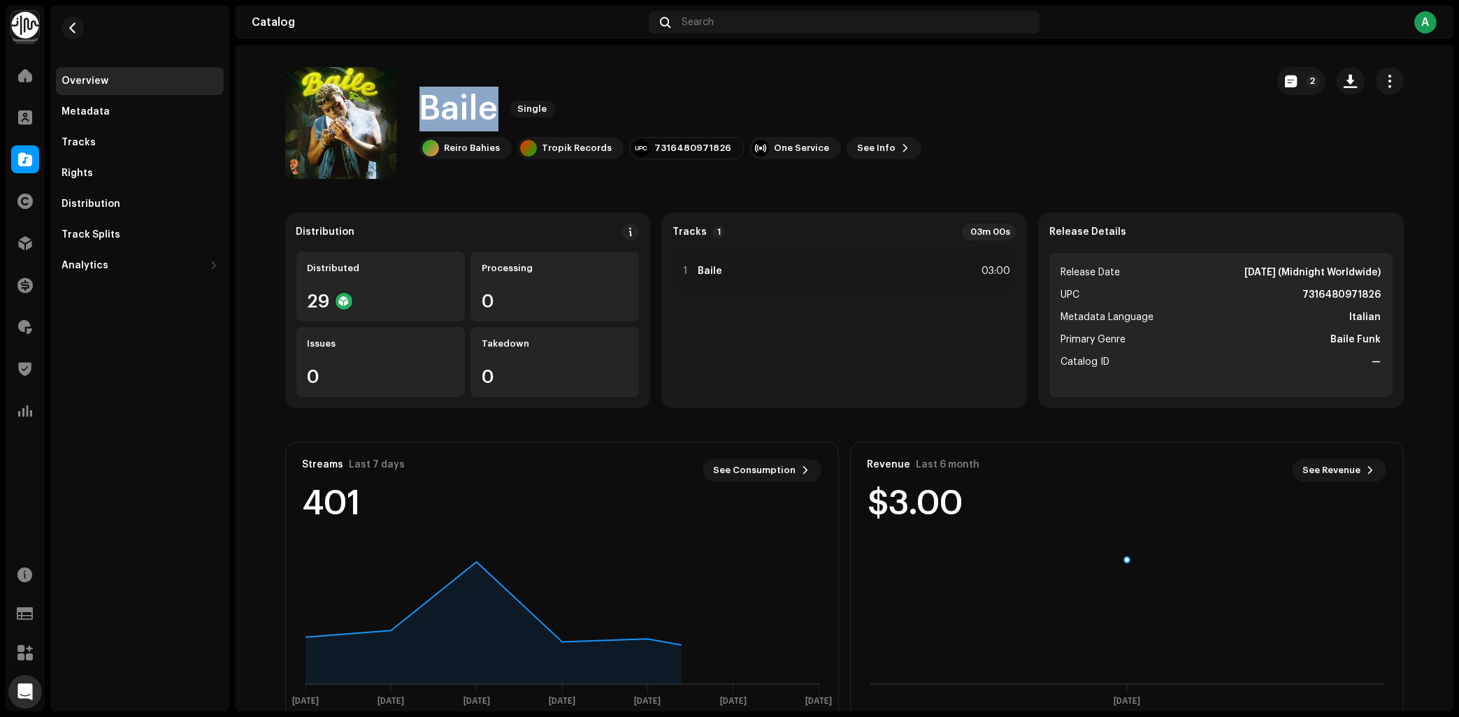
copy h1 "Baile"
click at [687, 151] on div "7316480971826" at bounding box center [693, 148] width 77 height 11
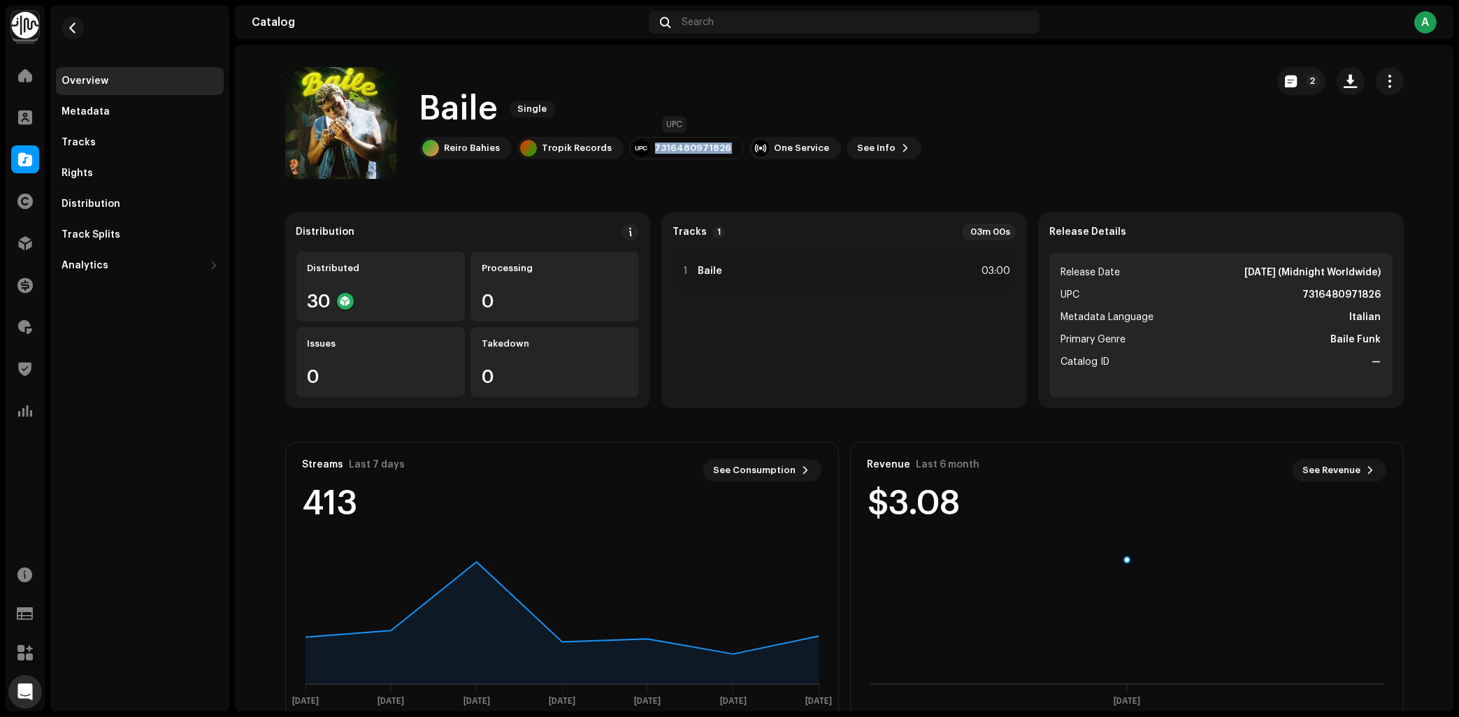
click at [687, 155] on div "7316480971826" at bounding box center [686, 148] width 115 height 22
copy div "7316480971826"
